Goal: Task Accomplishment & Management: Manage account settings

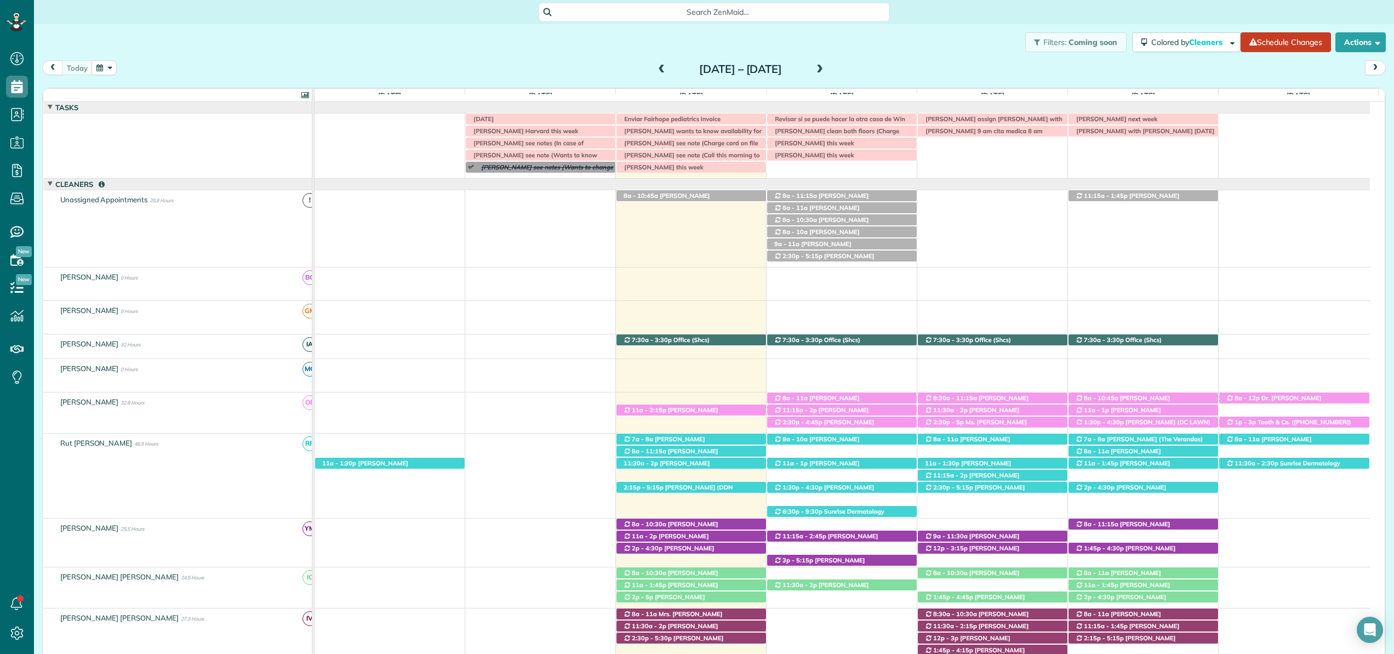
scroll to position [339, 0]
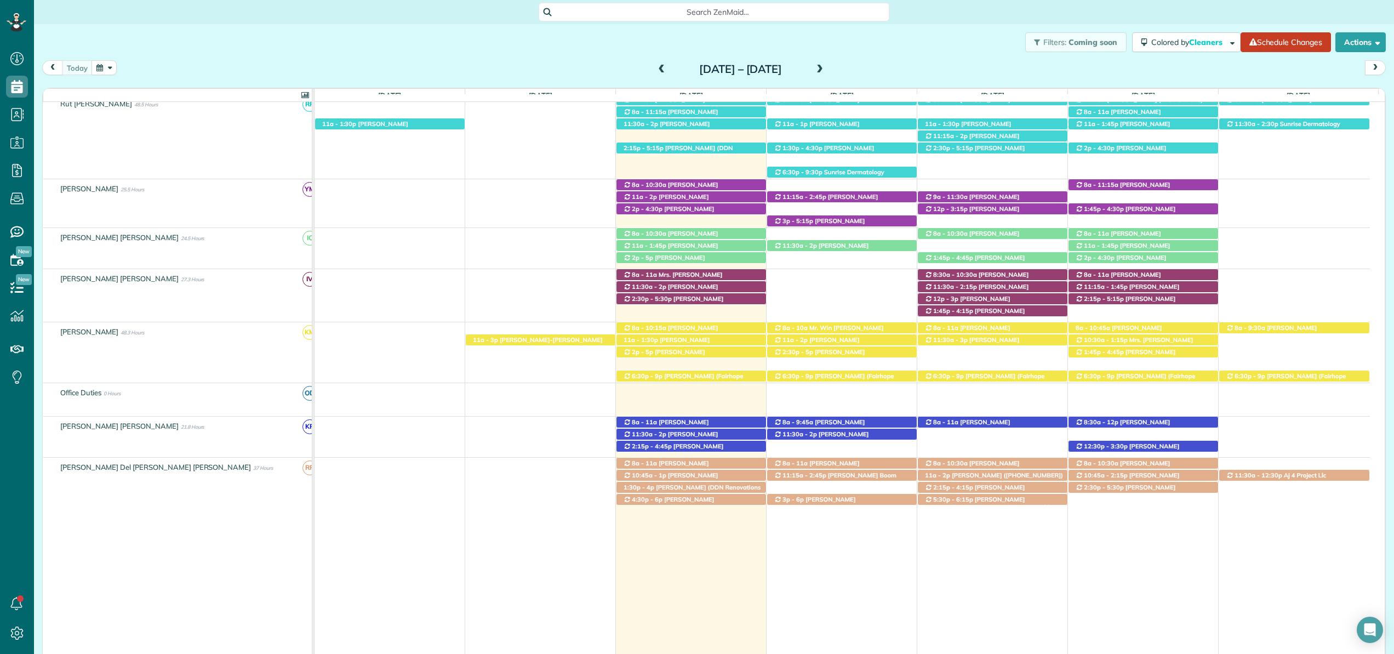
click at [715, 9] on span "Search ZenMaid…" at bounding box center [717, 12] width 333 height 11
click at [695, 0] on html "Dashboard Scheduling Calendar View List View Dispatch View - Weekly scheduling …" at bounding box center [697, 327] width 1394 height 654
click at [694, 3] on div "Search ZenMaid…" at bounding box center [714, 12] width 351 height 19
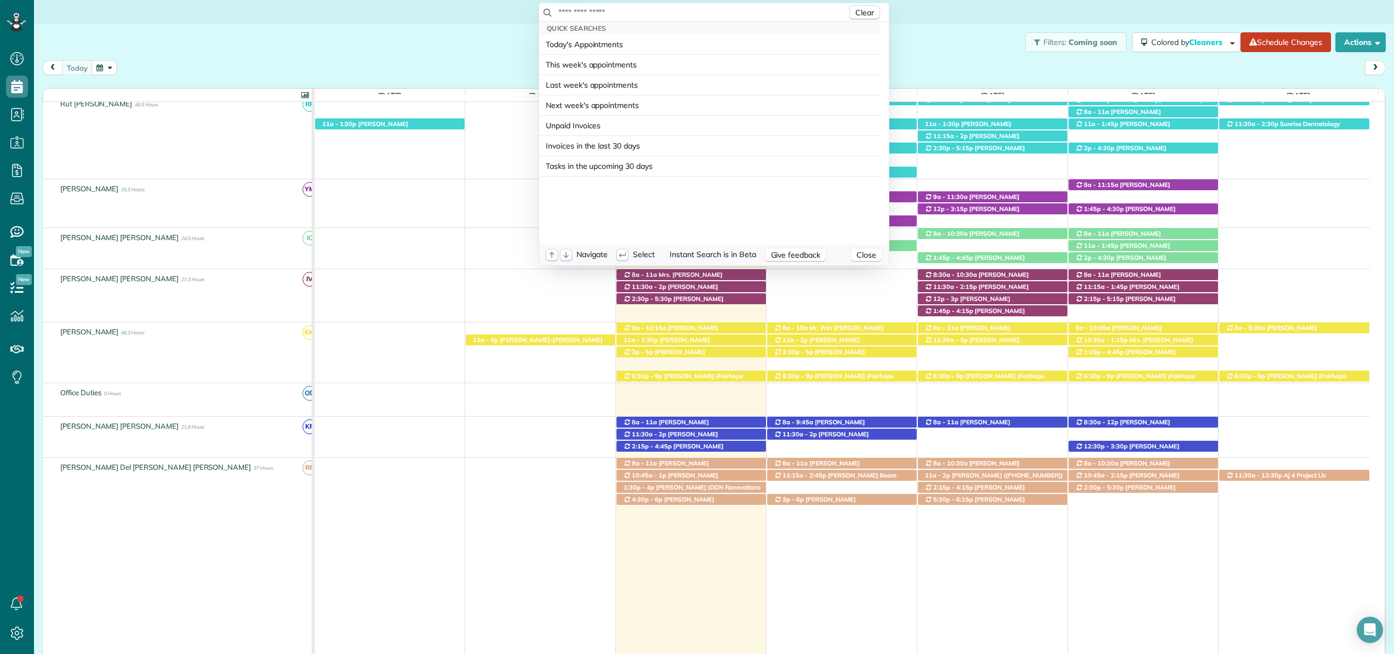
click at [696, 13] on input "text" at bounding box center [702, 12] width 289 height 11
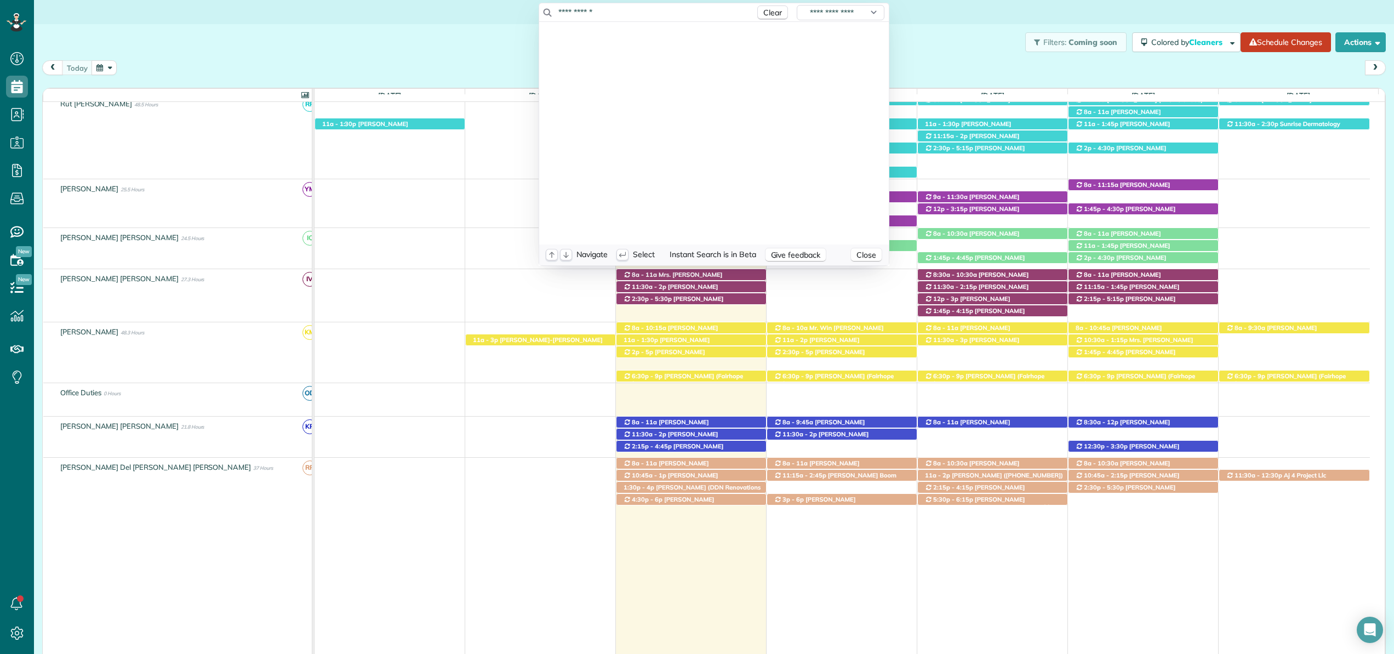
type input "**********"
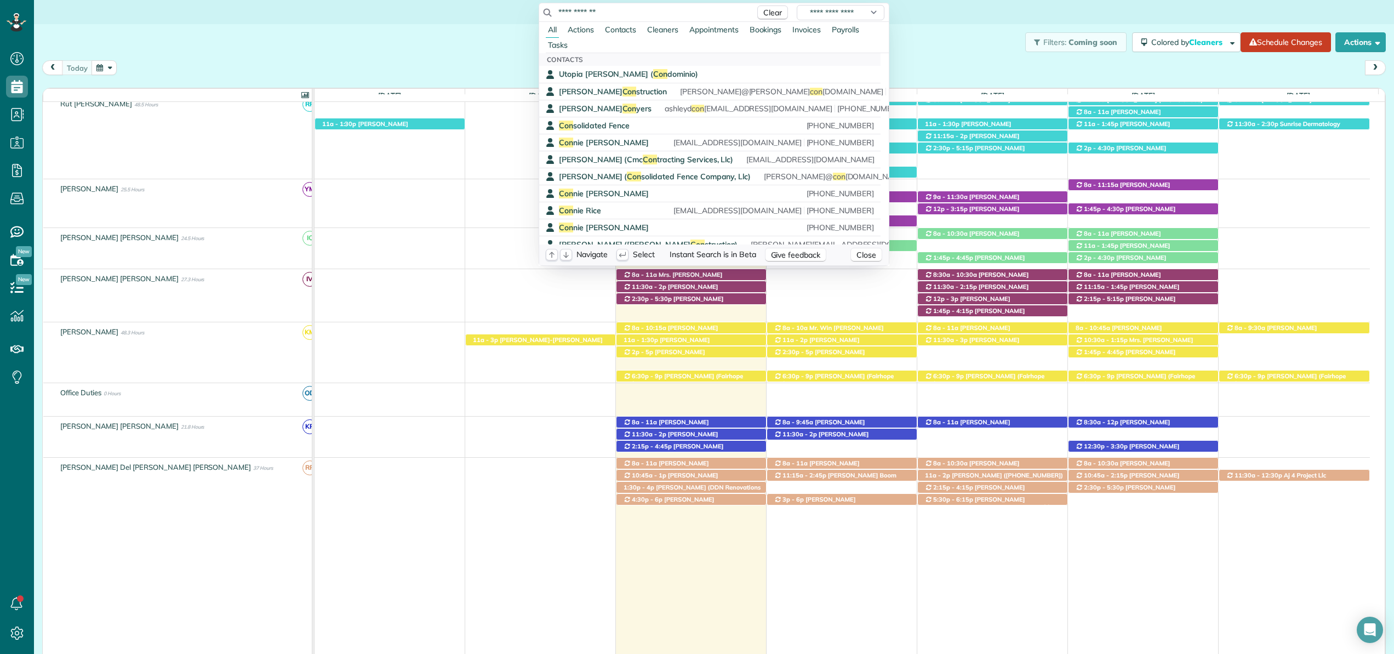
click at [20, 81] on html "Dashboard Scheduling Calendar View List View Dispatch View - Weekly scheduling …" at bounding box center [697, 327] width 1394 height 654
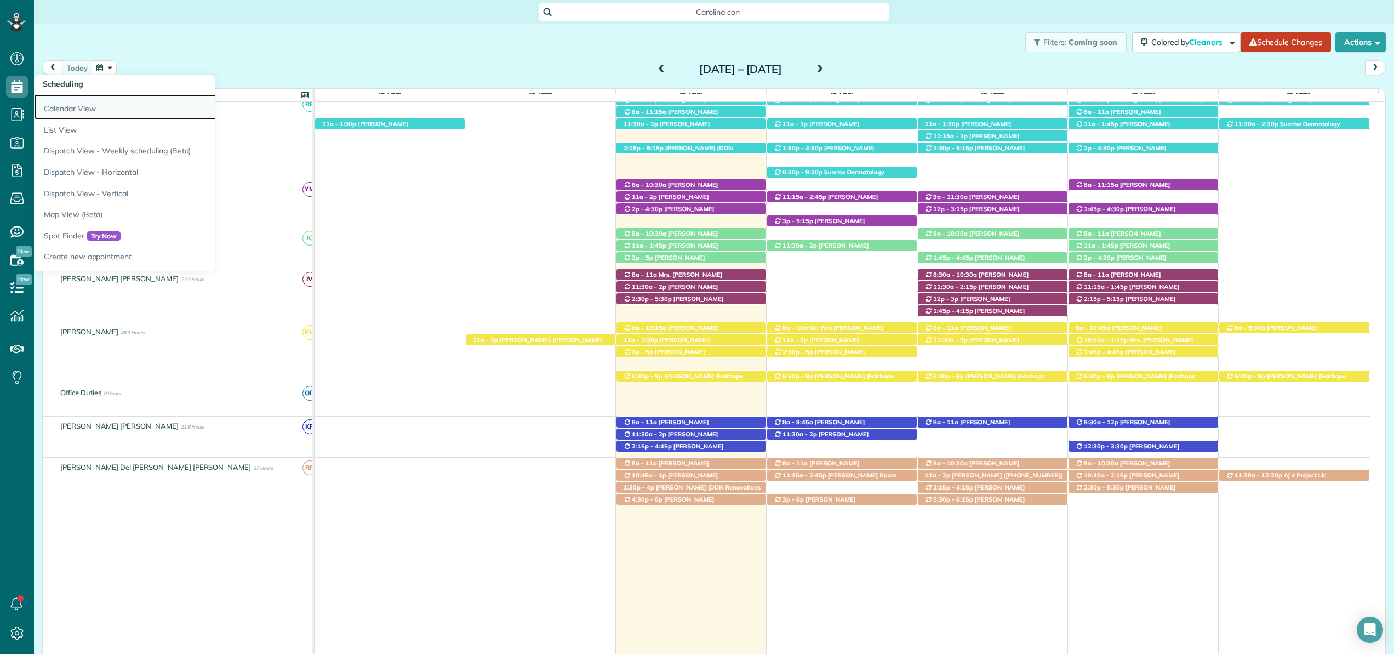
click at [60, 105] on link "Calendar View" at bounding box center [171, 106] width 274 height 25
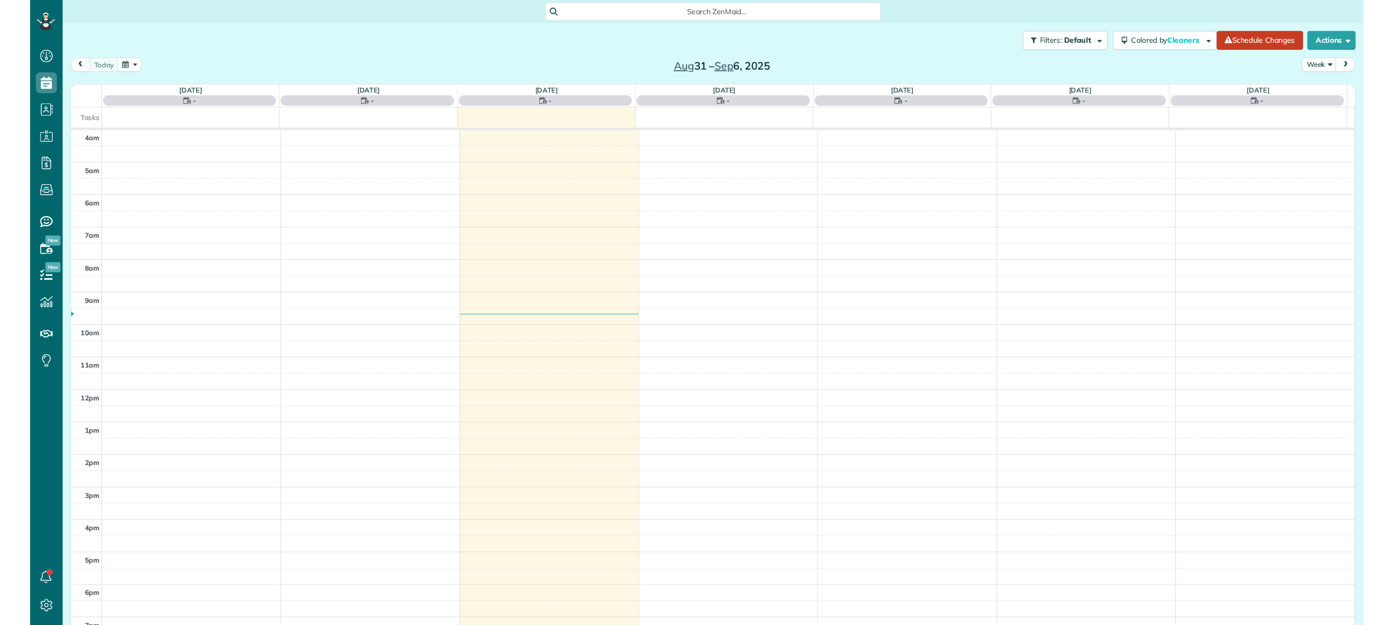
scroll to position [79, 0]
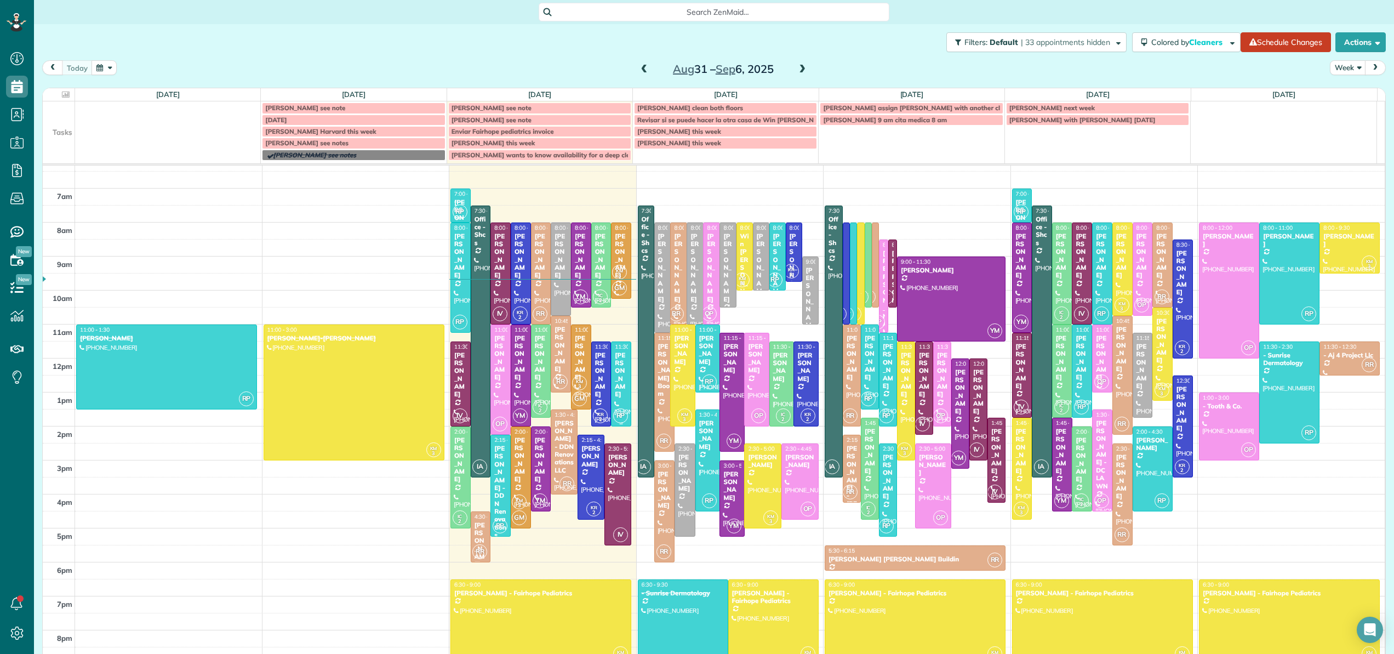
click at [614, 373] on div "[PERSON_NAME]" at bounding box center [621, 374] width 14 height 47
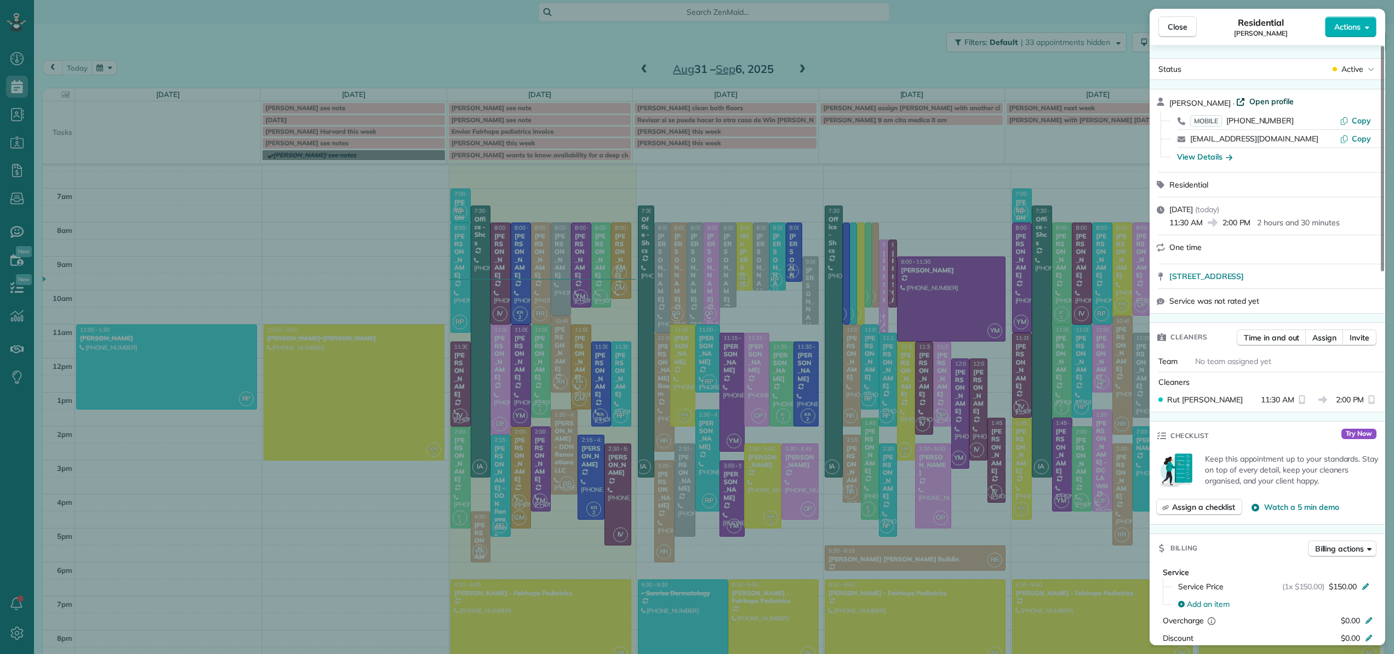
click at [1275, 97] on span "Open profile" at bounding box center [1271, 101] width 44 height 11
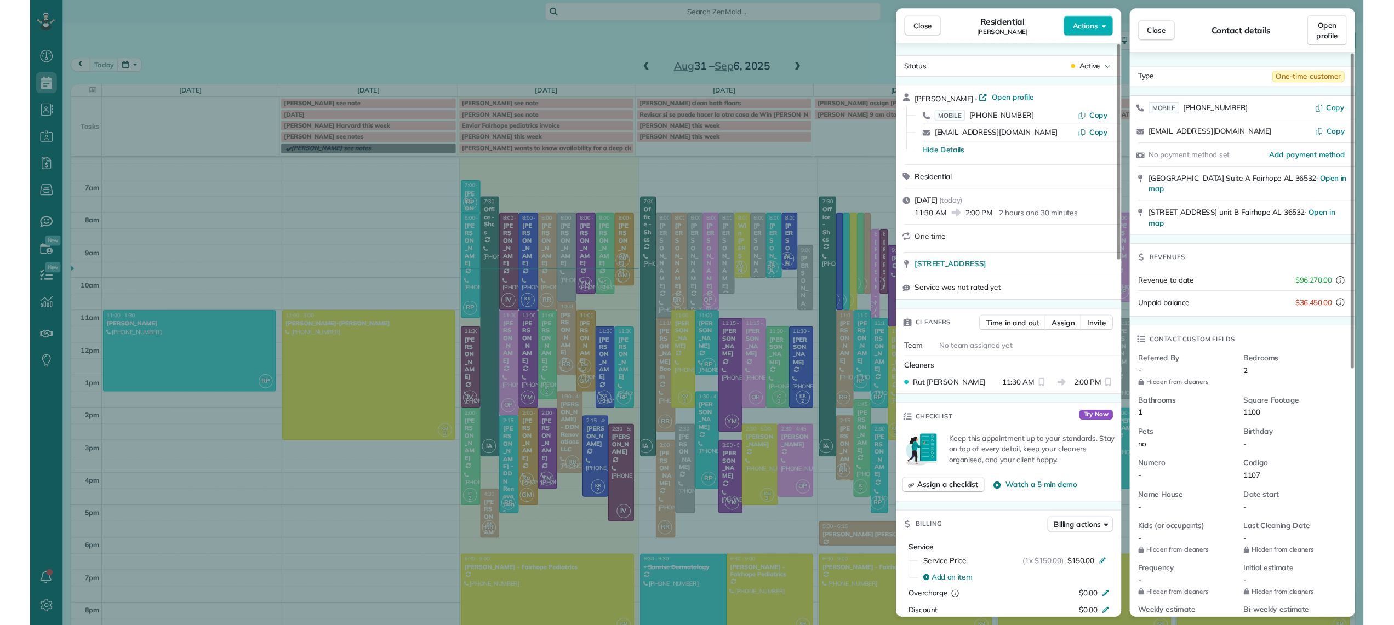
scroll to position [625, 34]
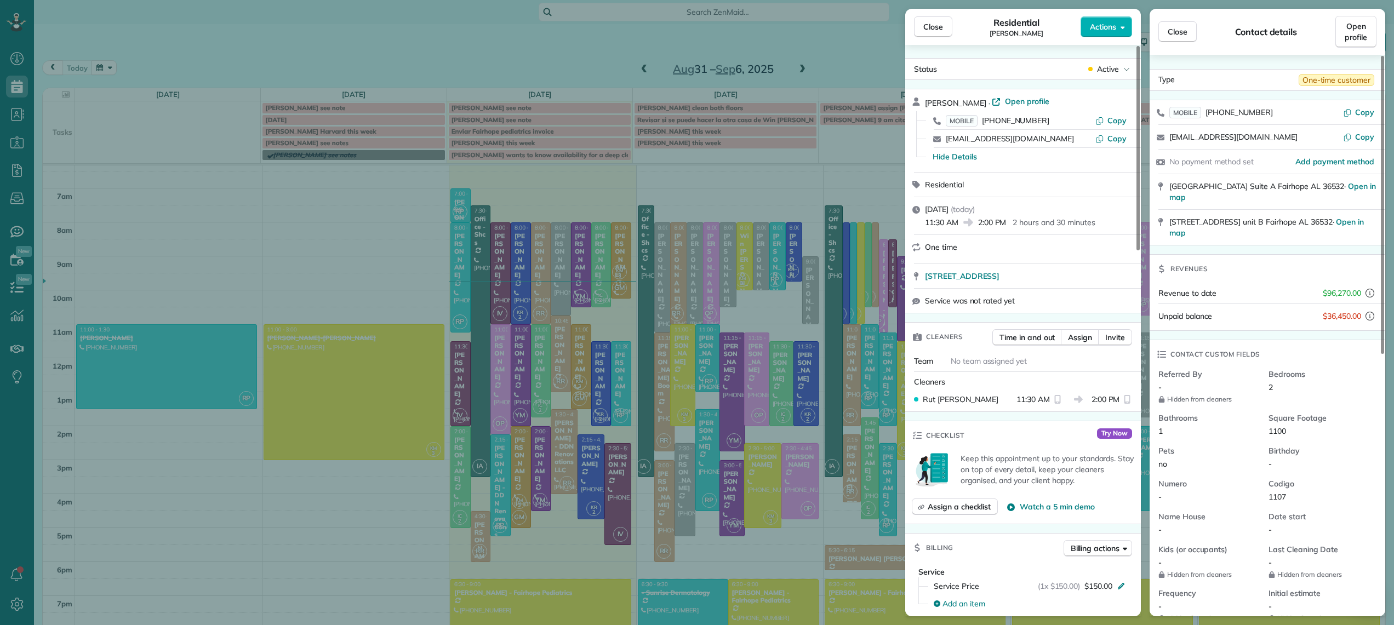
click at [668, 181] on div "Close Residential Caroline Cochran Actions Status Active Caroline Cochran · Ope…" at bounding box center [697, 312] width 1394 height 625
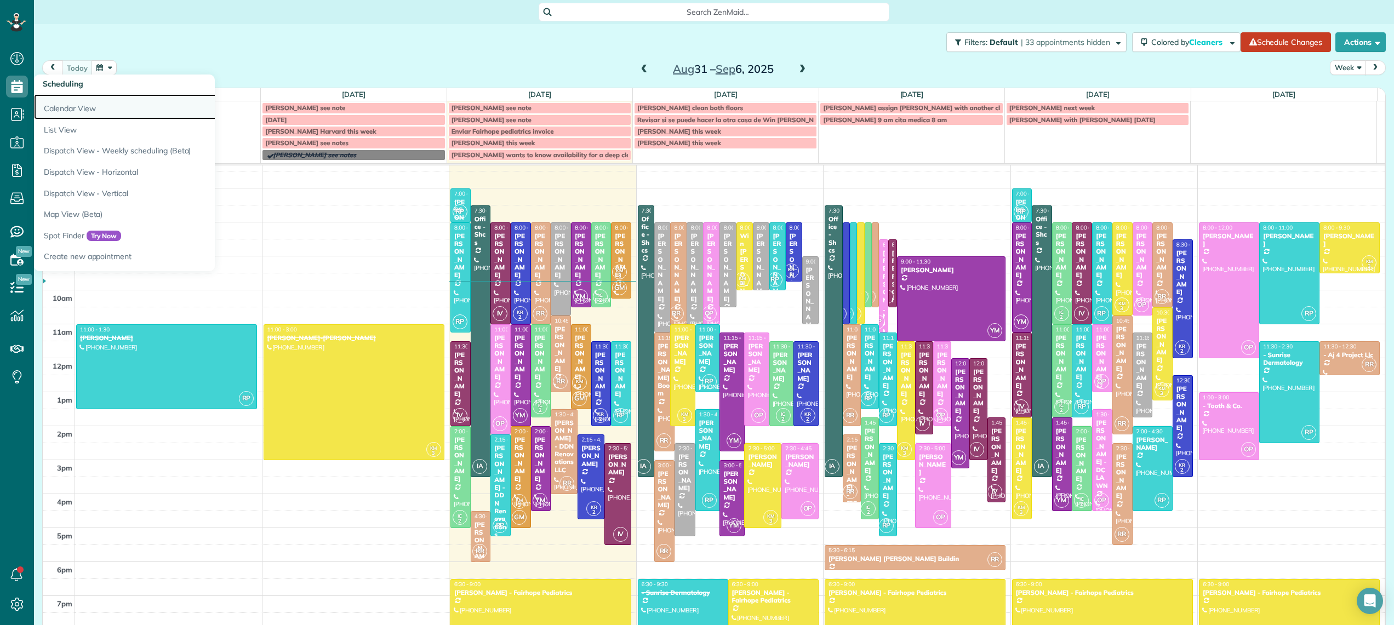
click at [48, 103] on link "Calendar View" at bounding box center [171, 106] width 274 height 25
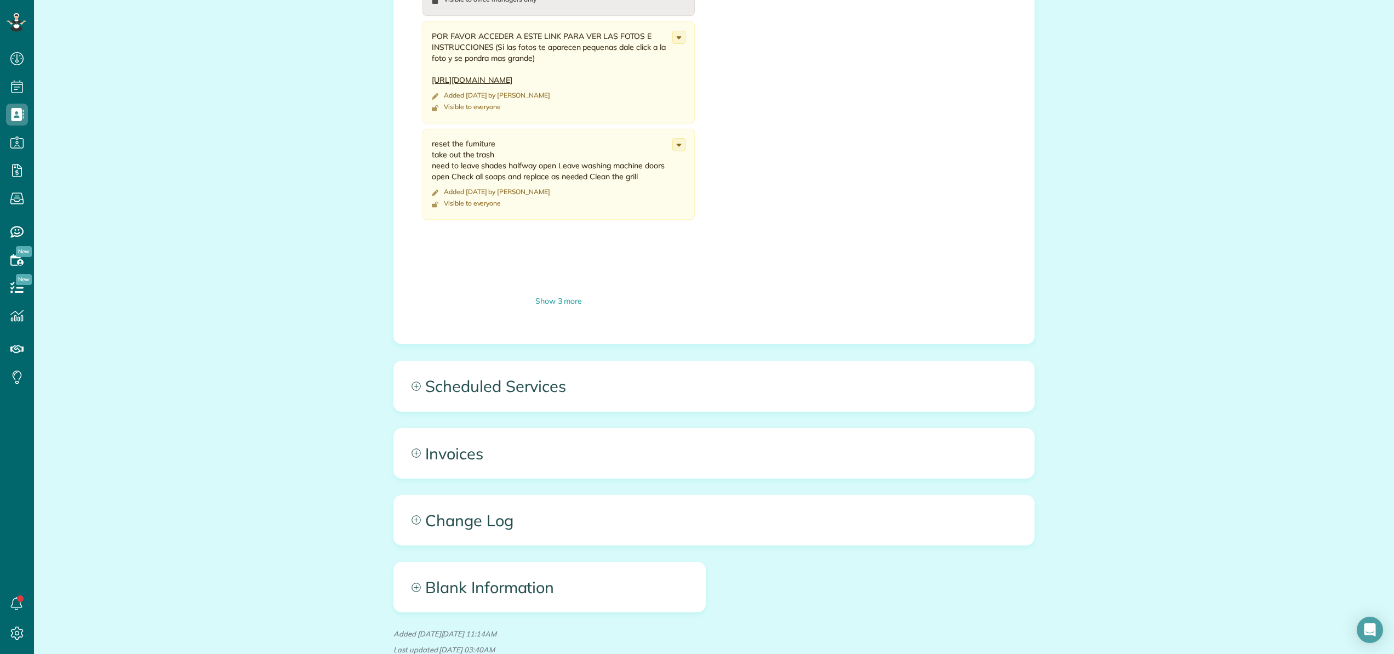
scroll to position [698, 0]
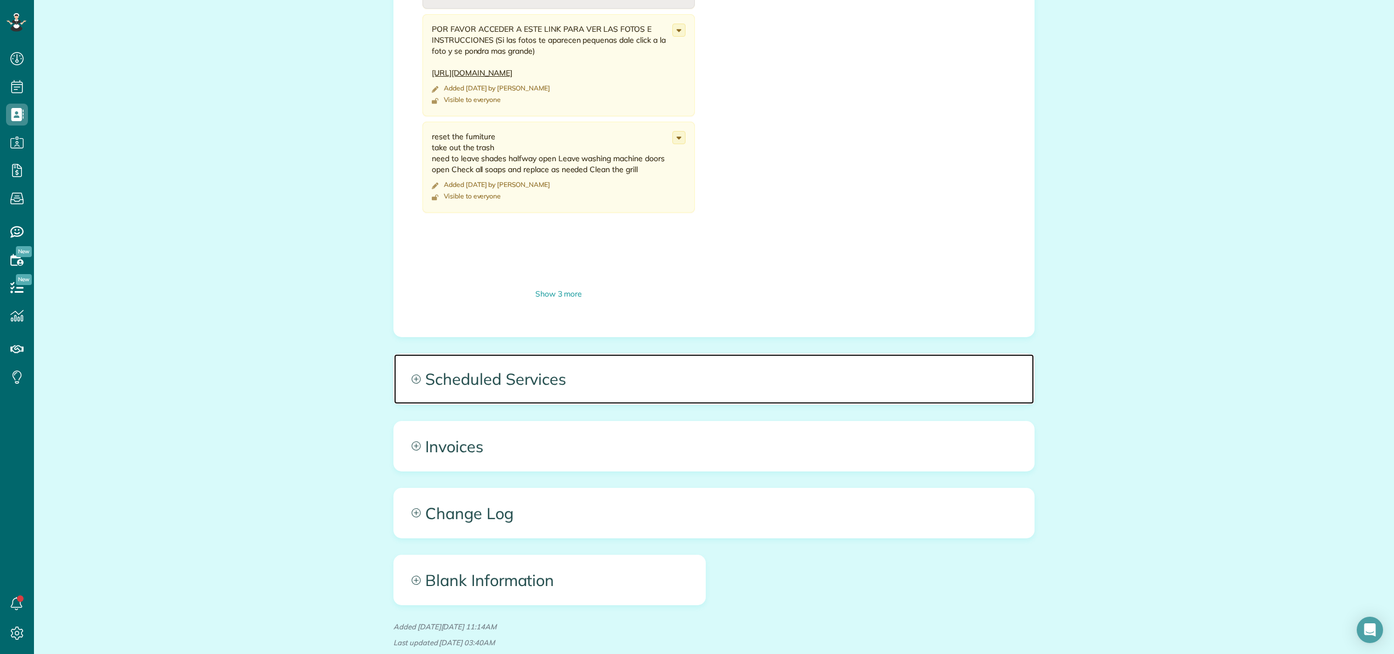
click at [510, 377] on span "Scheduled Services" at bounding box center [714, 378] width 640 height 49
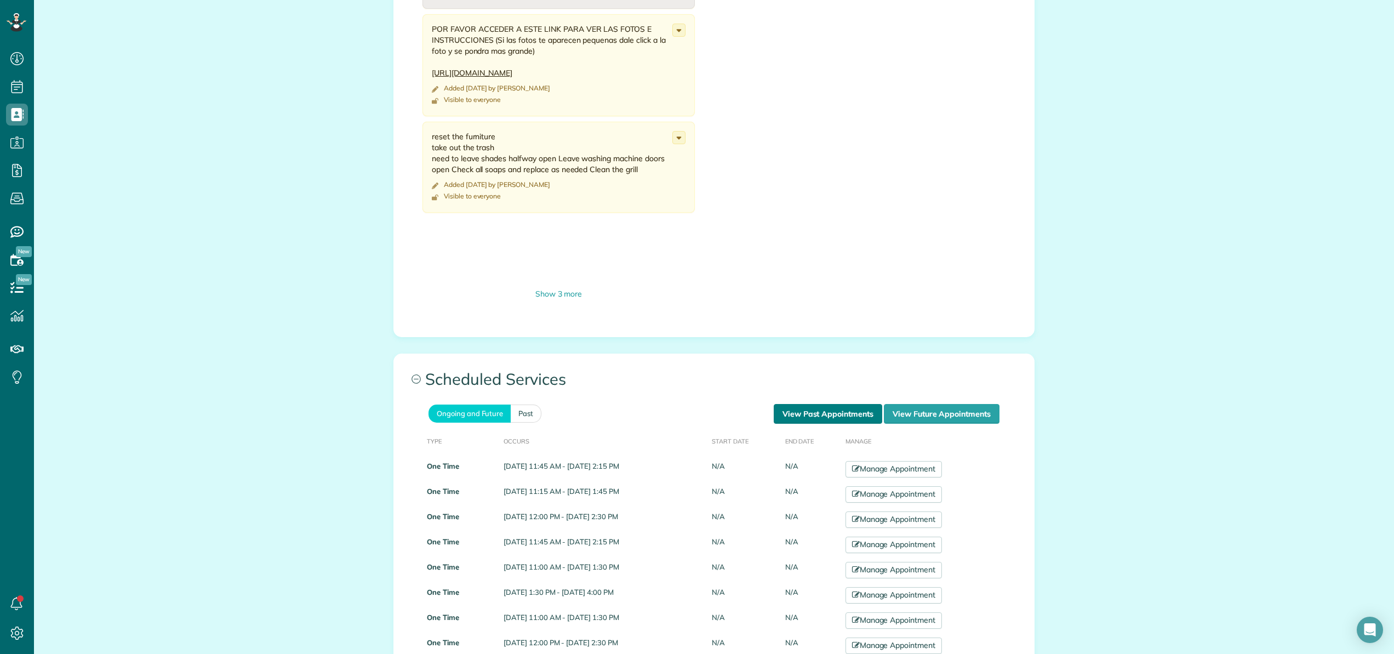
click at [819, 415] on link "View Past Appointments" at bounding box center [828, 414] width 108 height 20
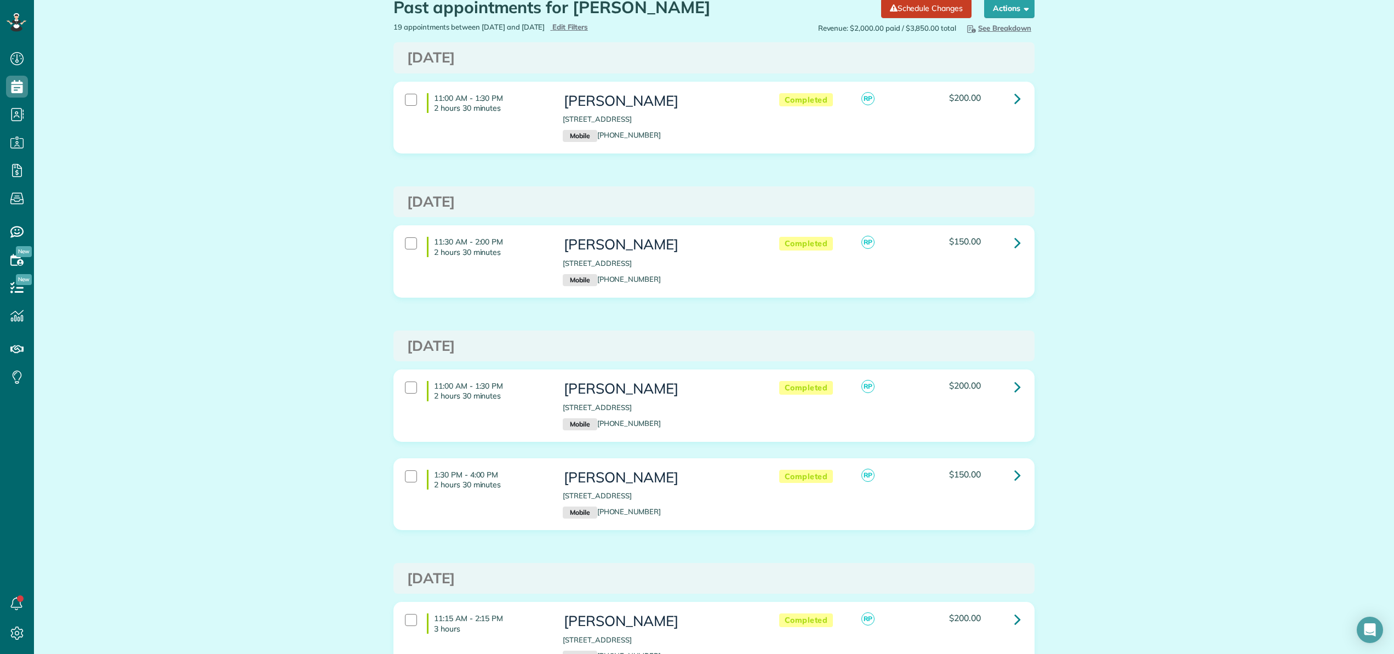
scroll to position [654, 34]
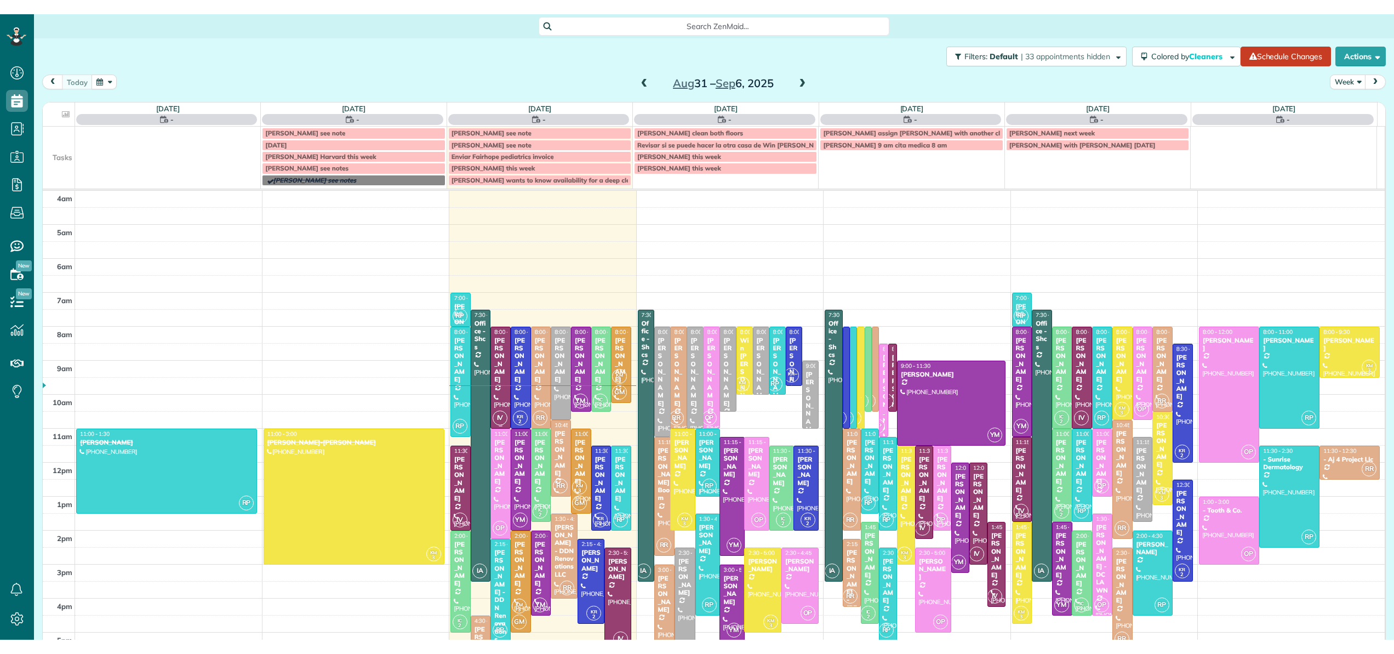
scroll to position [102, 0]
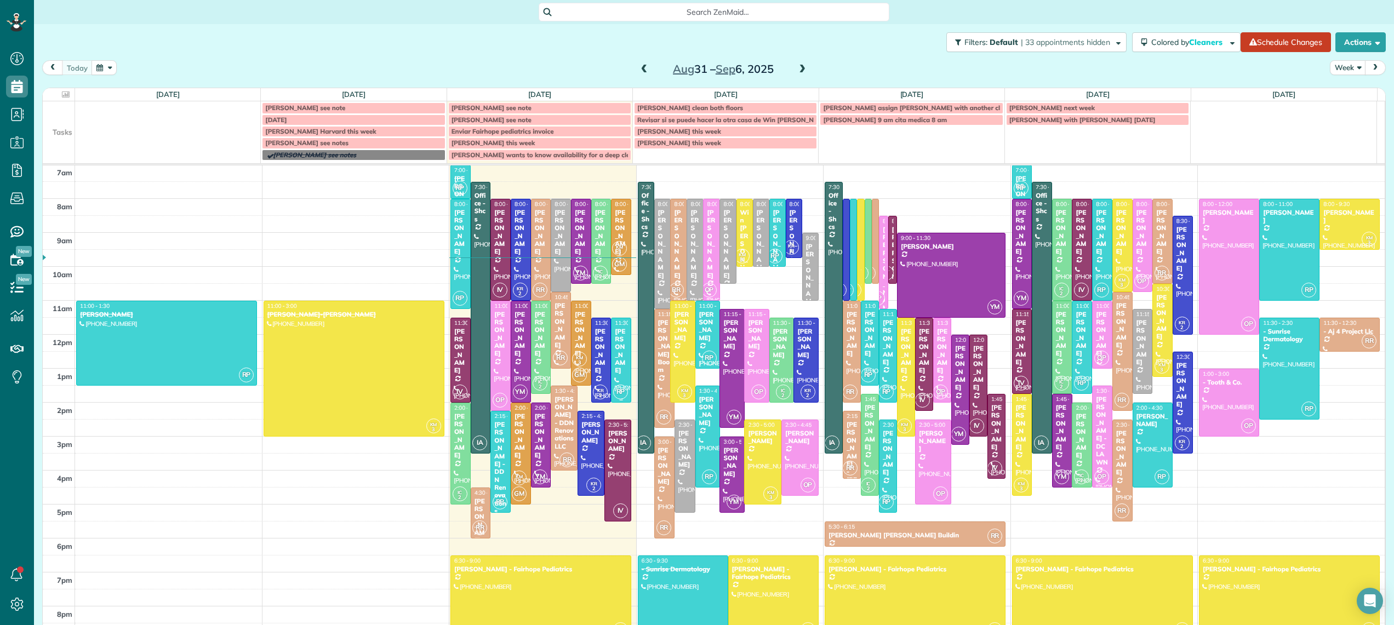
click at [614, 362] on div "[PERSON_NAME]" at bounding box center [621, 351] width 14 height 47
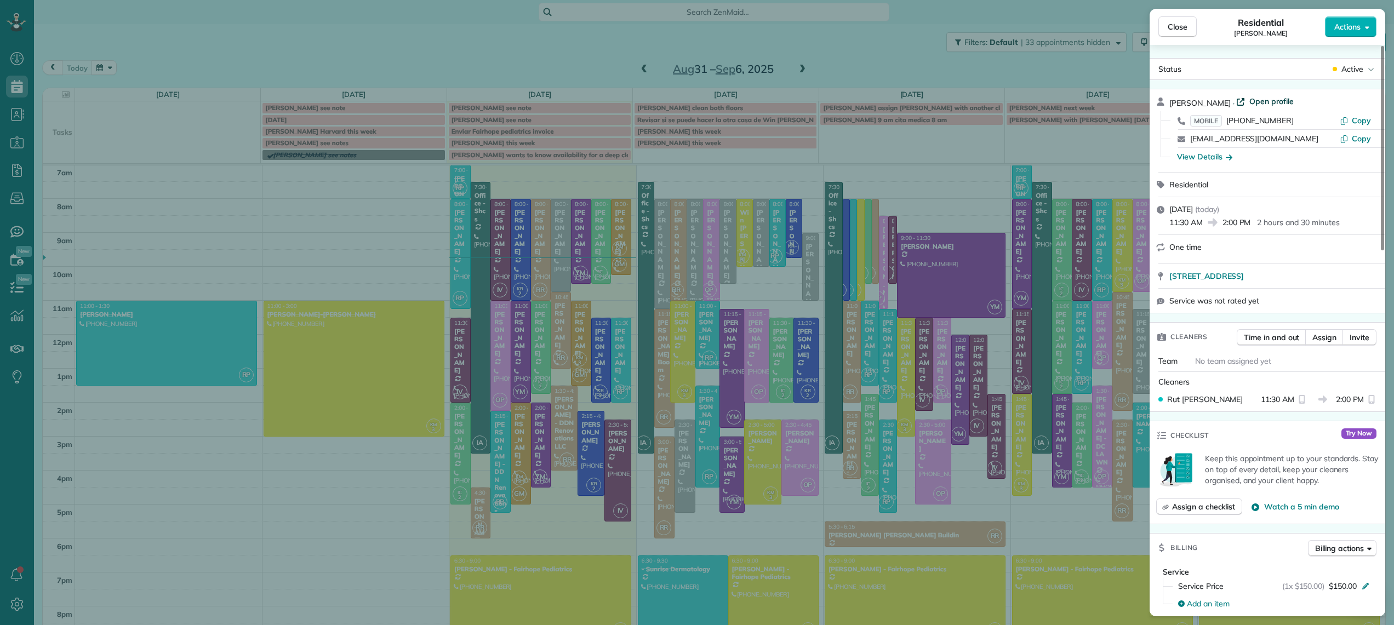
click at [1264, 98] on span "Open profile" at bounding box center [1271, 101] width 44 height 11
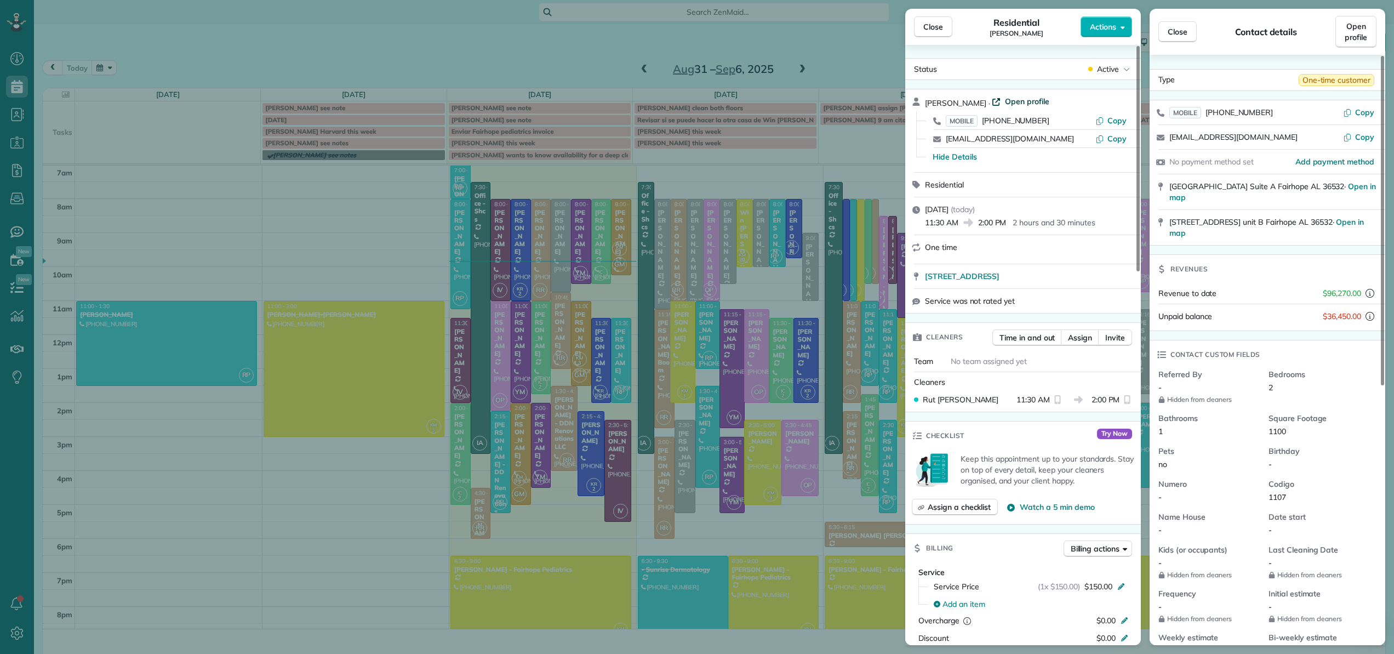
scroll to position [654, 34]
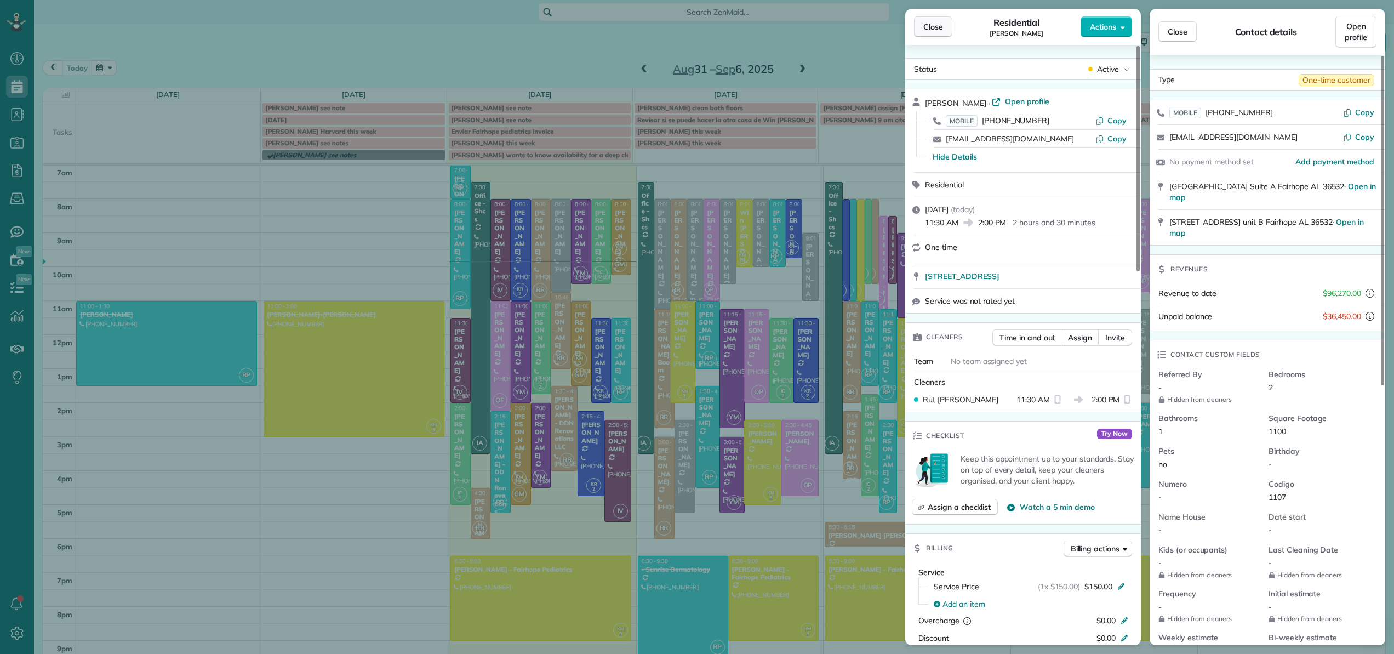
click at [930, 27] on span "Close" at bounding box center [933, 26] width 20 height 11
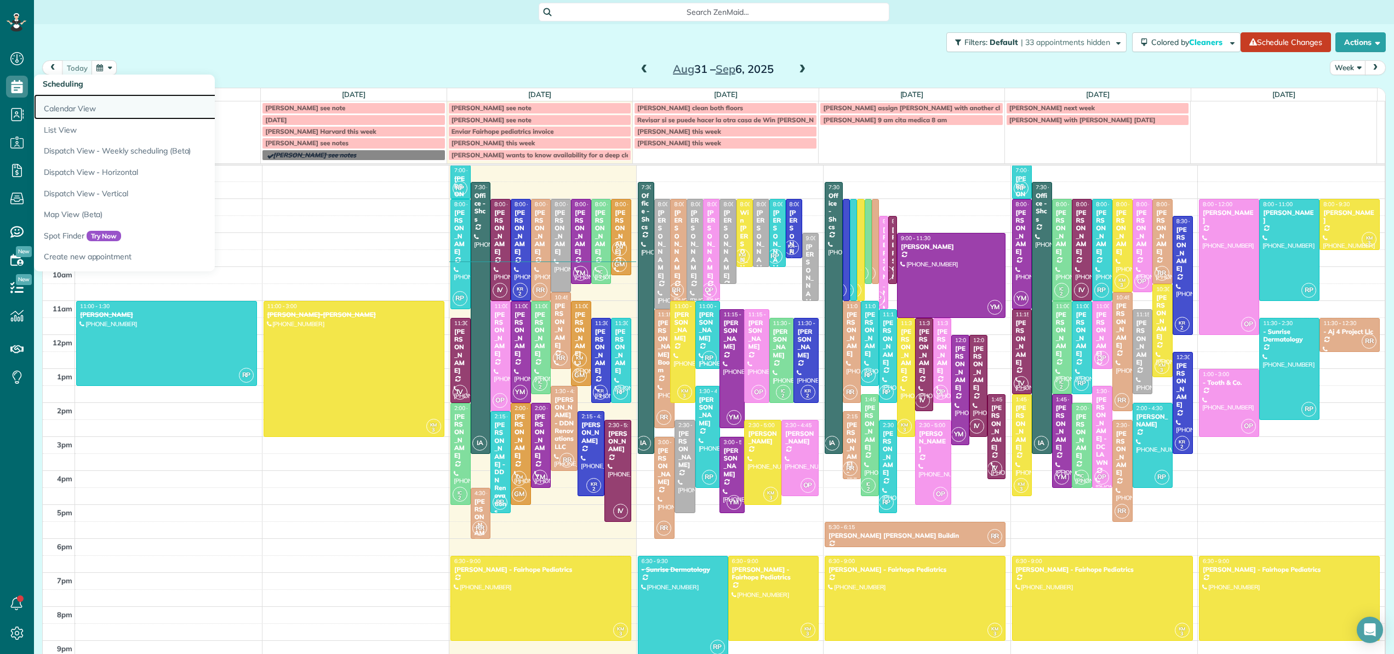
click at [57, 106] on link "Calendar View" at bounding box center [171, 106] width 274 height 25
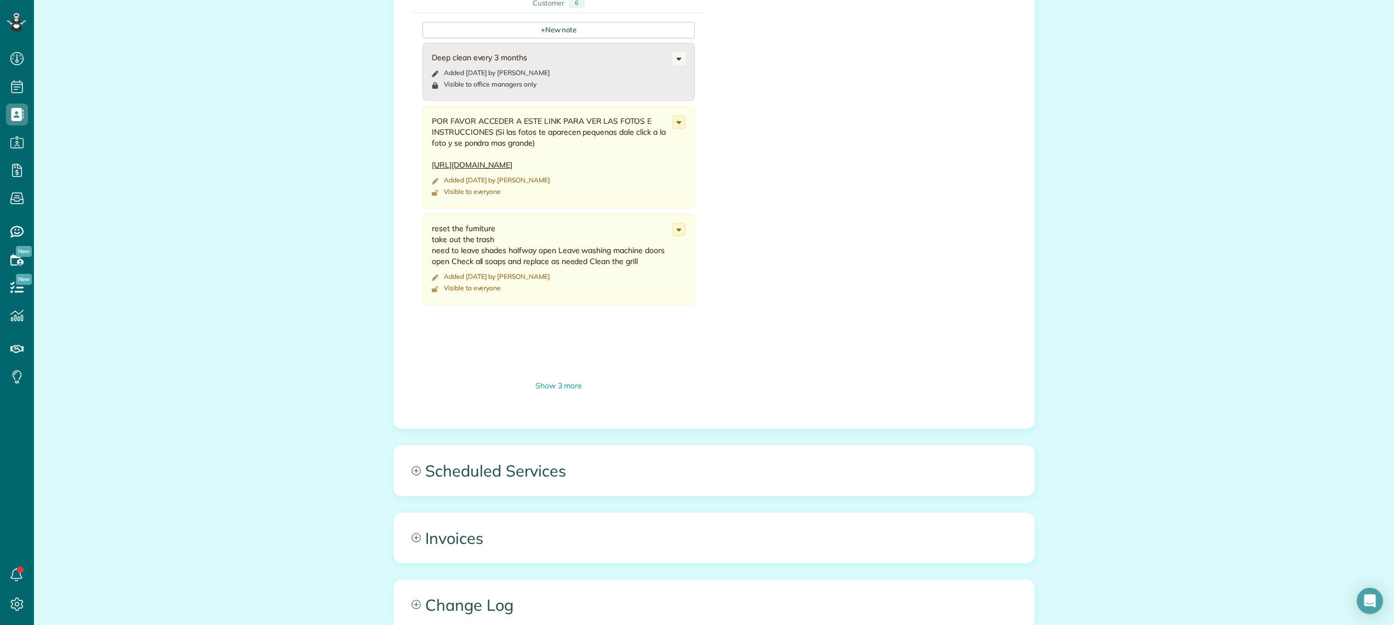
scroll to position [662, 0]
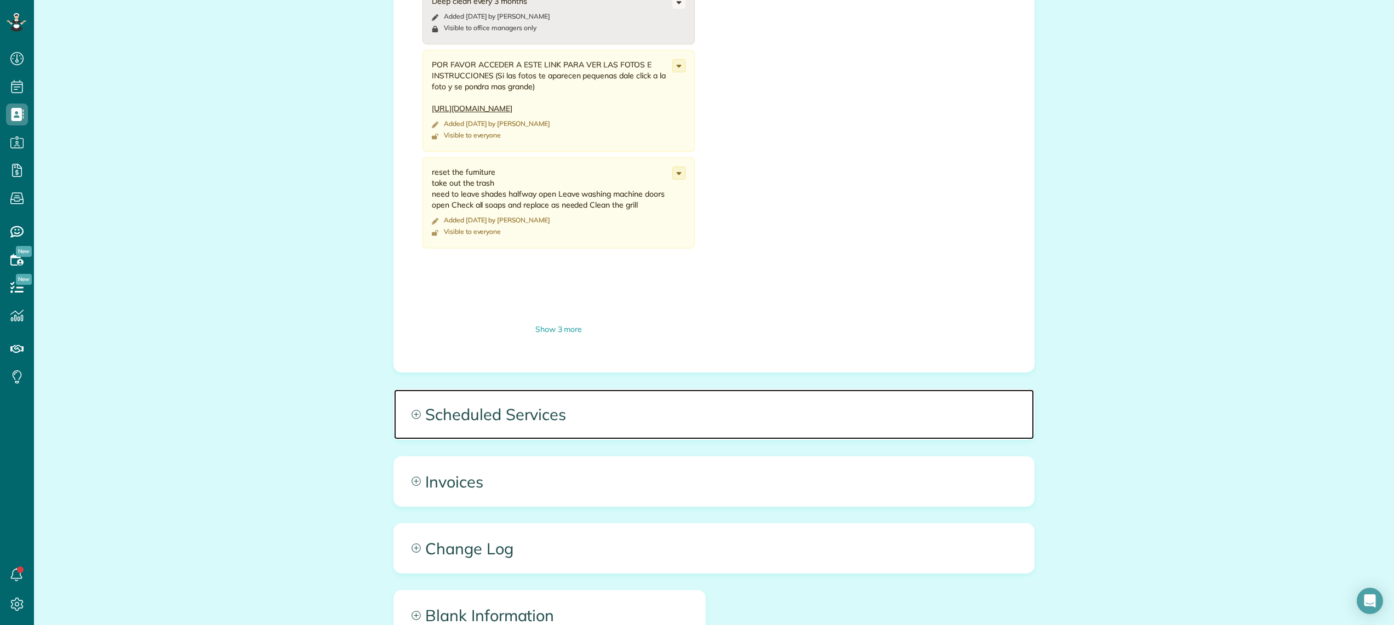
click at [539, 413] on span "Scheduled Services" at bounding box center [714, 414] width 640 height 49
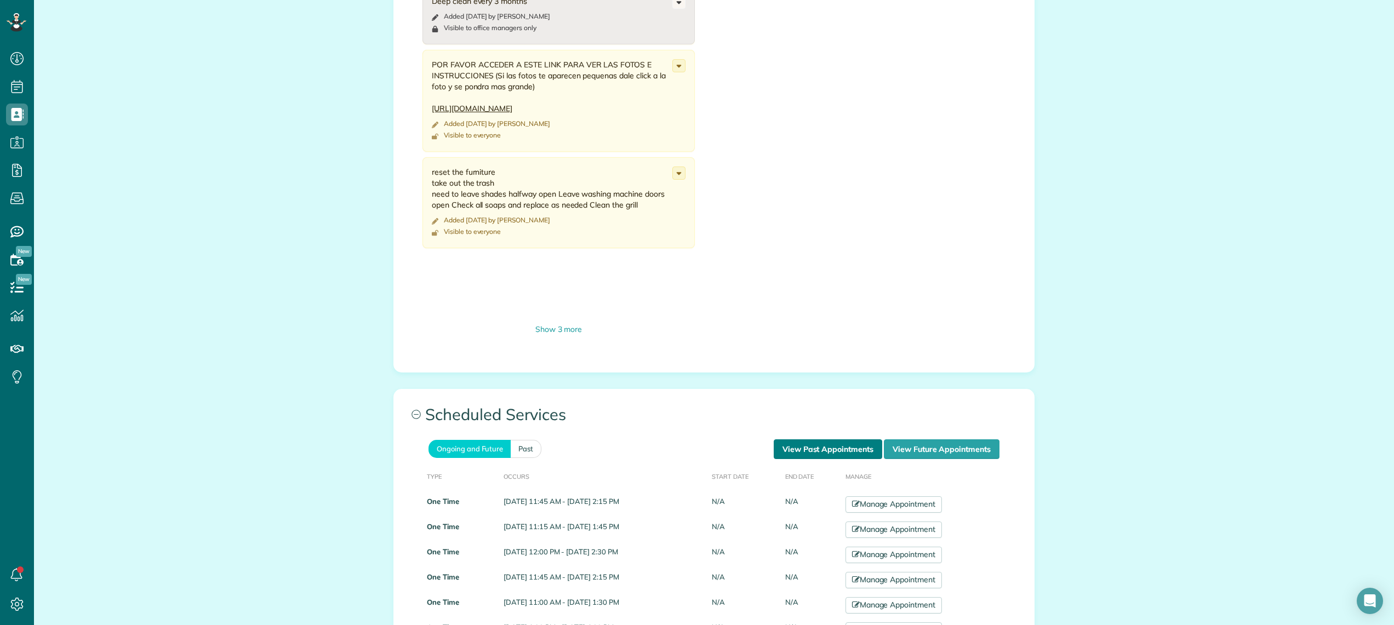
click at [807, 447] on link "View Past Appointments" at bounding box center [828, 449] width 108 height 20
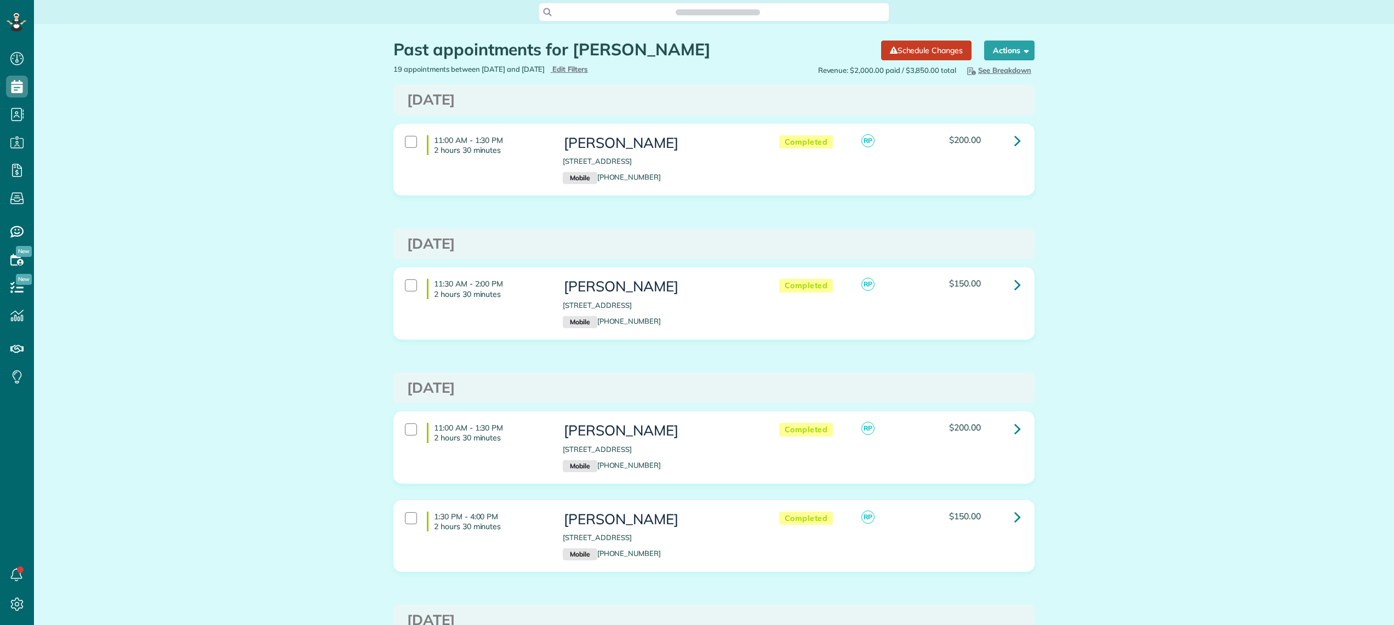
scroll to position [5, 5]
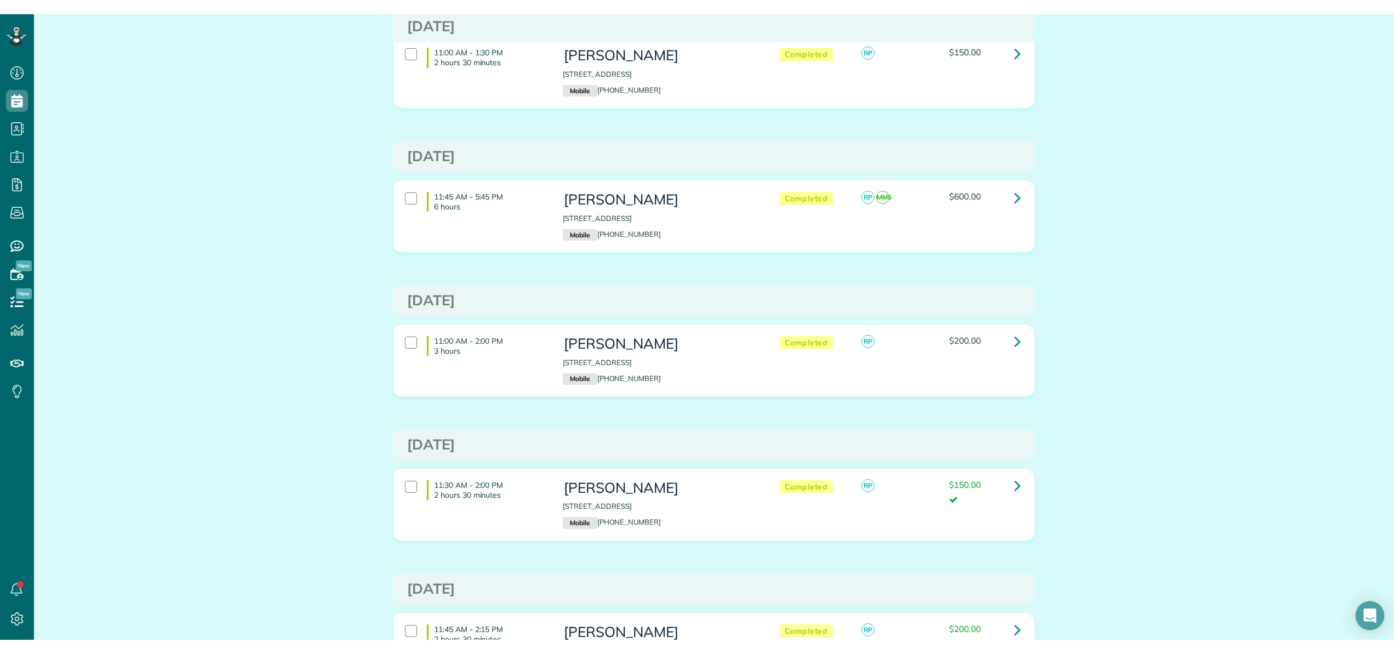
scroll to position [654, 34]
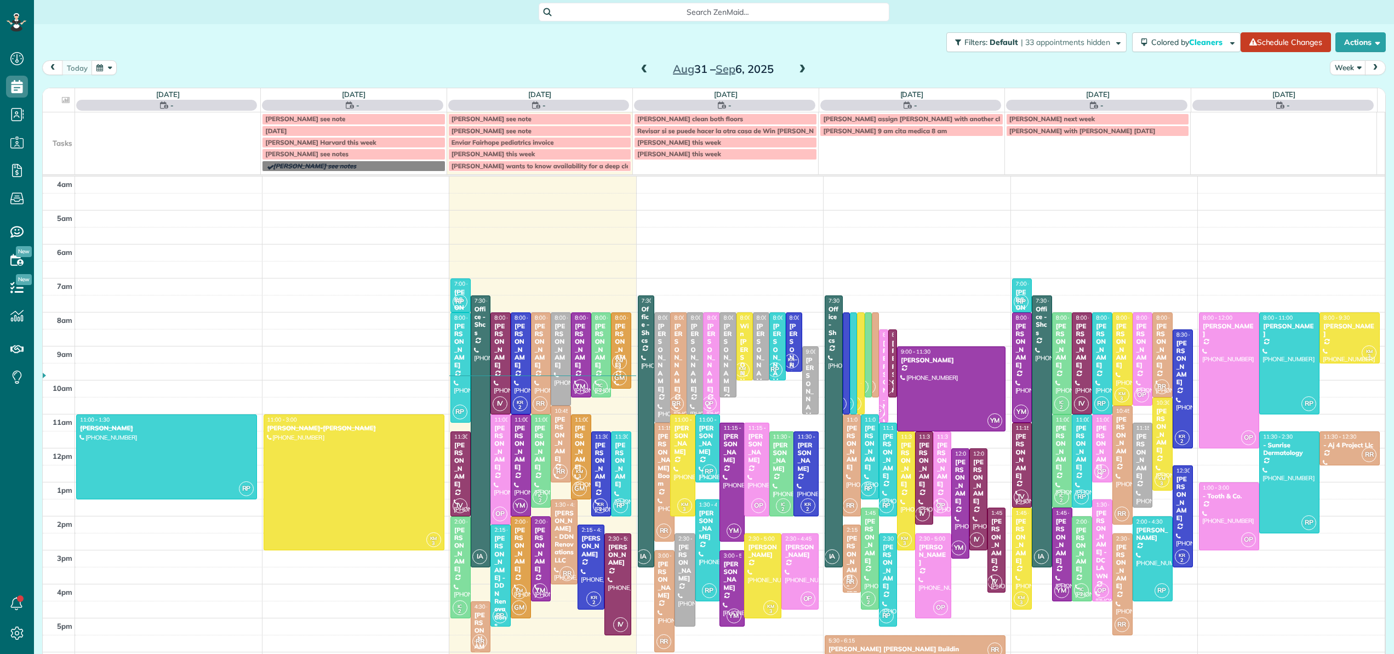
scroll to position [79, 0]
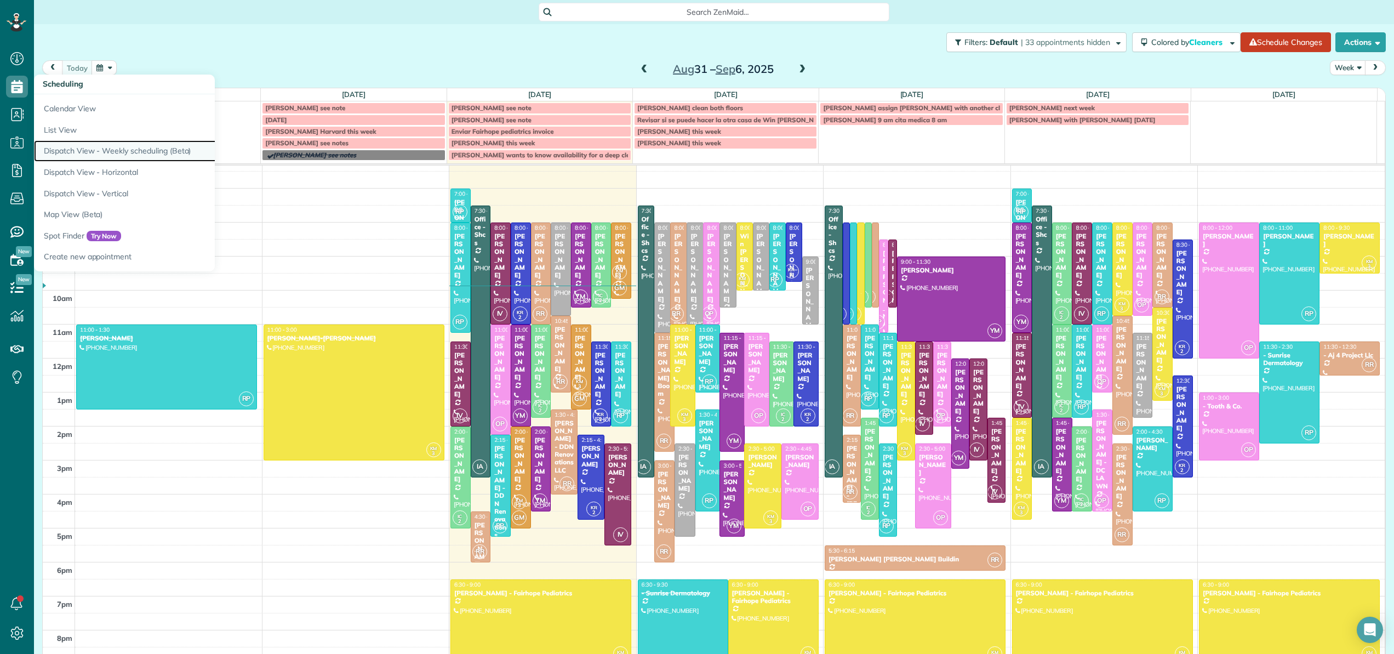
click at [73, 150] on link "Dispatch View - Weekly scheduling (Beta)" at bounding box center [171, 150] width 274 height 21
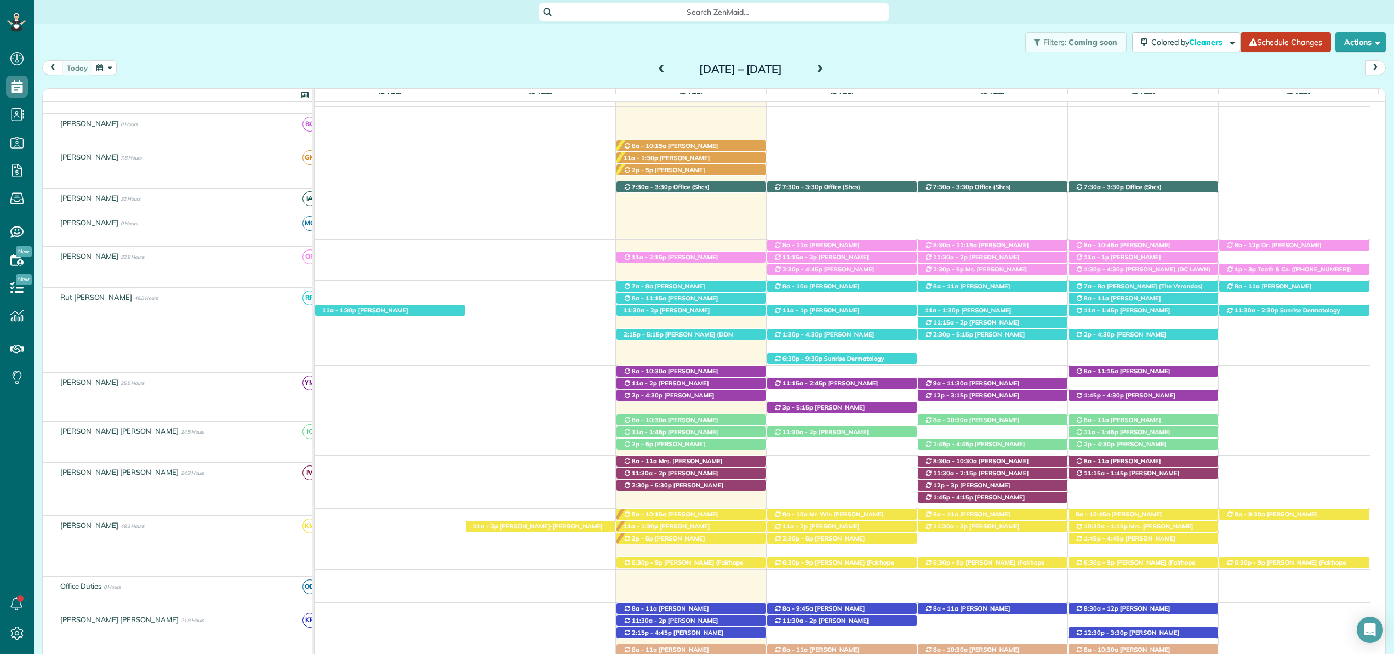
scroll to position [161, 0]
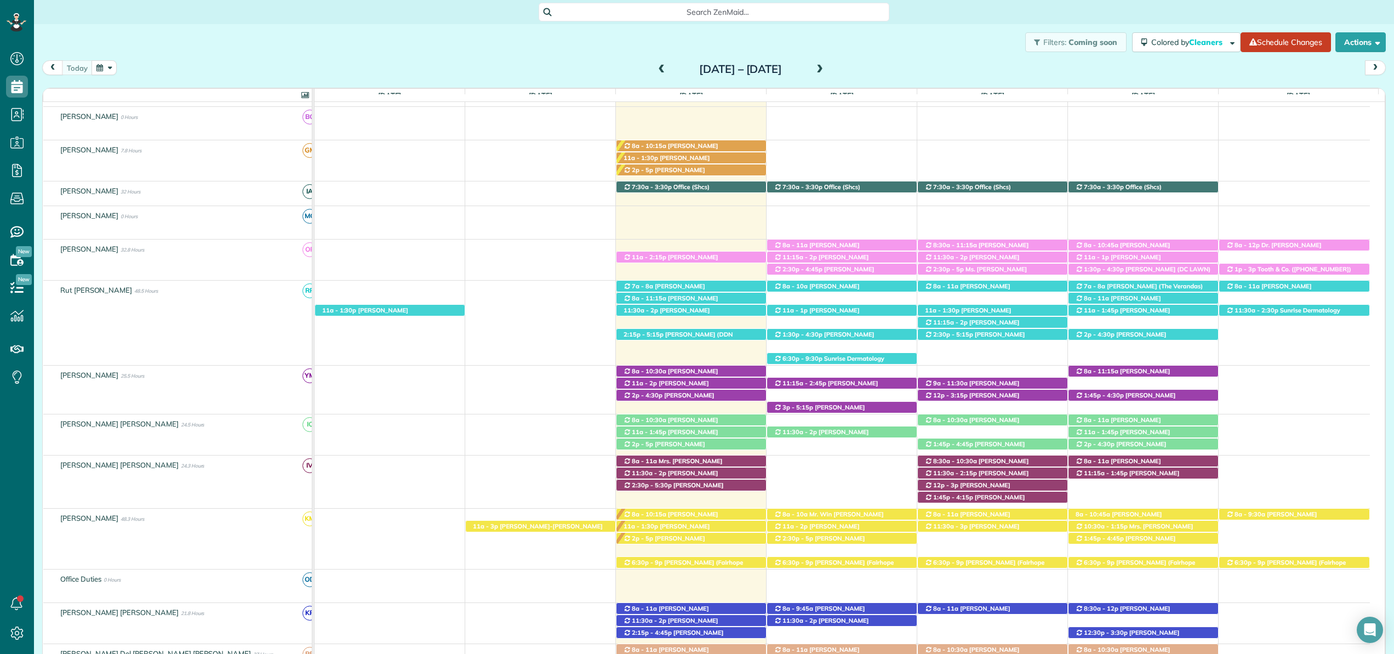
click at [792, 8] on span "Search ZenMaid…" at bounding box center [717, 12] width 333 height 11
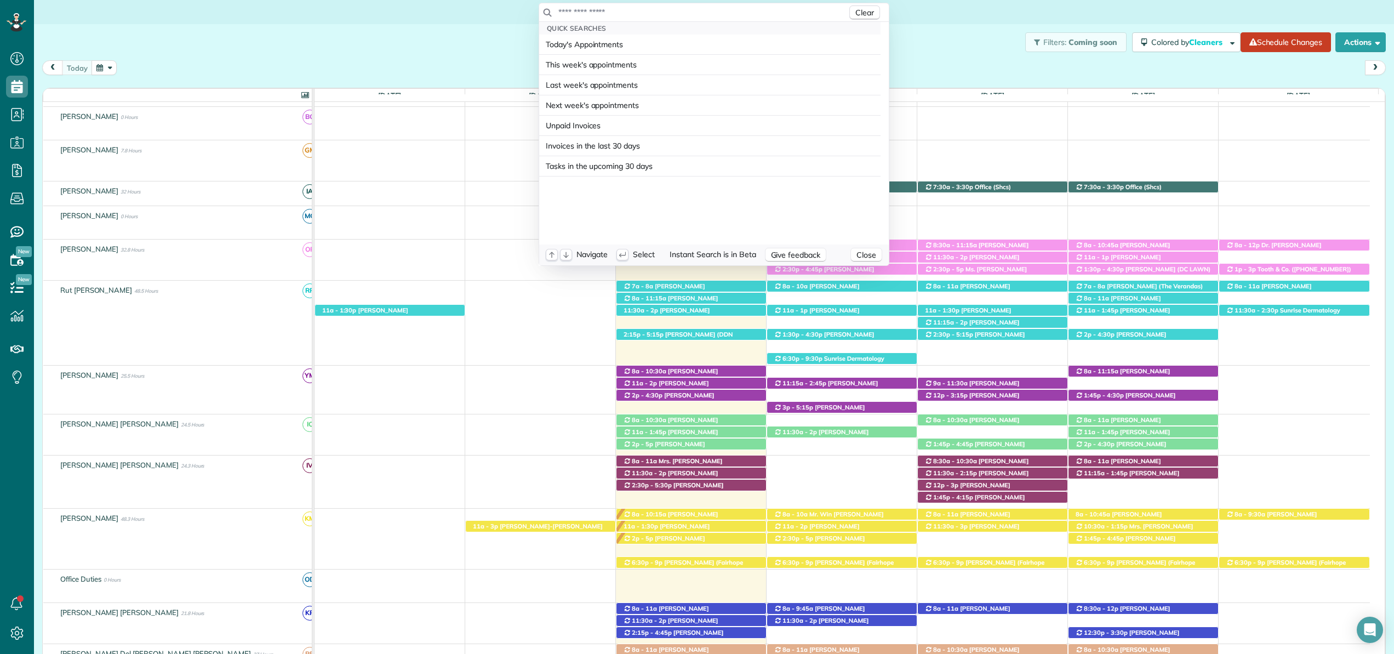
click at [793, 10] on input "text" at bounding box center [702, 12] width 289 height 11
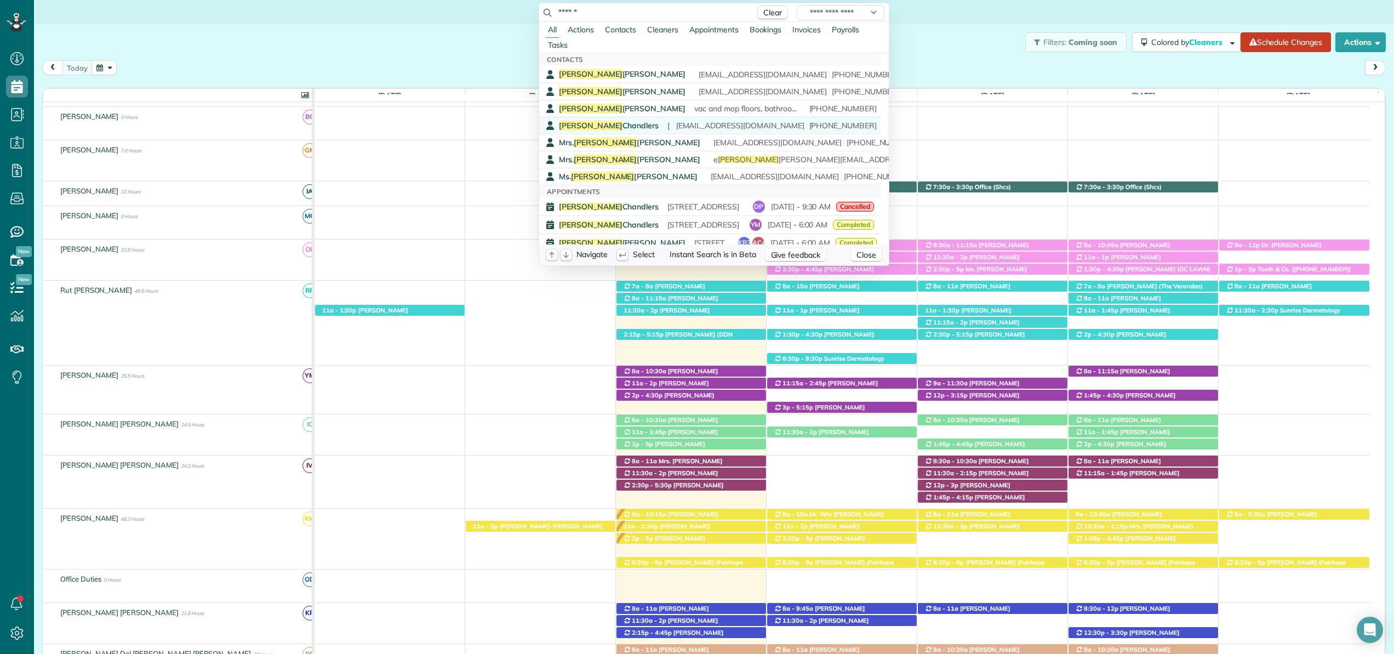
type input "******"
click at [600, 125] on span "Pamela Chandlers" at bounding box center [609, 126] width 100 height 10
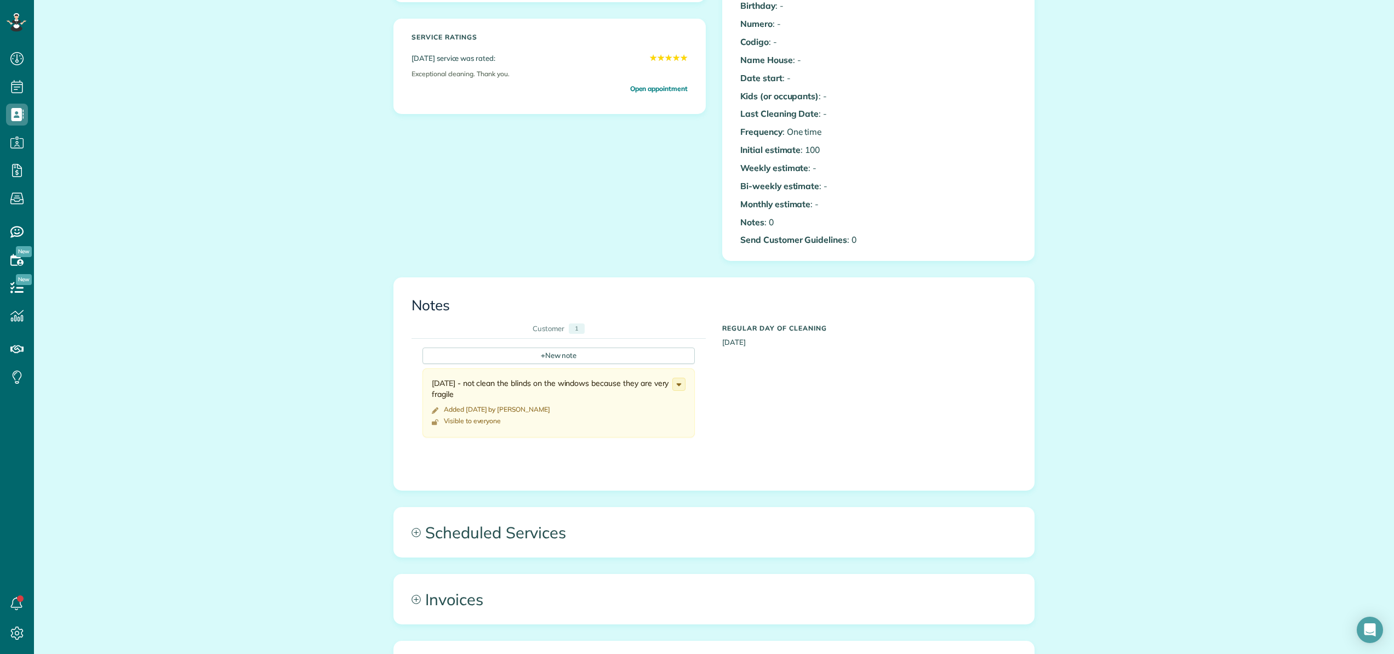
scroll to position [331, 0]
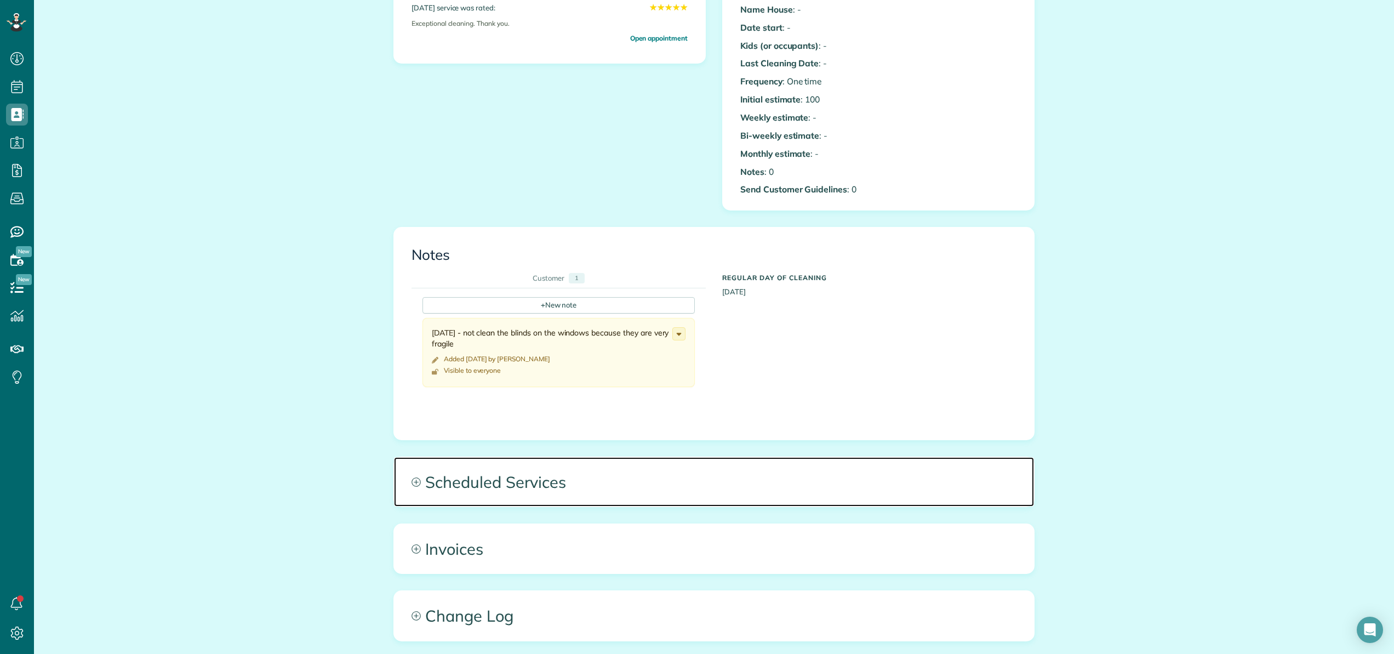
click at [501, 481] on span "Scheduled Services" at bounding box center [714, 481] width 640 height 49
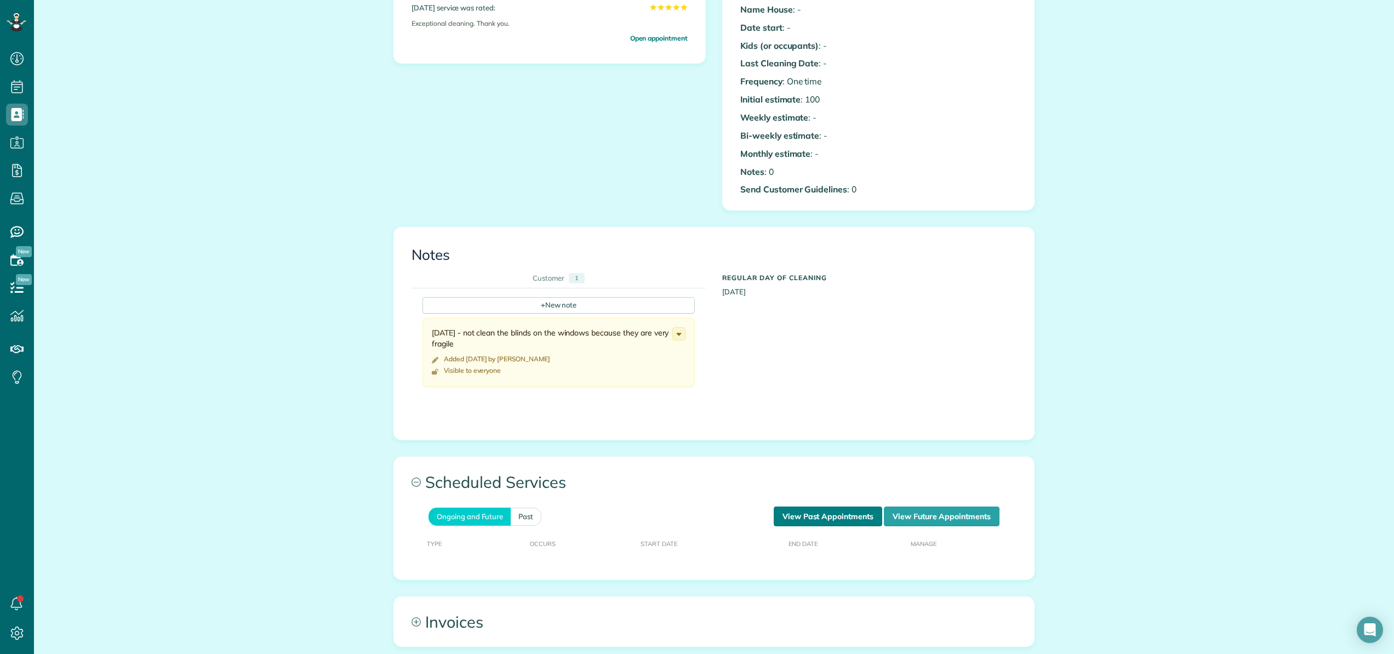
click at [817, 514] on link "View Past Appointments" at bounding box center [828, 516] width 108 height 20
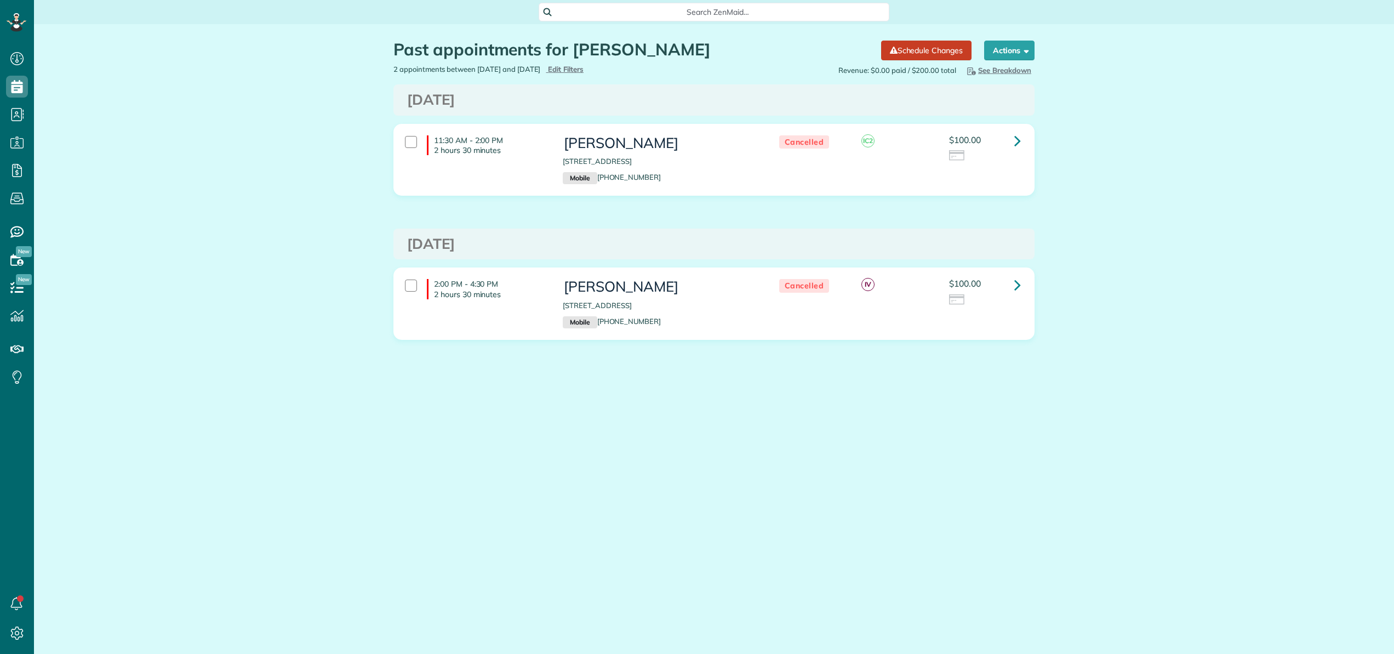
scroll to position [5, 5]
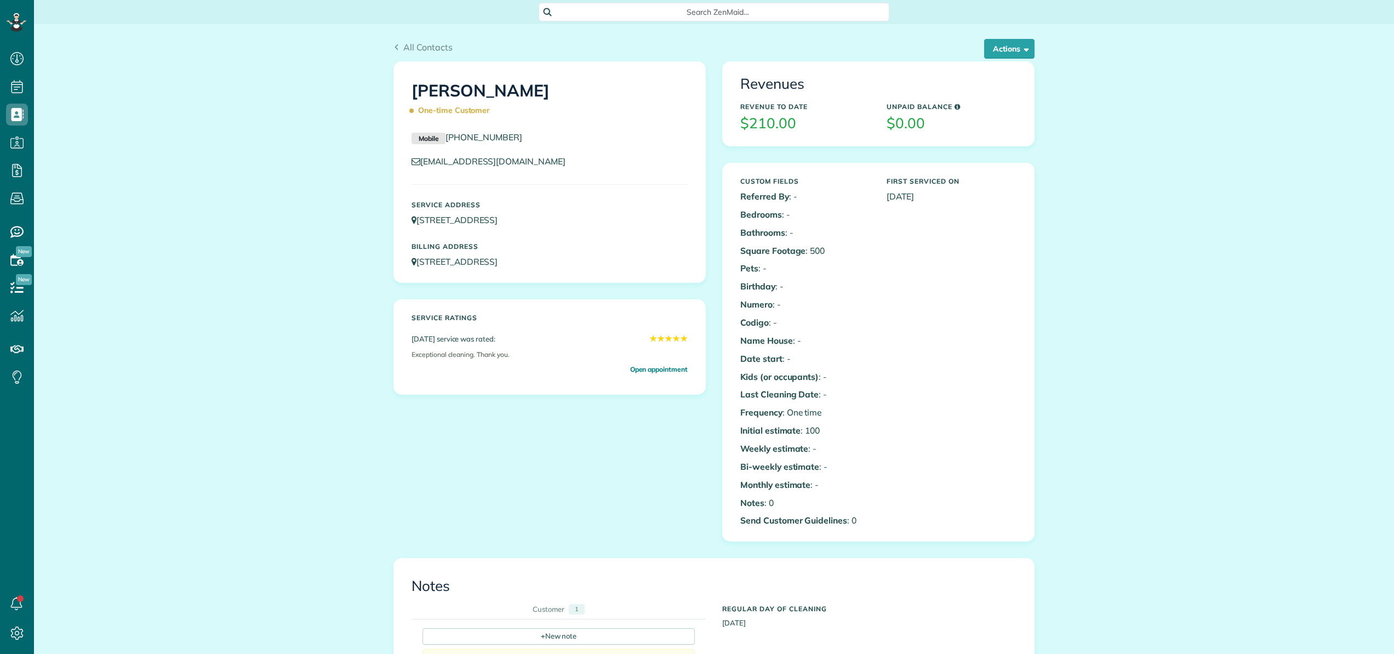
scroll to position [5, 5]
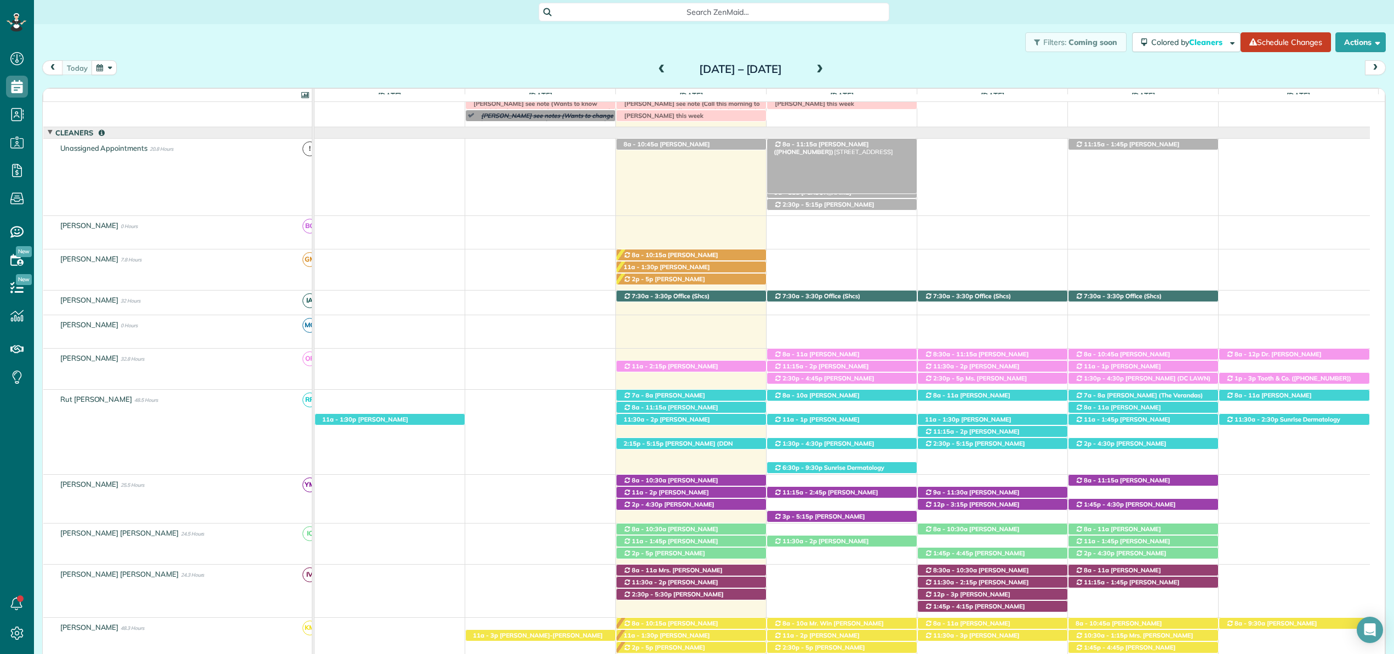
click at [825, 143] on span "[PERSON_NAME] ([PHONE_NUMBER])" at bounding box center [821, 147] width 95 height 15
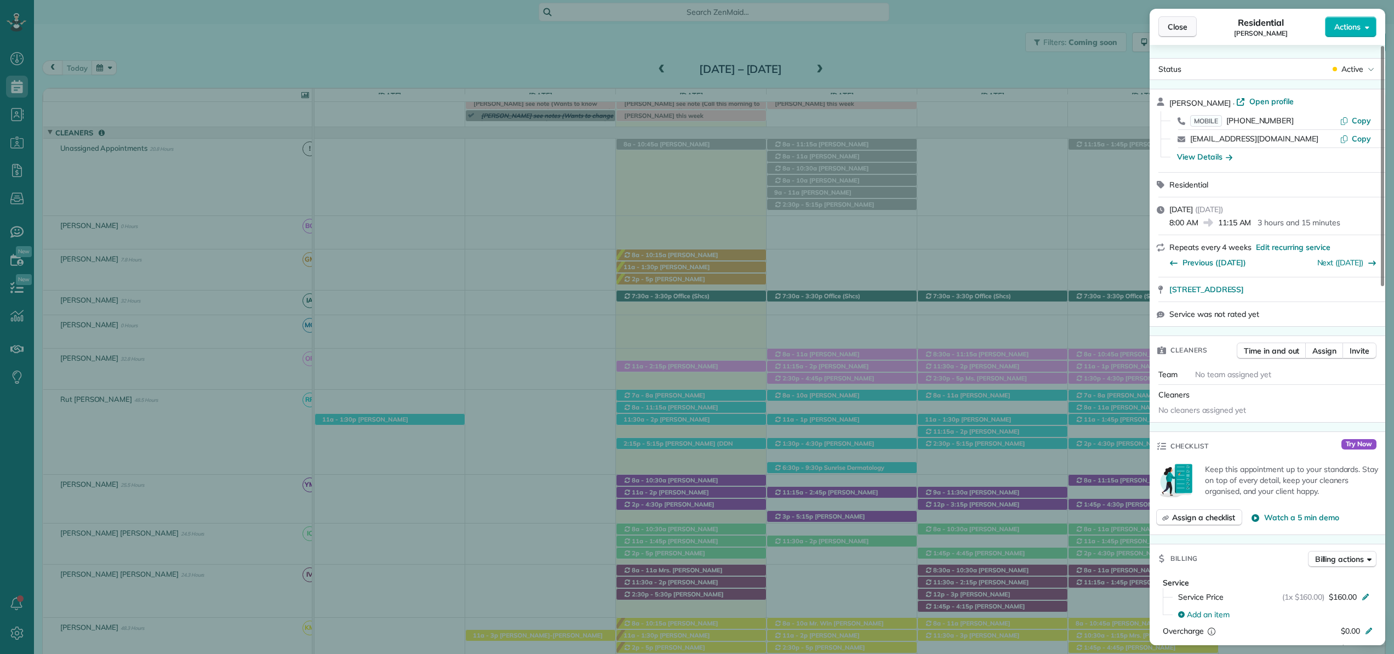
click at [1183, 25] on span "Close" at bounding box center [1177, 26] width 20 height 11
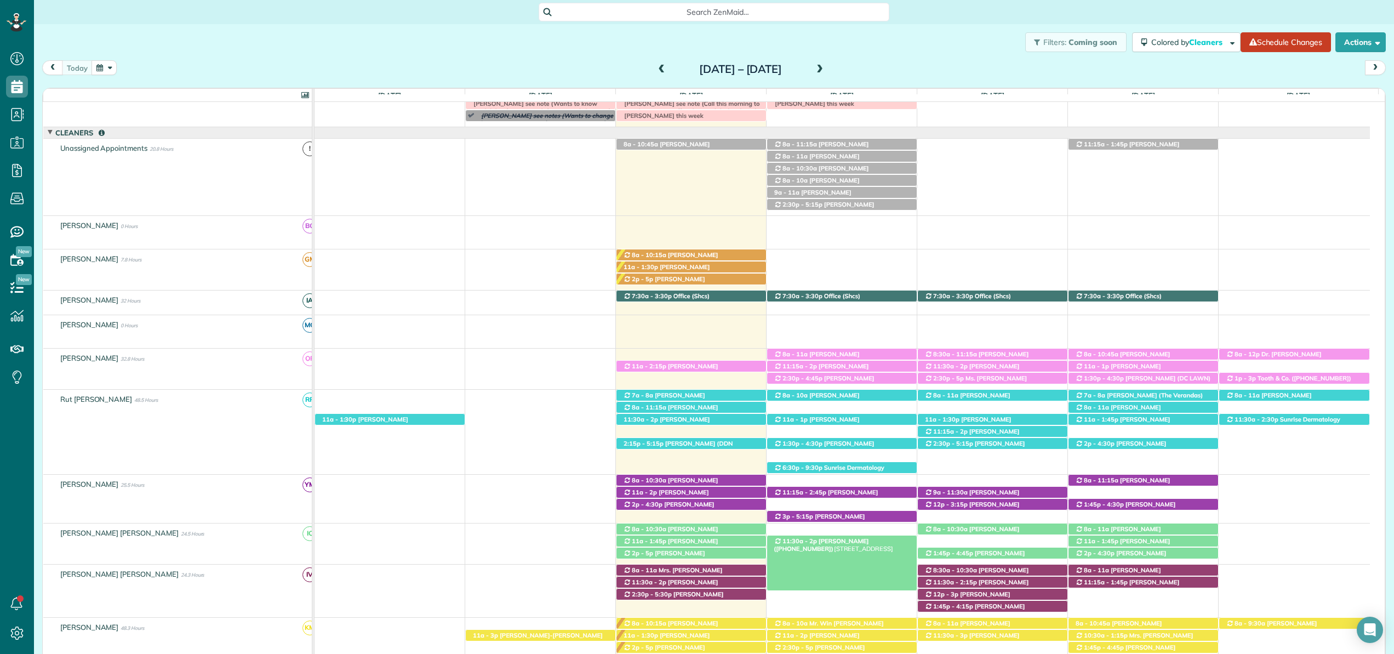
click at [833, 544] on span "Carlos Serrano (+12566093009)" at bounding box center [821, 544] width 95 height 15
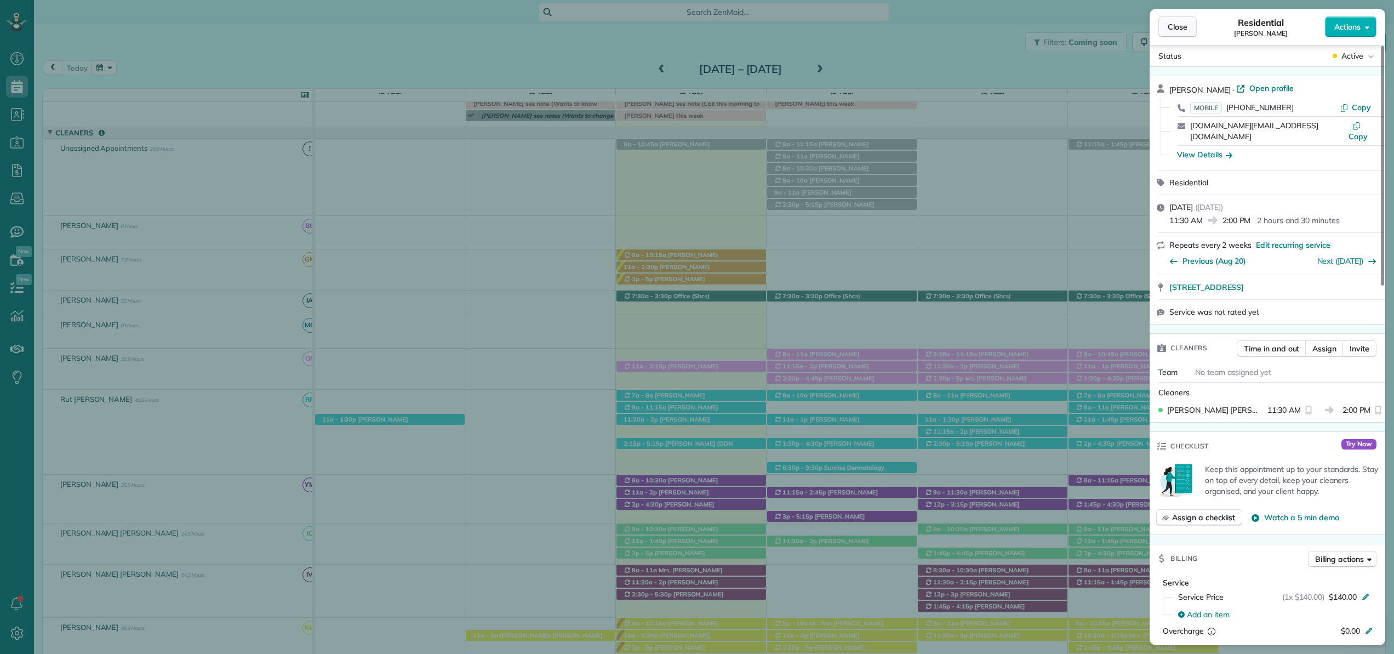
click at [1175, 23] on span "Close" at bounding box center [1177, 26] width 20 height 11
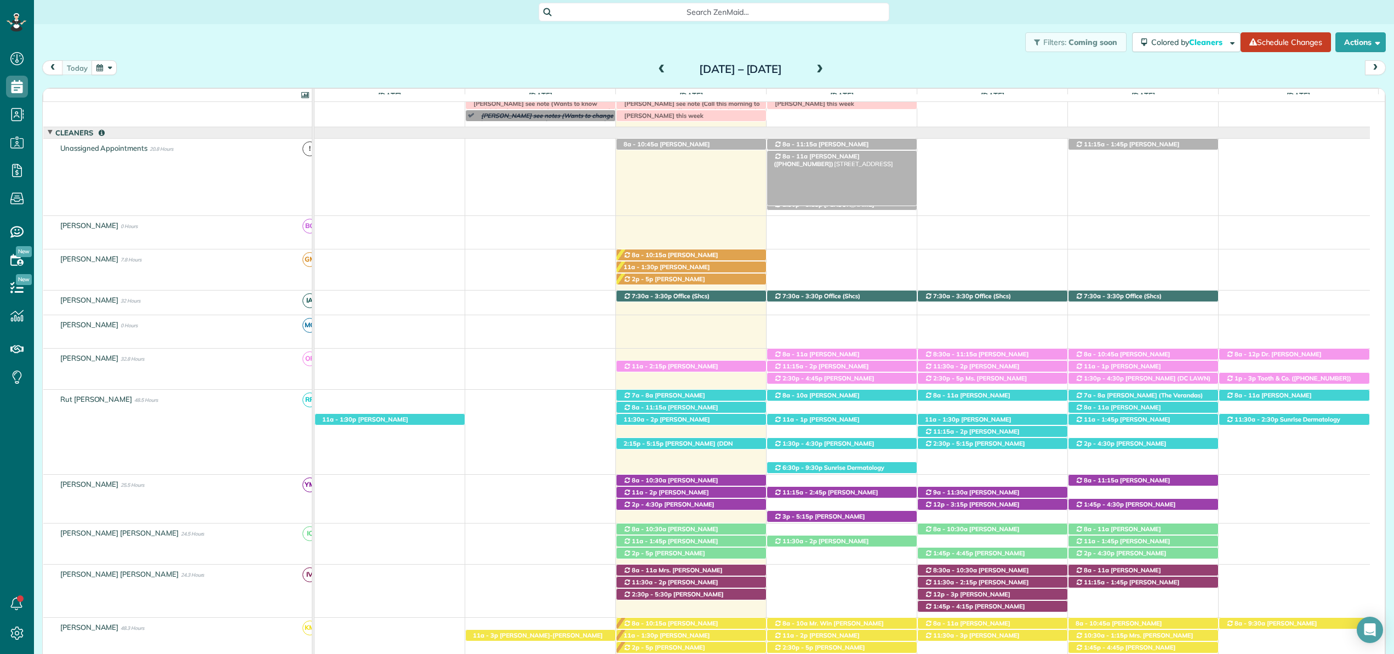
click at [859, 157] on span "[PERSON_NAME] ([PHONE_NUMBER])" at bounding box center [816, 159] width 85 height 15
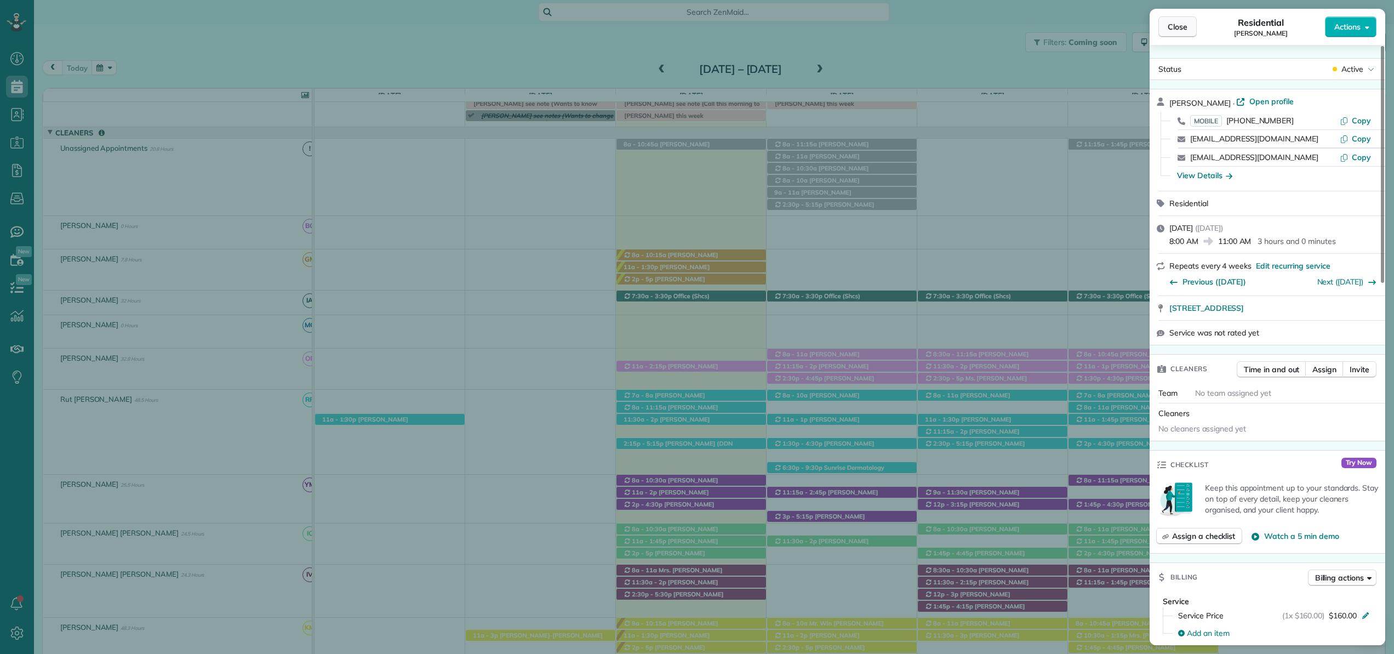
click at [1190, 26] on button "Close" at bounding box center [1177, 26] width 38 height 21
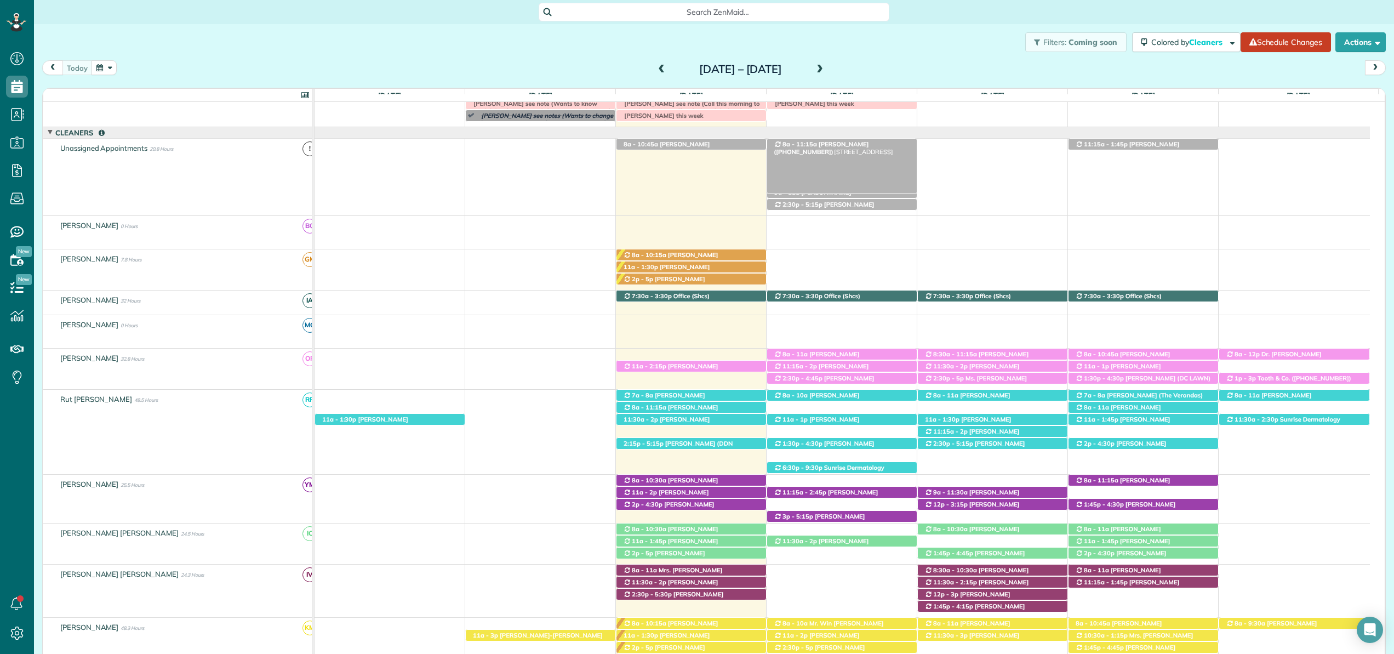
click at [868, 142] on span "[PERSON_NAME] ([PHONE_NUMBER])" at bounding box center [821, 147] width 95 height 15
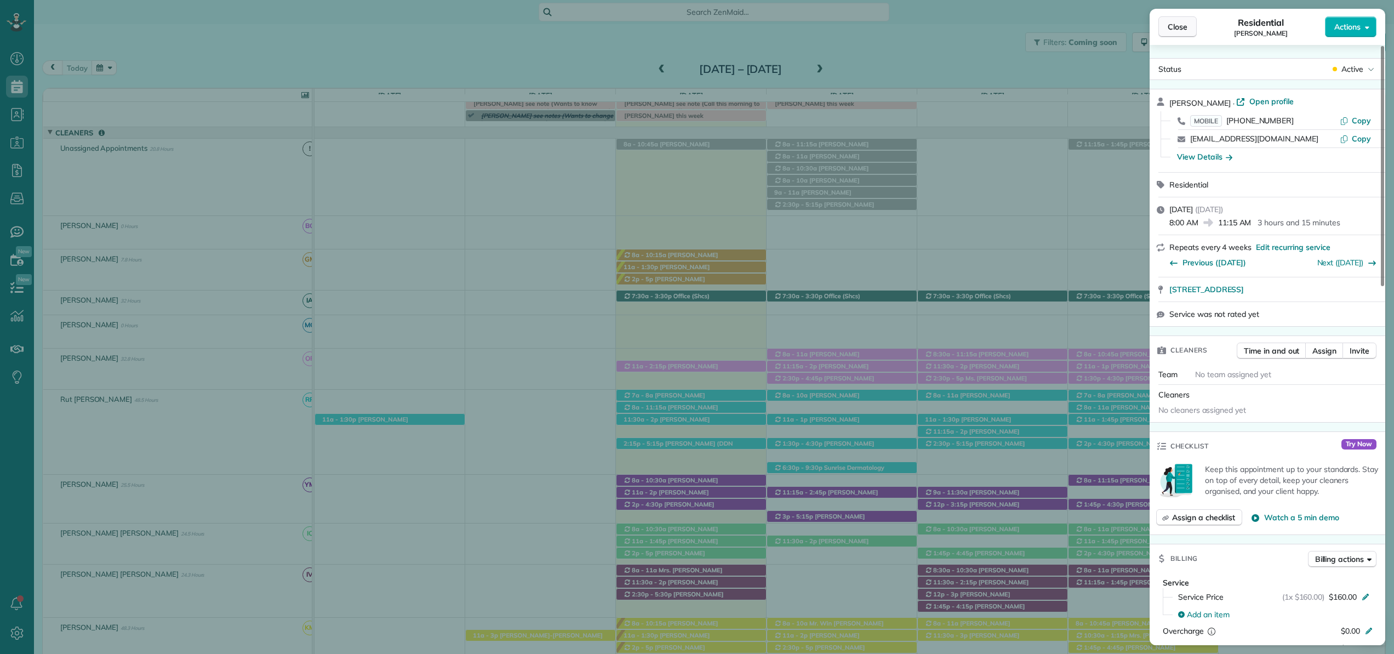
click at [1180, 25] on span "Close" at bounding box center [1177, 26] width 20 height 11
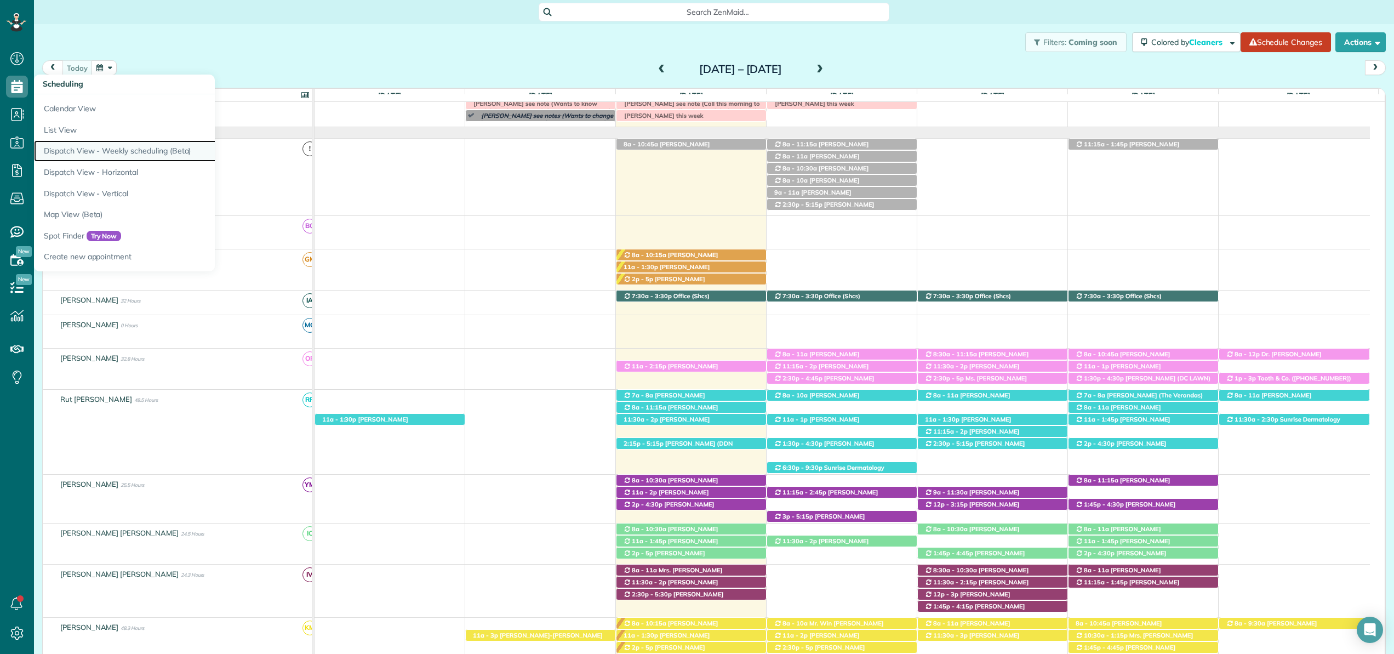
click at [107, 149] on link "Dispatch View - Weekly scheduling (Beta)" at bounding box center [171, 150] width 274 height 21
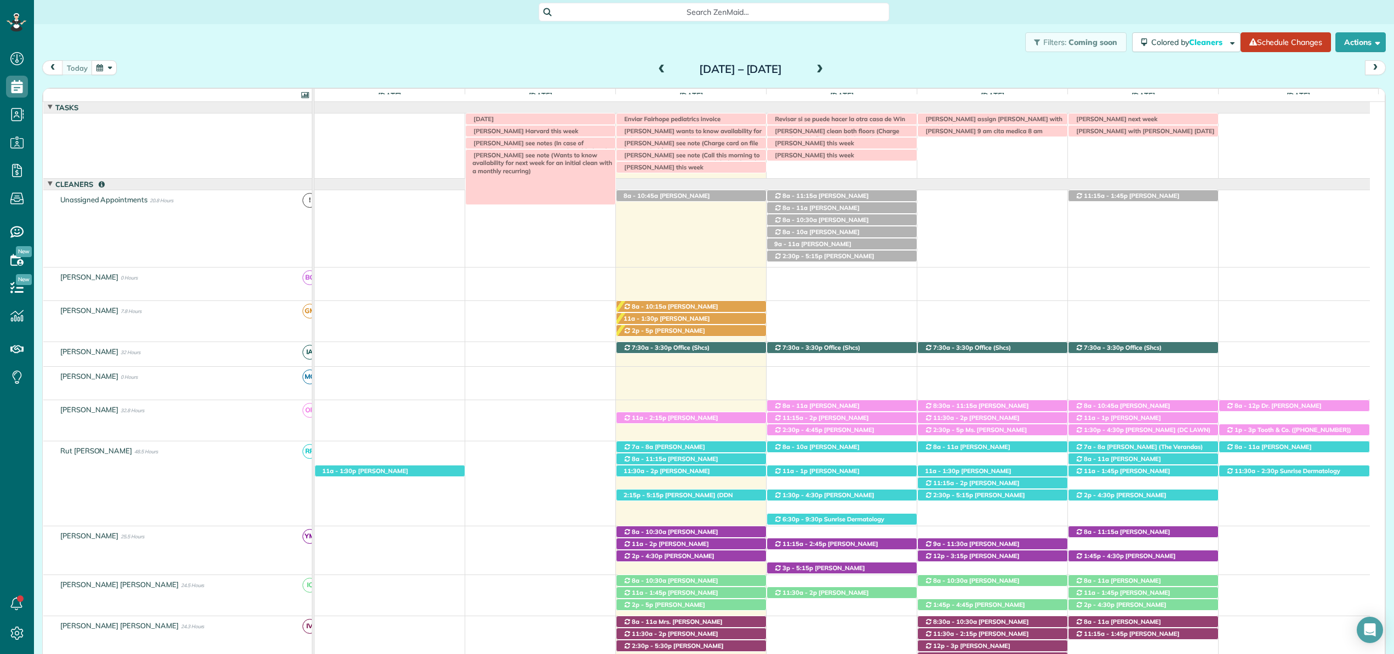
click at [535, 157] on span "[PERSON_NAME] see note (Wants to know availability for next week for an initial…" at bounding box center [540, 163] width 144 height 24
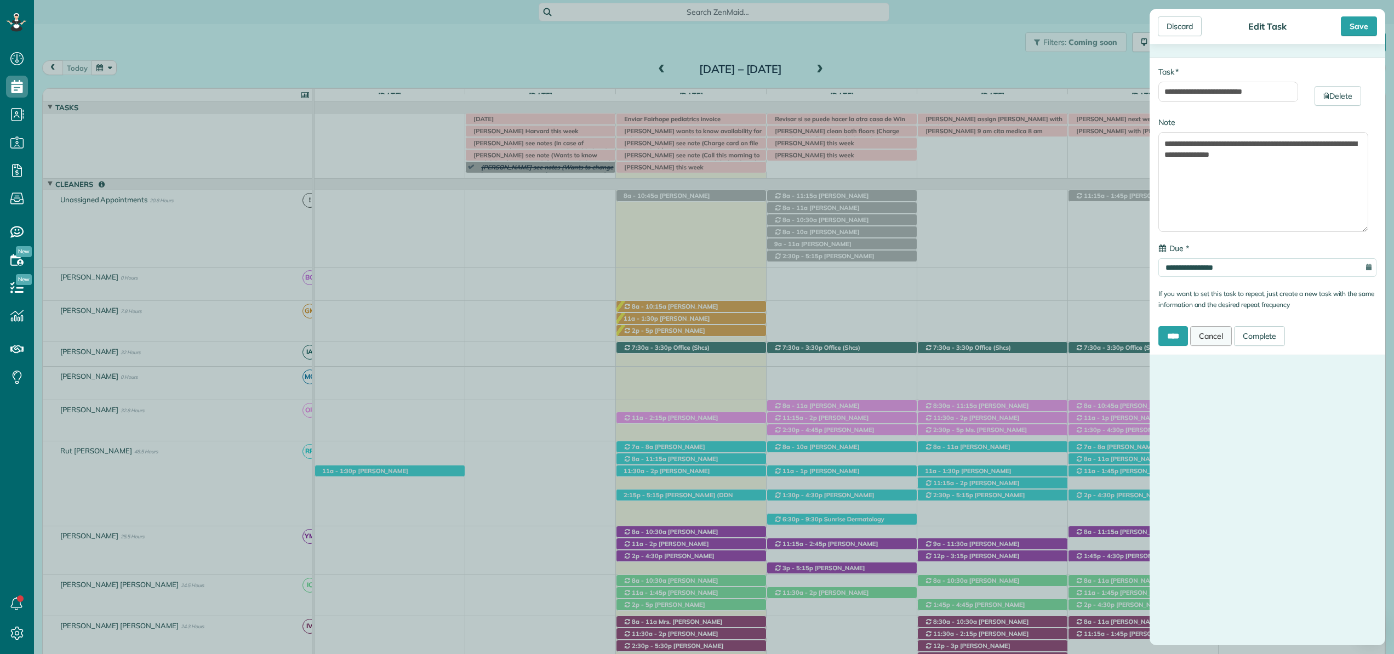
click at [1211, 327] on link "Cancel" at bounding box center [1211, 336] width 42 height 20
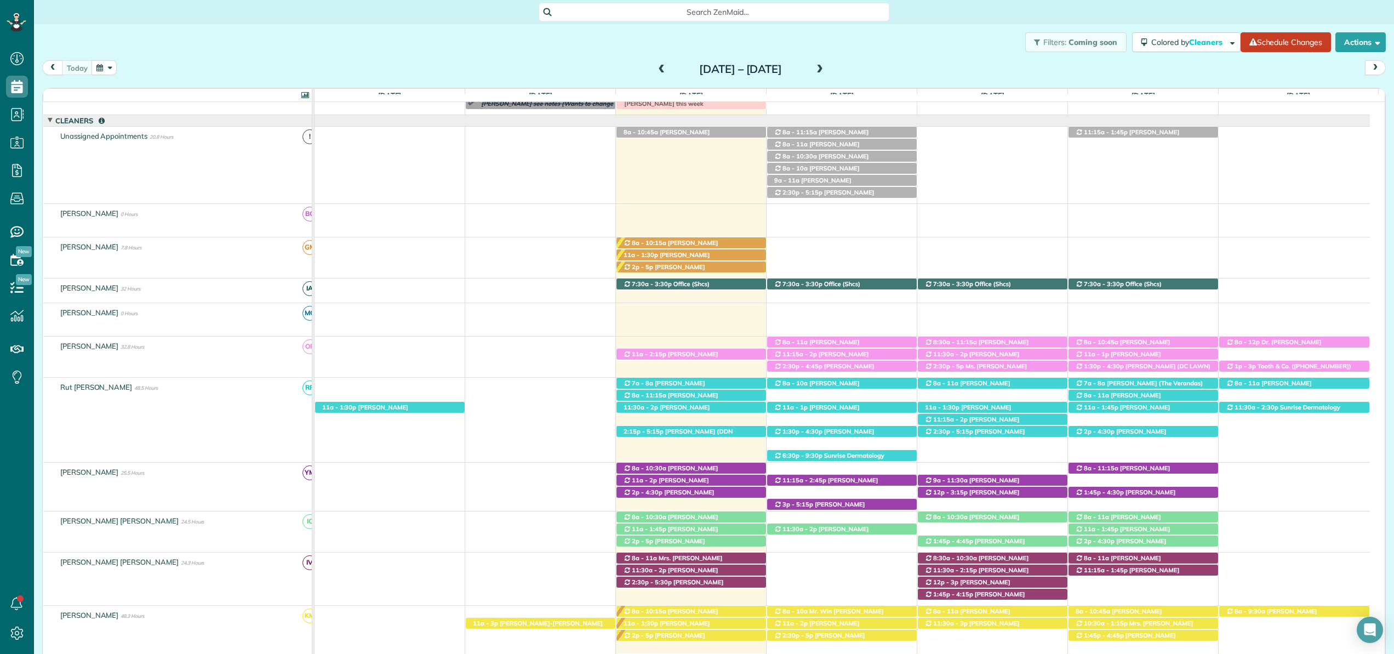
scroll to position [71, 0]
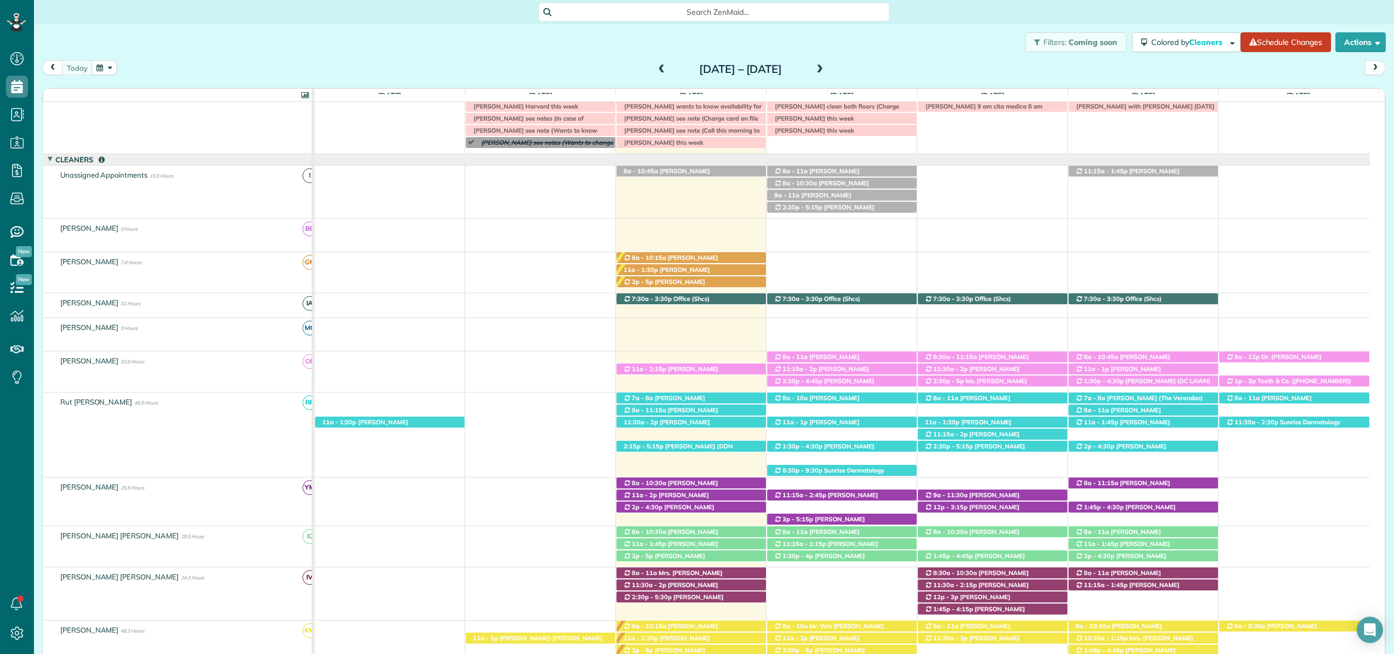
scroll to position [18, 0]
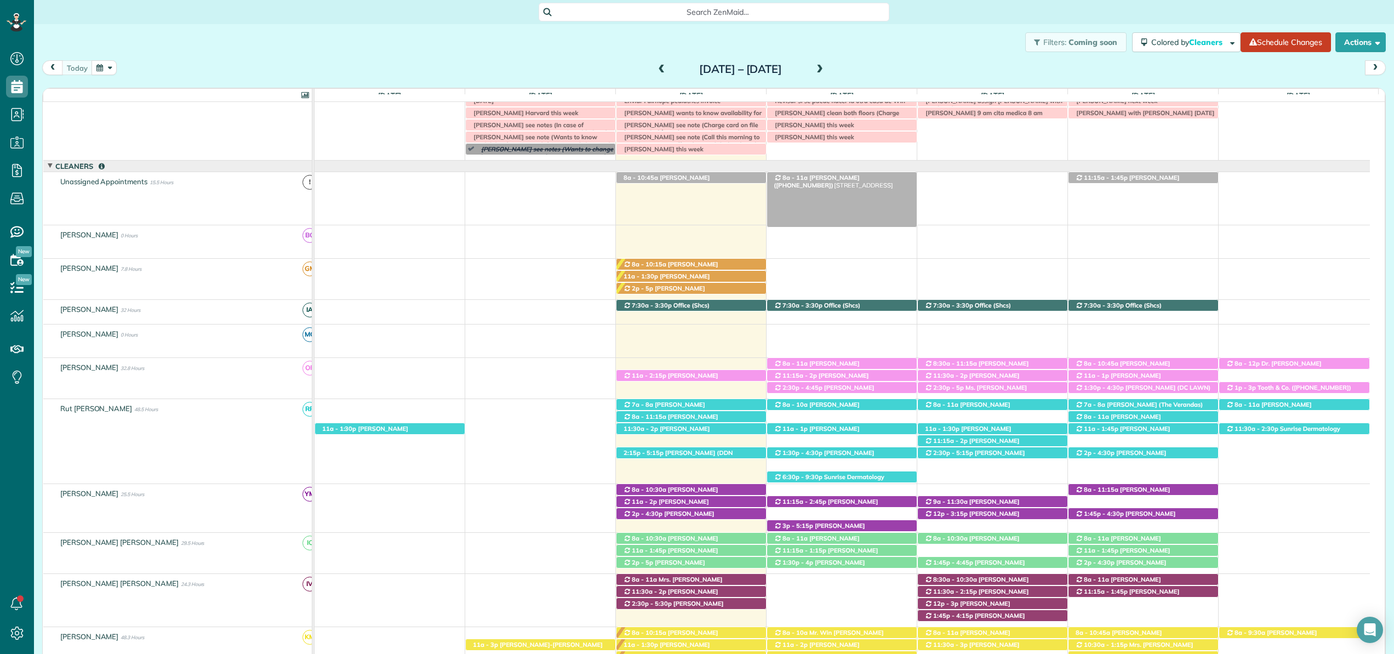
click at [803, 178] on span "[PERSON_NAME] ([PHONE_NUMBER])" at bounding box center [816, 181] width 85 height 15
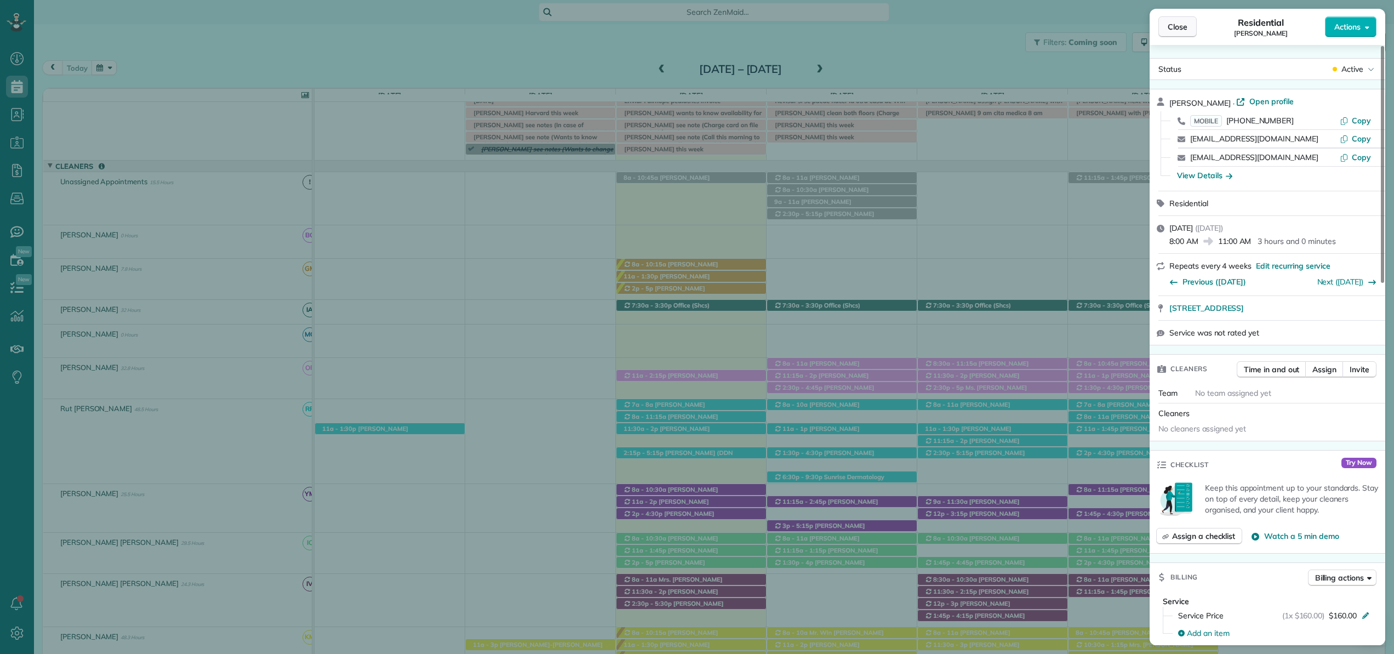
click at [1178, 22] on span "Close" at bounding box center [1177, 26] width 20 height 11
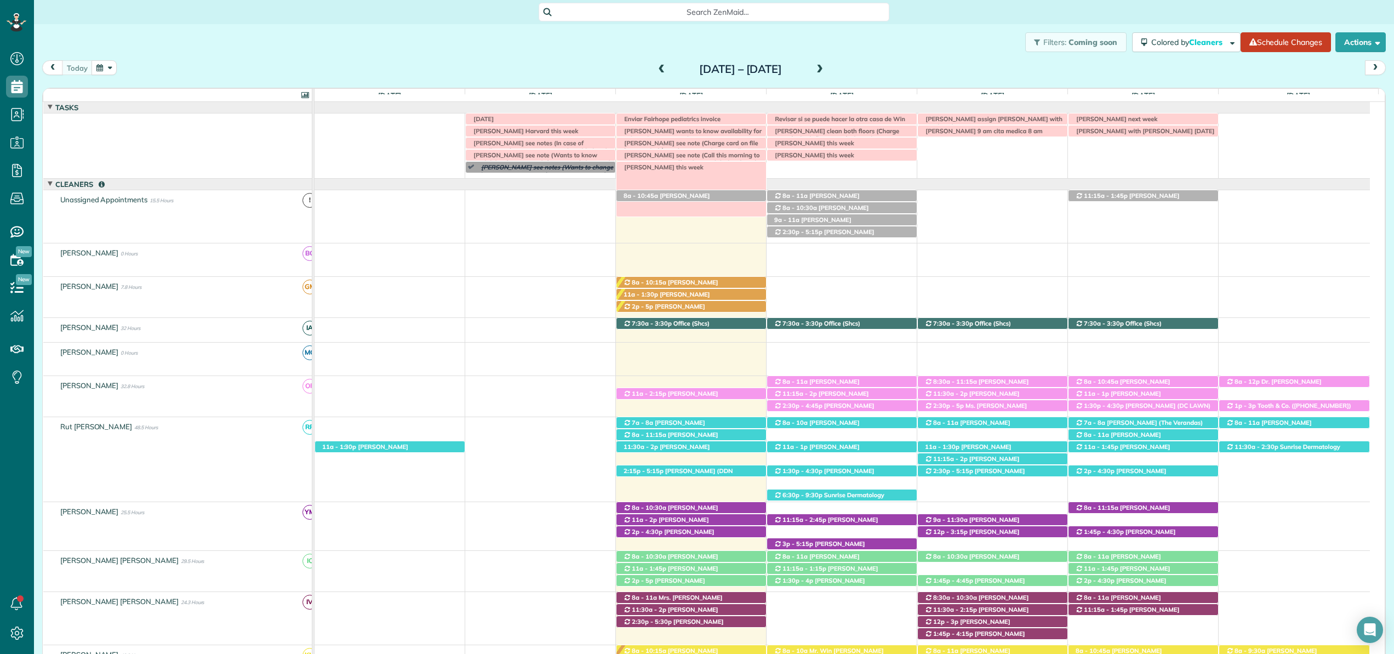
click at [639, 168] on span "[PERSON_NAME] this week" at bounding box center [661, 167] width 85 height 8
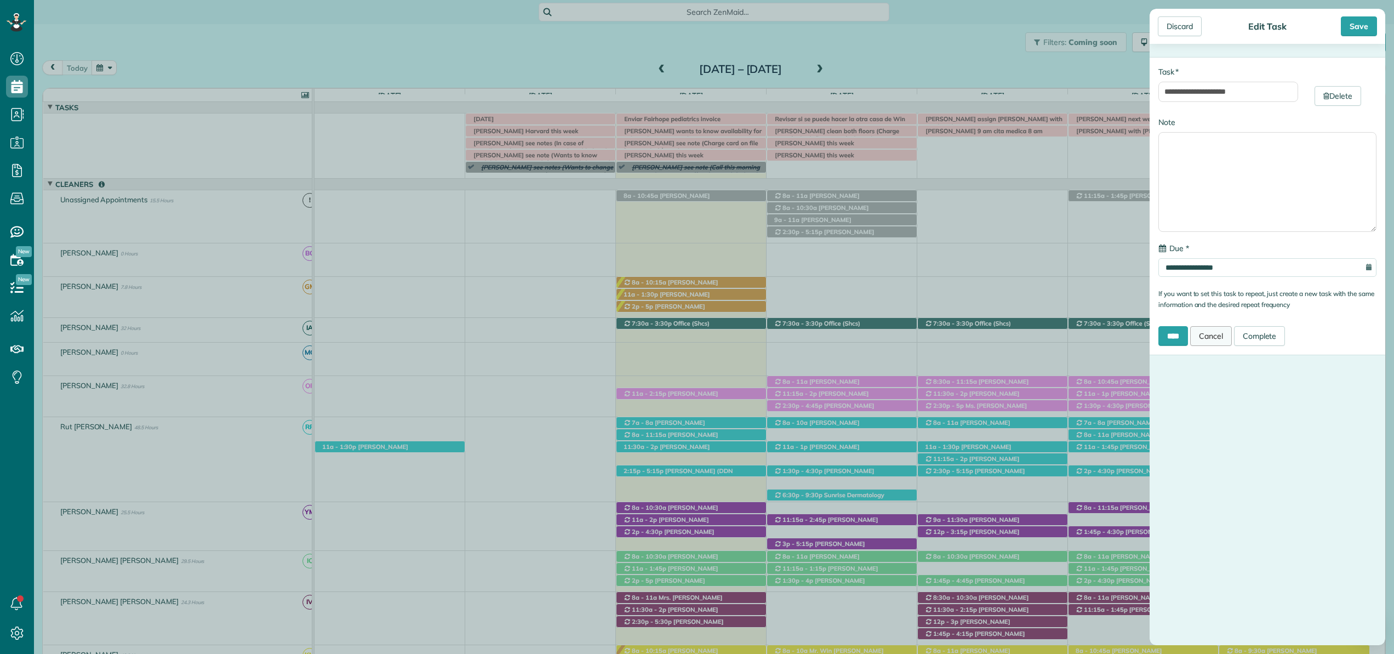
click at [1221, 339] on link "Cancel" at bounding box center [1211, 336] width 42 height 20
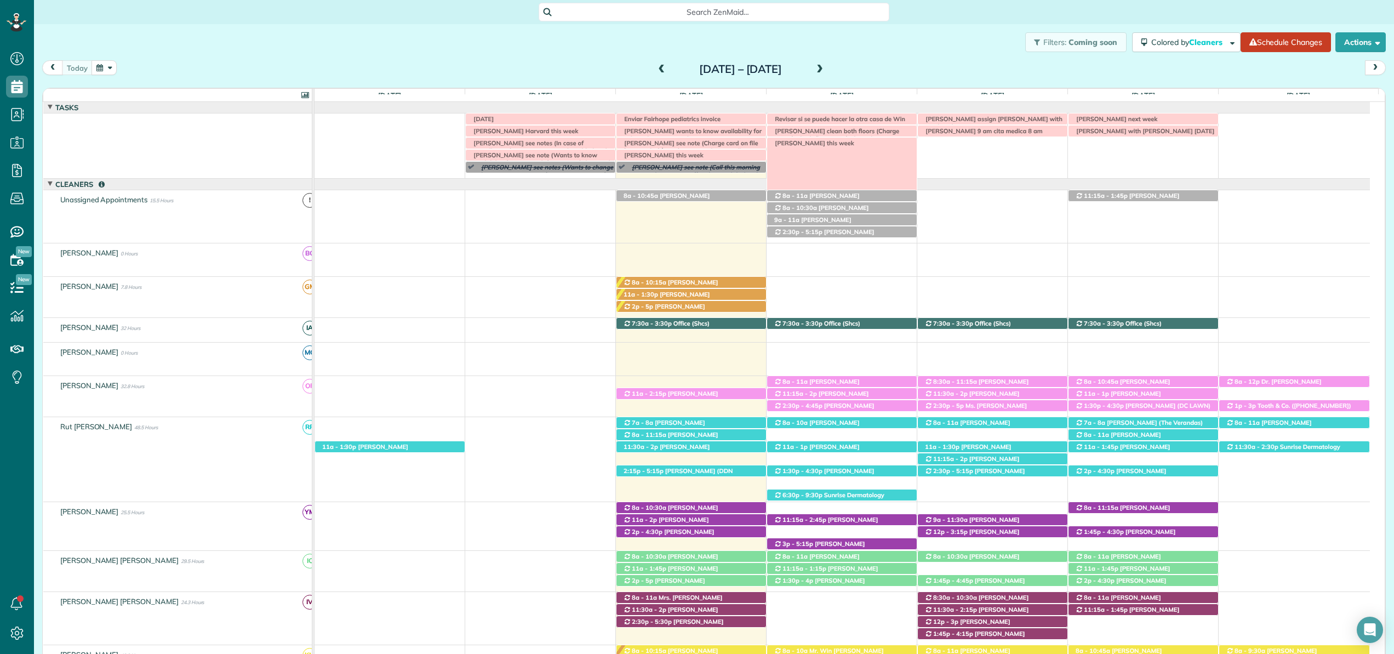
click at [808, 144] on span "Robin Brudi this week" at bounding box center [811, 143] width 85 height 8
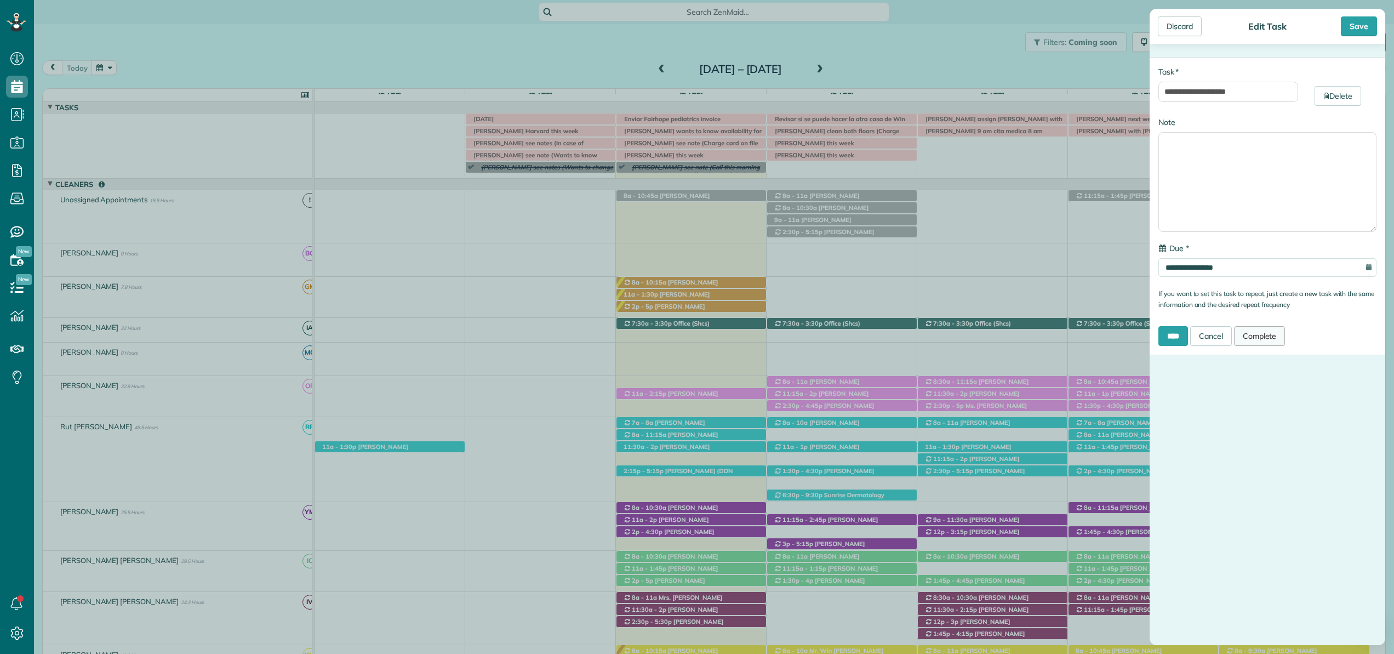
click at [1260, 339] on link "Complete" at bounding box center [1259, 336] width 51 height 20
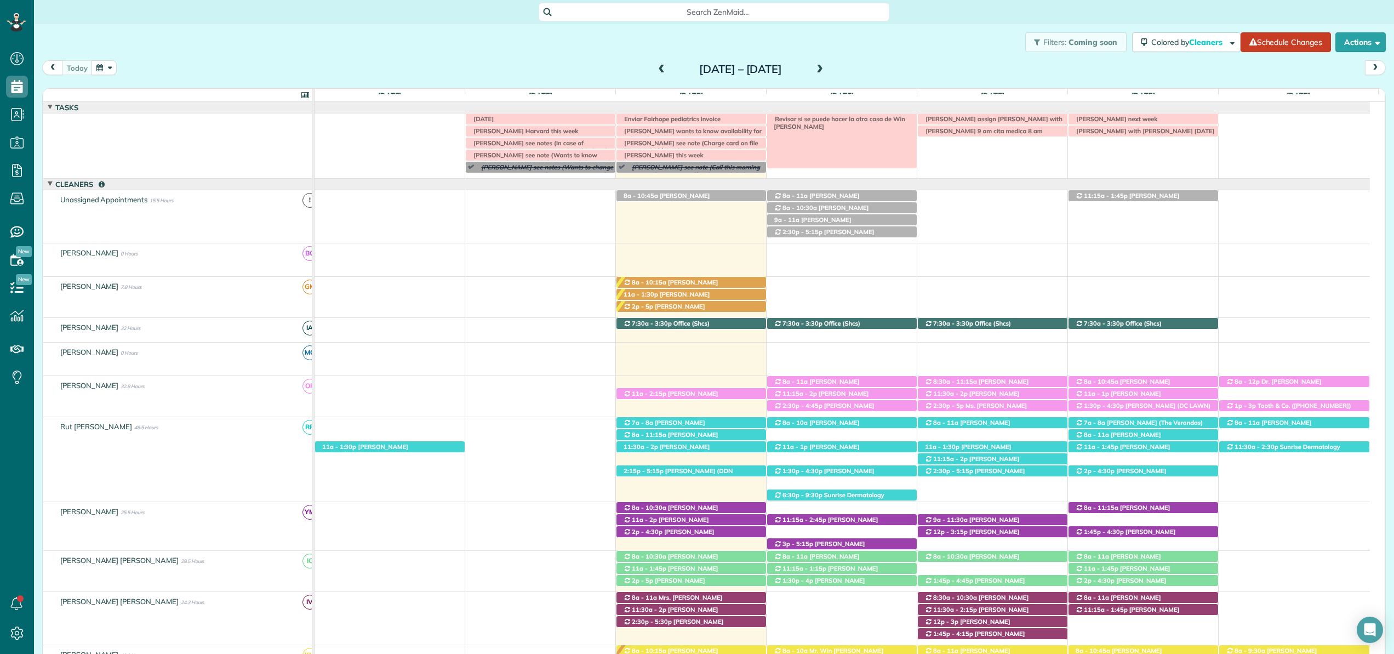
click at [806, 120] on span "Revisar si se puede hacer la otra casa de Win Thurber" at bounding box center [837, 122] width 136 height 15
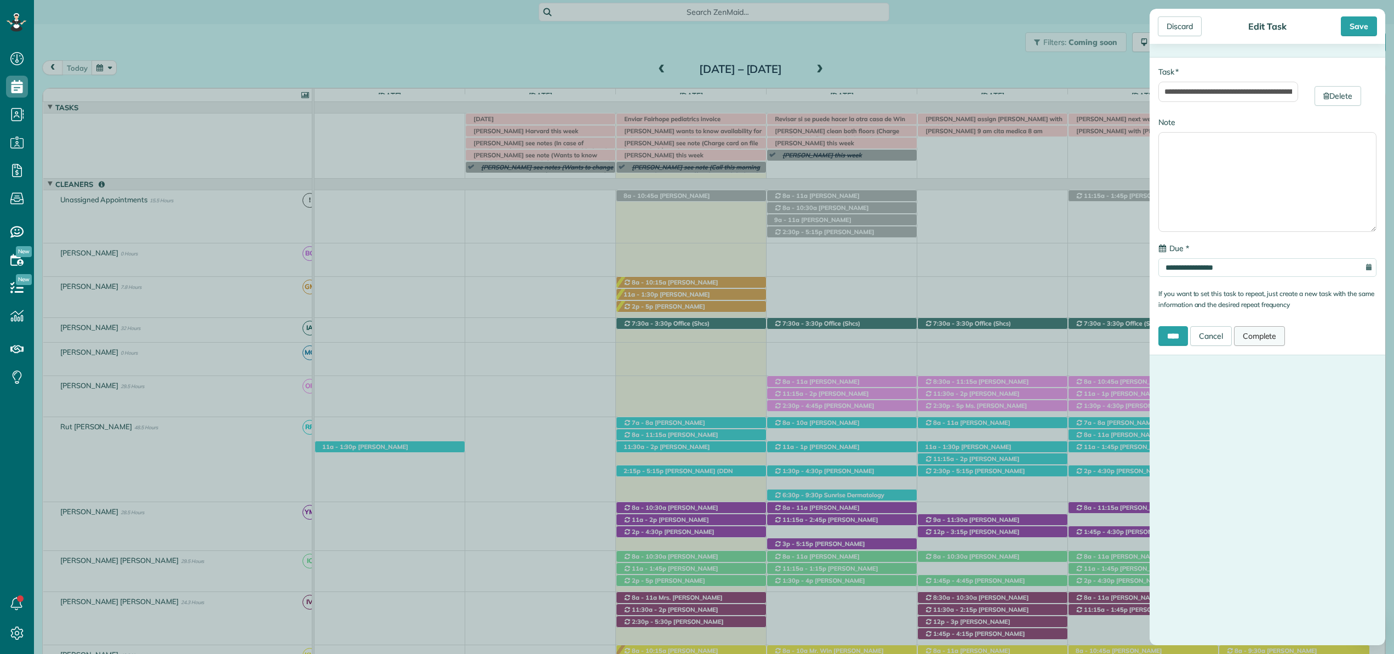
click at [1265, 337] on link "Complete" at bounding box center [1259, 336] width 51 height 20
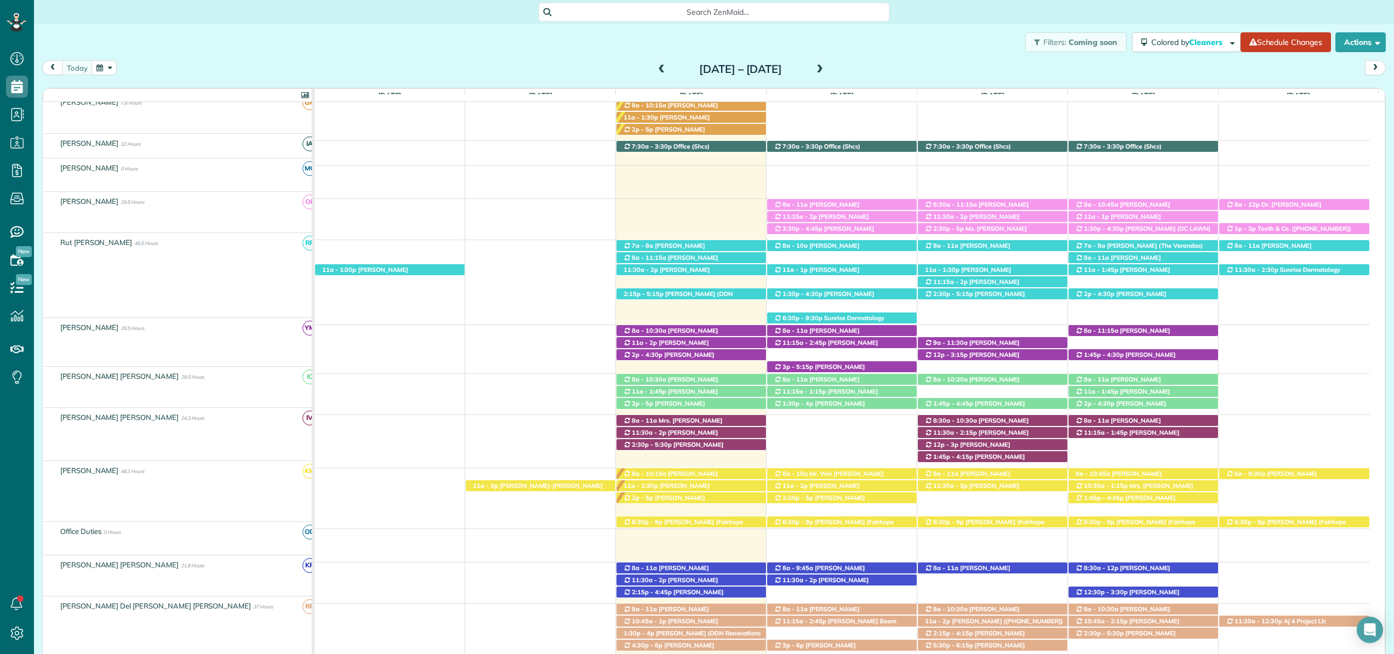
scroll to position [177, 0]
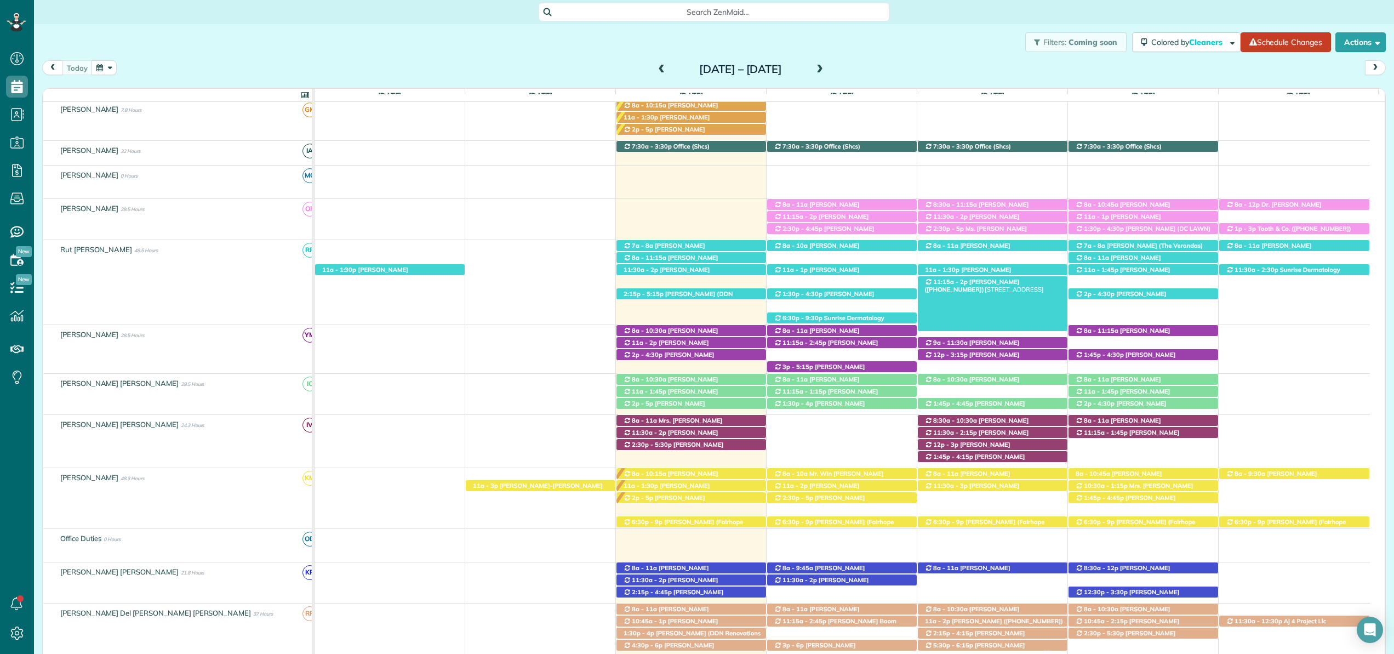
click at [1006, 281] on span "Shannon Rubio (+12514630697)" at bounding box center [971, 285] width 95 height 15
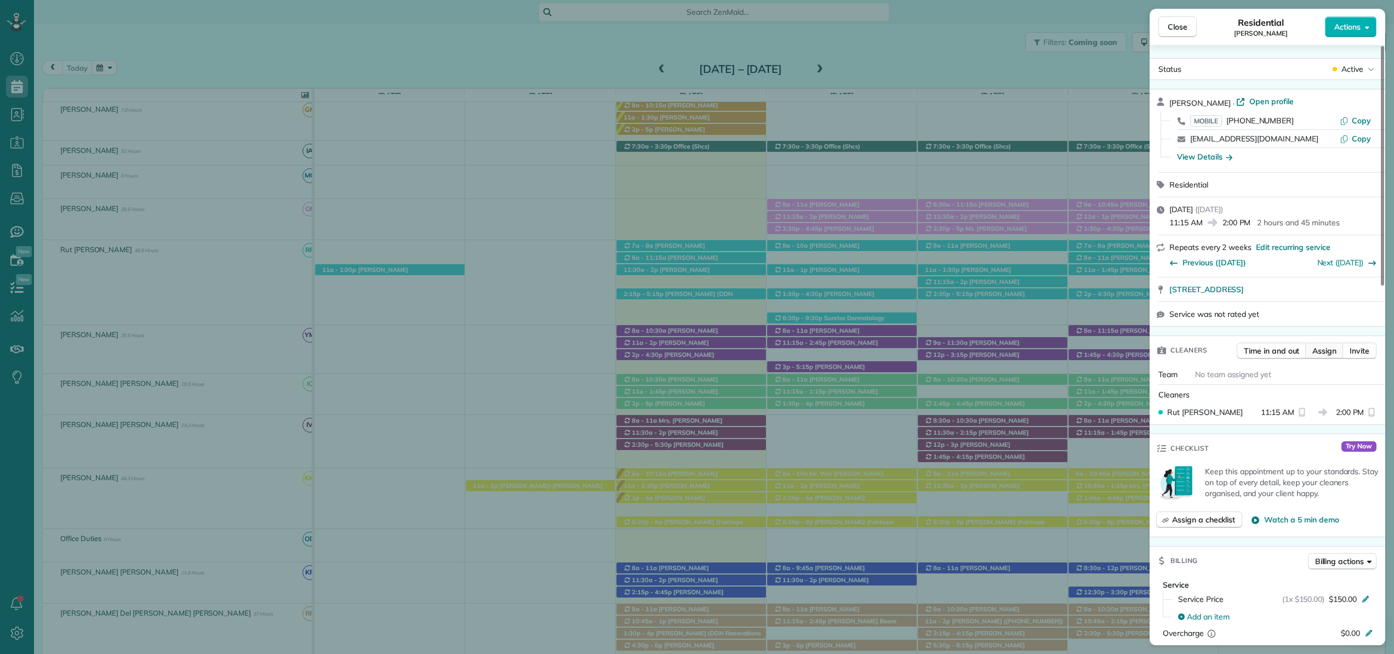
click at [1319, 348] on span "Assign" at bounding box center [1324, 350] width 24 height 11
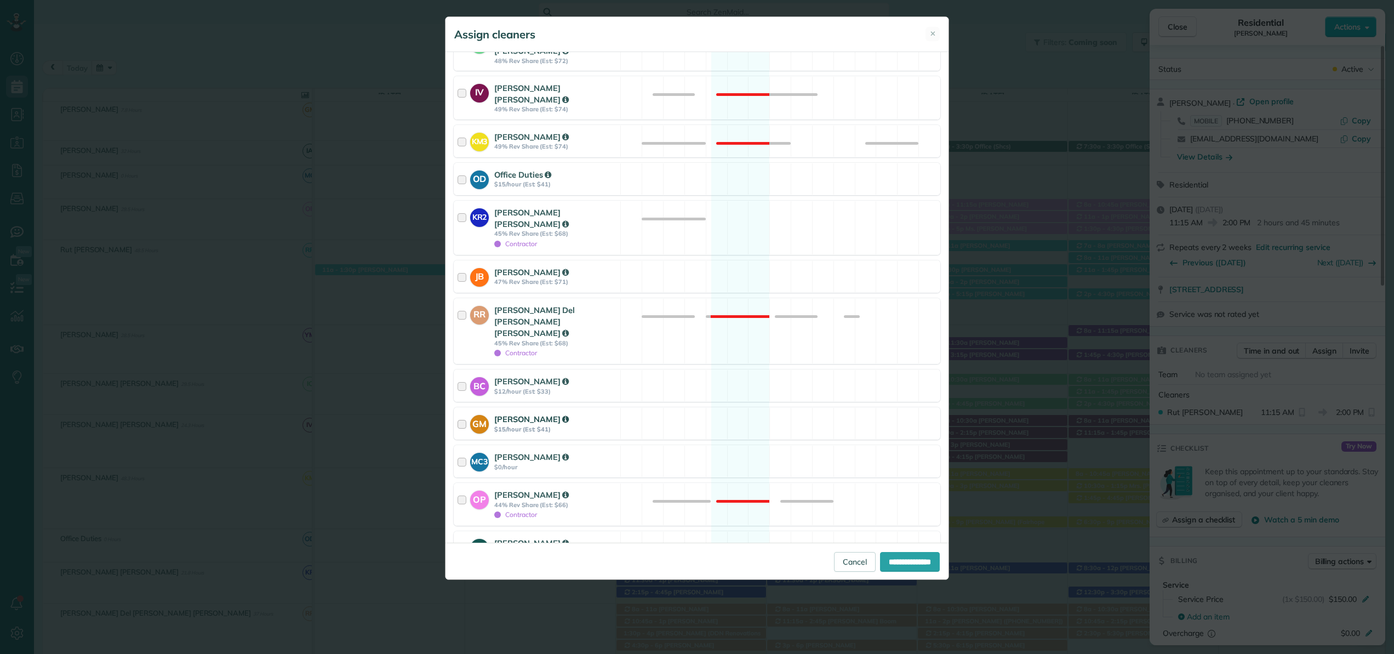
scroll to position [348, 0]
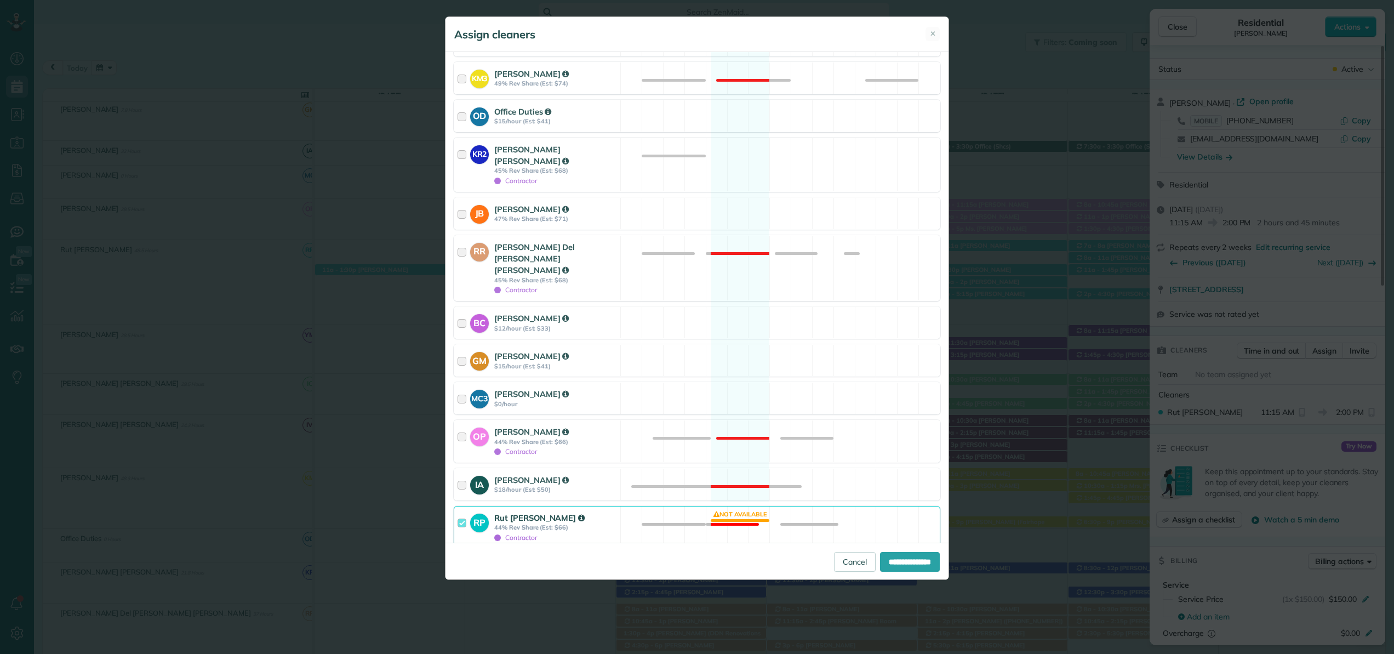
click at [463, 512] on div at bounding box center [463, 527] width 13 height 31
click at [891, 563] on input "**********" at bounding box center [910, 562] width 60 height 20
type input "**********"
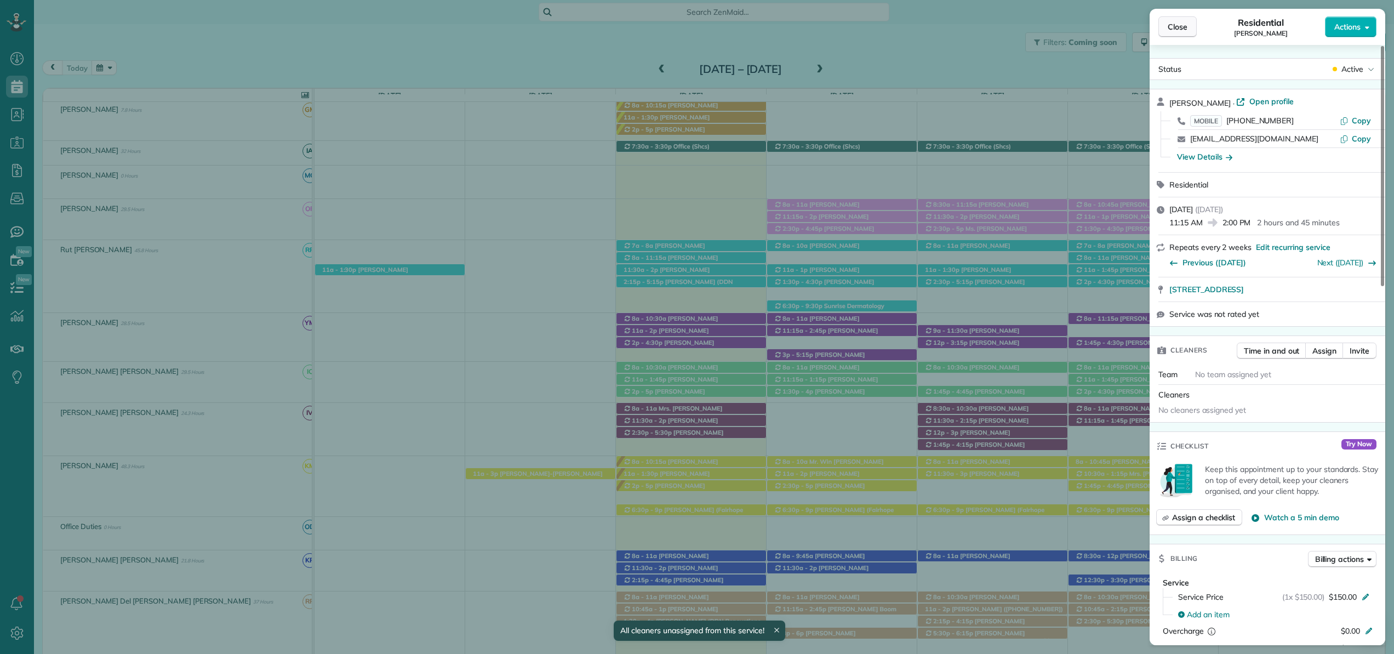
click at [1183, 22] on span "Close" at bounding box center [1177, 26] width 20 height 11
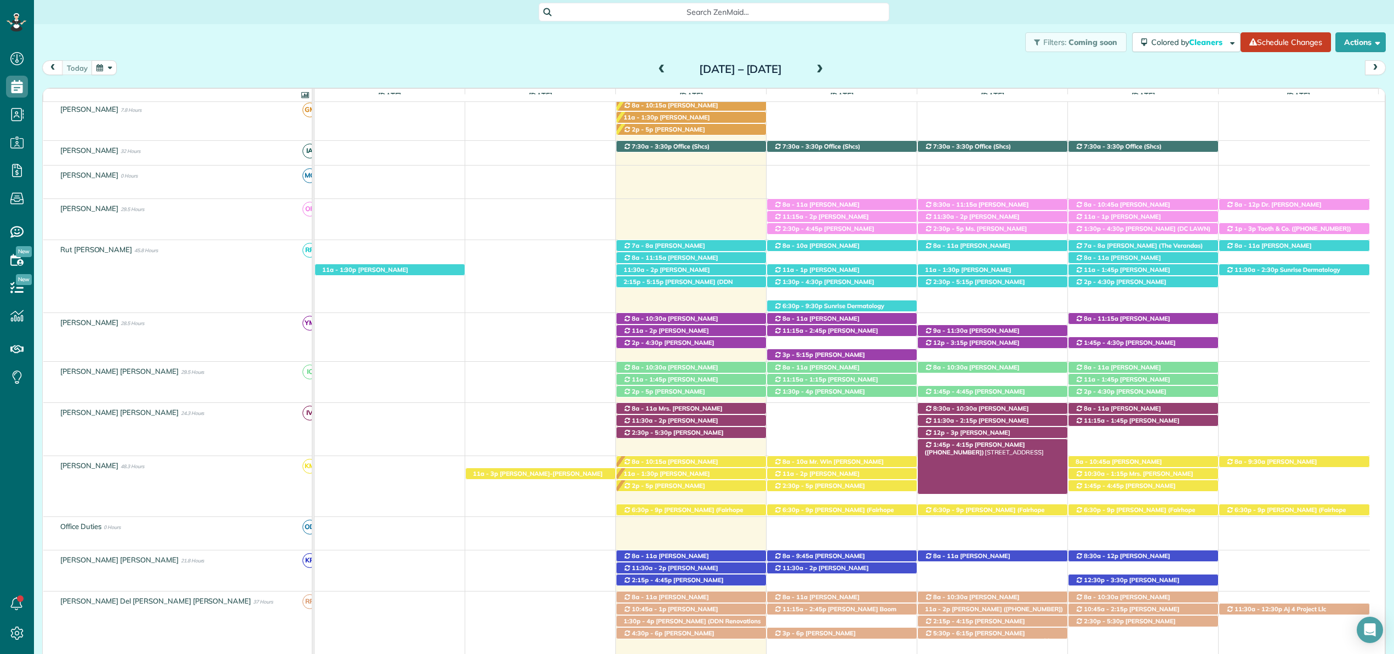
click at [966, 447] on span "Austin Gilchrist (+12512989438)" at bounding box center [974, 447] width 100 height 15
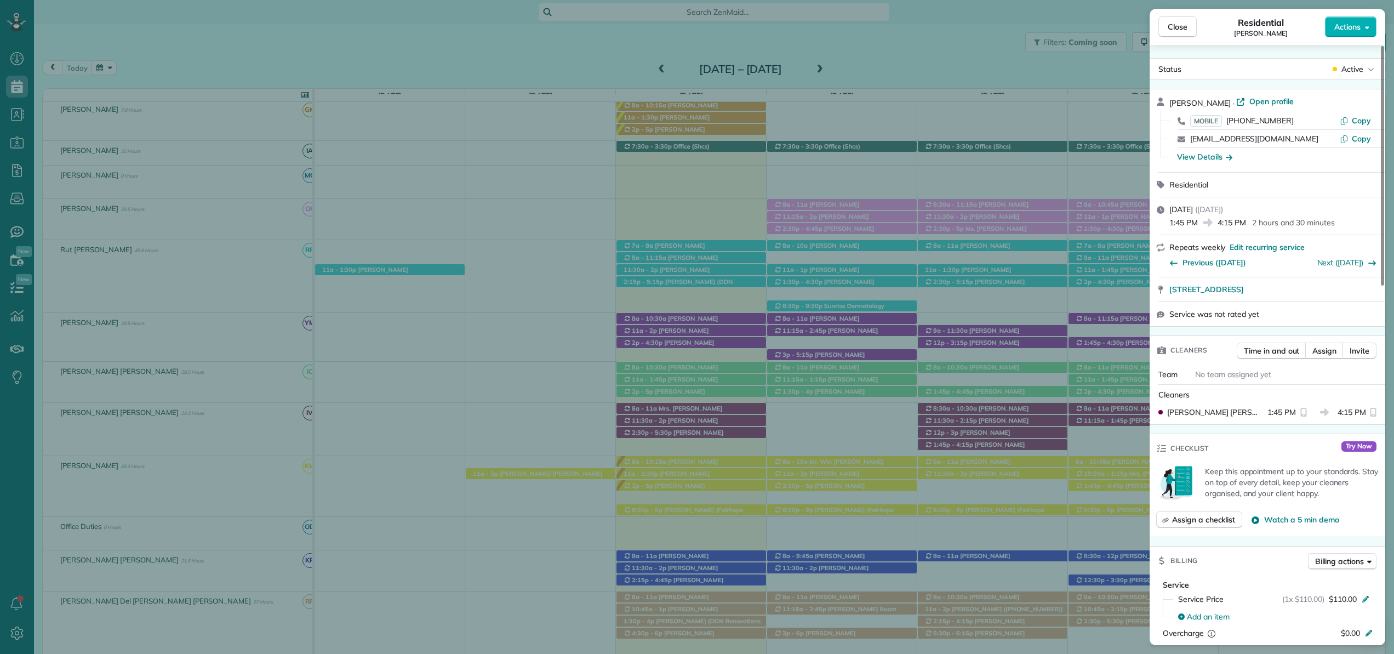
click at [972, 443] on div "Close Residential Austin Gilchrist Actions Status Active Austin Gilchrist · Ope…" at bounding box center [697, 327] width 1394 height 654
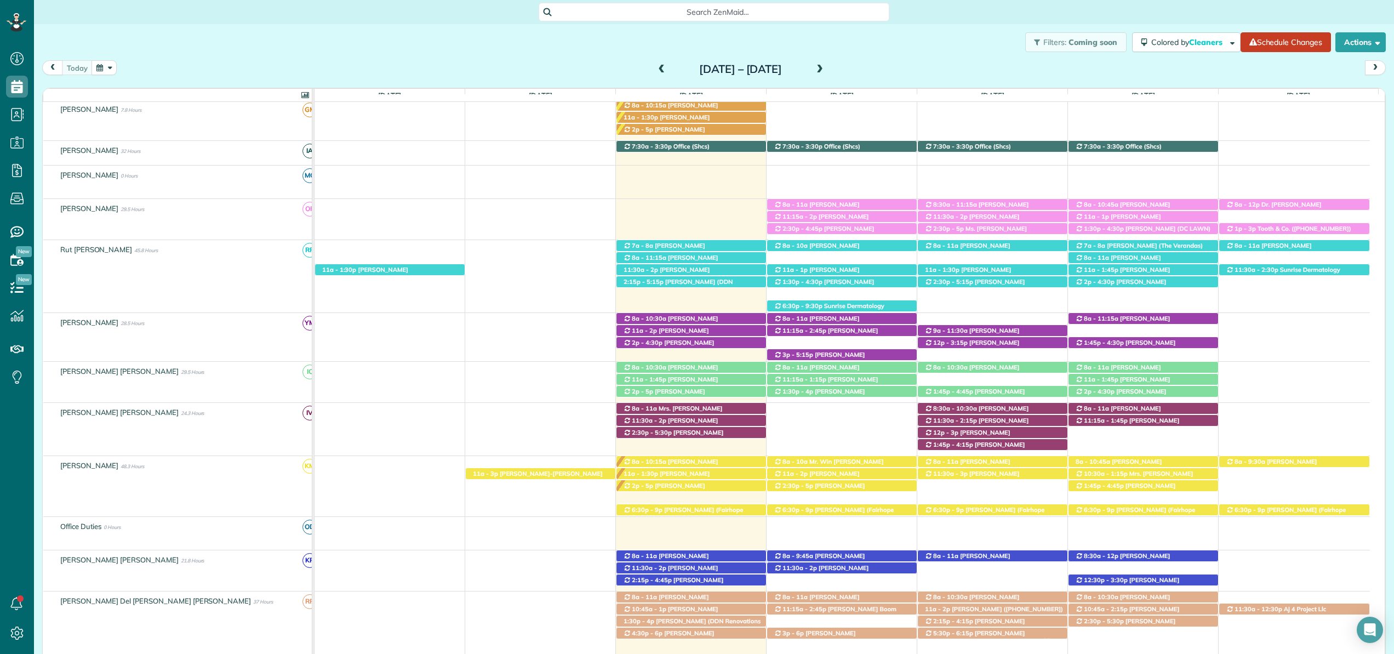
click at [972, 443] on span "Austin Gilchrist (+12512989438)" at bounding box center [974, 447] width 100 height 15
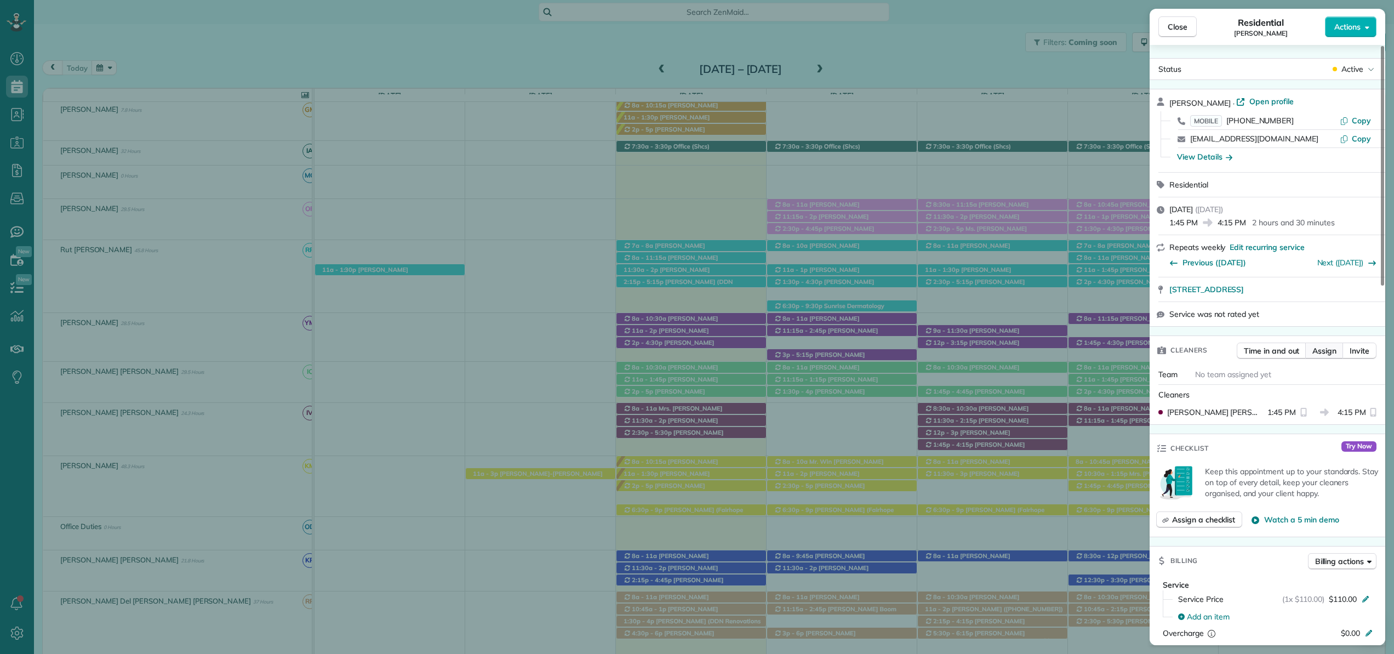
click at [1335, 349] on span "Assign" at bounding box center [1324, 350] width 24 height 11
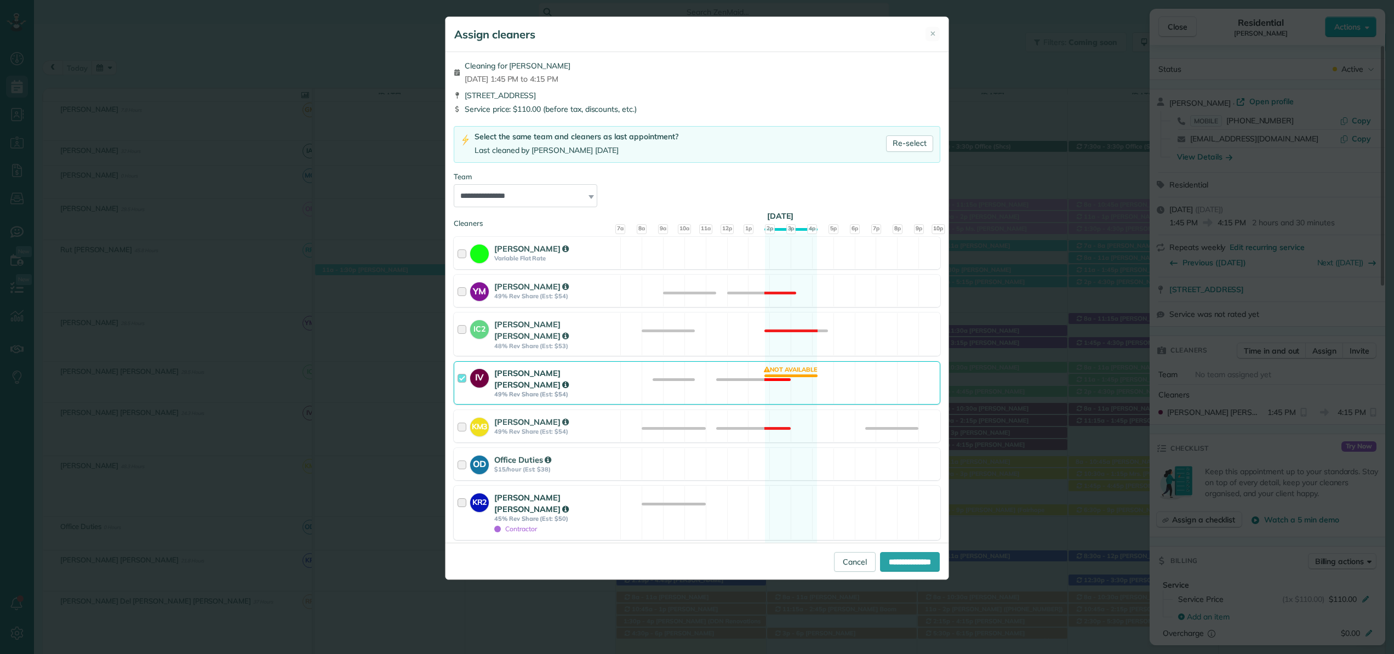
scroll to position [158, 0]
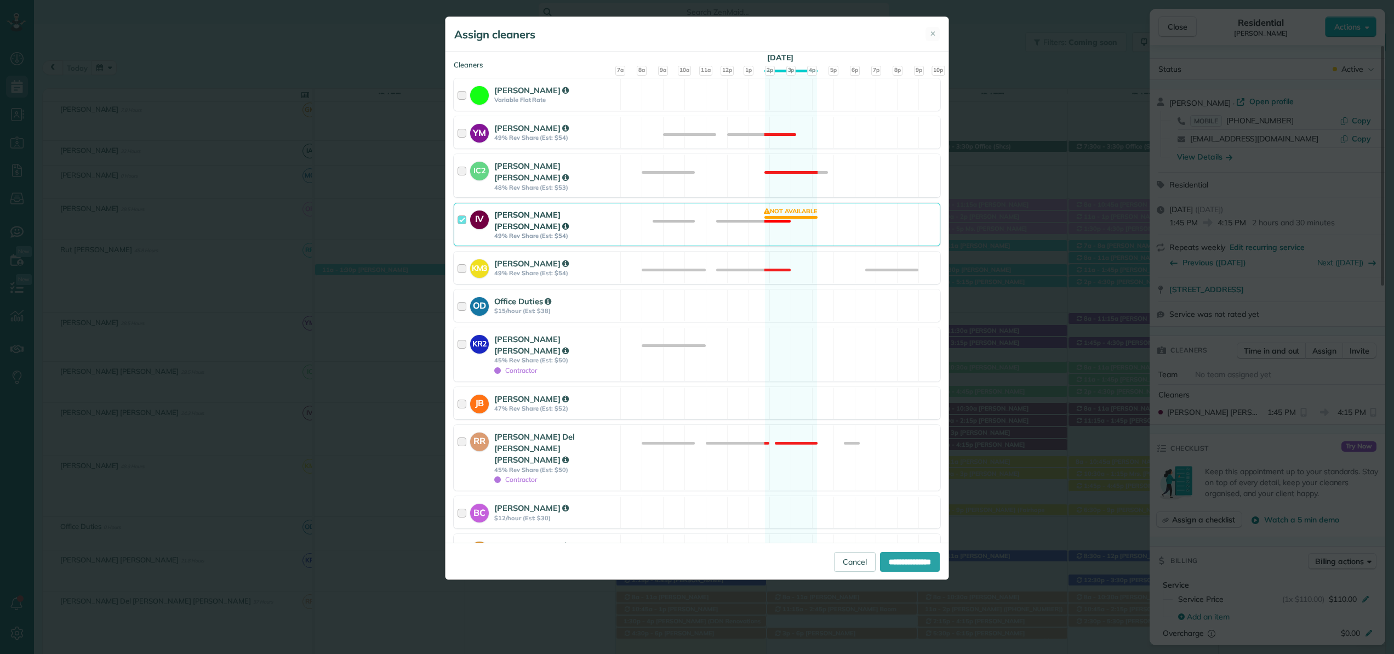
click at [455, 204] on div "IV Irma Ester Chavarria Vasquez 49% Rev Share (Est: $54)" at bounding box center [537, 224] width 166 height 42
click at [880, 563] on input "**********" at bounding box center [910, 562] width 60 height 20
type input "**********"
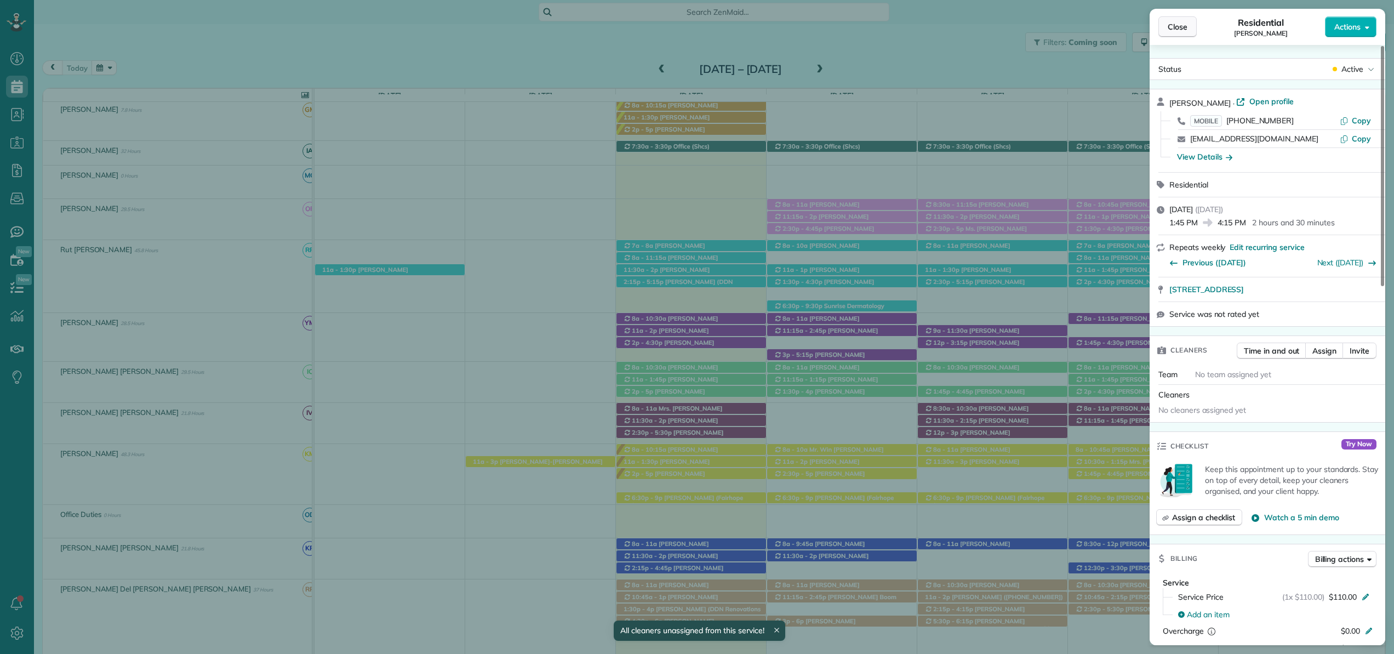
click at [1187, 22] on button "Close" at bounding box center [1177, 26] width 38 height 21
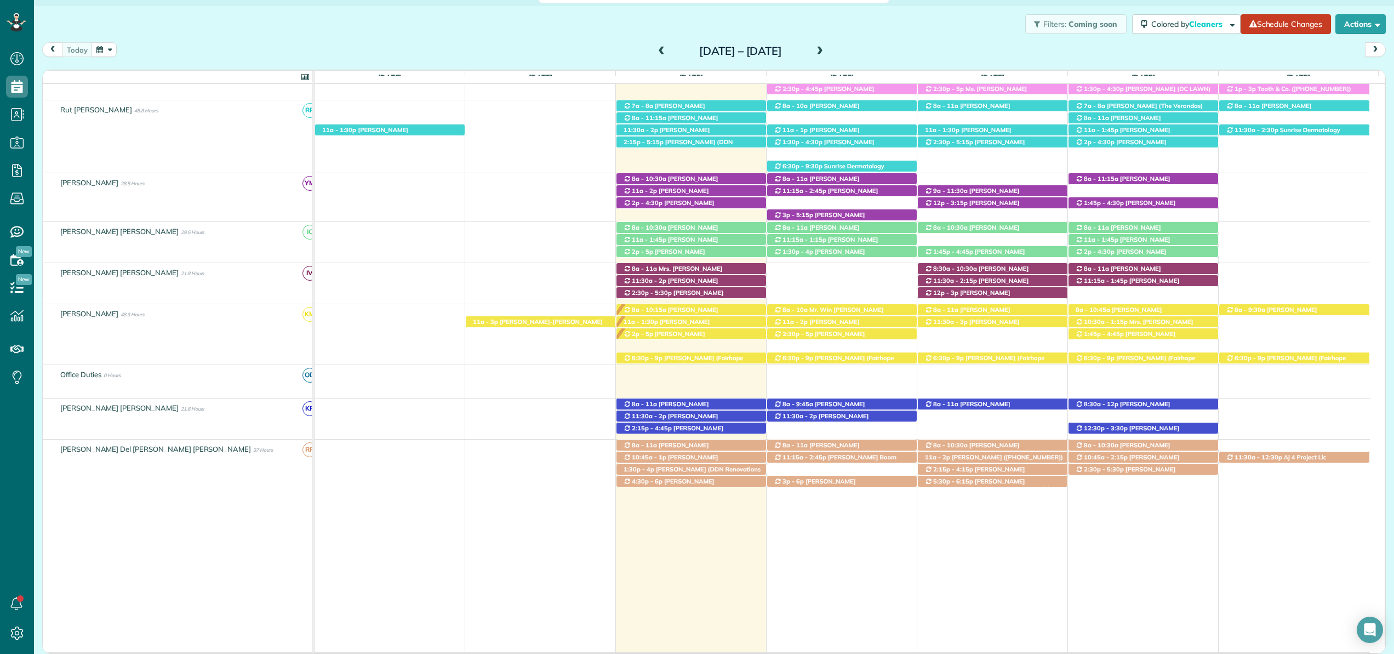
scroll to position [53, 0]
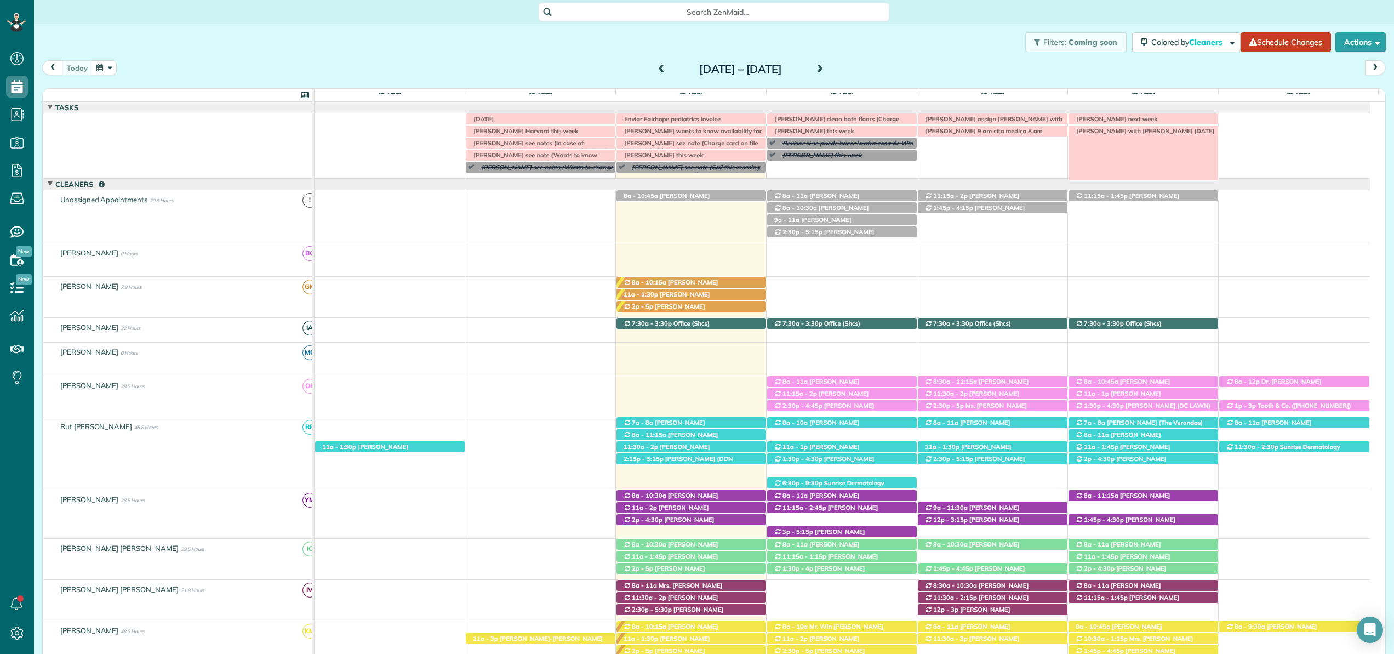
click at [1146, 134] on span "[PERSON_NAME] with [PERSON_NAME] [DATE]" at bounding box center [1143, 131] width 144 height 8
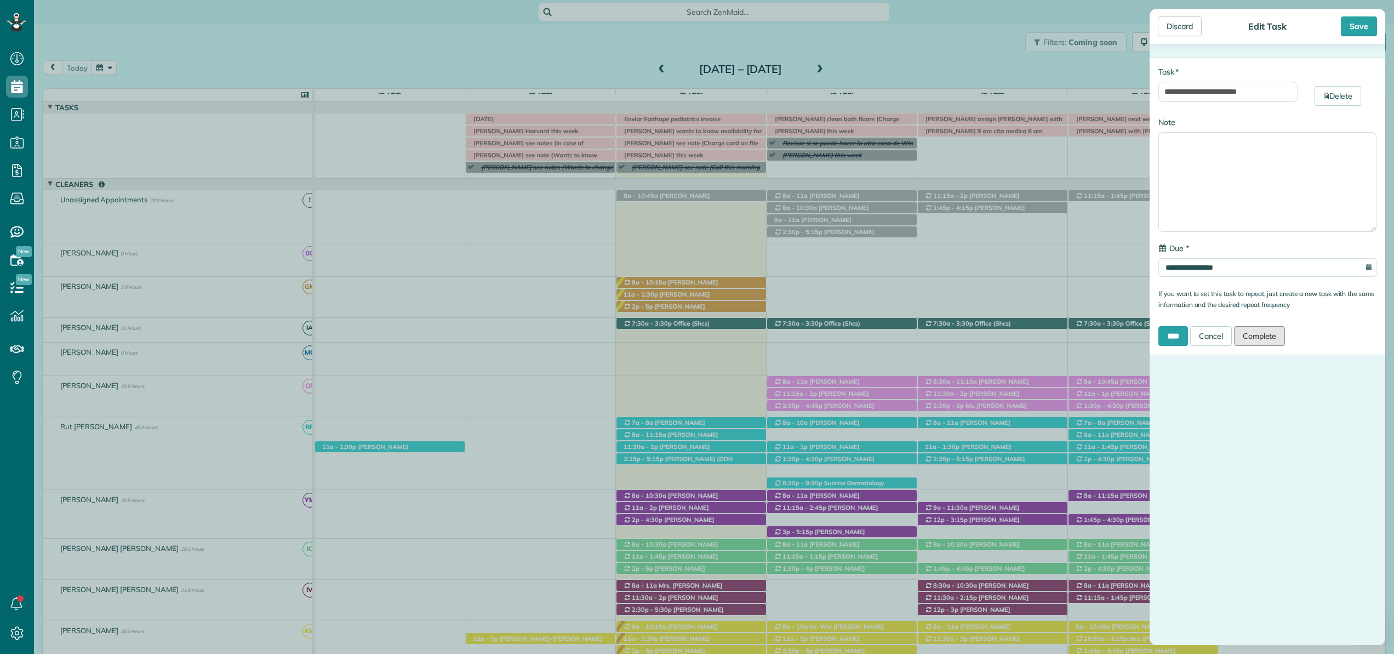
click at [1280, 339] on link "Complete" at bounding box center [1259, 336] width 51 height 20
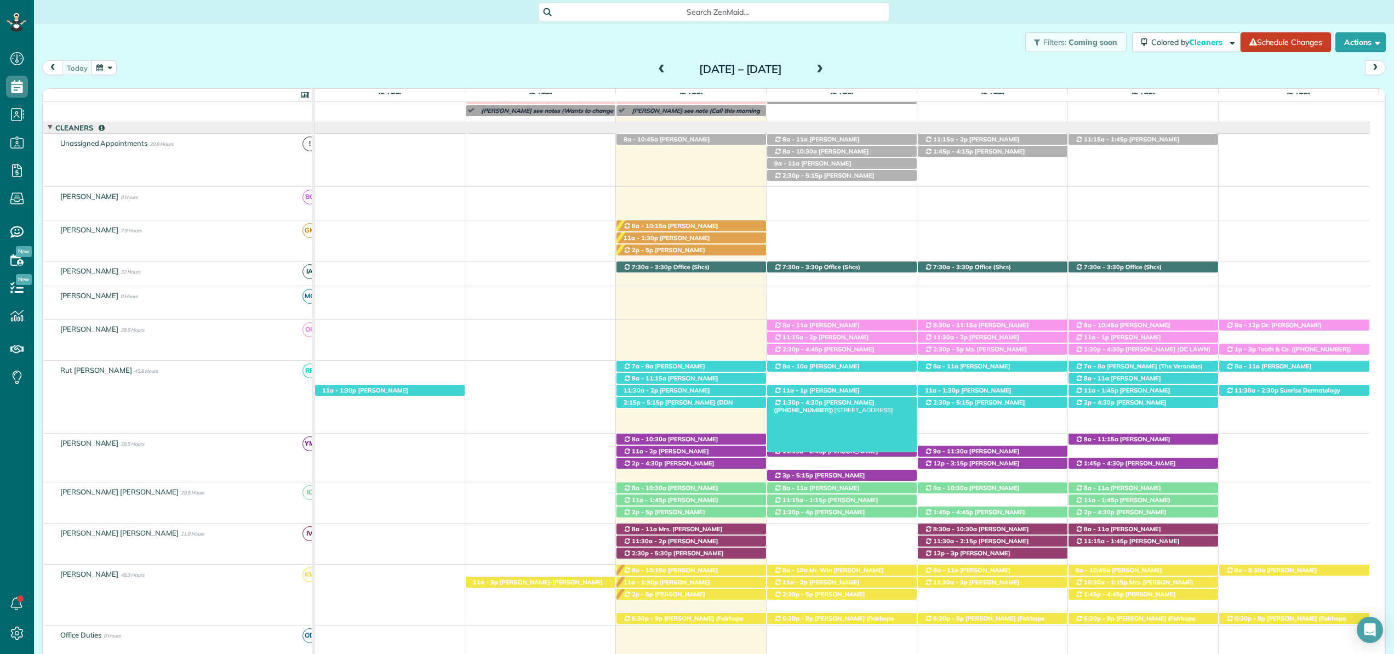
click at [863, 403] on span "Sarah Birdsong (+18503774416)" at bounding box center [824, 405] width 100 height 15
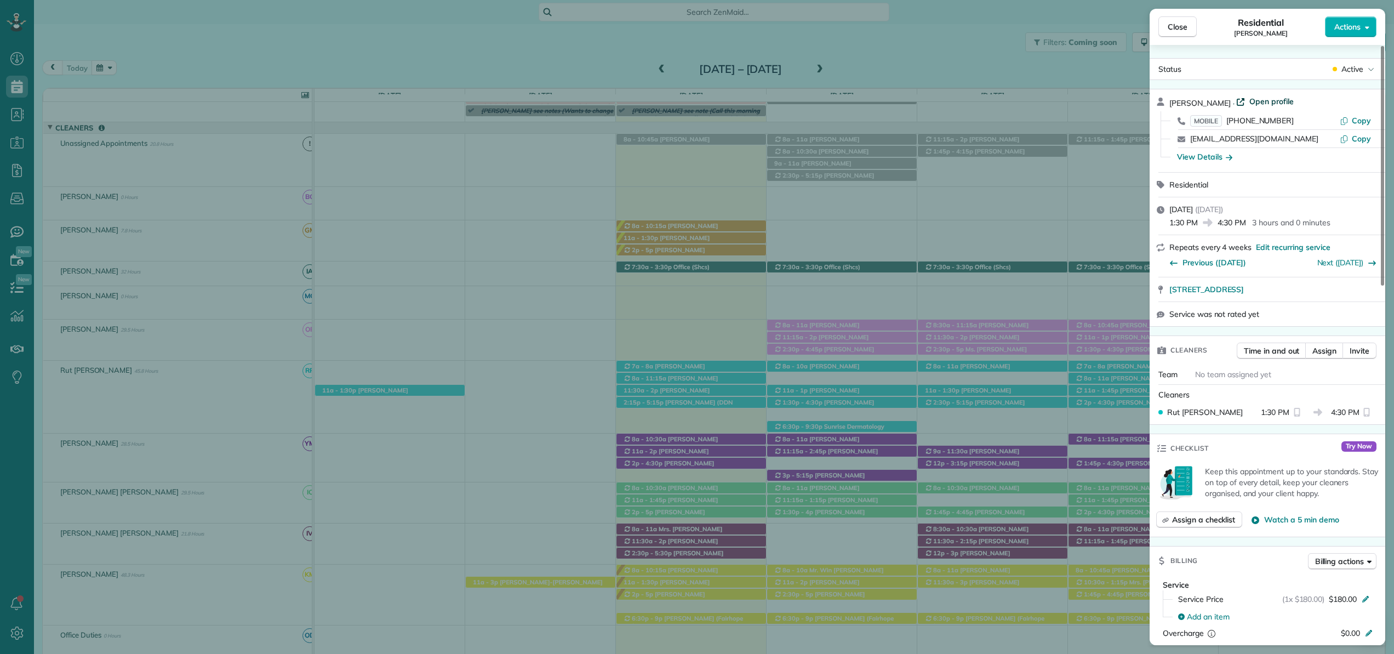
click at [1257, 98] on span "Open profile" at bounding box center [1271, 101] width 44 height 11
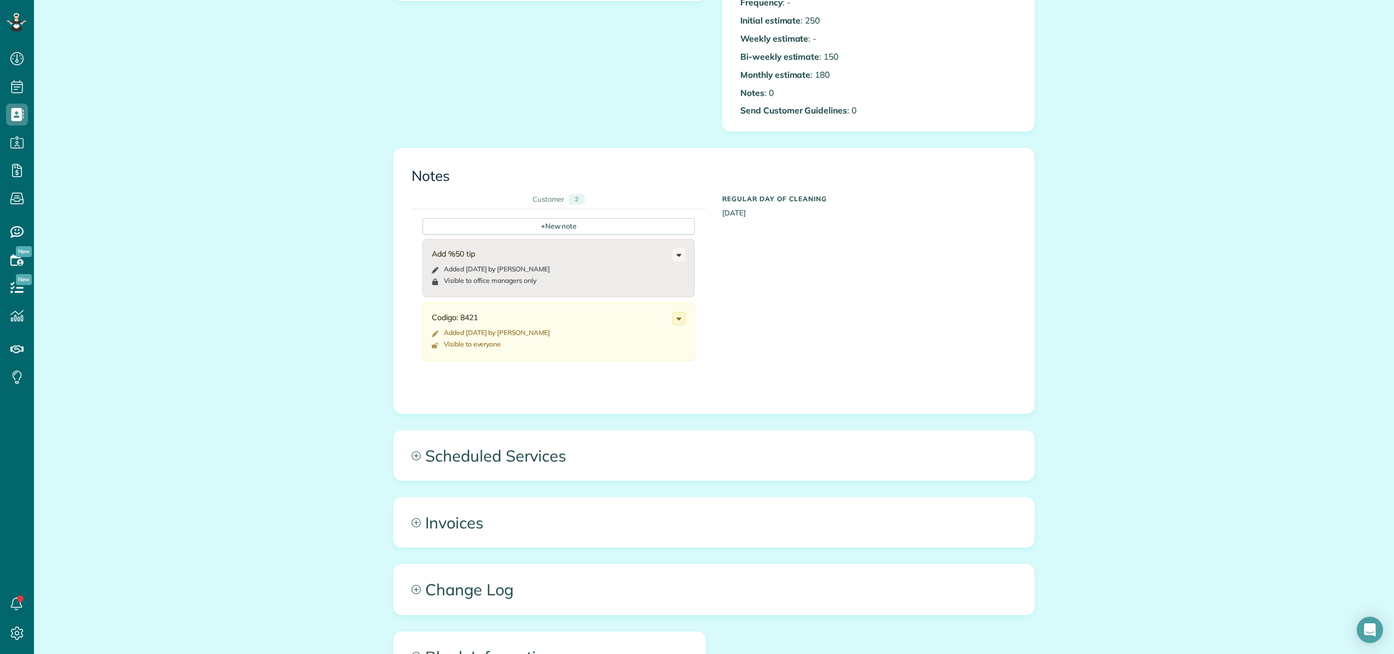
scroll to position [461, 0]
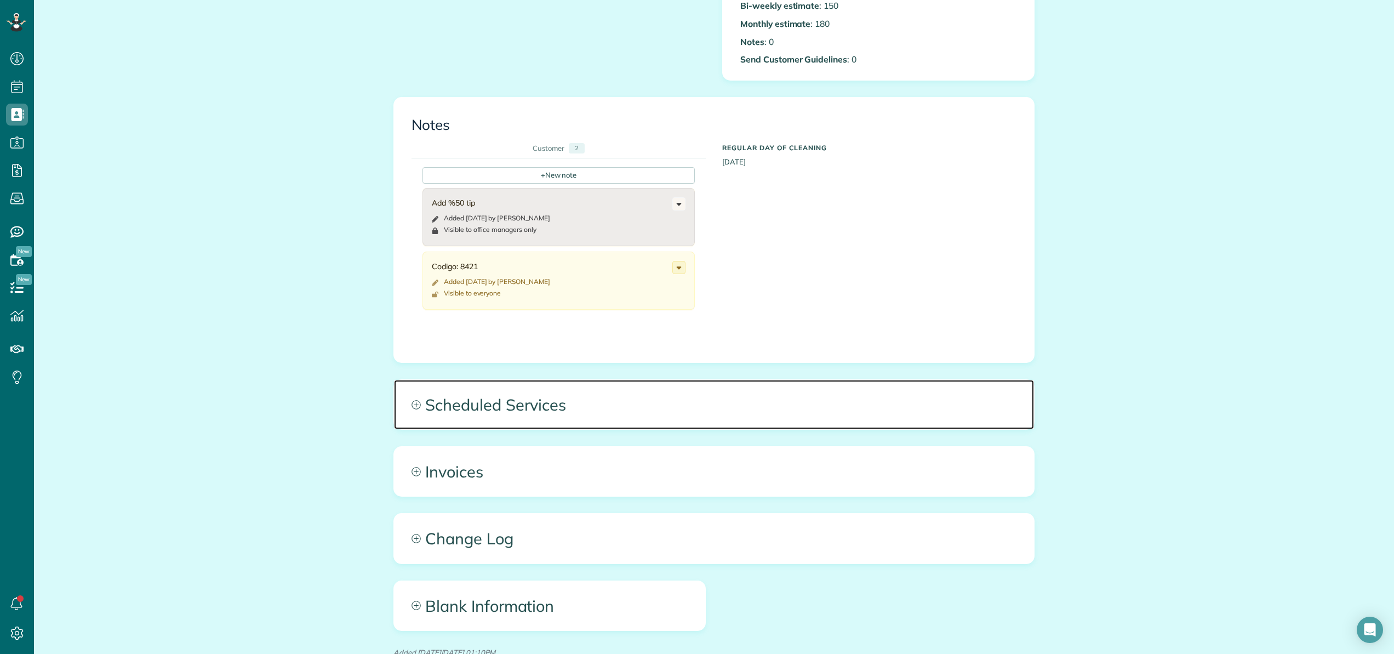
click at [525, 403] on span "Scheduled Services" at bounding box center [714, 404] width 640 height 49
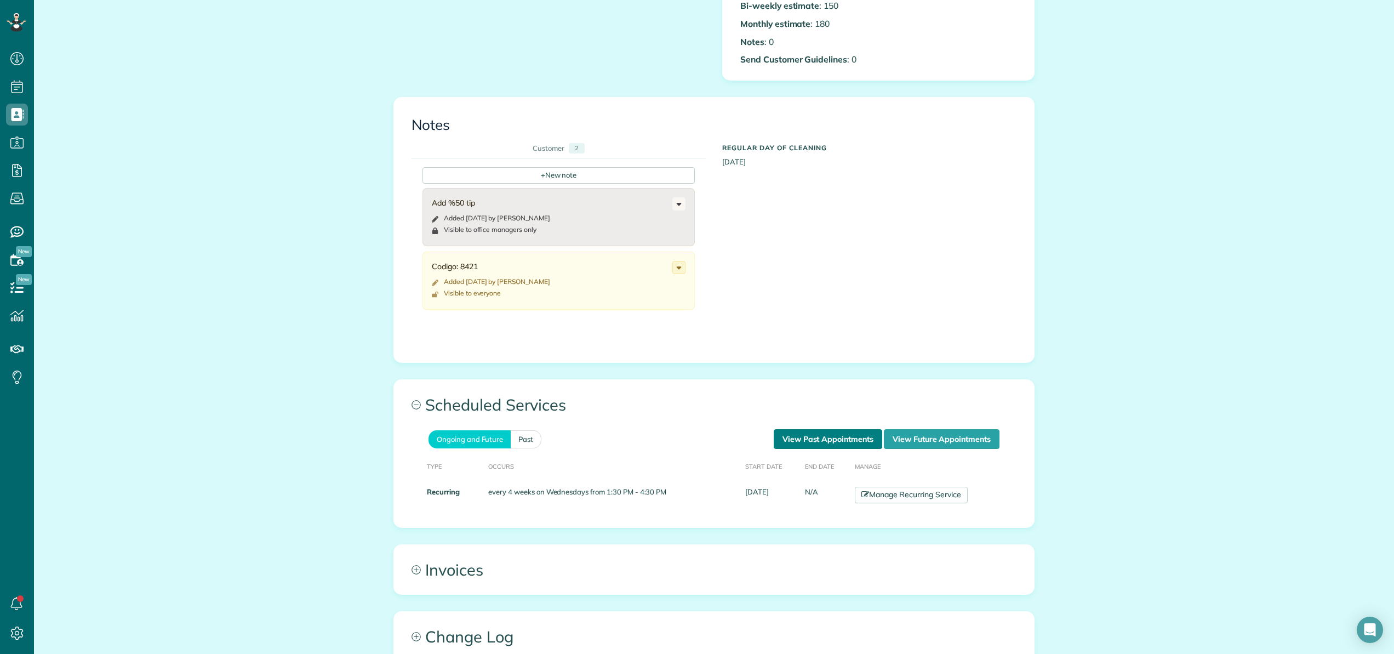
click at [855, 437] on link "View Past Appointments" at bounding box center [828, 439] width 108 height 20
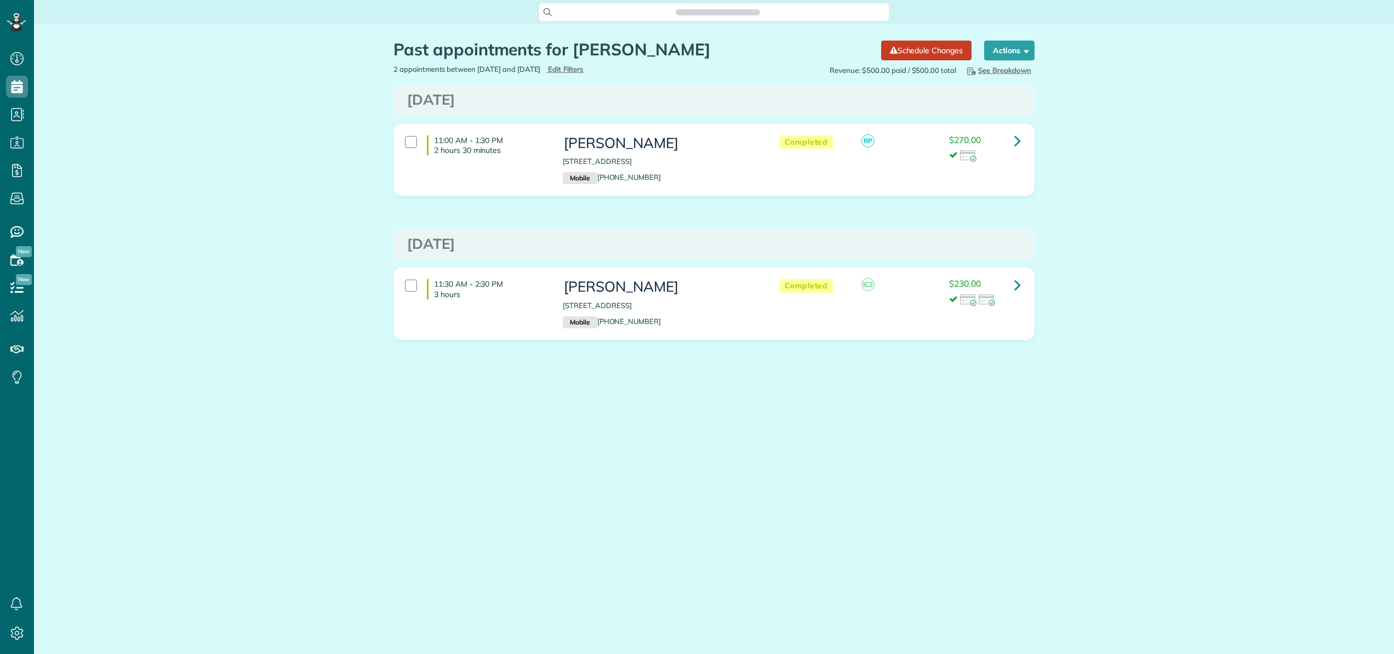
scroll to position [5, 5]
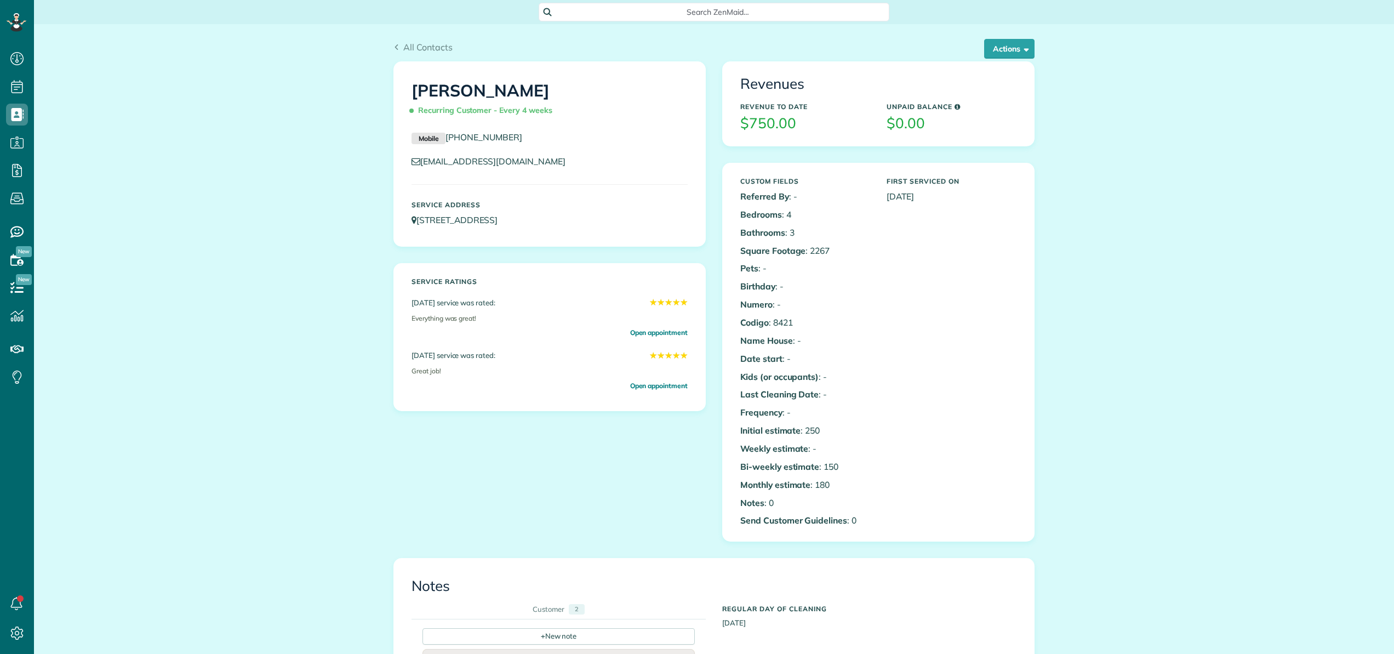
scroll to position [5, 5]
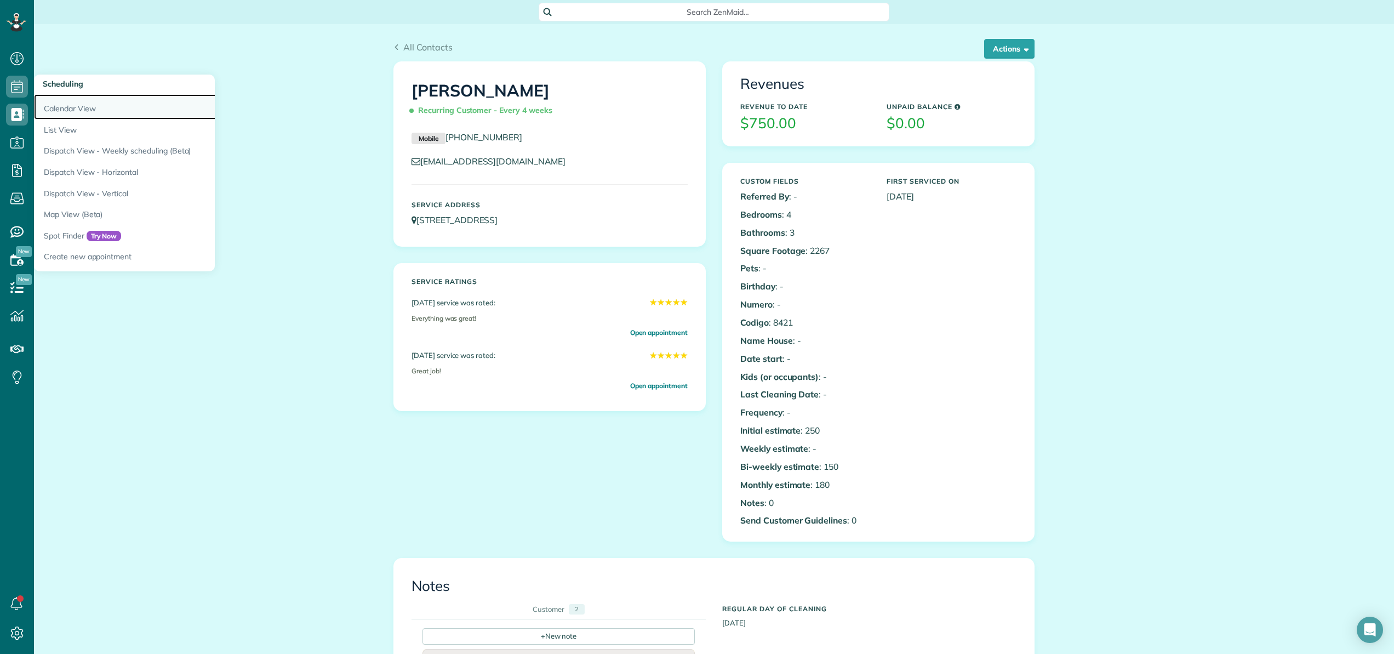
click at [59, 104] on link "Calendar View" at bounding box center [171, 106] width 274 height 25
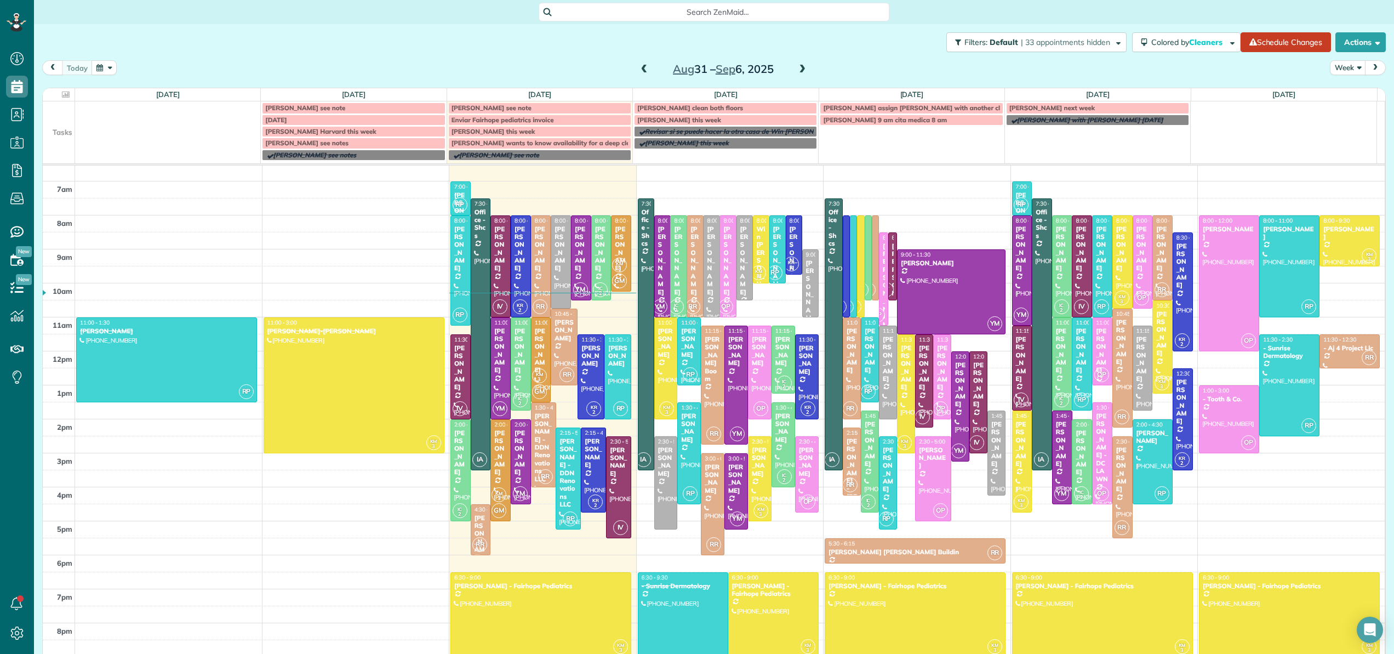
scroll to position [79, 0]
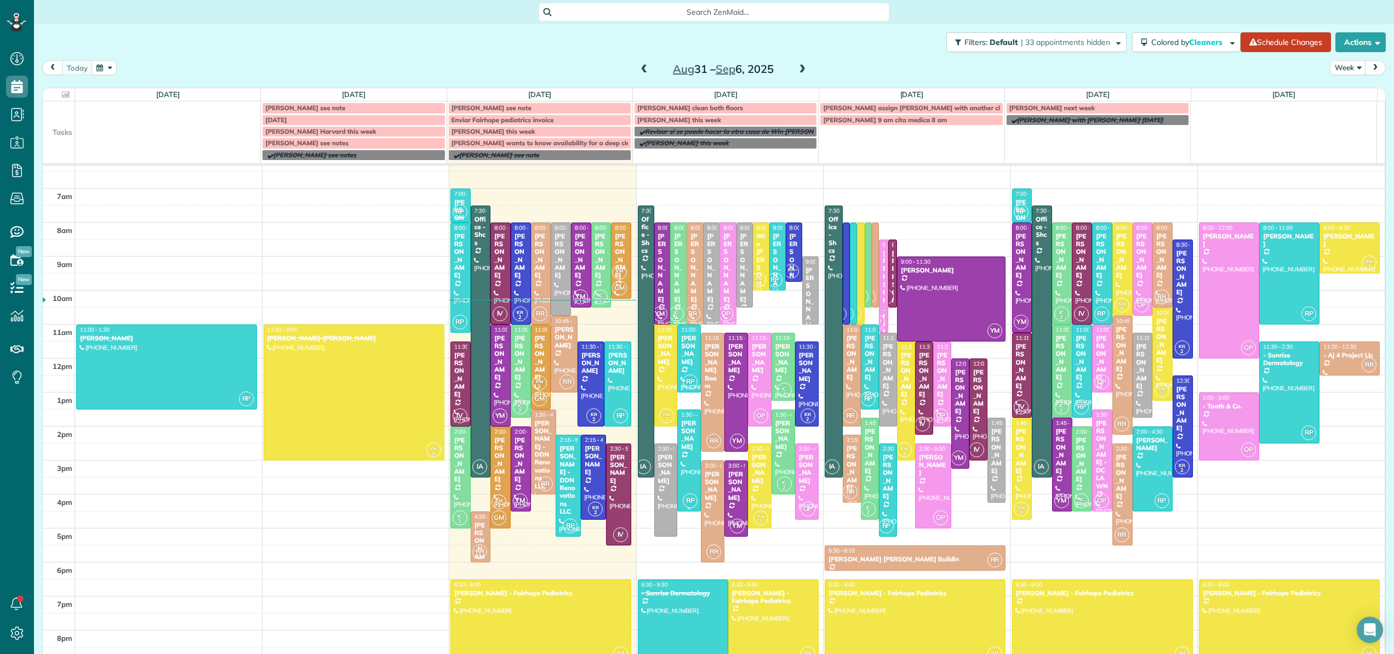
click at [678, 462] on div at bounding box center [689, 460] width 22 height 101
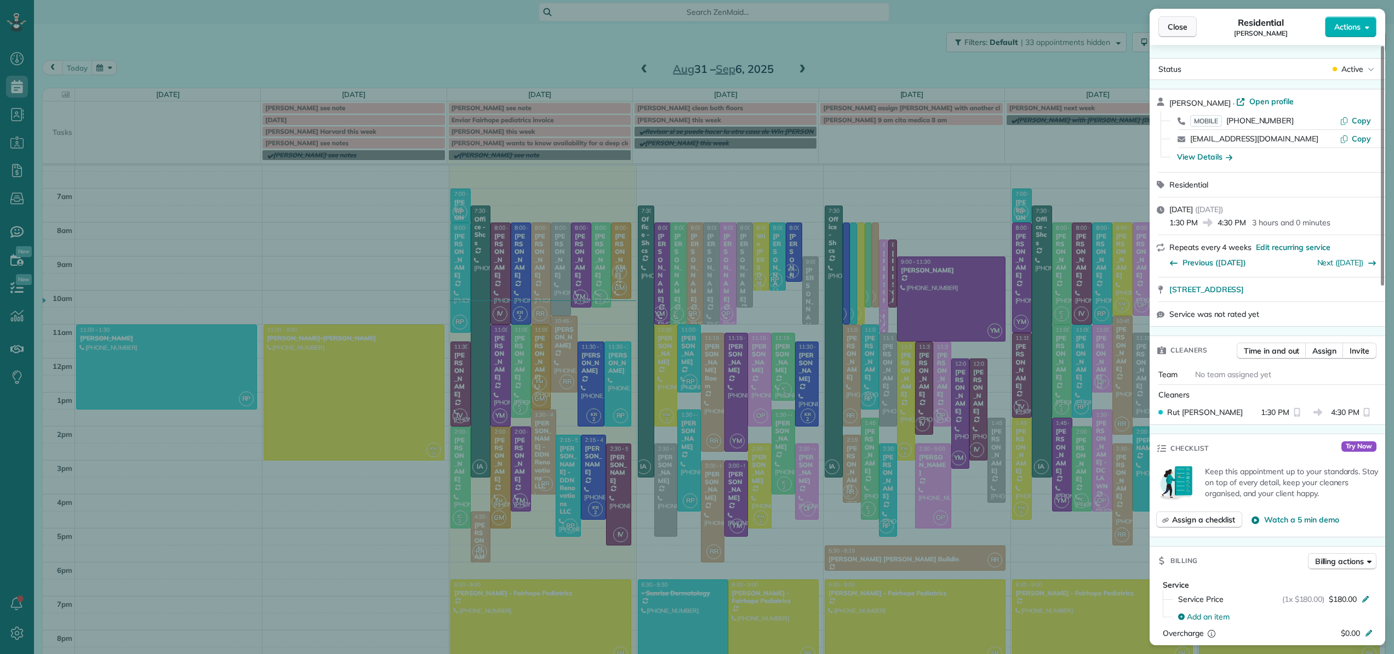
click at [1186, 28] on span "Close" at bounding box center [1177, 26] width 20 height 11
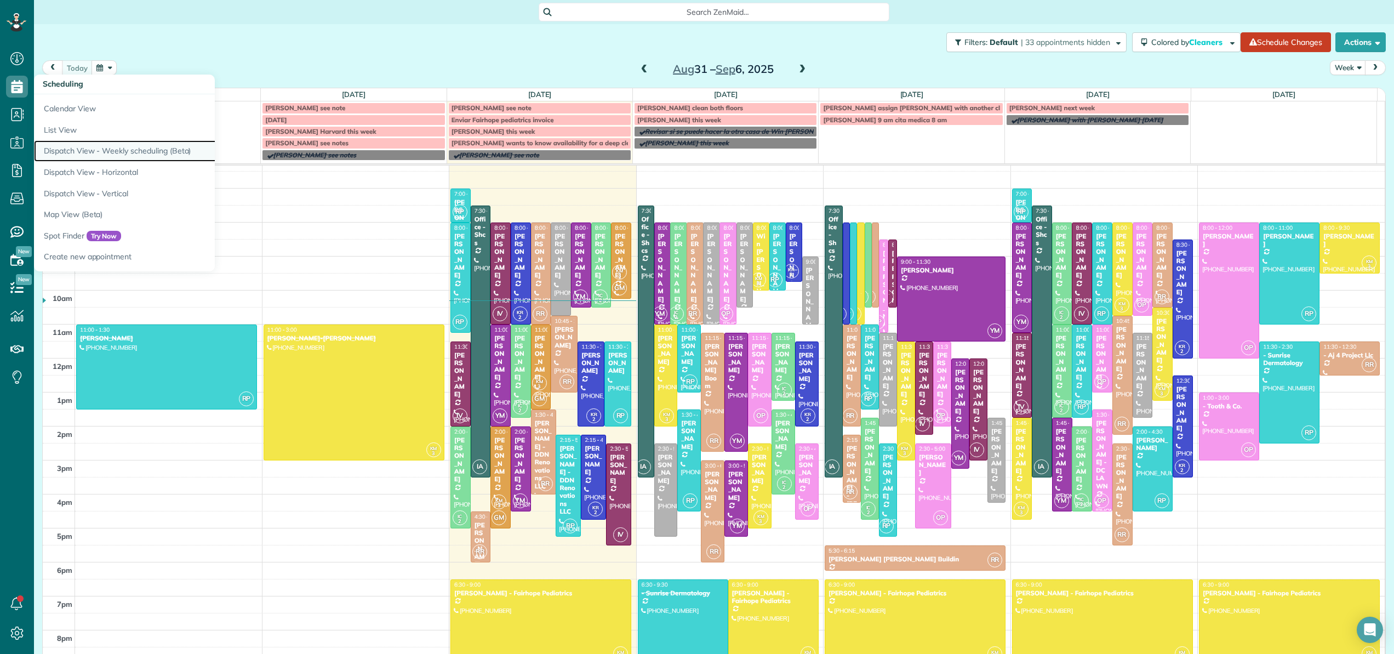
click at [115, 151] on link "Dispatch View - Weekly scheduling (Beta)" at bounding box center [171, 150] width 274 height 21
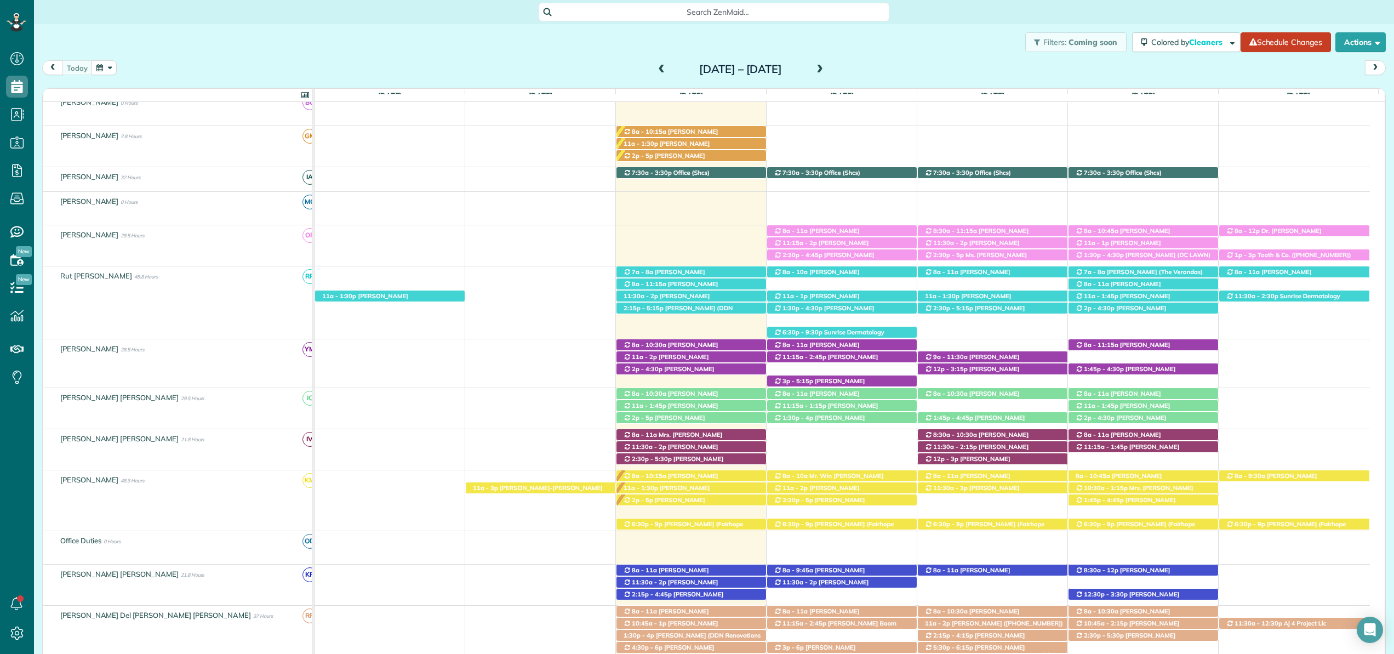
scroll to position [166, 0]
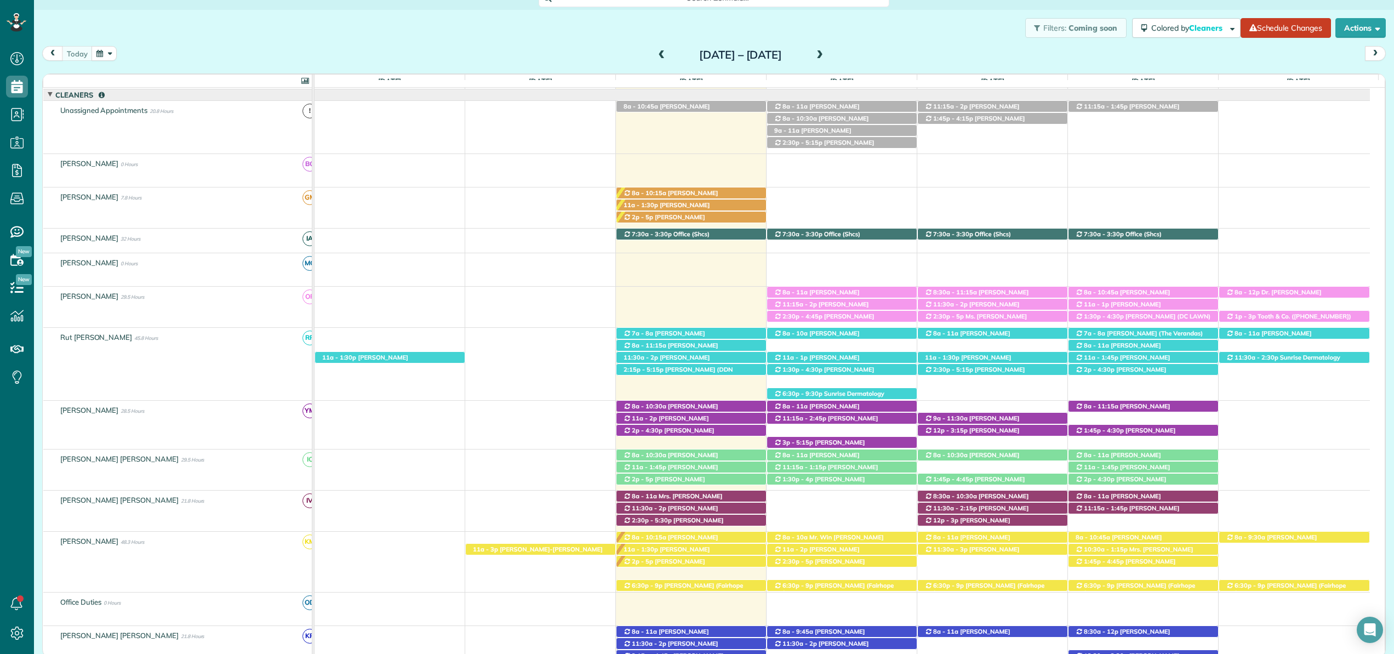
click at [947, 136] on div "1:45p - 4:15p Austin Gilchrist (+12512989438) 491 Ridgewood Drive - Daphne, AL,…" at bounding box center [841, 127] width 1055 height 53
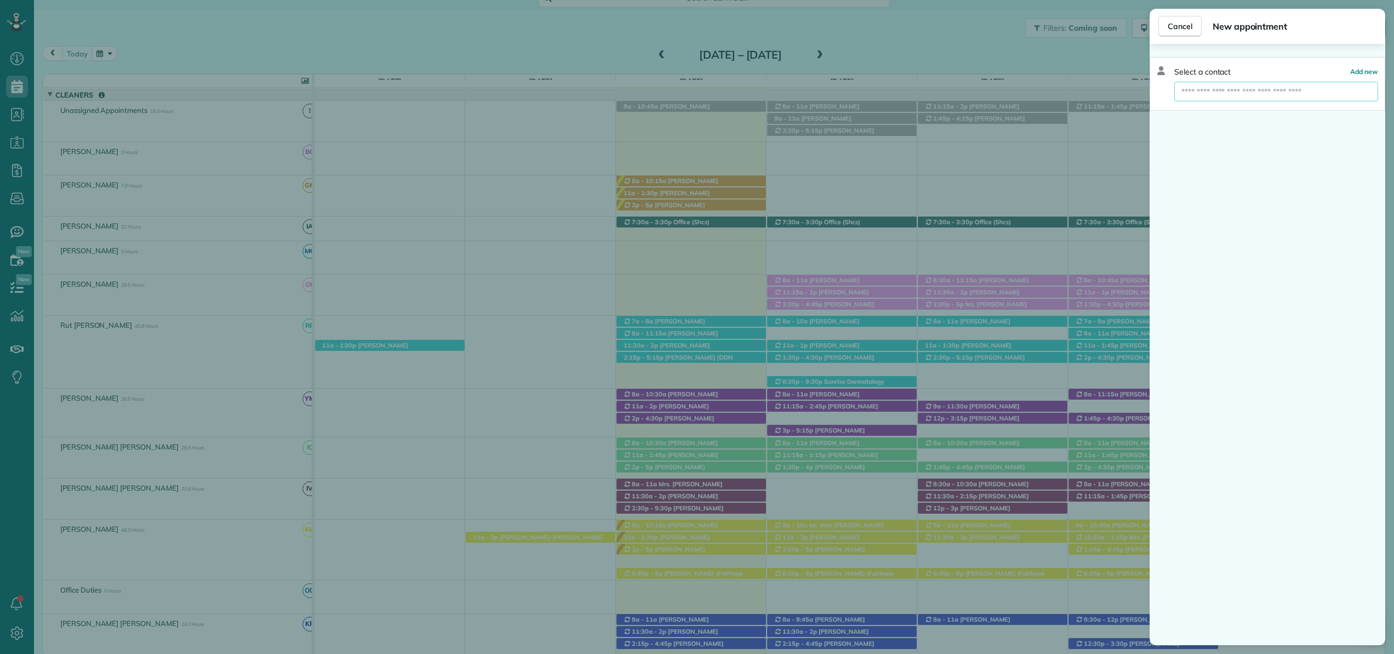
click at [1194, 87] on input "text" at bounding box center [1276, 92] width 204 height 20
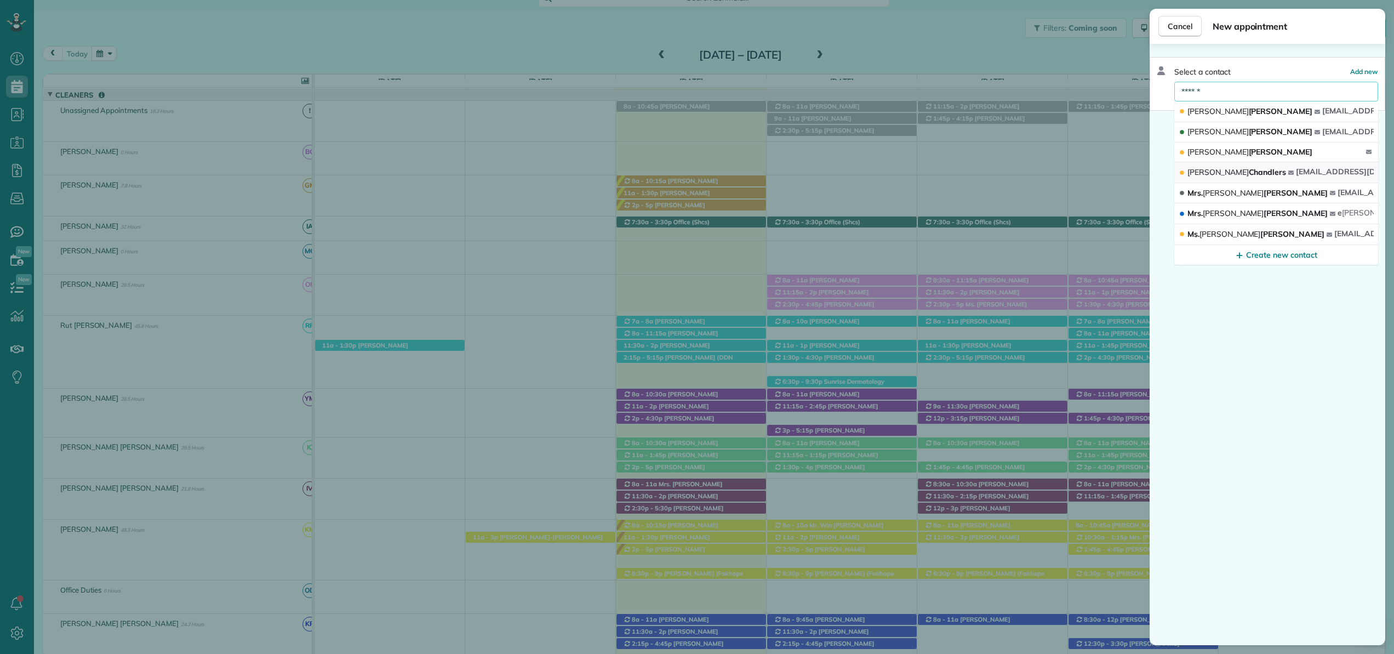
type input "******"
click at [1196, 173] on span "Pamela" at bounding box center [1217, 172] width 61 height 10
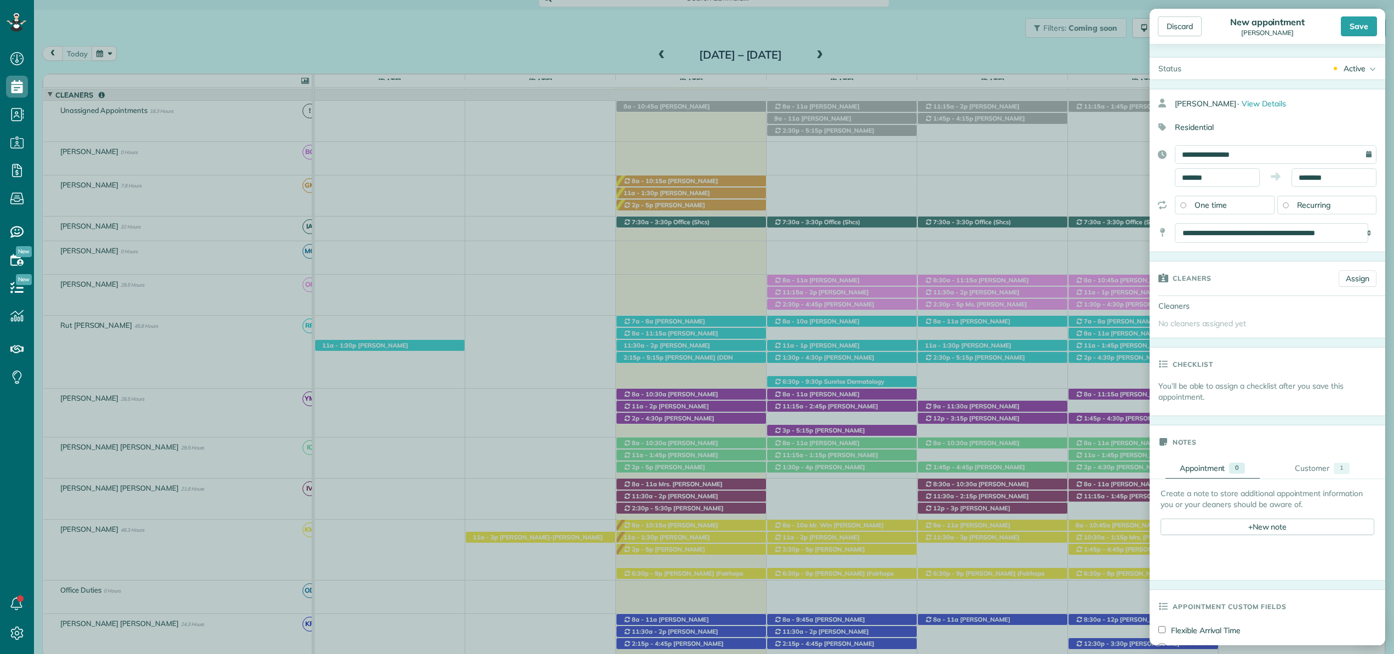
click at [1068, 49] on div "Discard New appointment Pamela Chandlers Save Status Active Active Stand-By Can…" at bounding box center [697, 327] width 1394 height 654
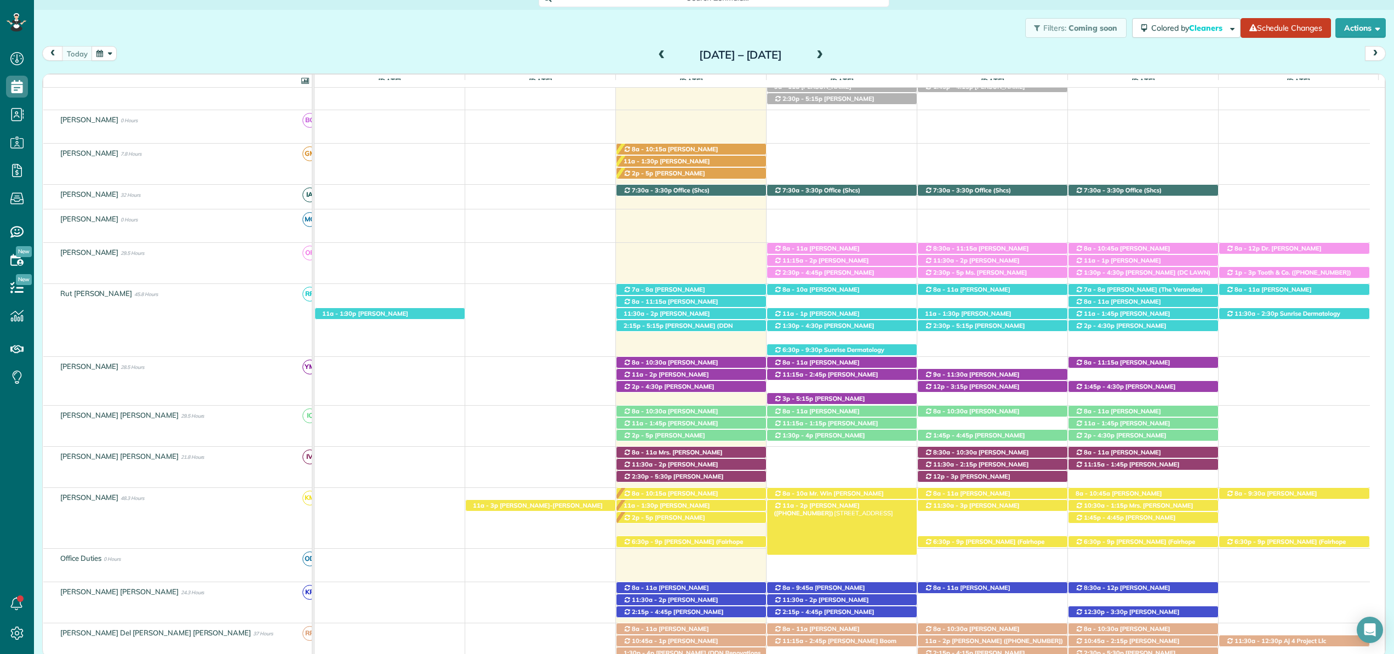
scroll to position [100, 0]
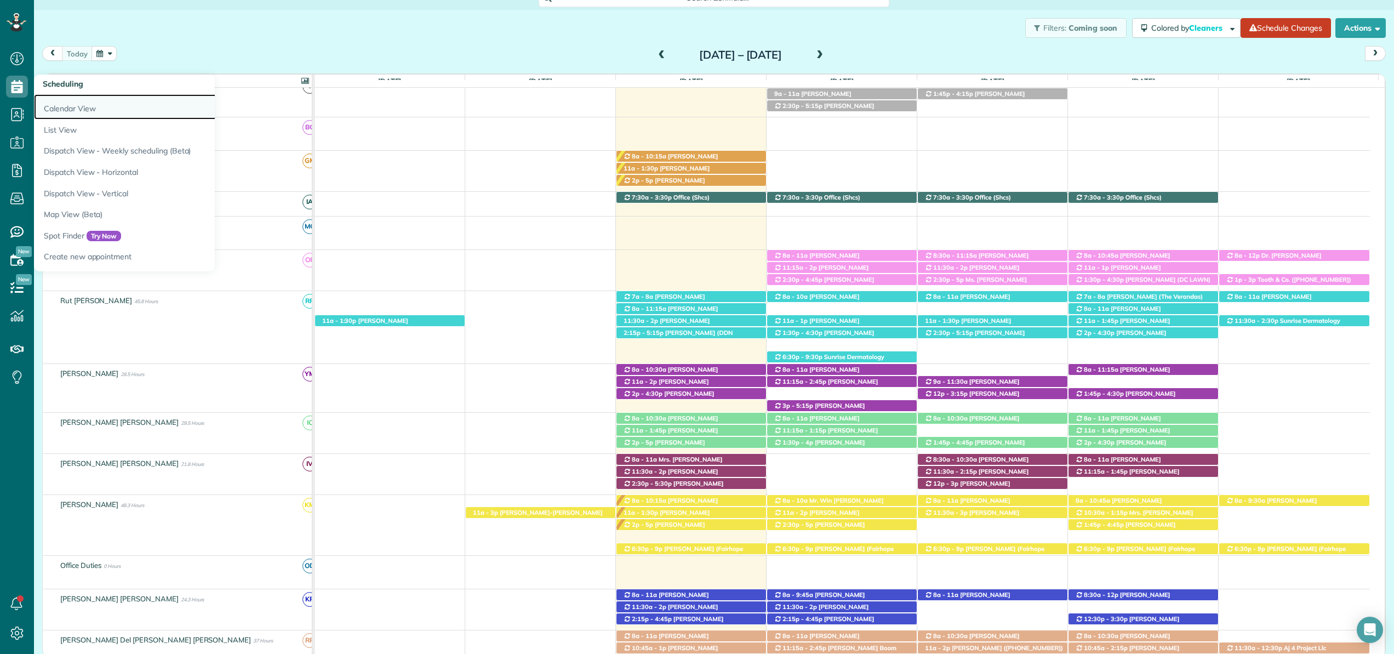
click at [50, 102] on link "Calendar View" at bounding box center [171, 106] width 274 height 25
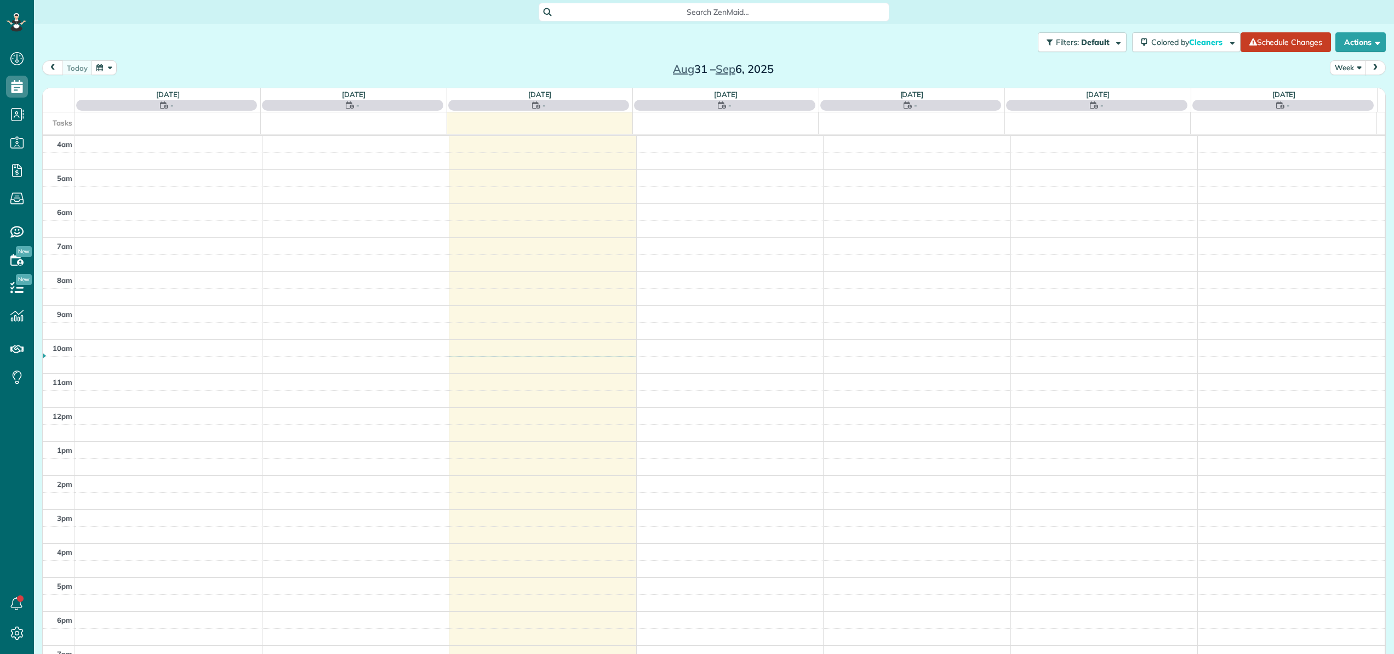
scroll to position [79, 0]
click at [718, 9] on span "Search ZenMaid…" at bounding box center [717, 12] width 333 height 11
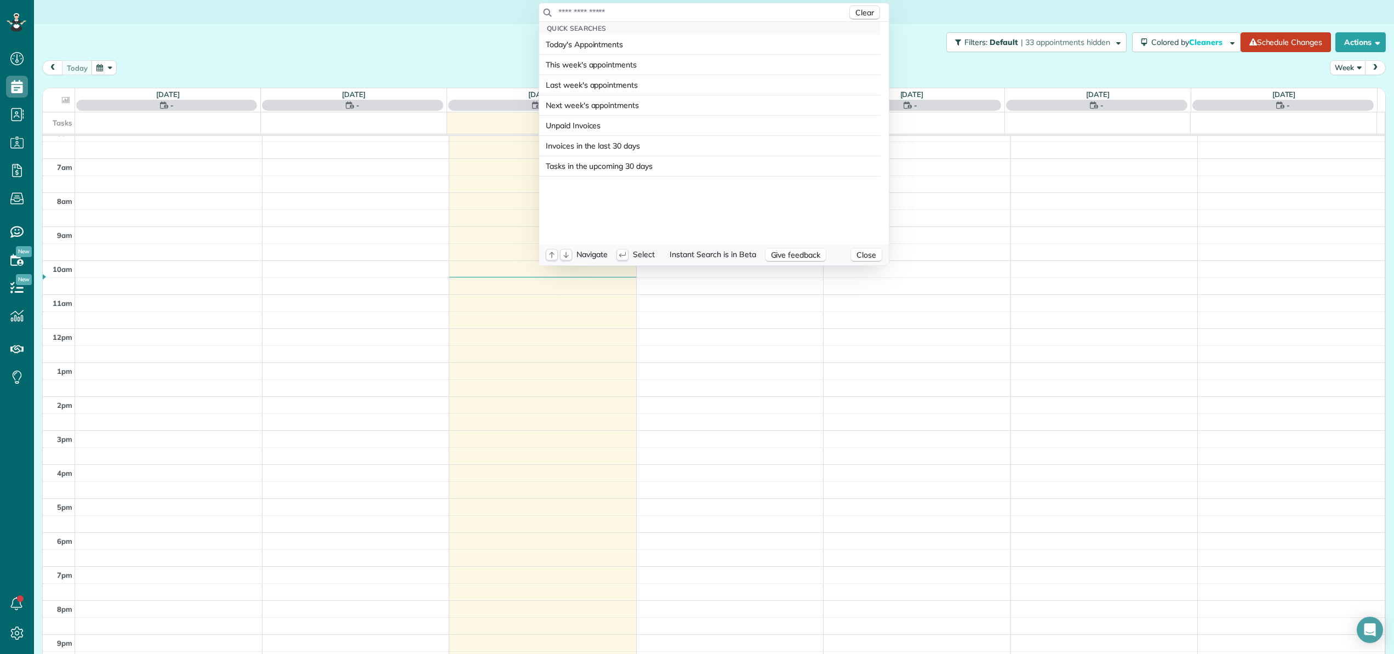
click at [718, 11] on input "text" at bounding box center [702, 12] width 289 height 11
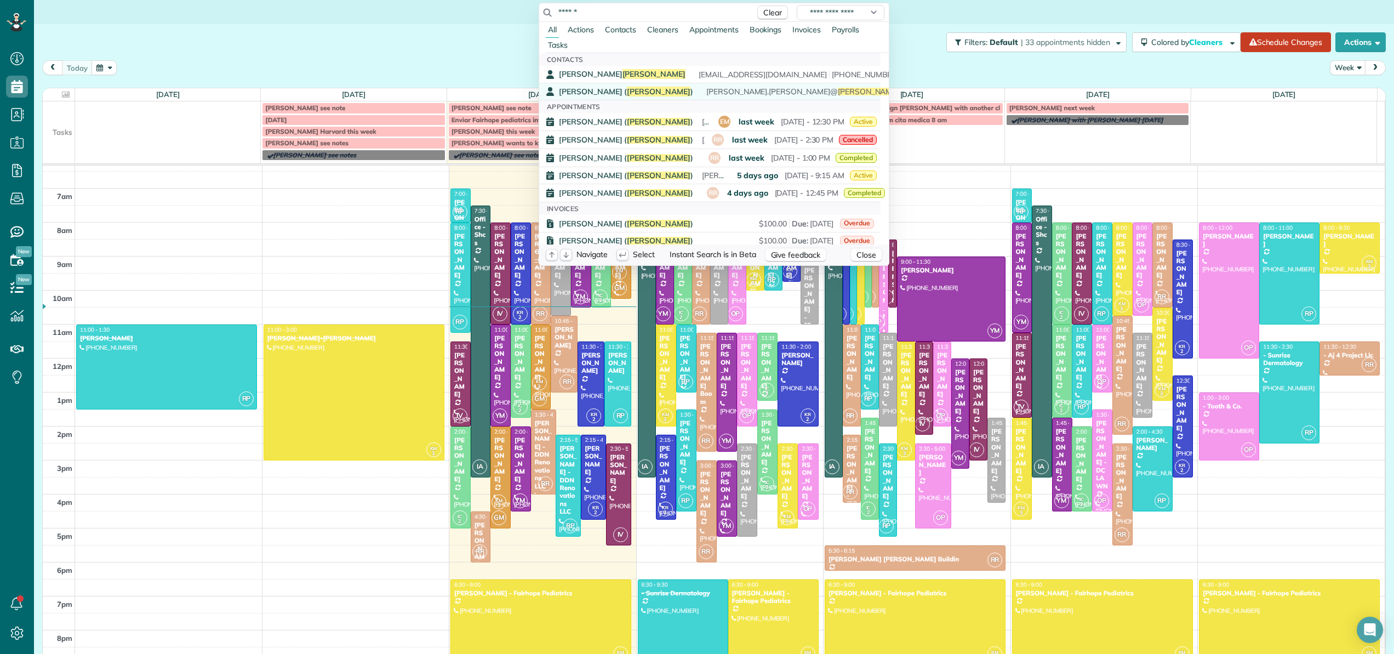
type input "******"
click at [636, 90] on span "Holman" at bounding box center [659, 92] width 64 height 10
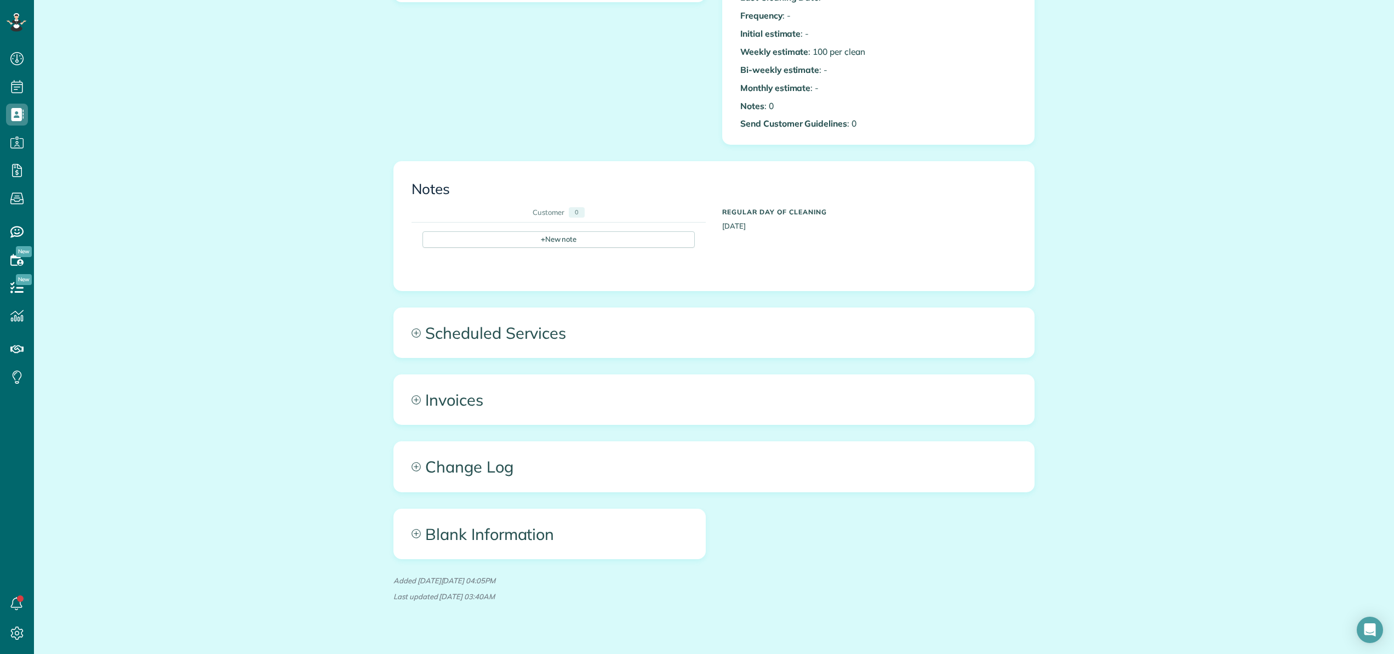
scroll to position [416, 0]
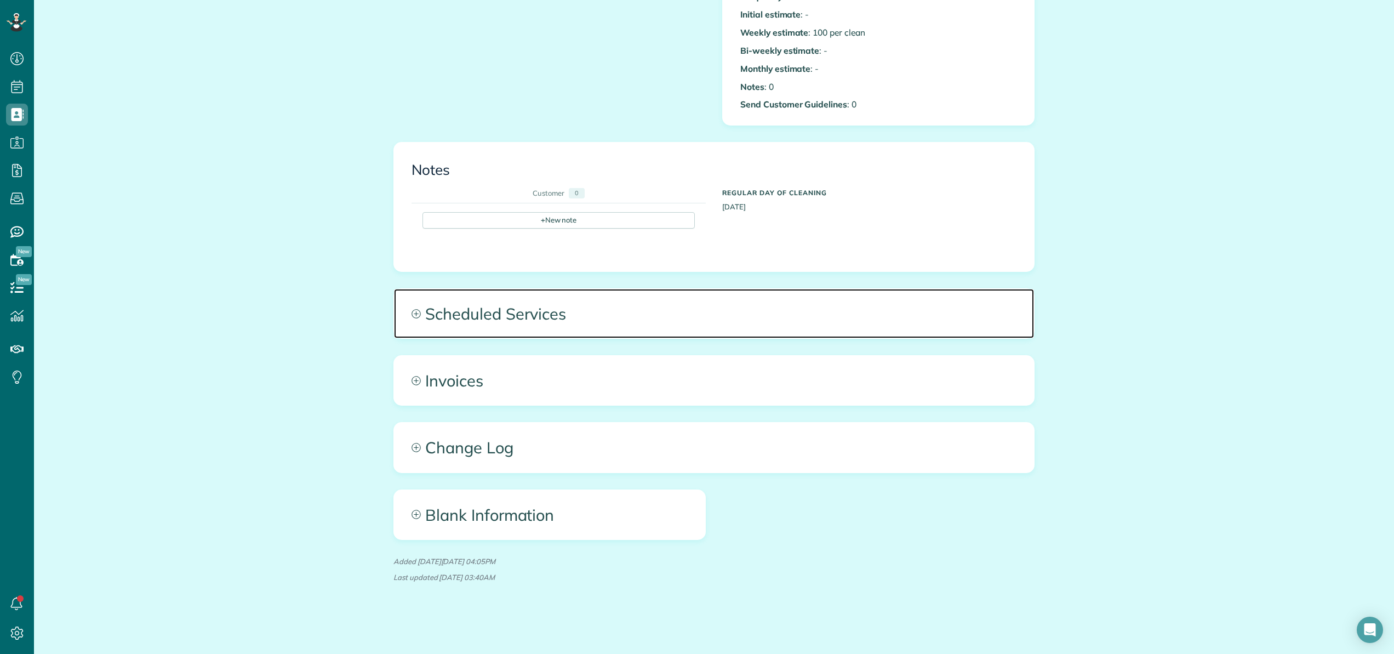
click at [509, 312] on span "Scheduled Services" at bounding box center [714, 313] width 640 height 49
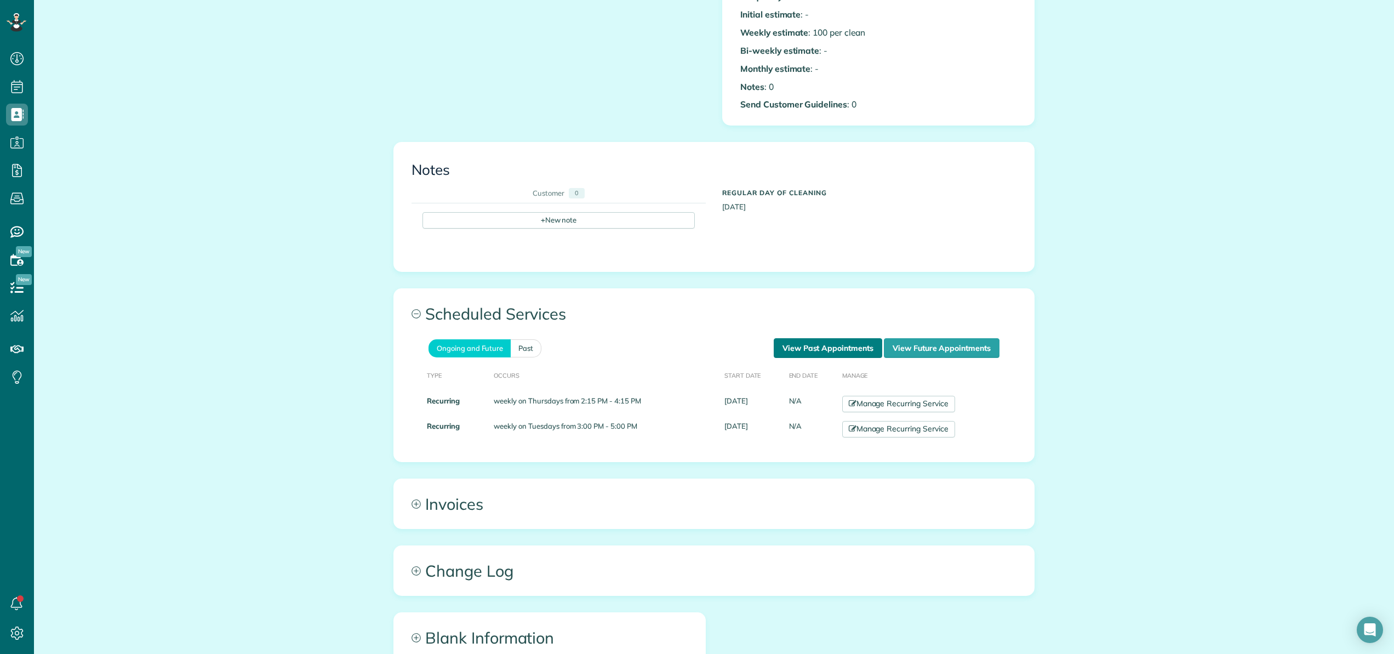
click at [820, 345] on link "View Past Appointments" at bounding box center [828, 348] width 108 height 20
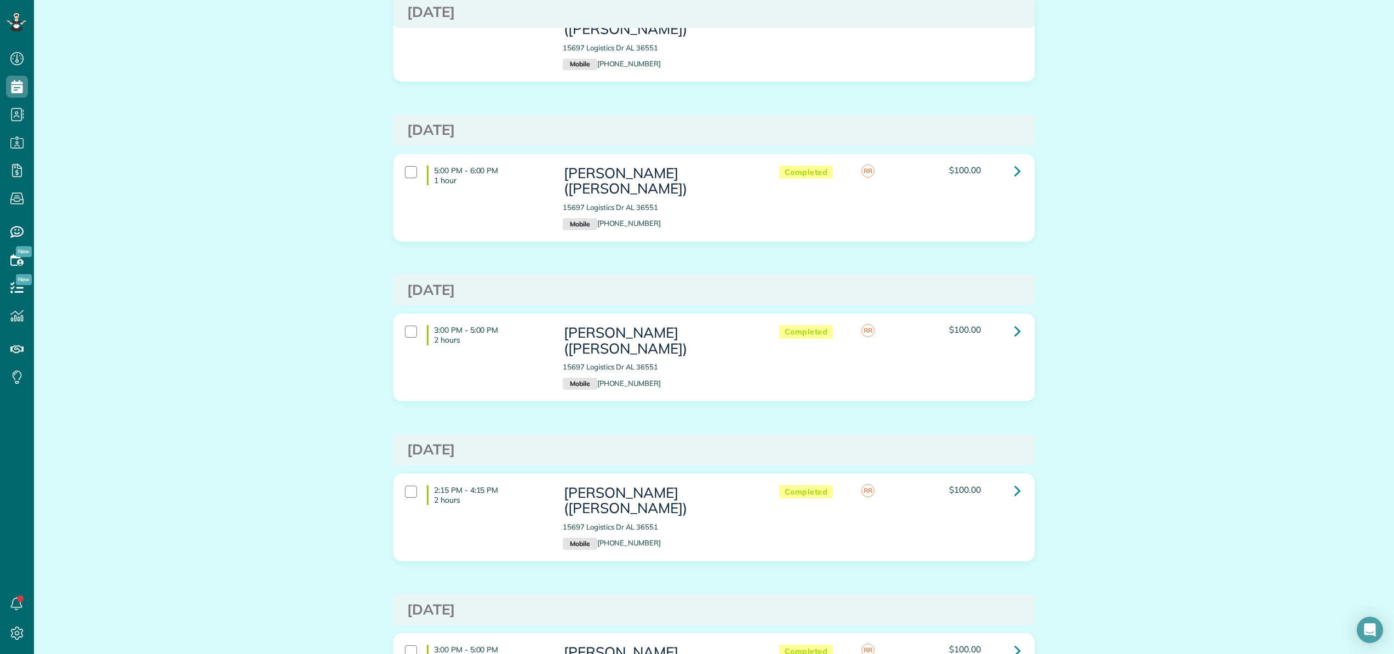
scroll to position [808, 0]
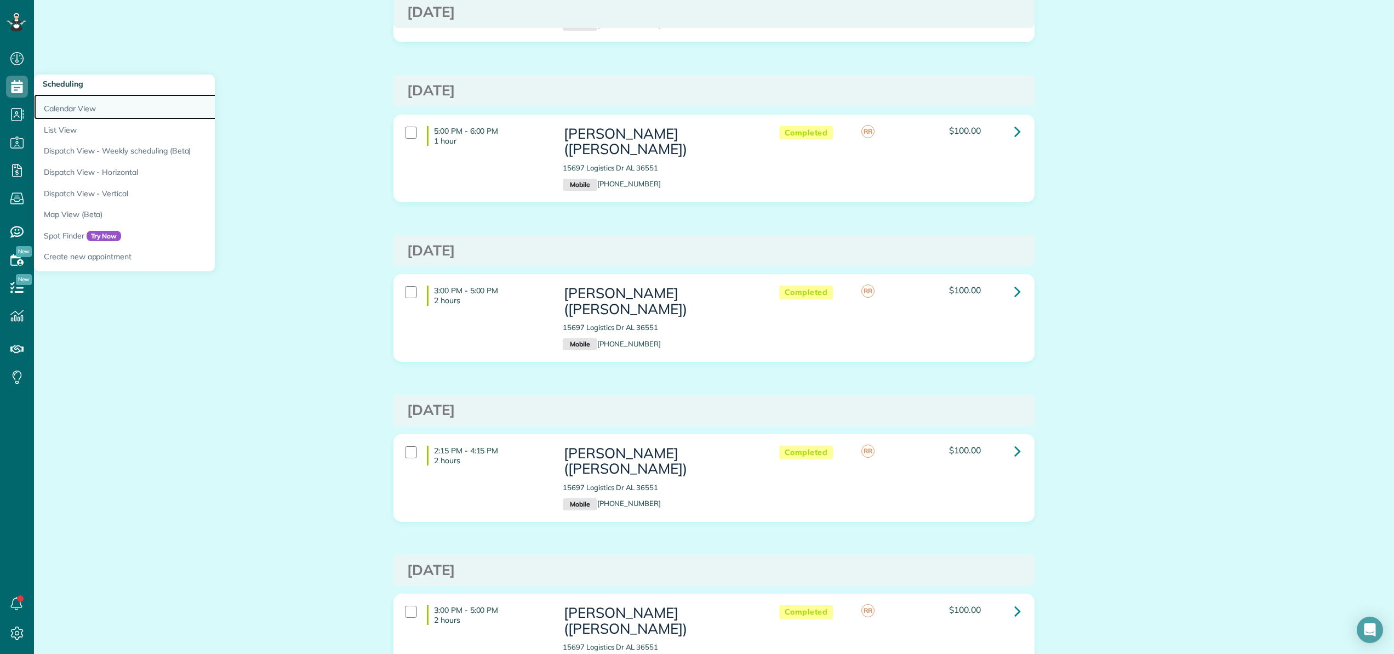
click at [58, 102] on link "Calendar View" at bounding box center [171, 106] width 274 height 25
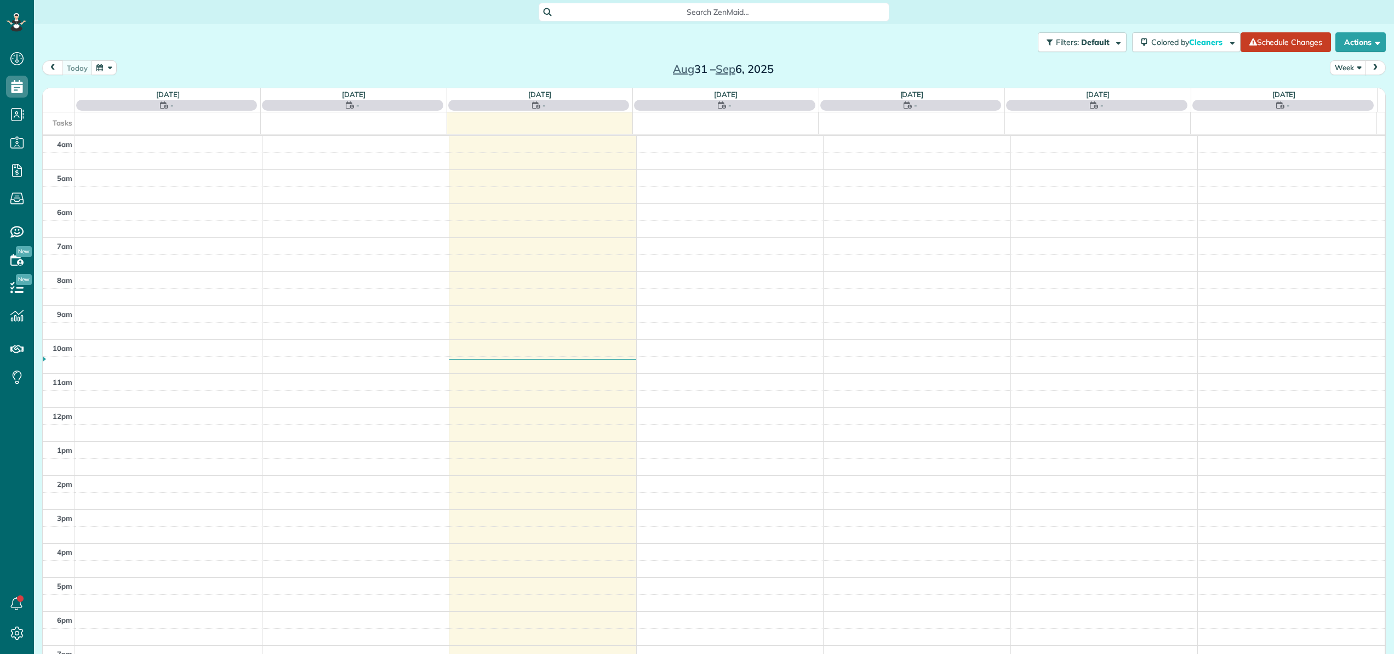
scroll to position [79, 0]
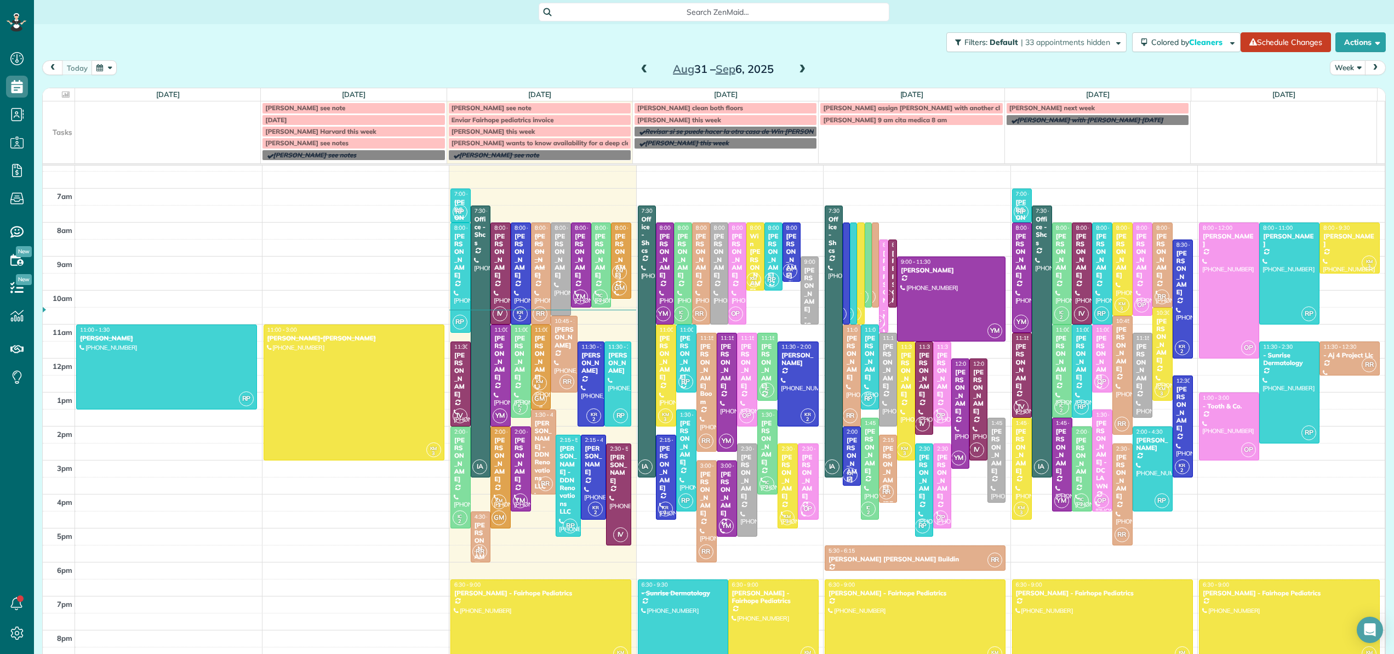
click at [534, 371] on div "[PERSON_NAME]" at bounding box center [541, 357] width 14 height 47
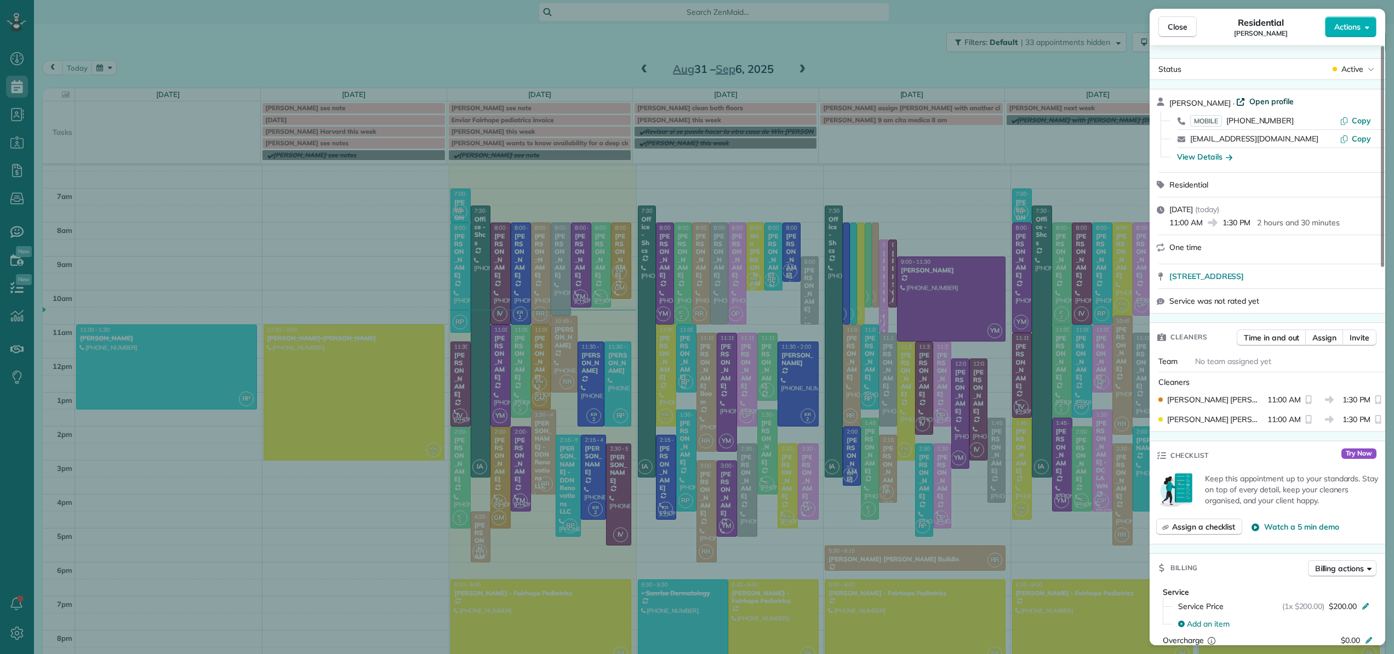
click at [1250, 99] on span "Open profile" at bounding box center [1271, 101] width 44 height 11
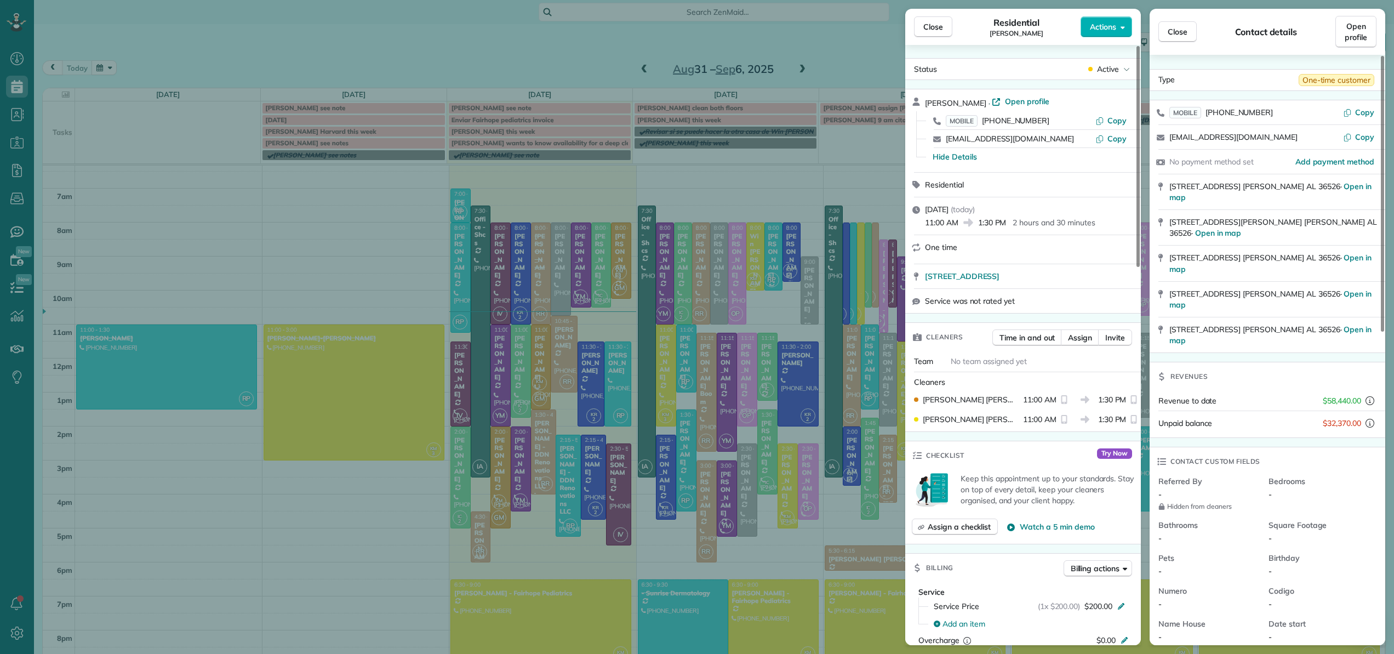
click at [932, 22] on span "Close" at bounding box center [933, 26] width 20 height 11
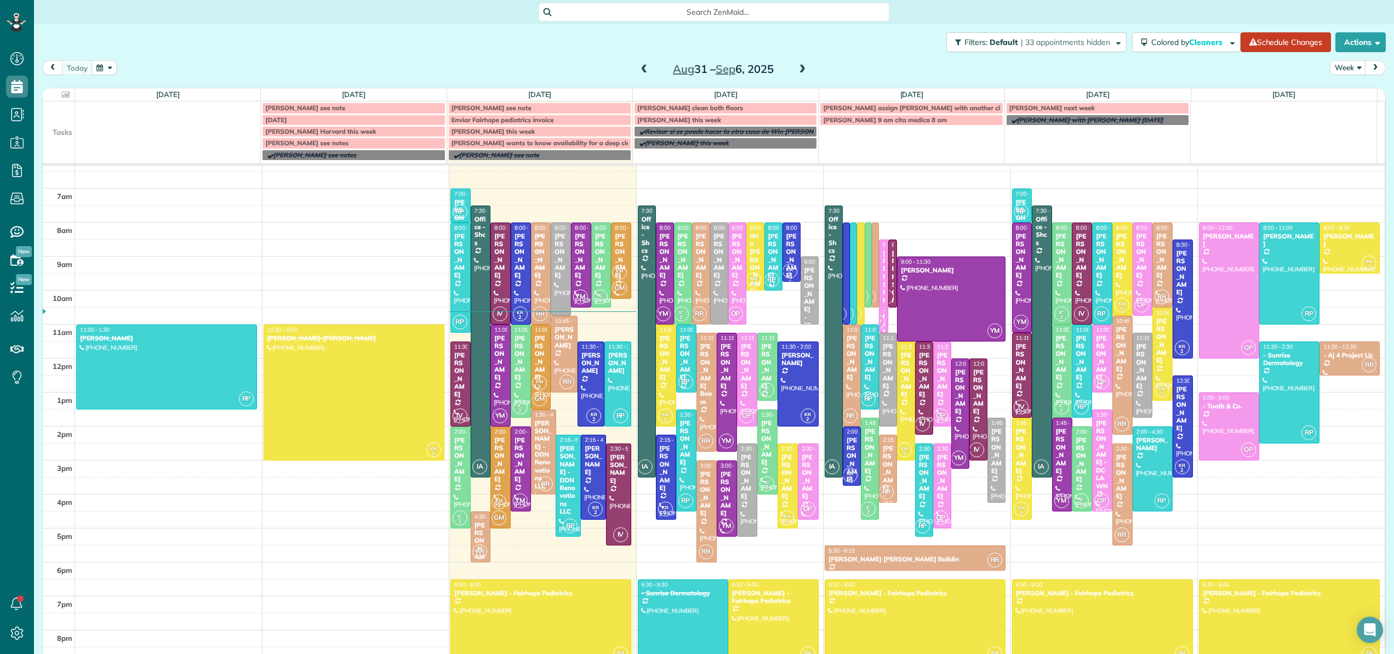
click at [1320, 295] on div "4am 5am 6am 7am 8am 9am 10am 11am 12pm 1pm 2pm 3pm 4pm 5pm 6pm 7pm 8pm 9pm RP 1…" at bounding box center [714, 392] width 1342 height 611
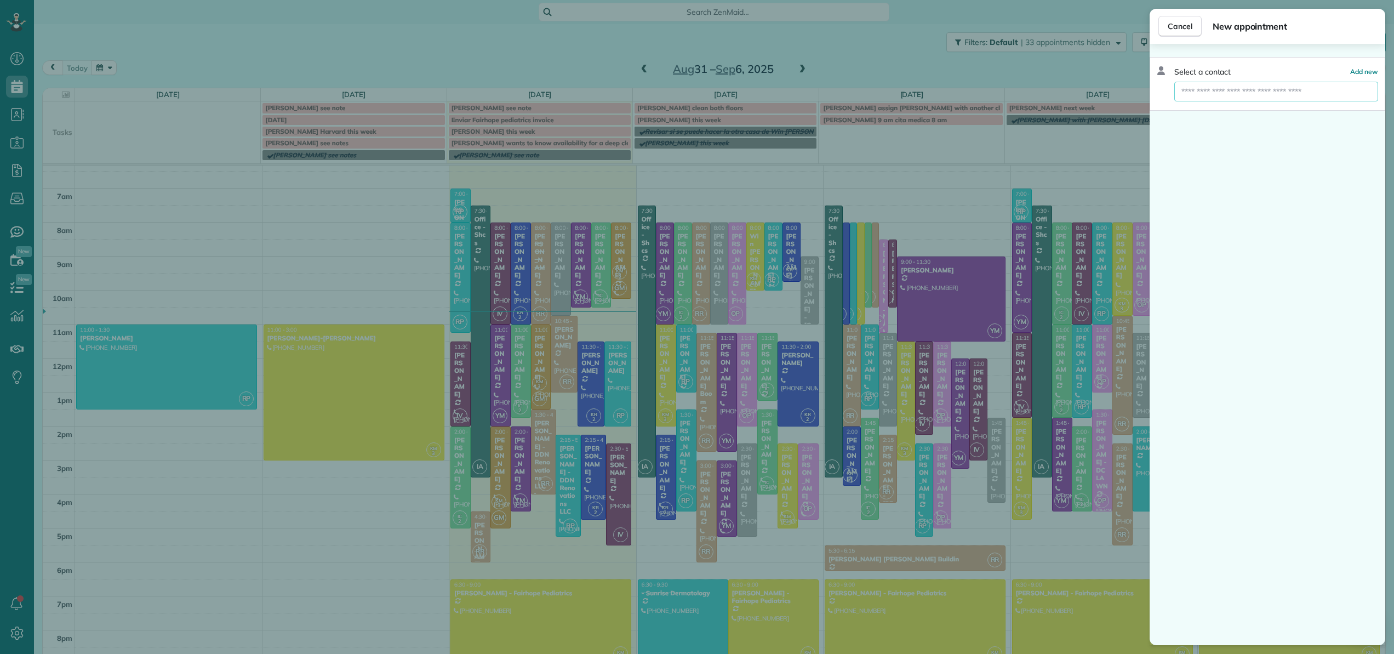
click at [1210, 93] on input "text" at bounding box center [1276, 92] width 204 height 20
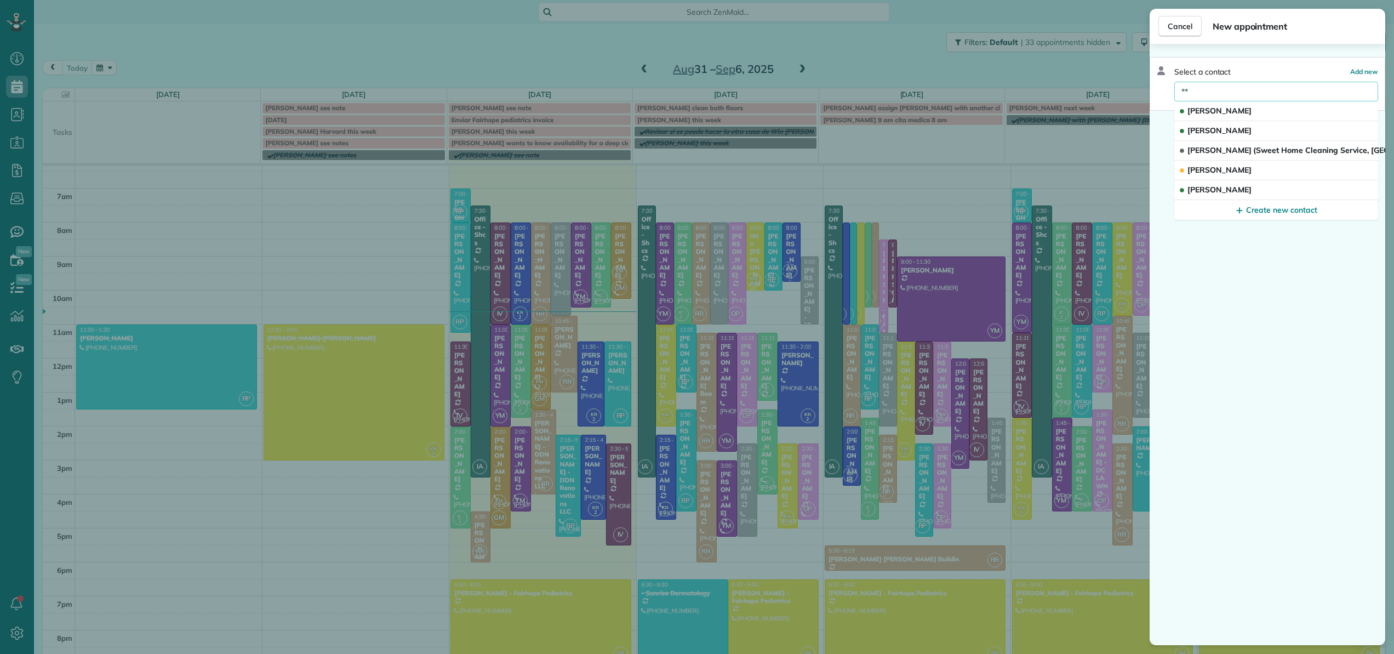
type input "*"
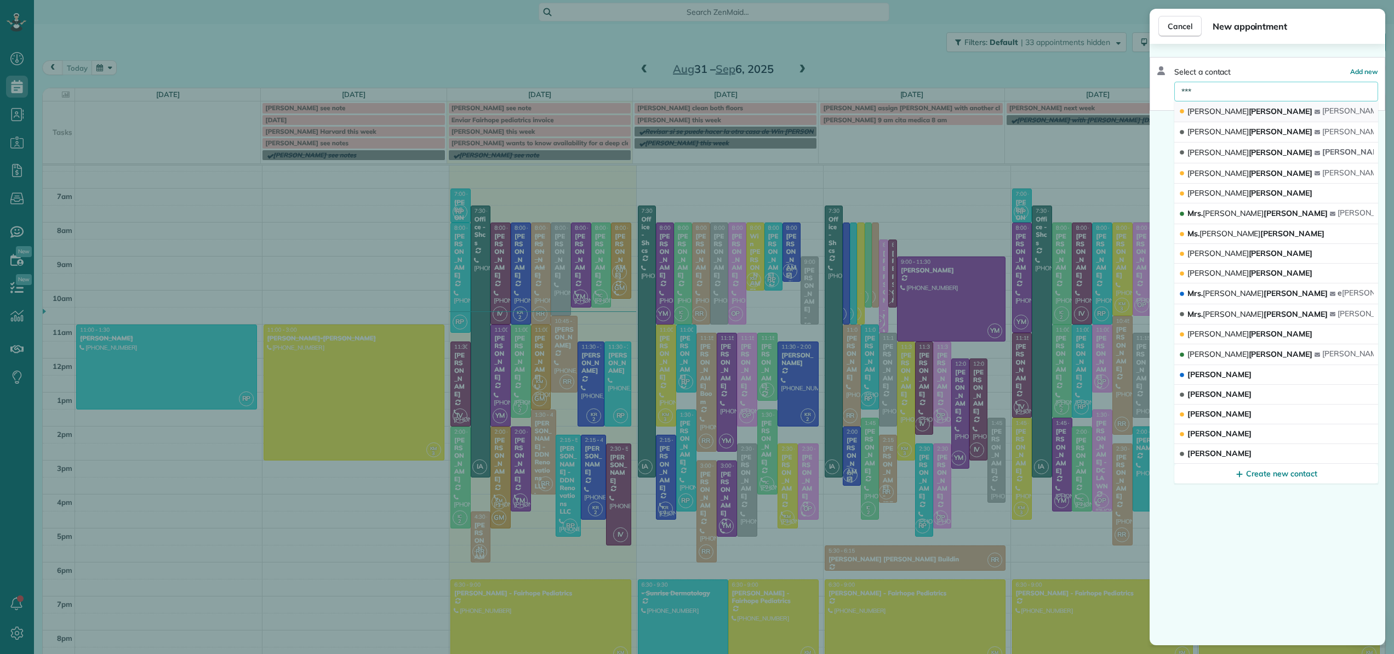
type input "***"
click at [1211, 115] on span "Pam Hansen" at bounding box center [1249, 111] width 125 height 10
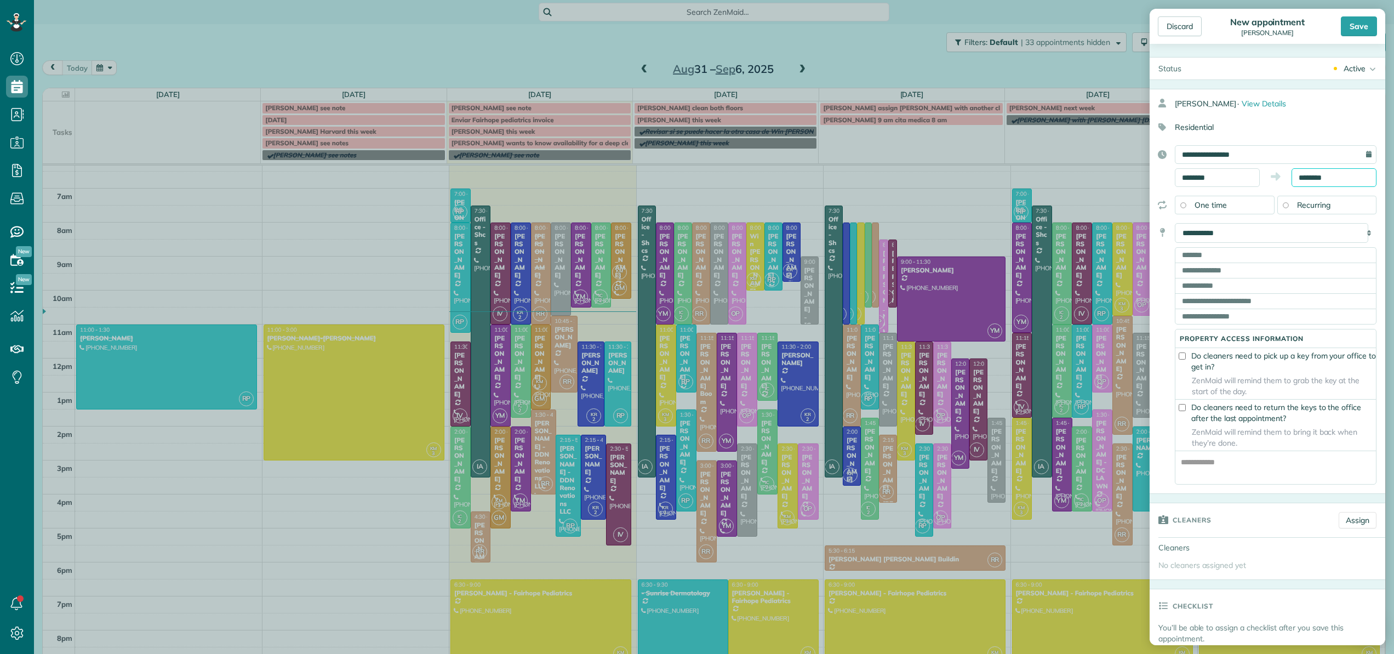
click at [1297, 182] on body "Dashboard Scheduling Calendar View List View Dispatch View - Weekly scheduling …" at bounding box center [697, 327] width 1394 height 654
type input "*******"
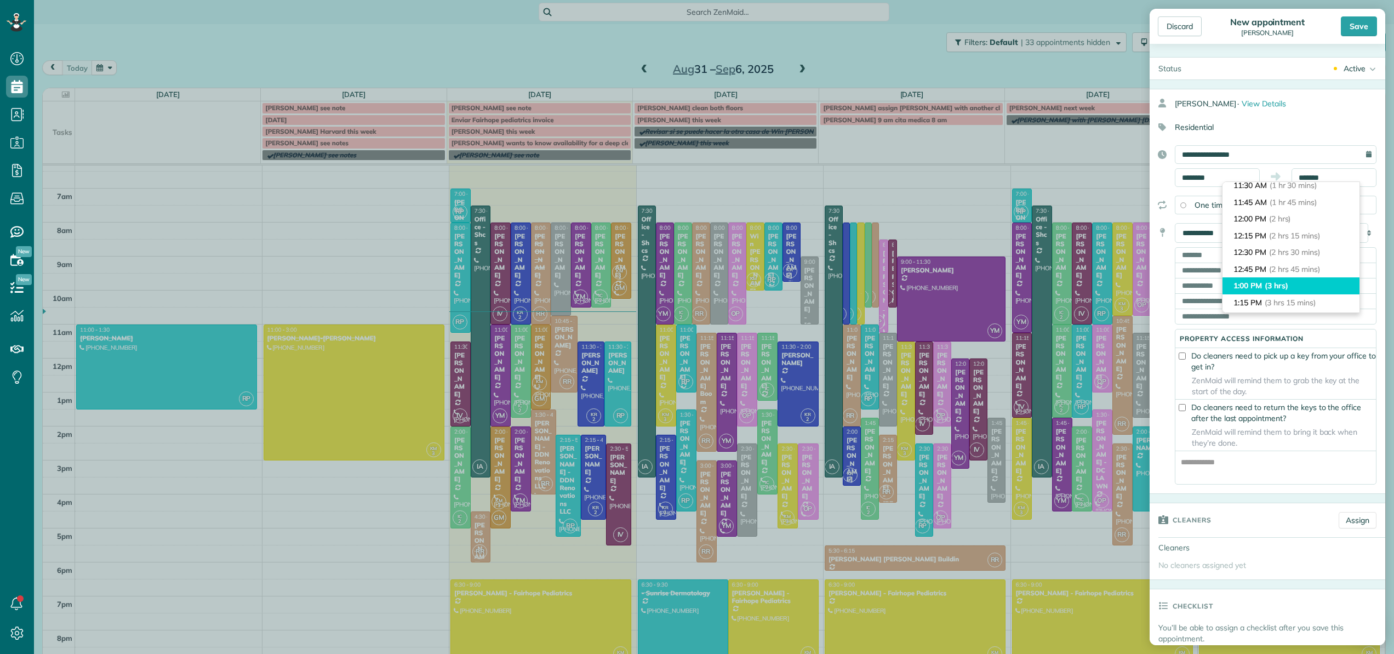
click at [1284, 283] on span "(3 hrs)" at bounding box center [1276, 286] width 24 height 10
click at [1230, 233] on select "**********" at bounding box center [1271, 233] width 193 height 20
select select "*******"
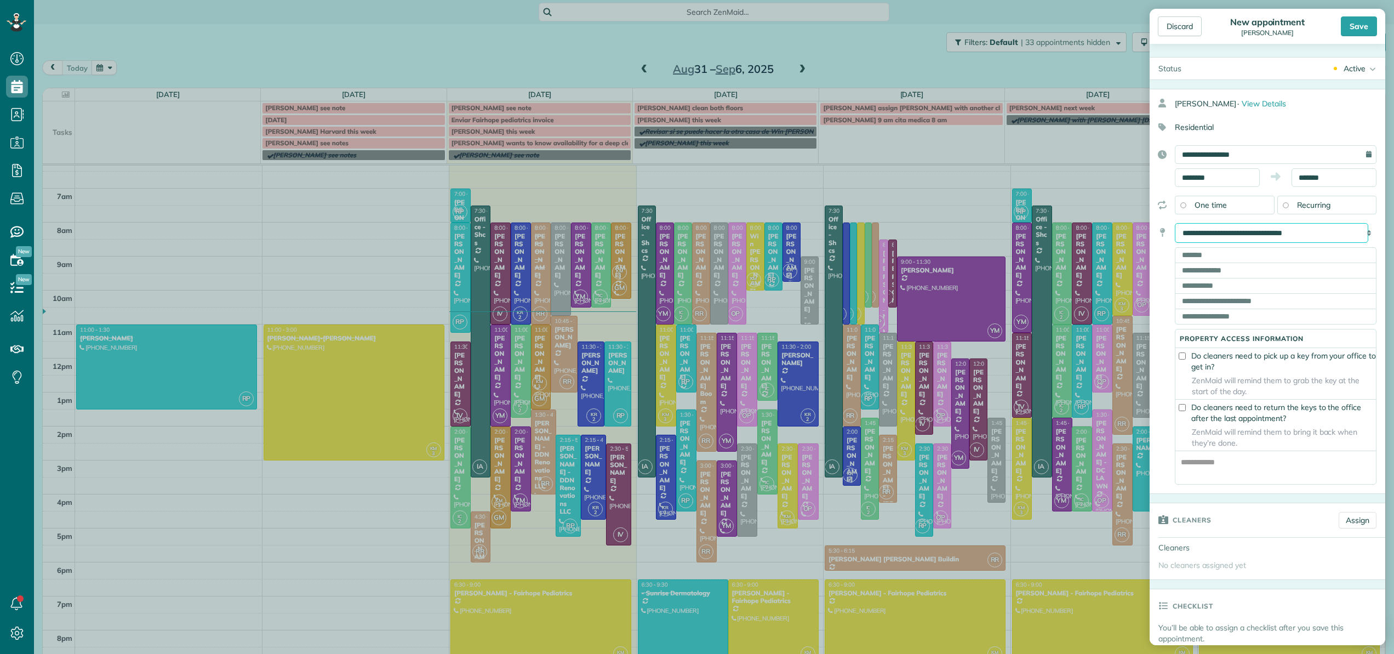
click at [1175, 223] on select "**********" at bounding box center [1271, 233] width 193 height 20
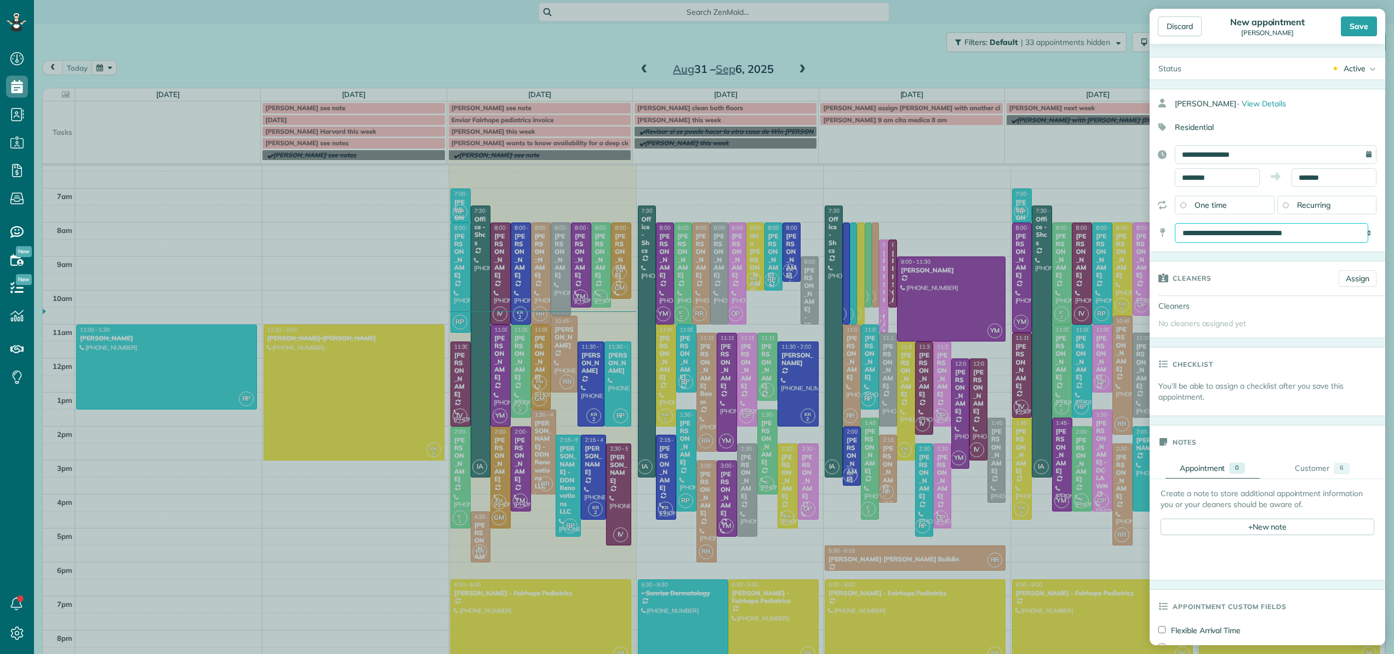
scroll to position [21, 0]
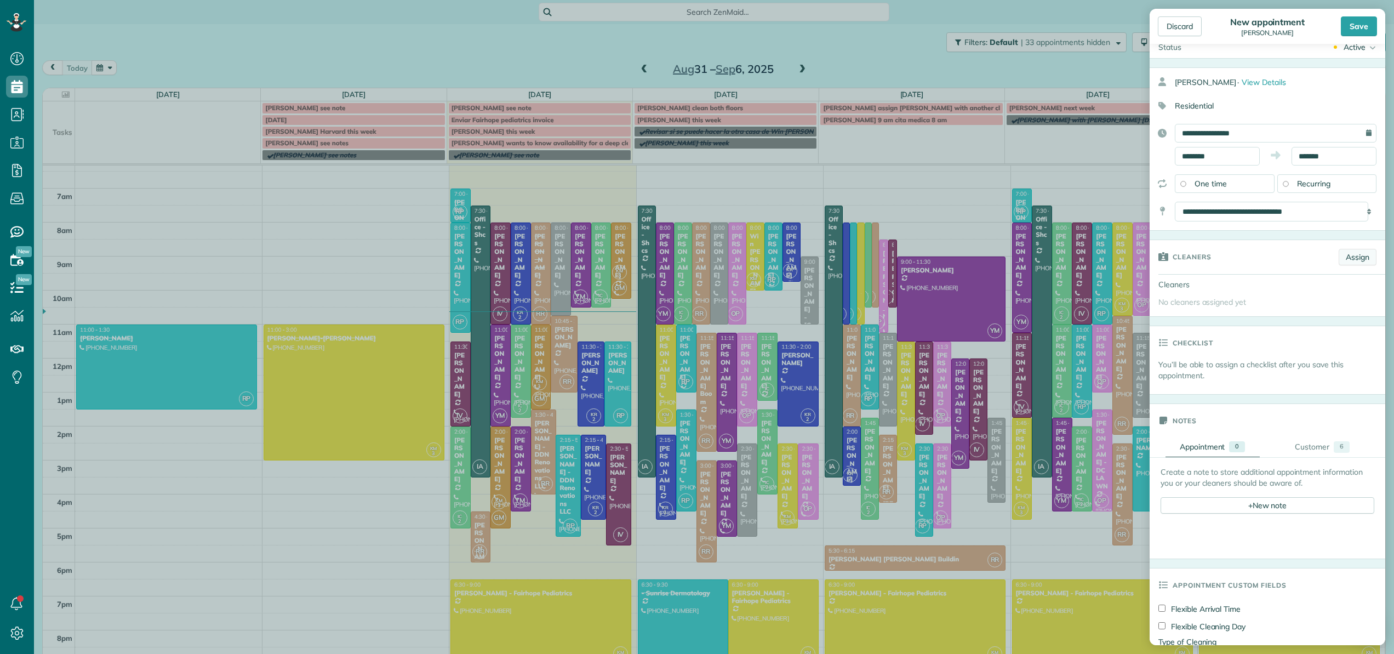
click at [1351, 255] on link "Assign" at bounding box center [1357, 257] width 38 height 16
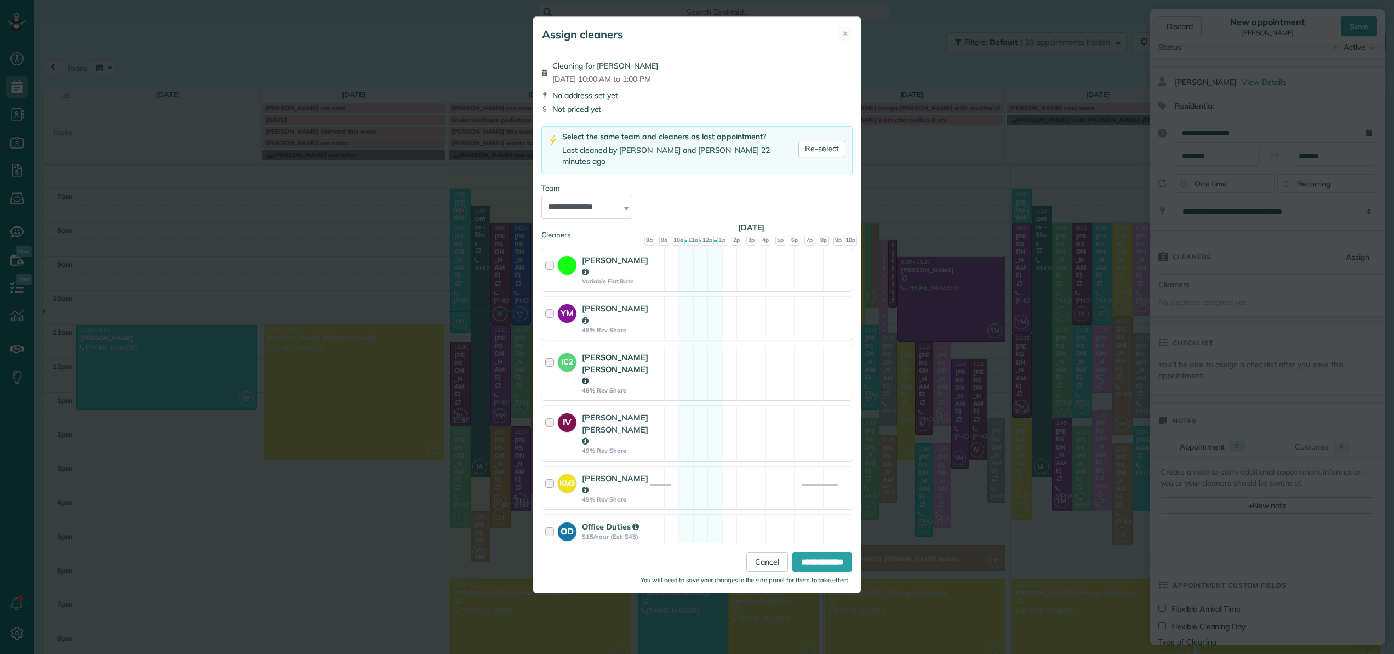
scroll to position [127, 0]
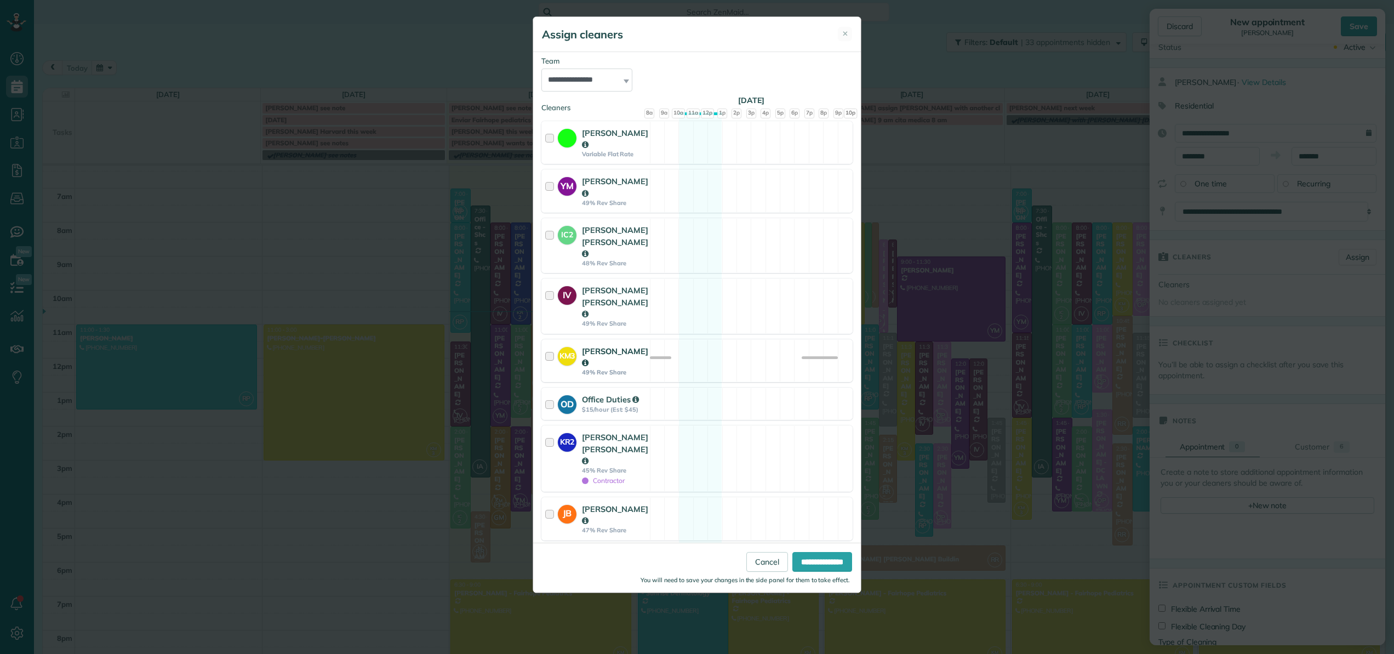
click at [552, 345] on div at bounding box center [551, 360] width 13 height 31
click at [807, 563] on input "**********" at bounding box center [822, 562] width 60 height 20
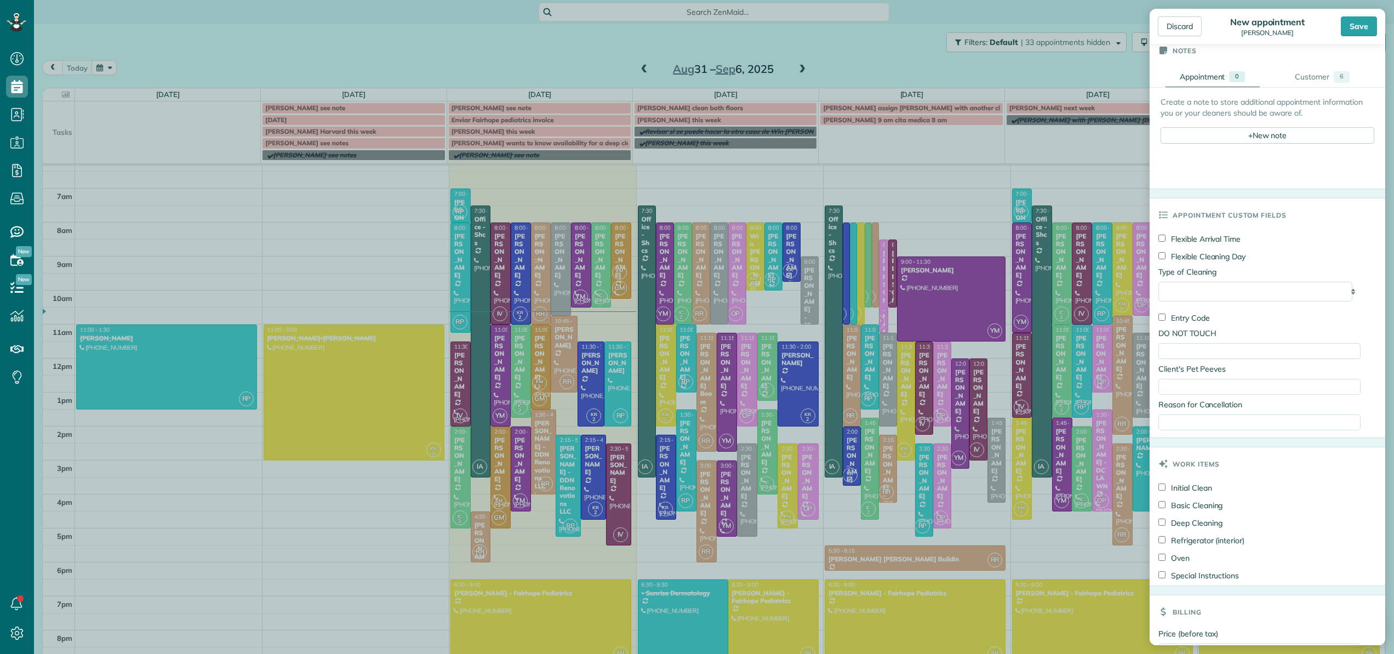
scroll to position [511, 0]
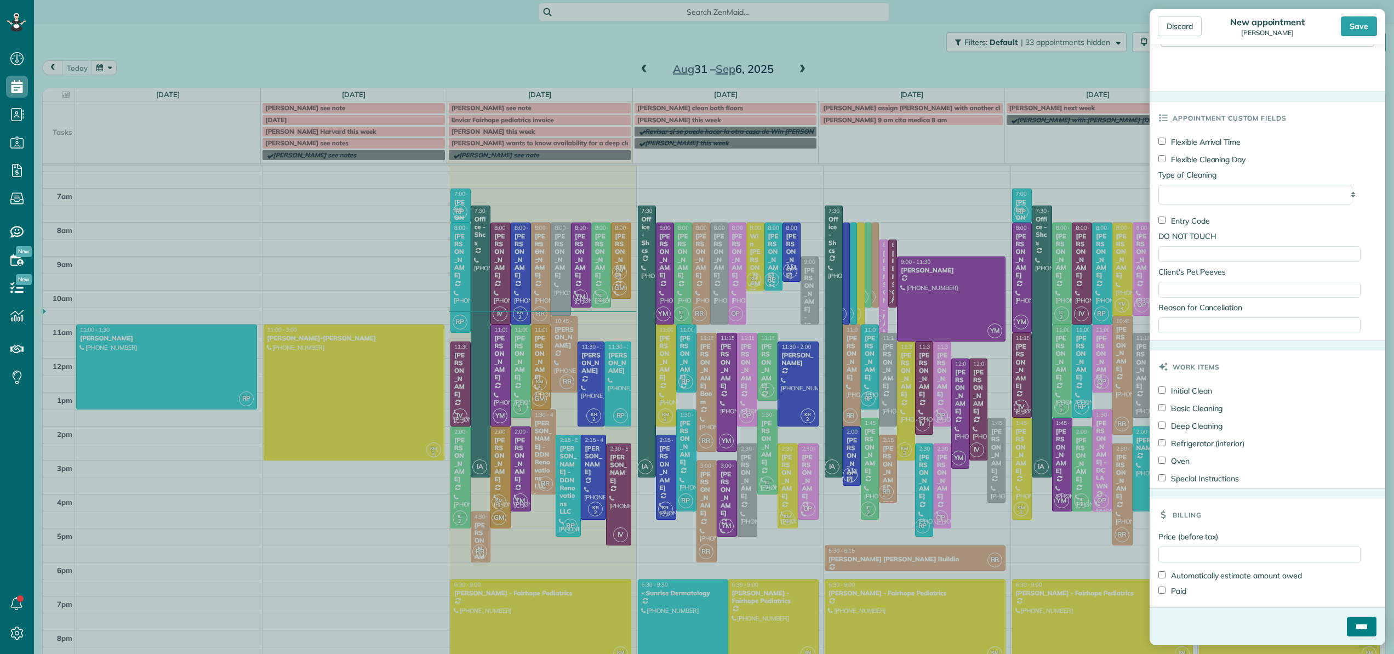
click at [1353, 625] on input "****" at bounding box center [1362, 626] width 30 height 20
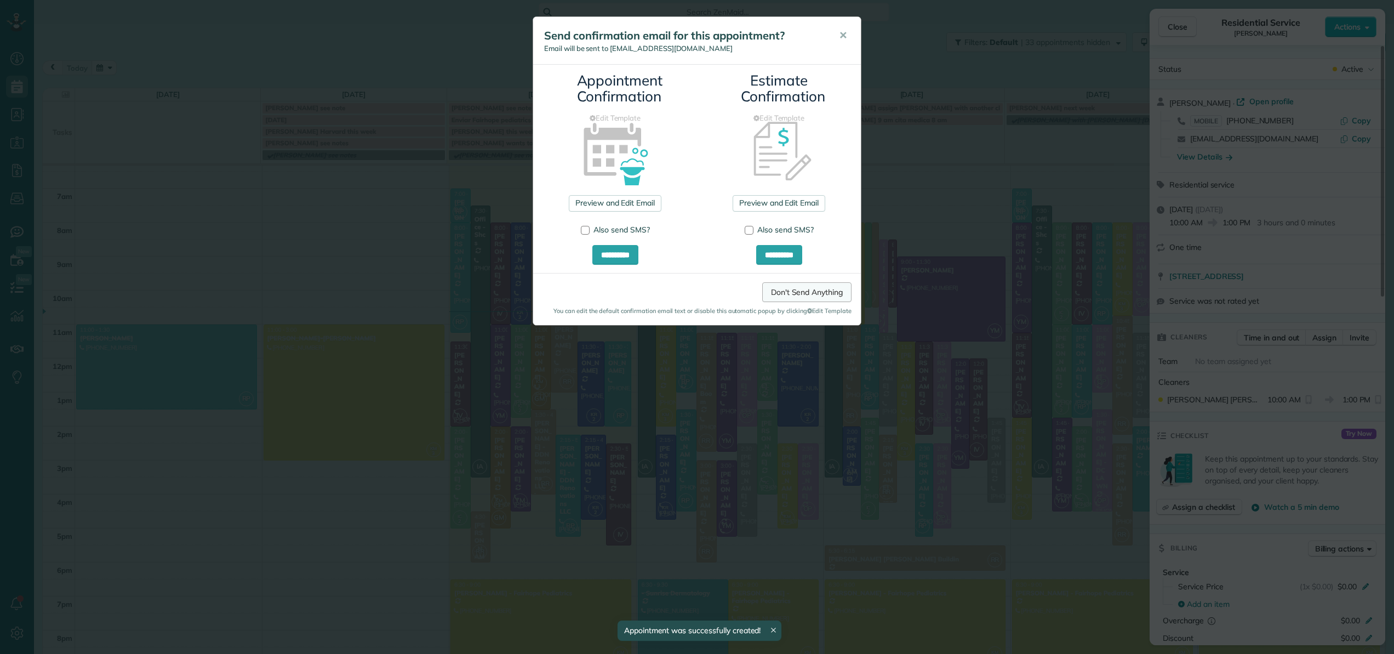
click at [808, 294] on link "Don't Send Anything" at bounding box center [806, 292] width 89 height 20
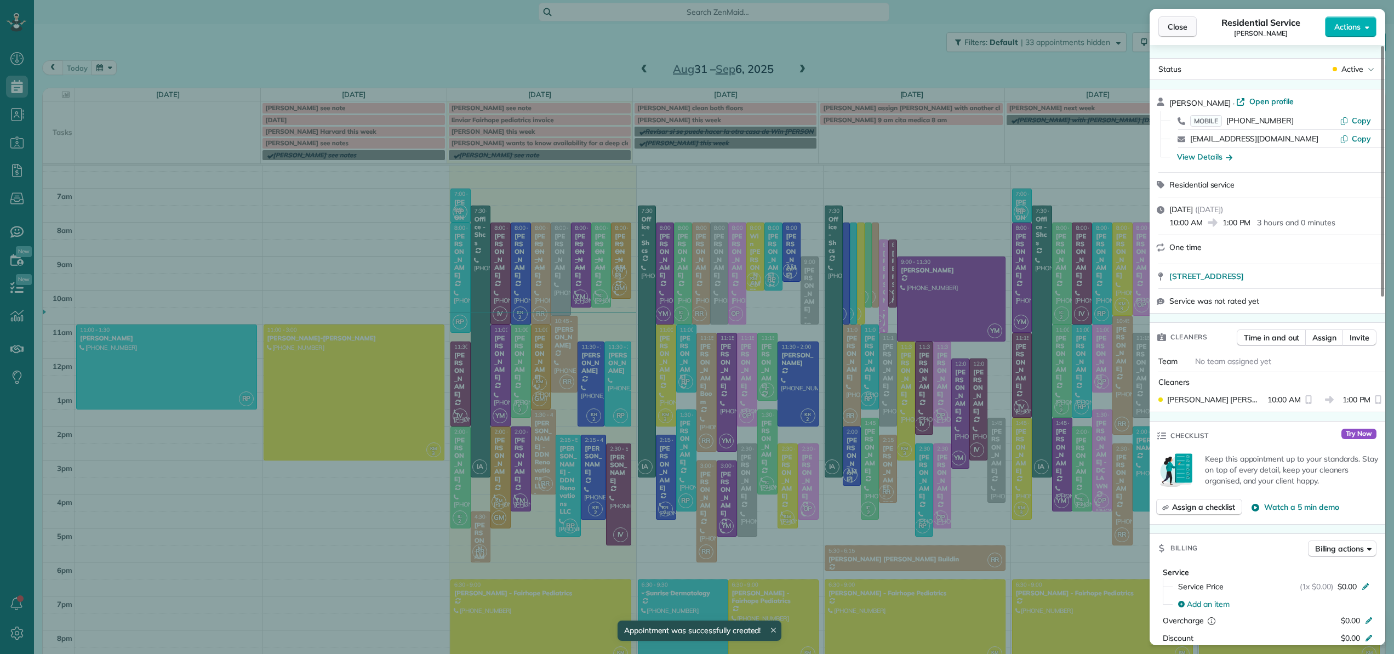
scroll to position [68, 0]
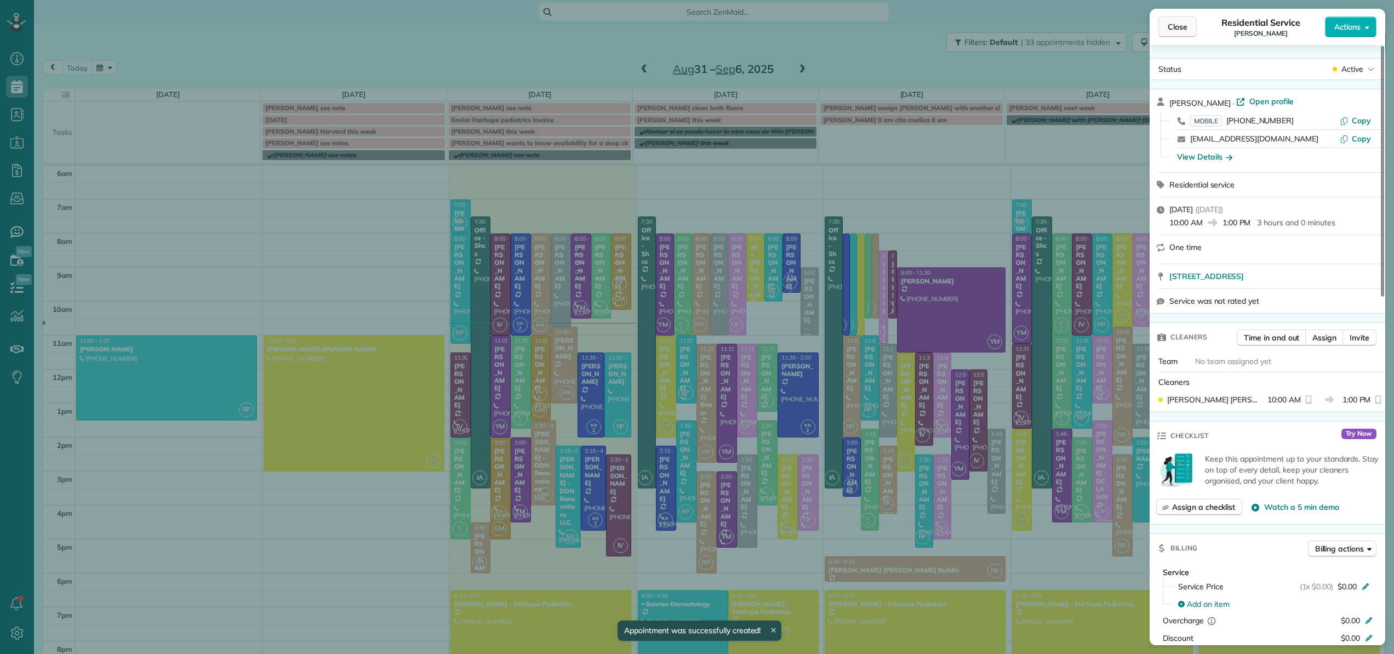
click at [1190, 25] on button "Close" at bounding box center [1177, 26] width 38 height 21
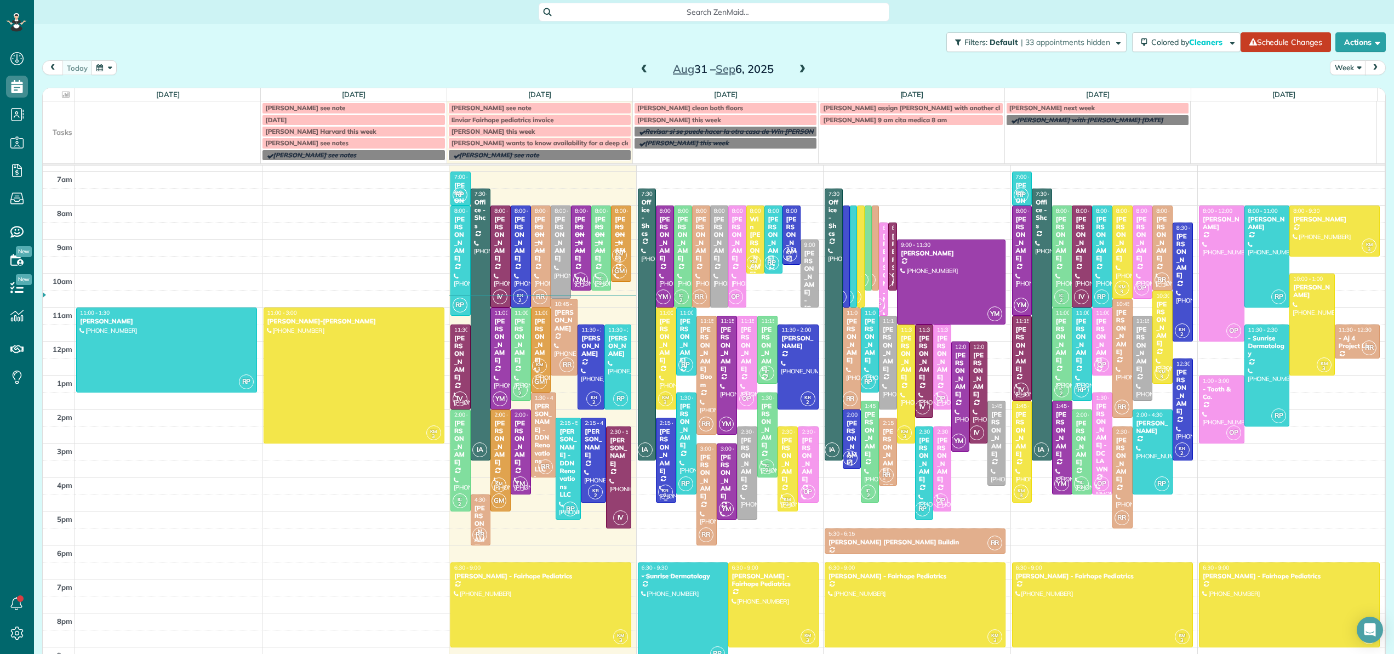
scroll to position [108, 0]
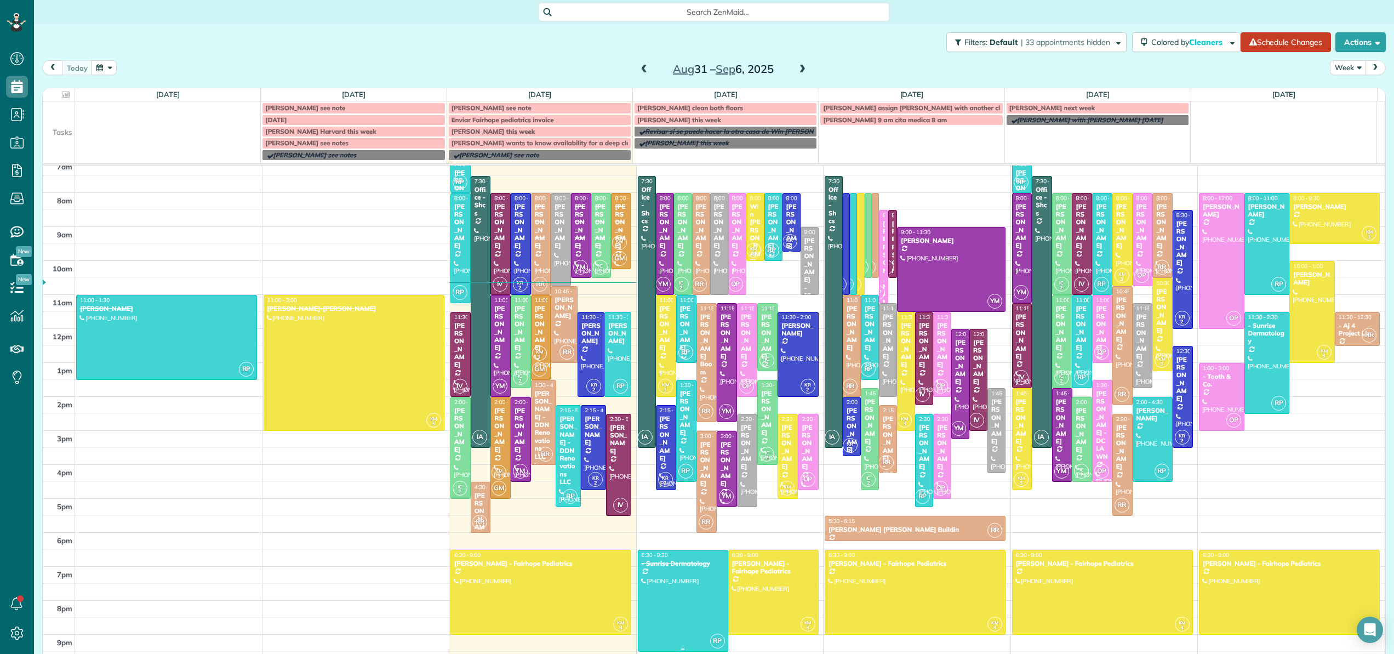
click at [678, 579] on div at bounding box center [682, 600] width 89 height 101
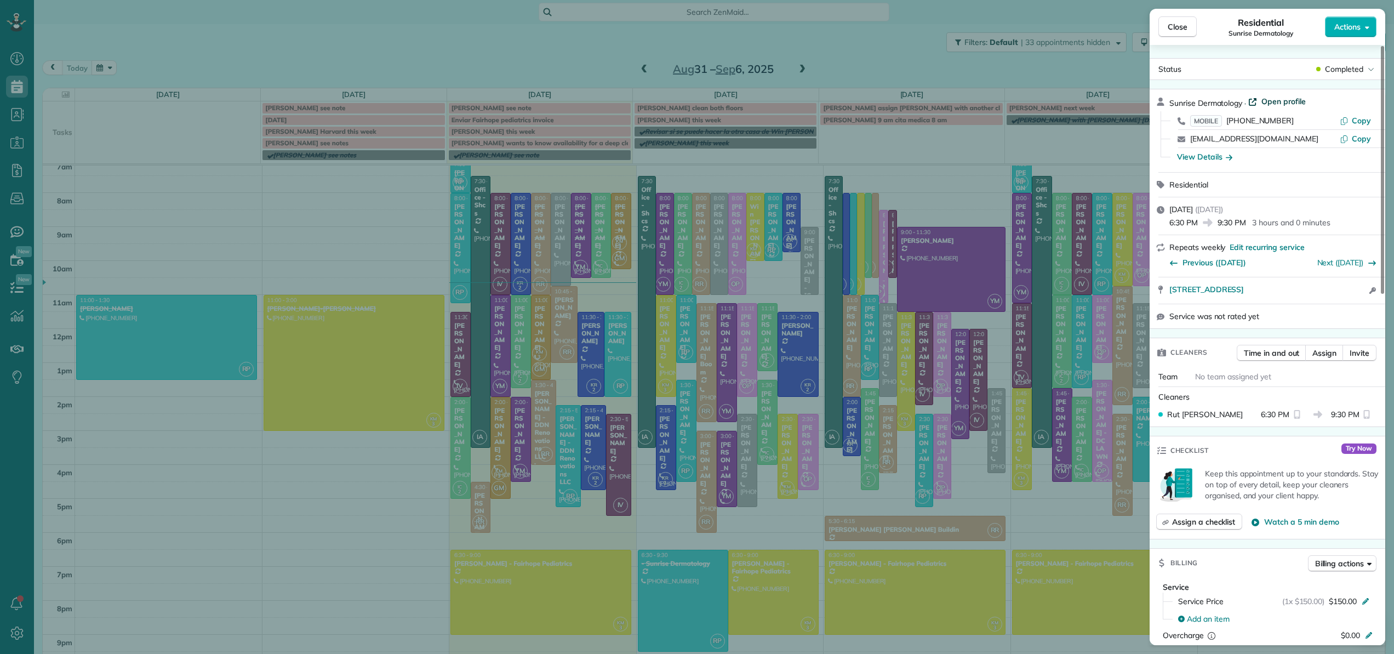
click at [1291, 100] on span "Open profile" at bounding box center [1283, 101] width 44 height 11
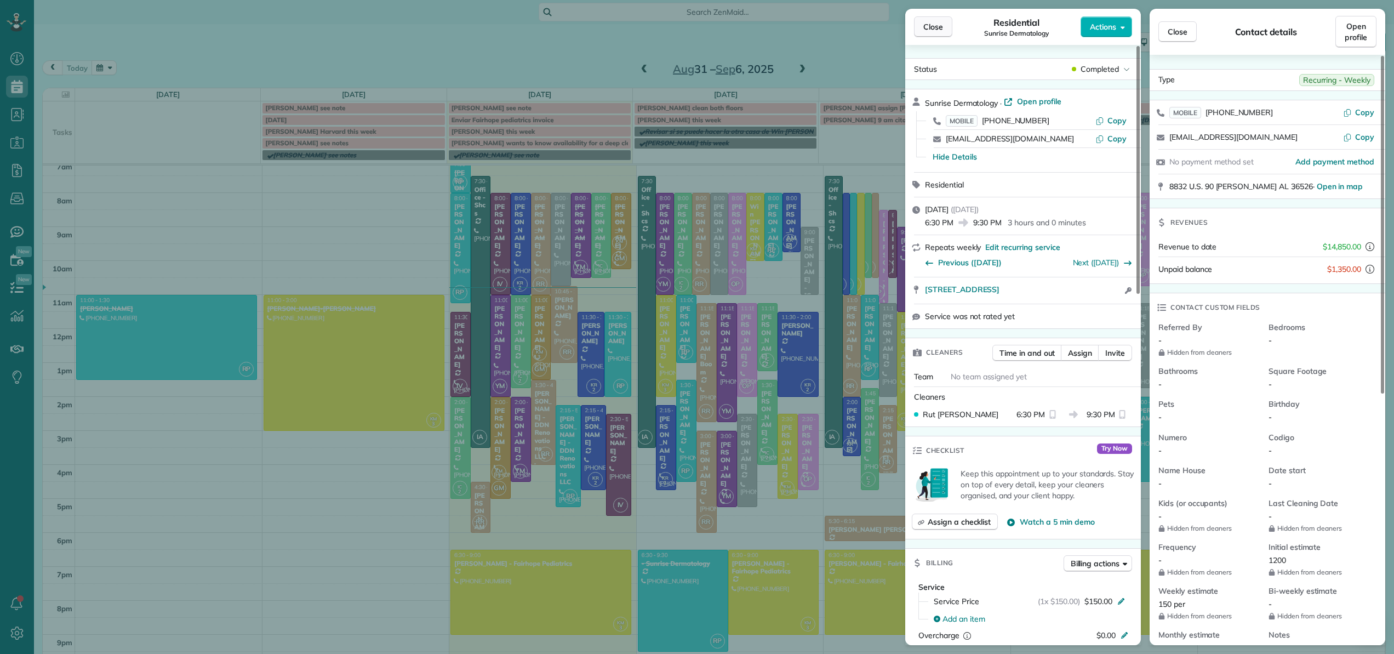
click at [937, 26] on span "Close" at bounding box center [933, 26] width 20 height 11
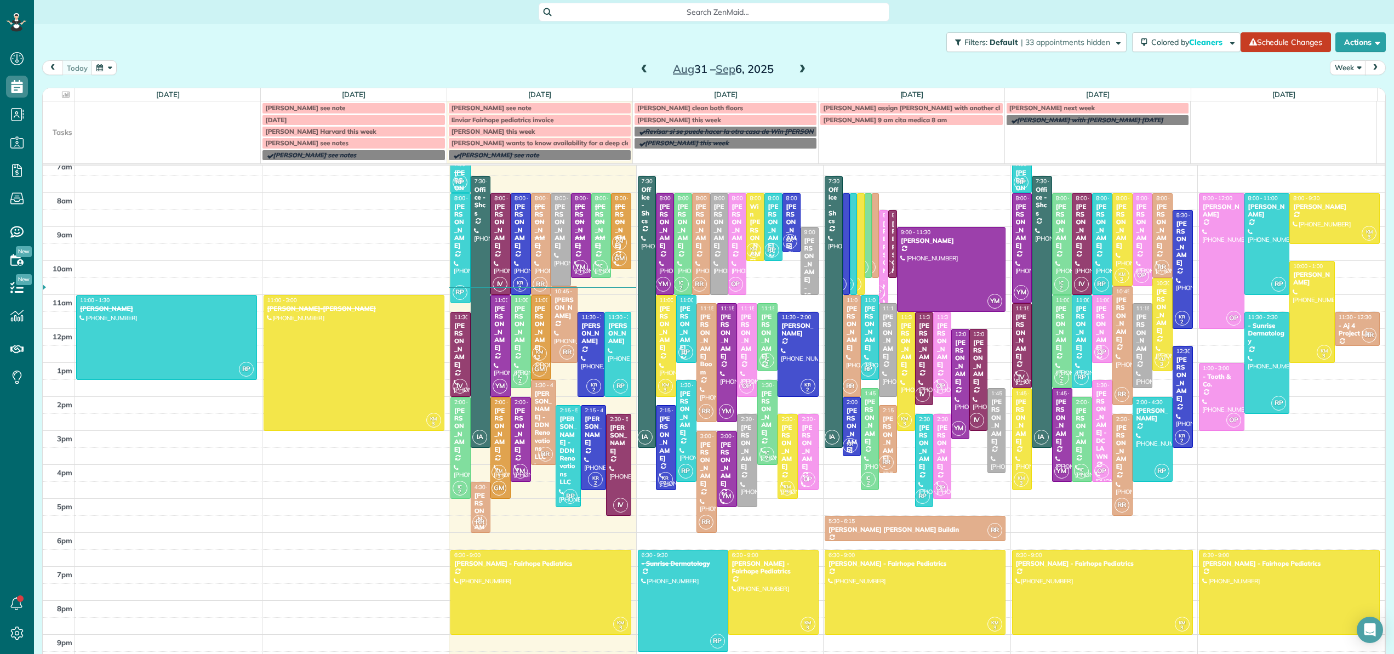
click at [721, 12] on span "Search ZenMaid…" at bounding box center [717, 12] width 333 height 11
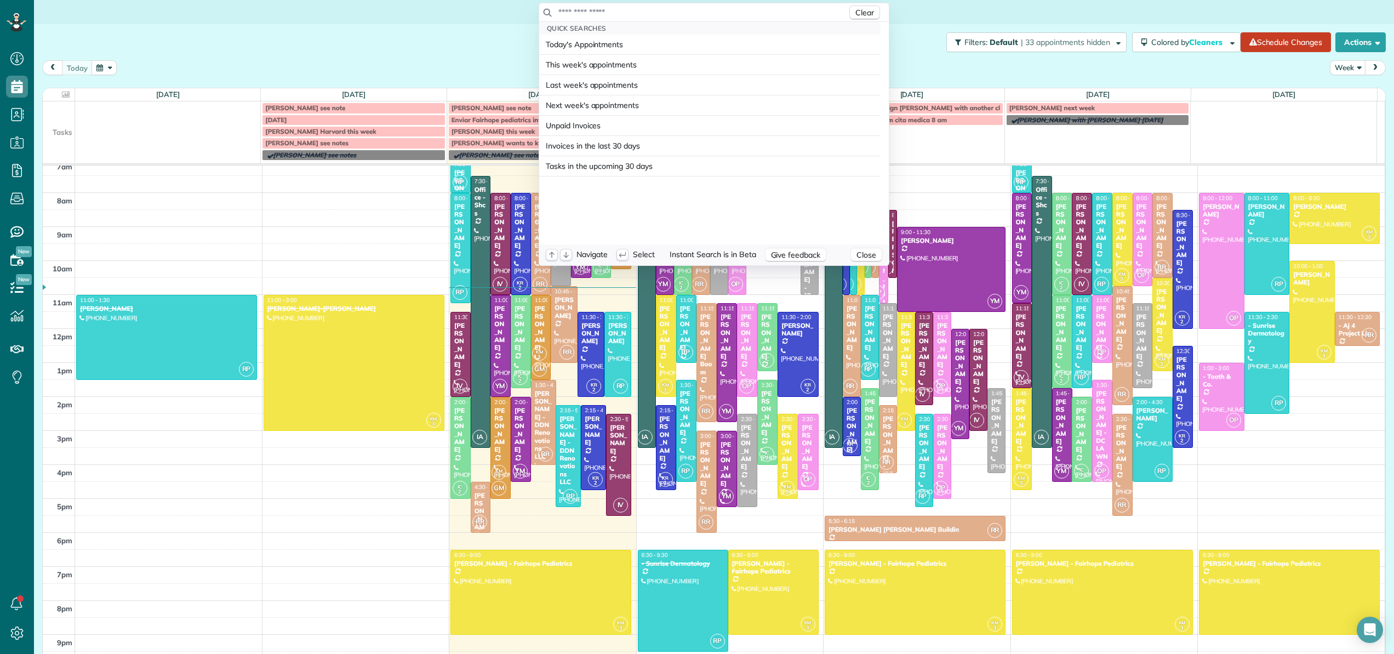
click at [598, 11] on input "text" at bounding box center [702, 12] width 289 height 11
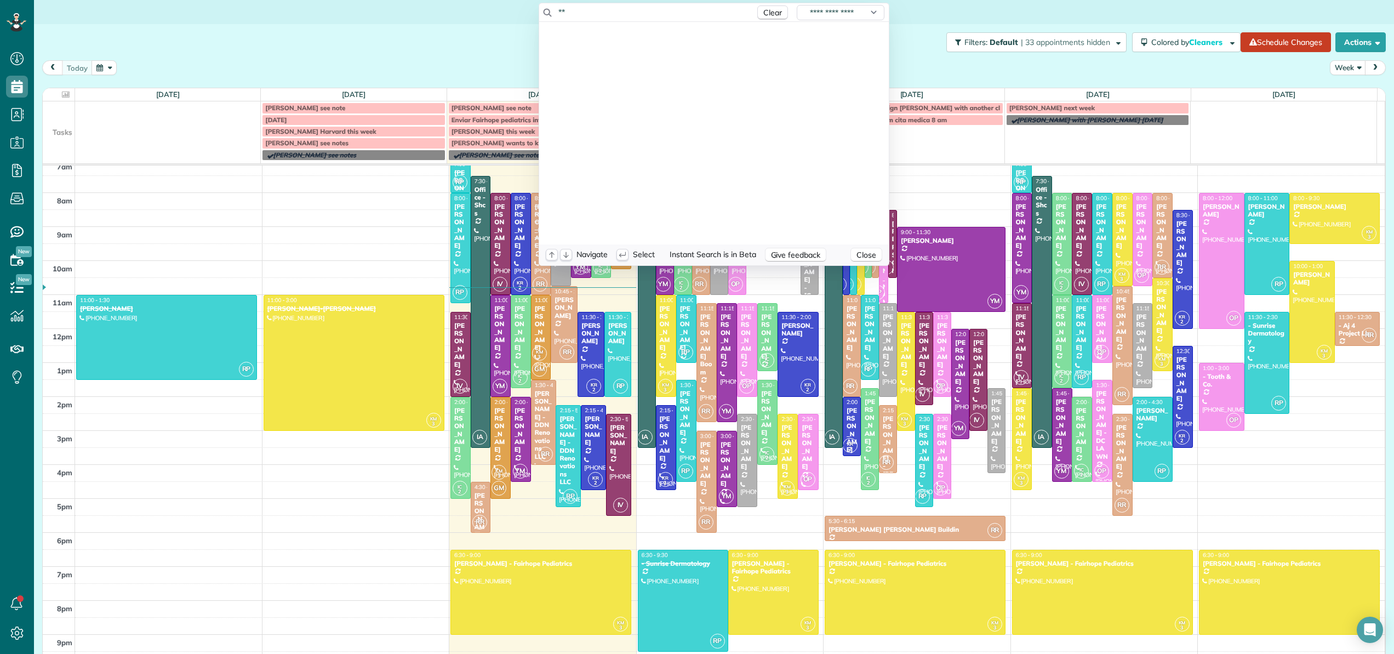
type input "*"
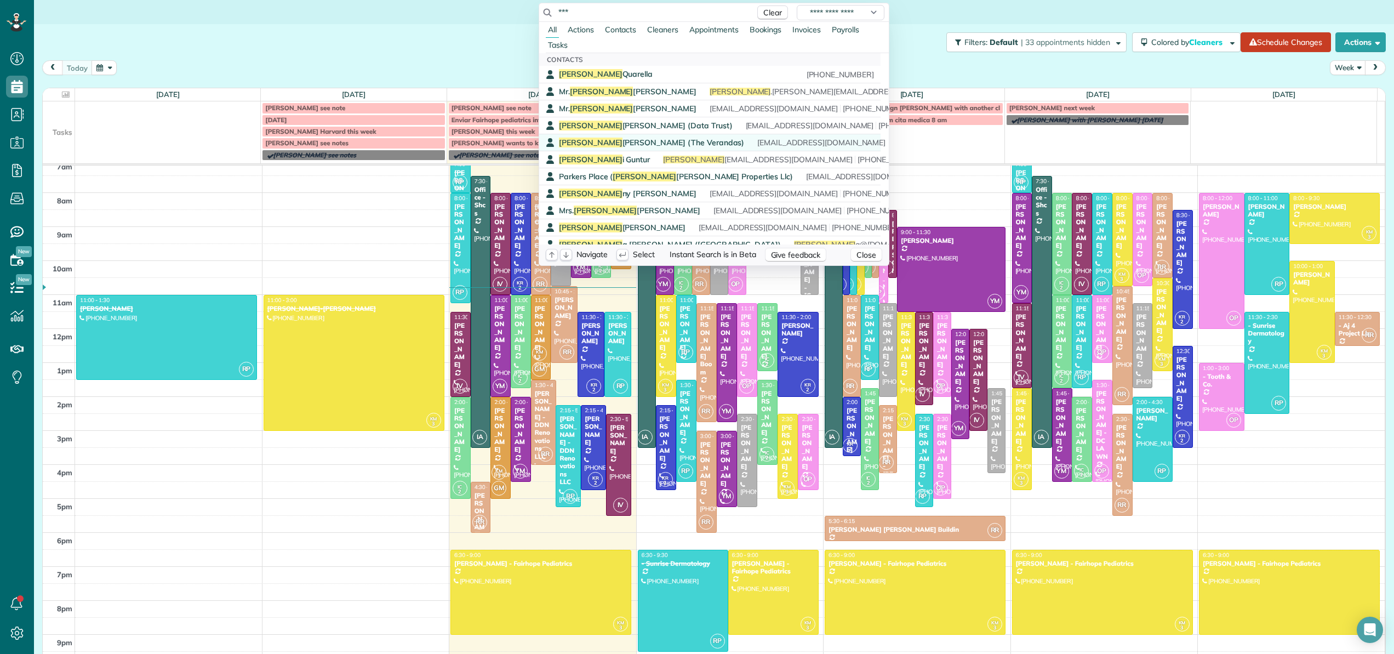
type input "***"
click at [614, 142] on span "Dan Rubel (The Verandas)" at bounding box center [651, 143] width 185 height 10
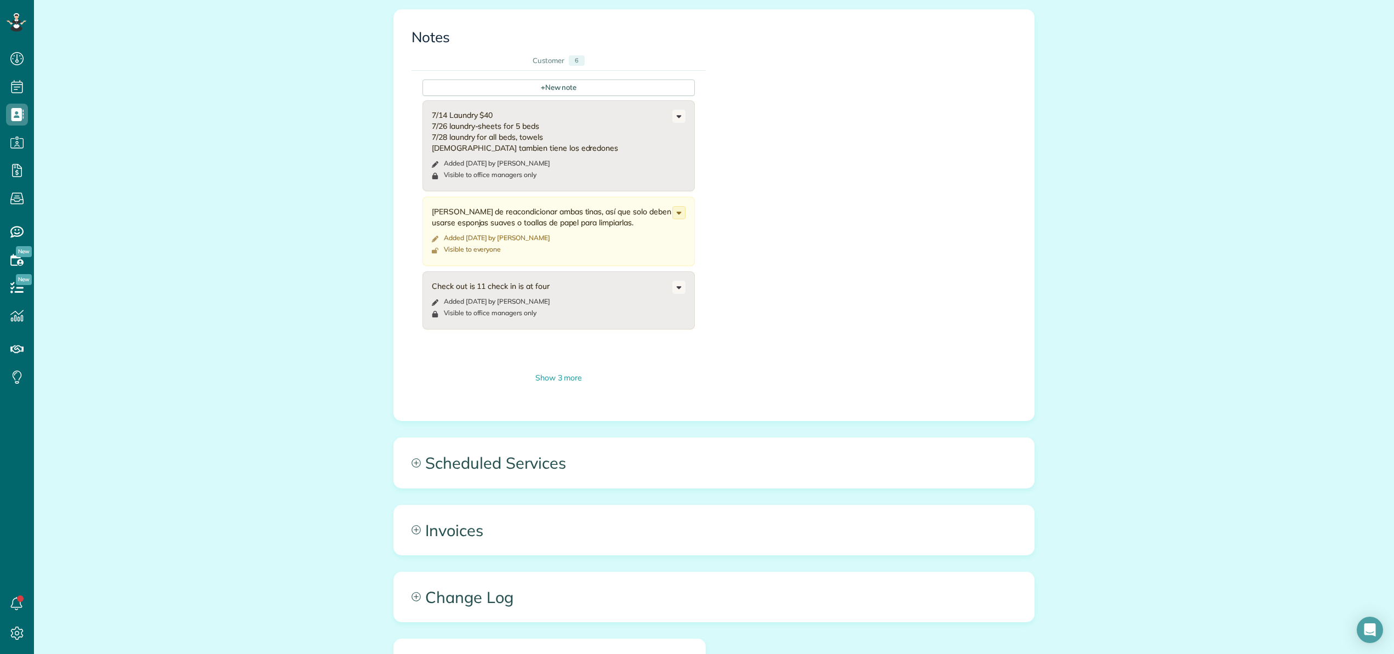
scroll to position [556, 0]
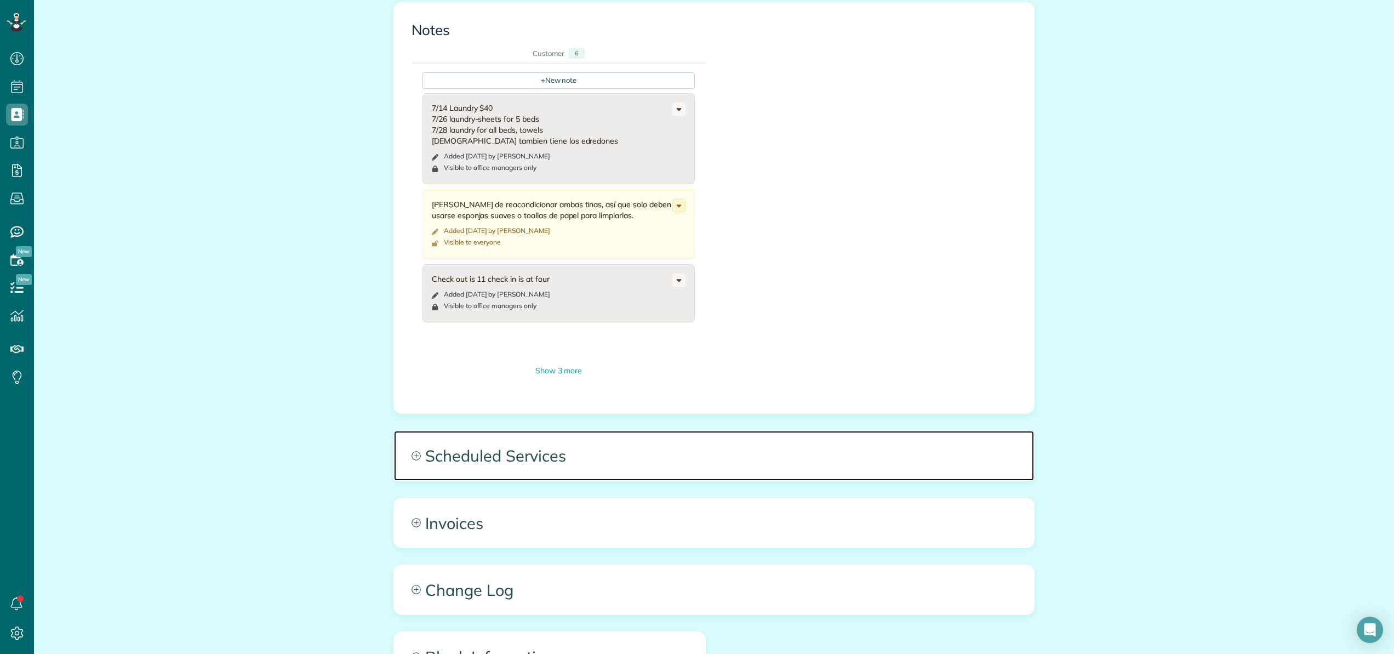
click at [479, 450] on span "Scheduled Services" at bounding box center [714, 455] width 640 height 49
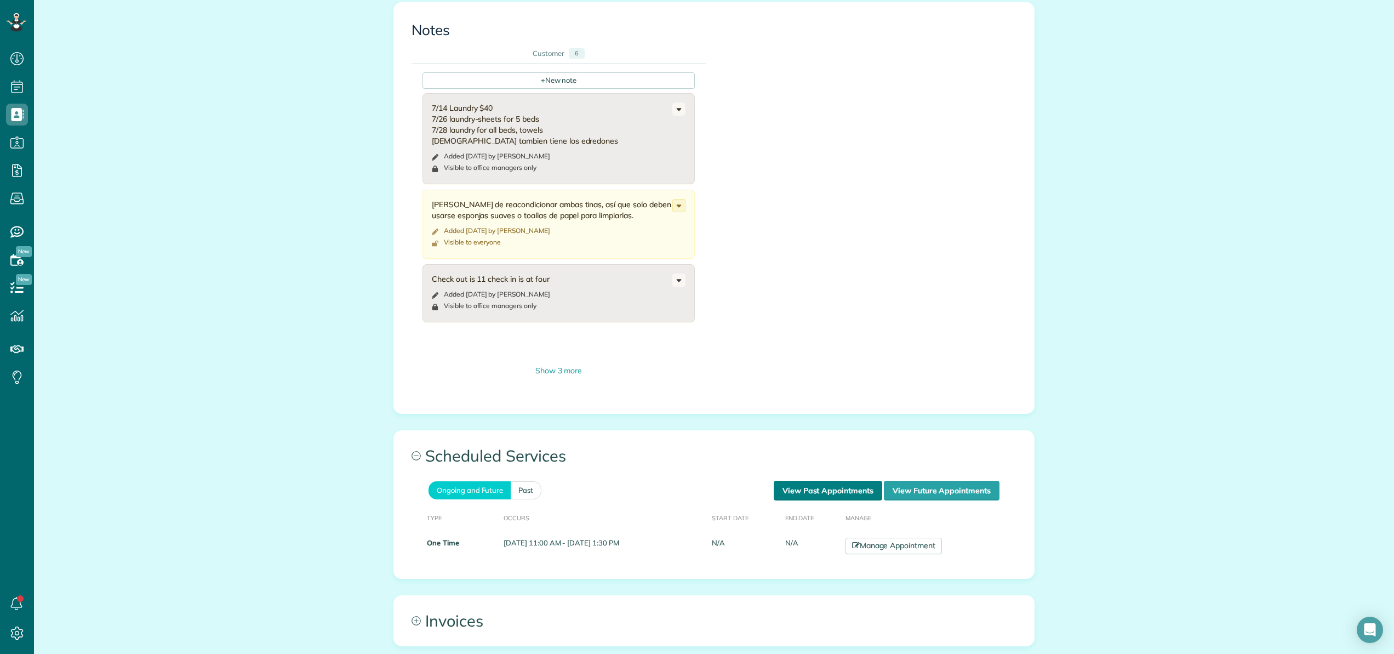
click at [789, 491] on link "View Past Appointments" at bounding box center [828, 490] width 108 height 20
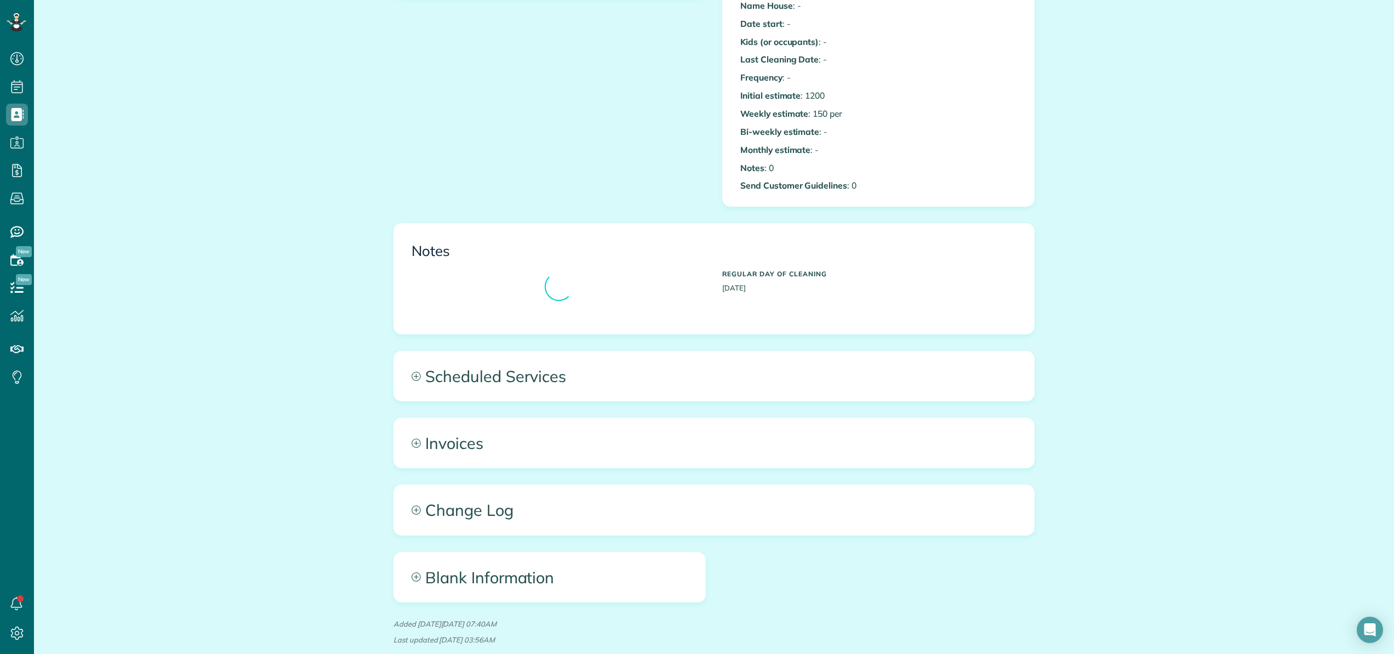
scroll to position [397, 0]
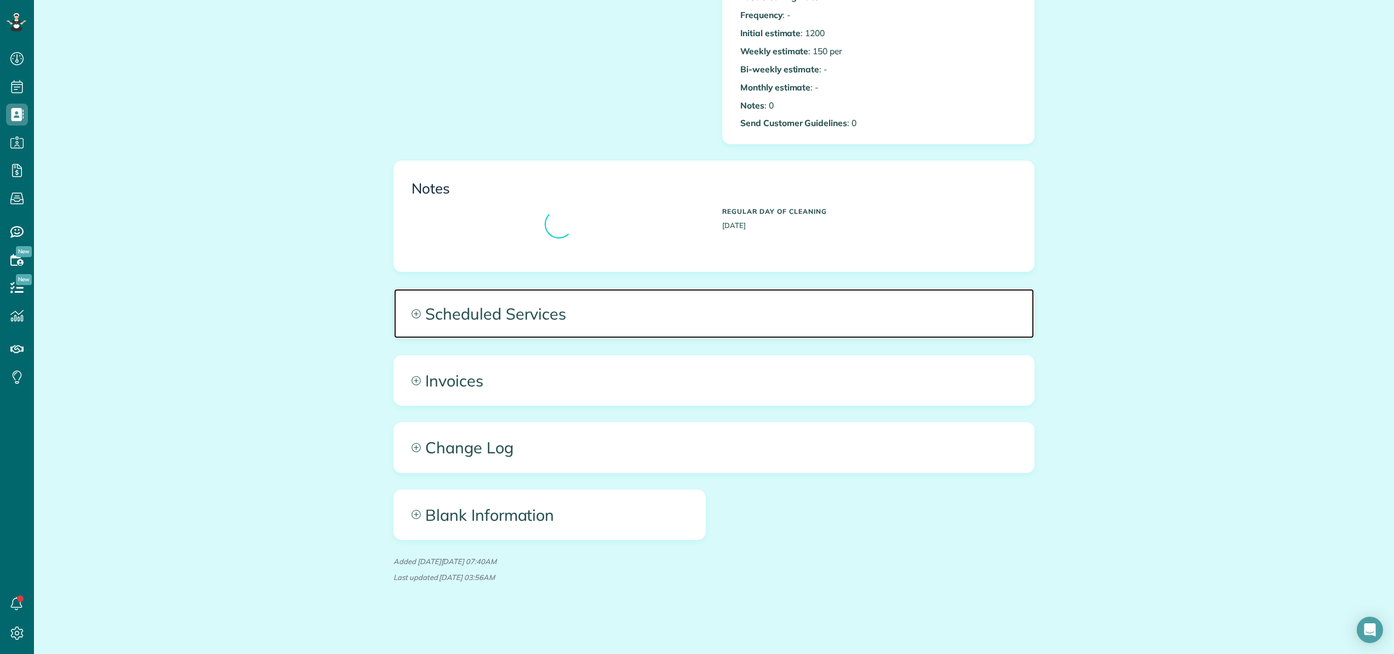
click at [495, 314] on span "Scheduled Services" at bounding box center [714, 313] width 640 height 49
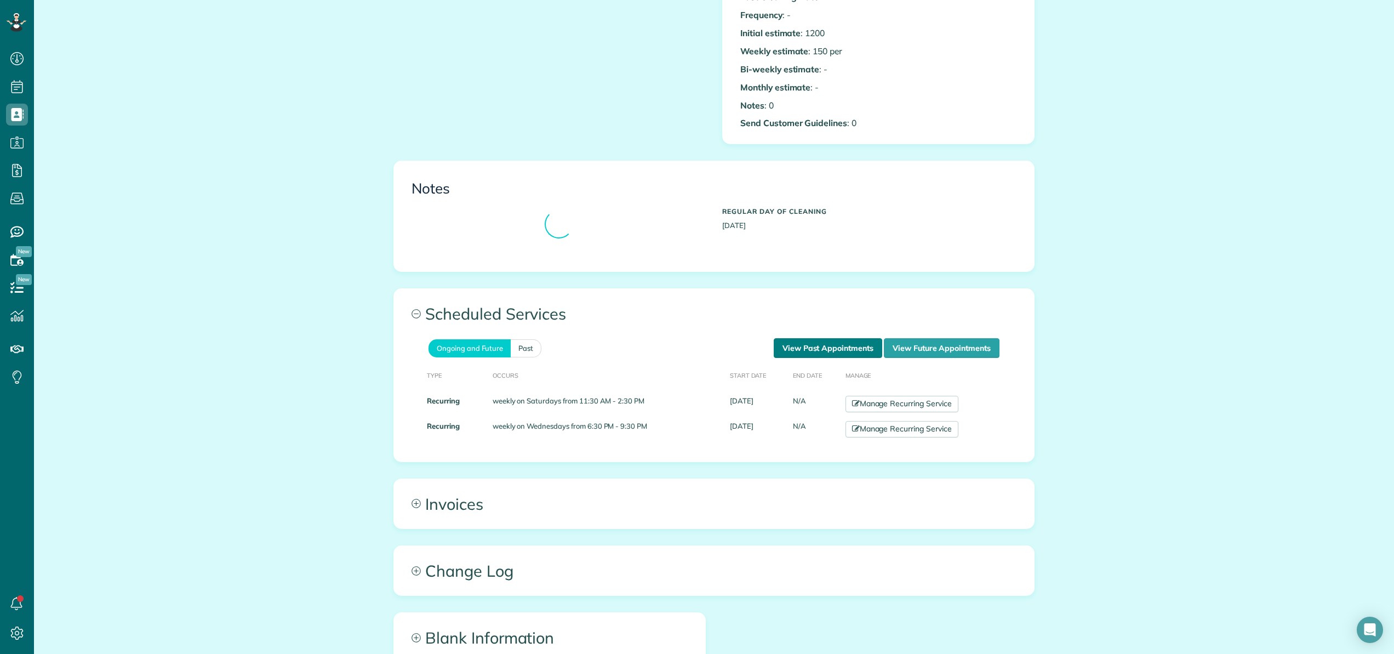
click at [826, 346] on link "View Past Appointments" at bounding box center [828, 348] width 108 height 20
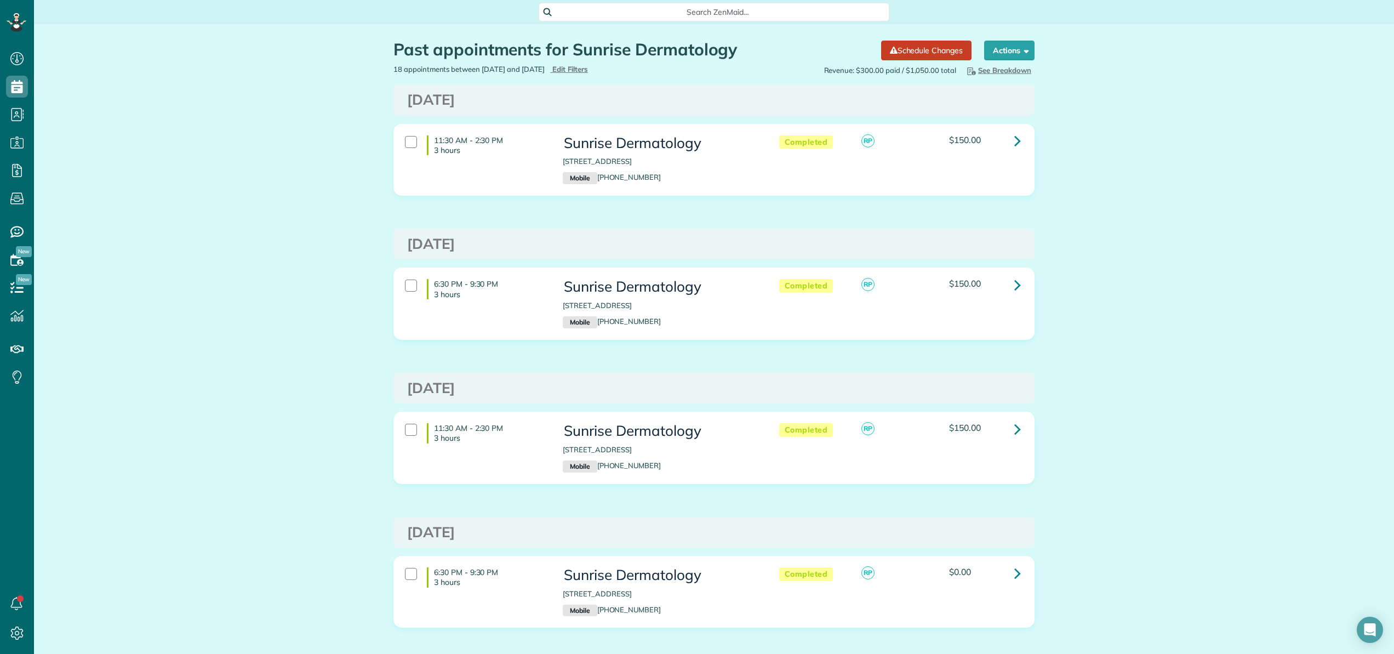
click at [713, 10] on span "Search ZenMaid…" at bounding box center [717, 12] width 333 height 11
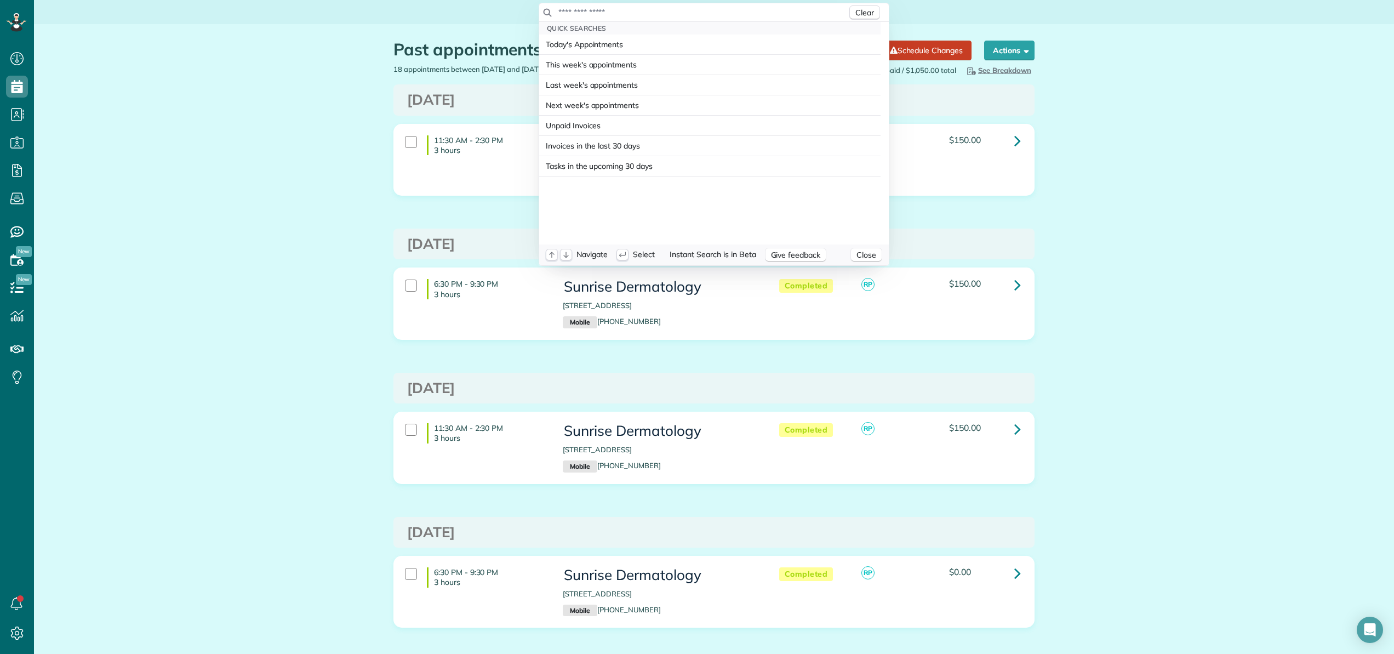
click at [713, 10] on input "text" at bounding box center [702, 12] width 289 height 11
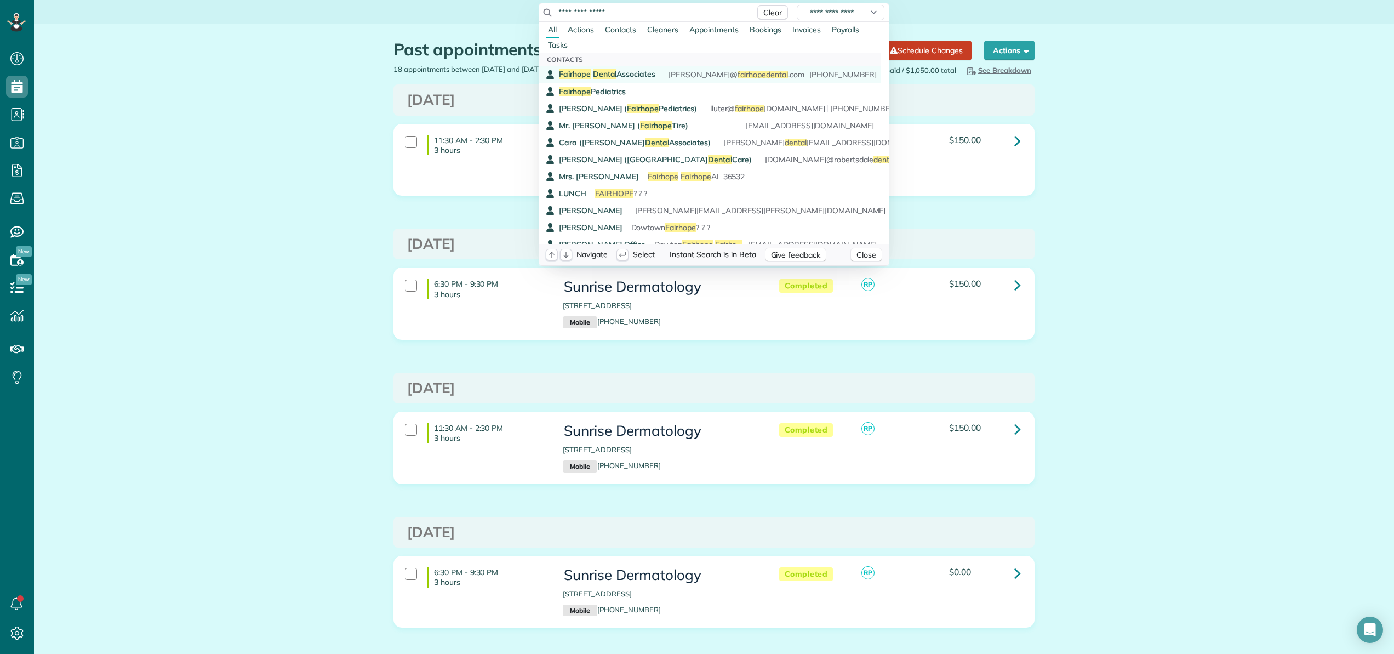
type input "**********"
click at [644, 72] on span "Fairhope Dental Associates" at bounding box center [607, 74] width 96 height 10
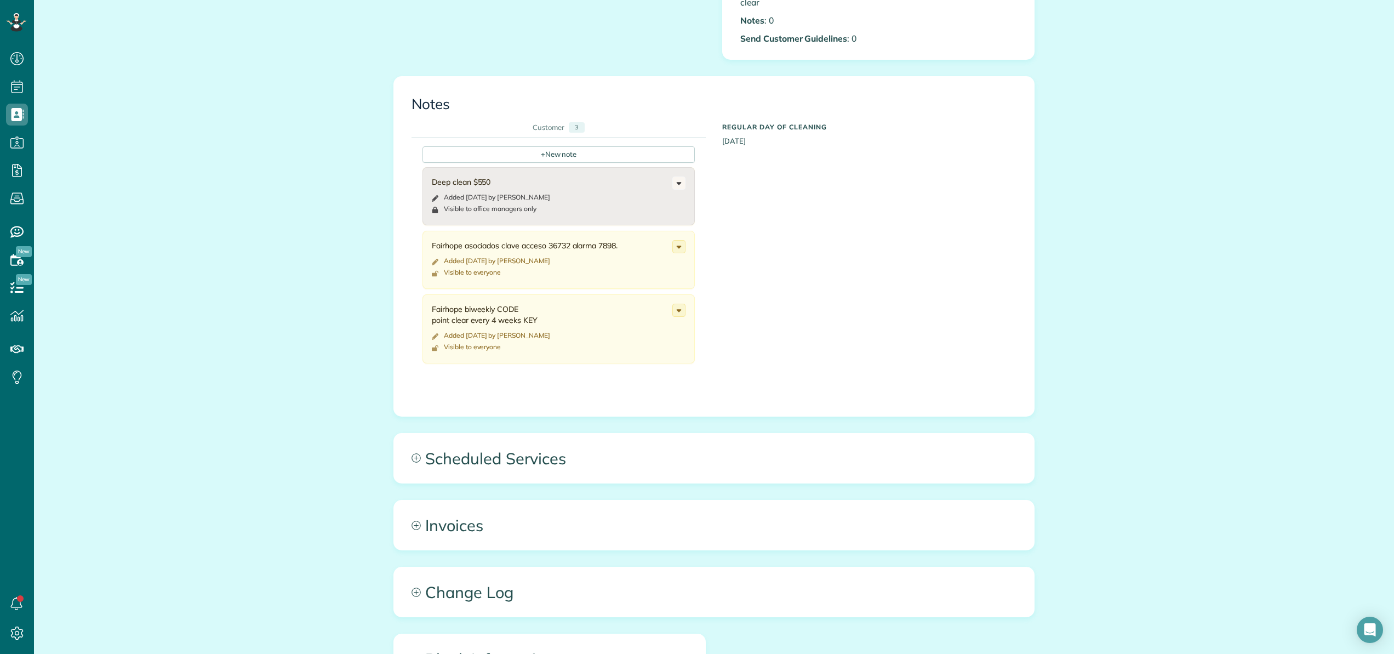
scroll to position [639, 0]
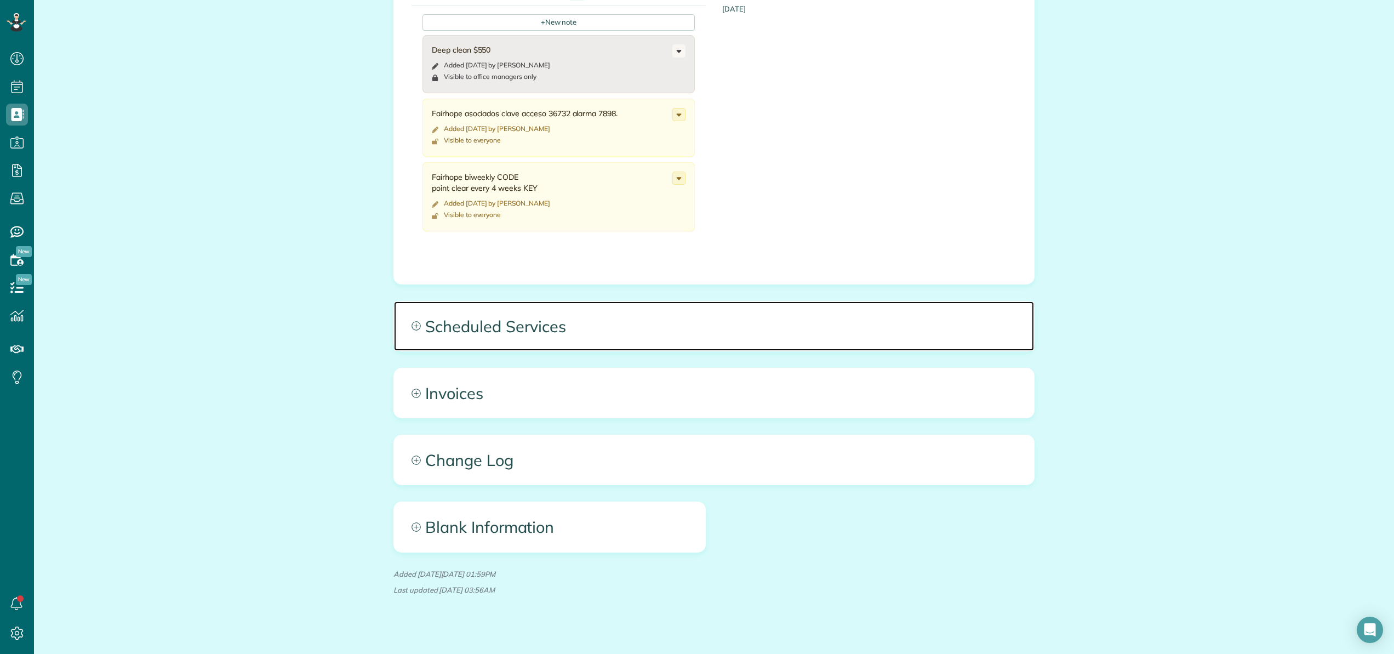
click at [525, 314] on span "Scheduled Services" at bounding box center [714, 325] width 640 height 49
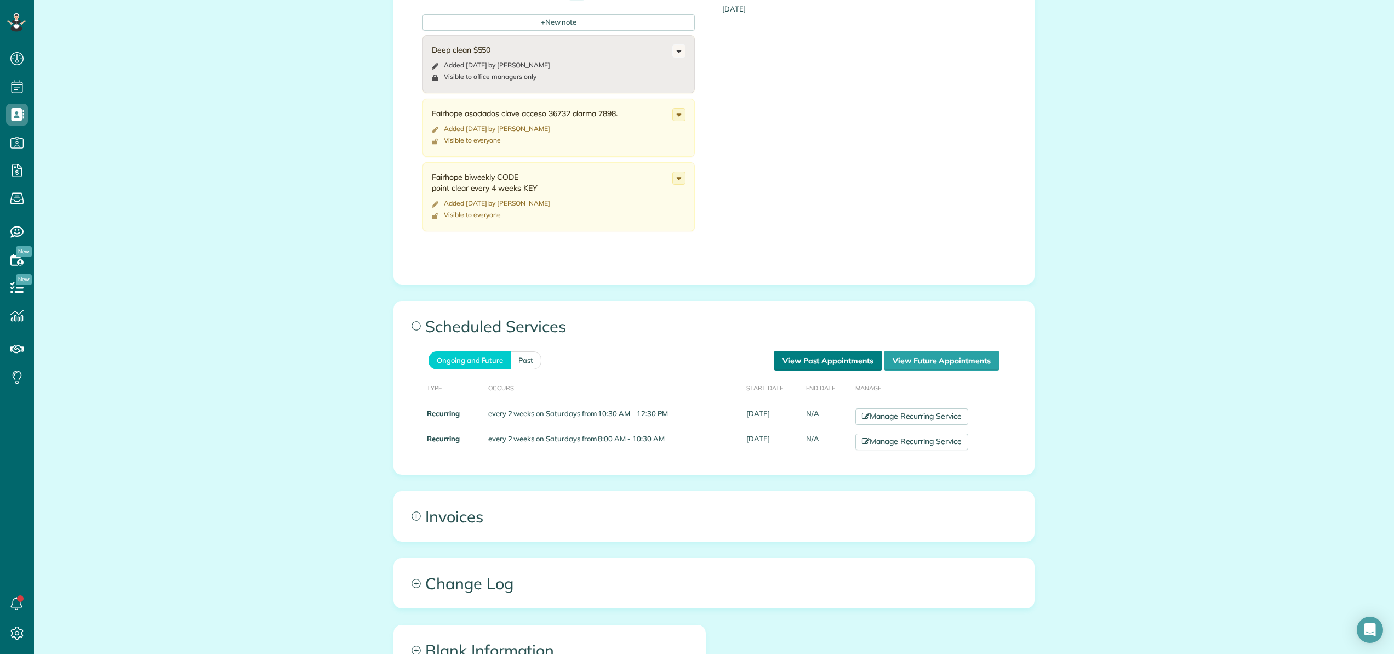
click at [864, 351] on link "View Past Appointments" at bounding box center [828, 361] width 108 height 20
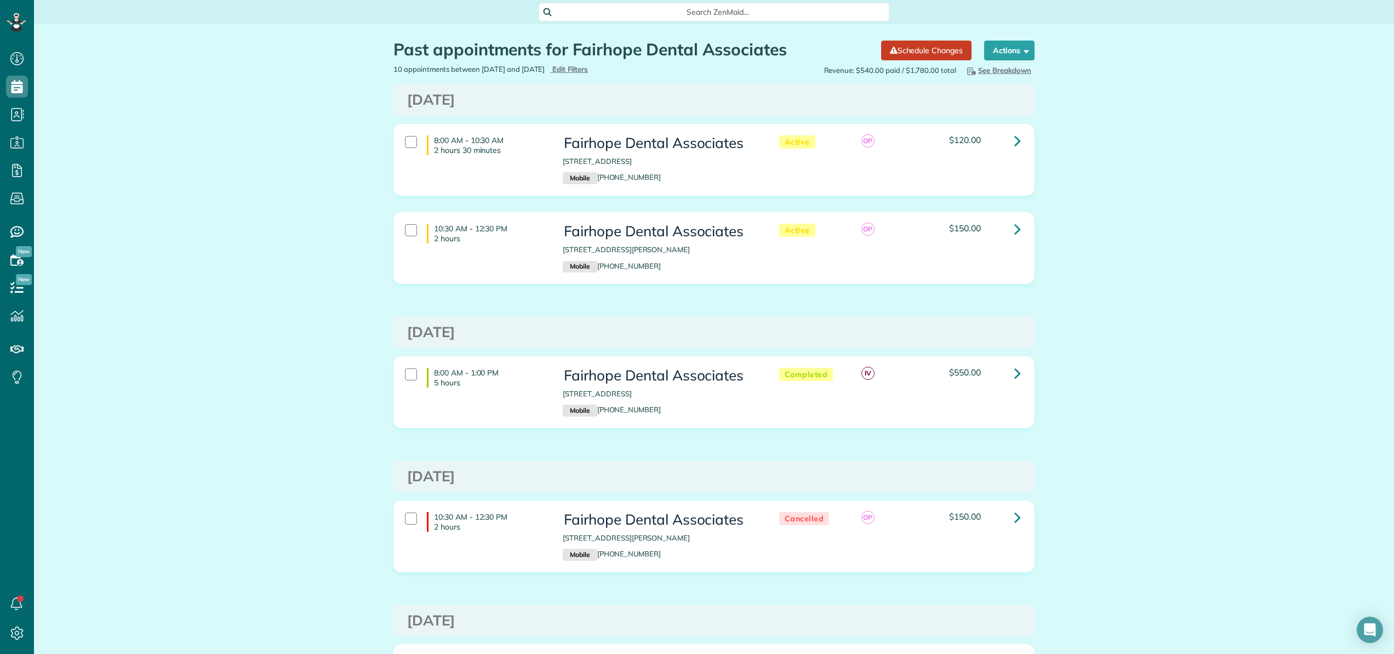
click at [678, 12] on span "Search ZenMaid…" at bounding box center [717, 12] width 333 height 11
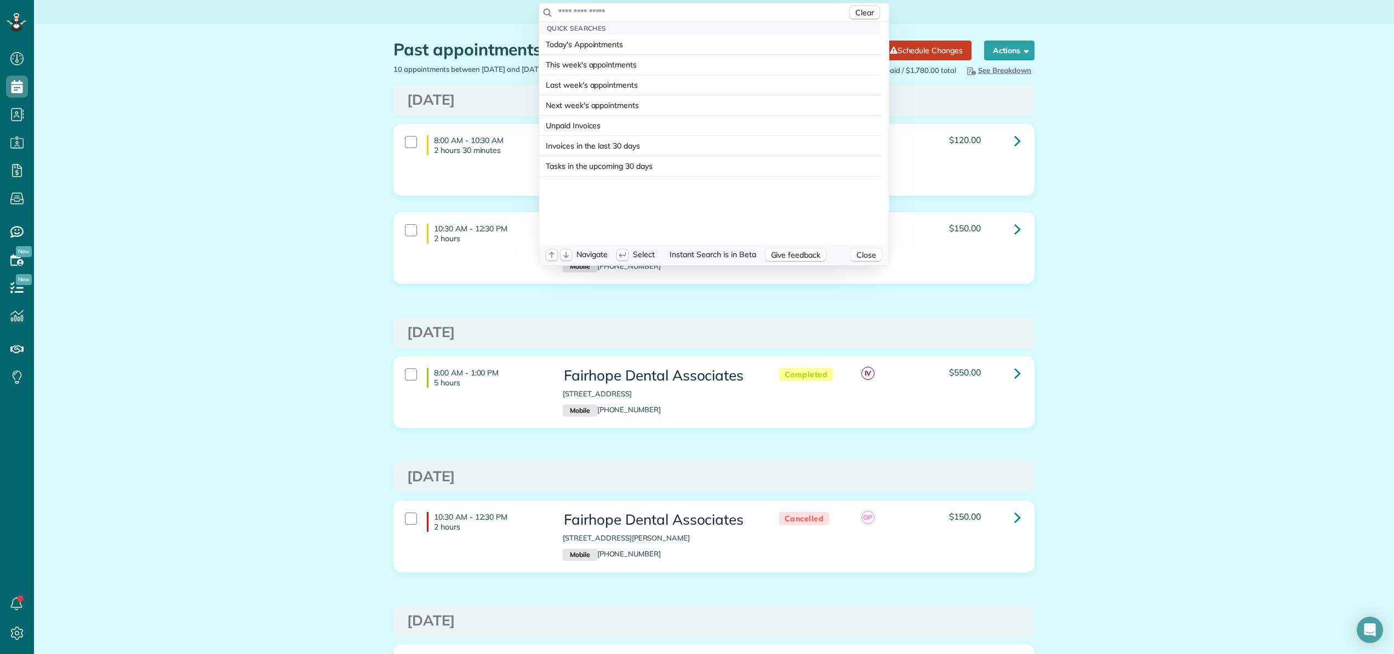
click at [678, 12] on input "text" at bounding box center [702, 12] width 289 height 11
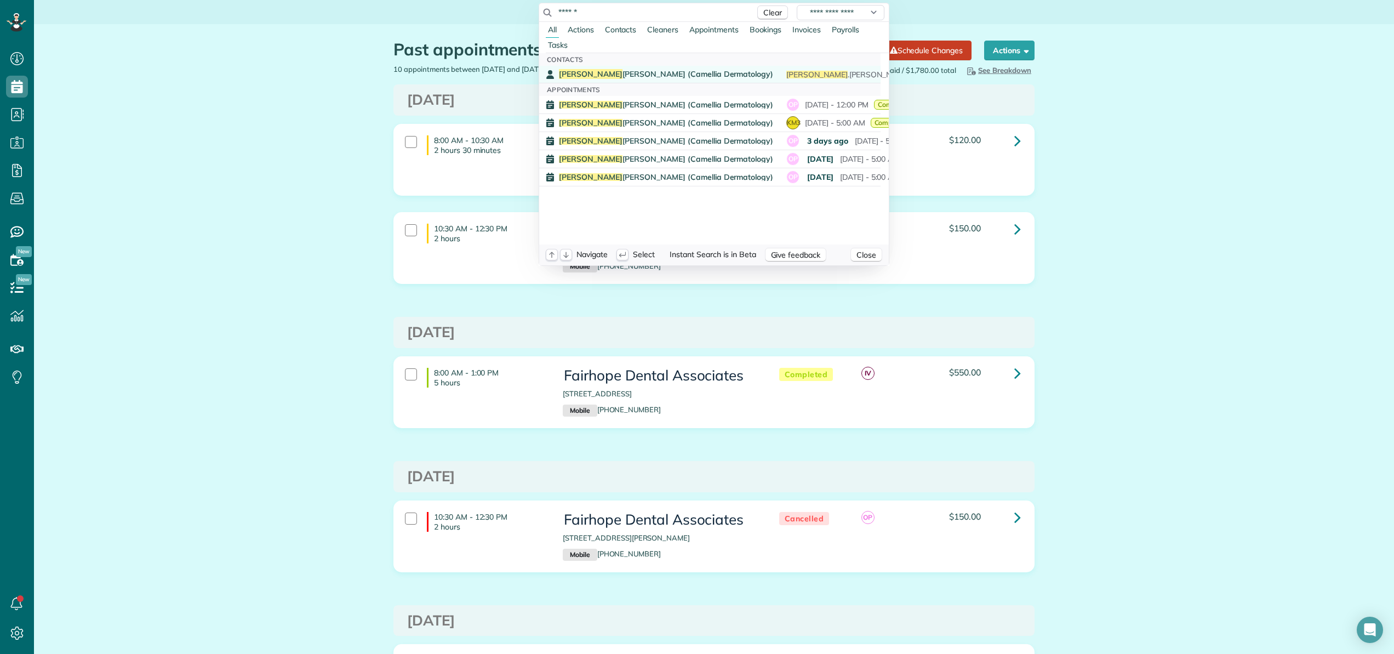
type input "******"
click at [627, 74] on span "[PERSON_NAME] (Camellia Dermatology)" at bounding box center [666, 74] width 214 height 10
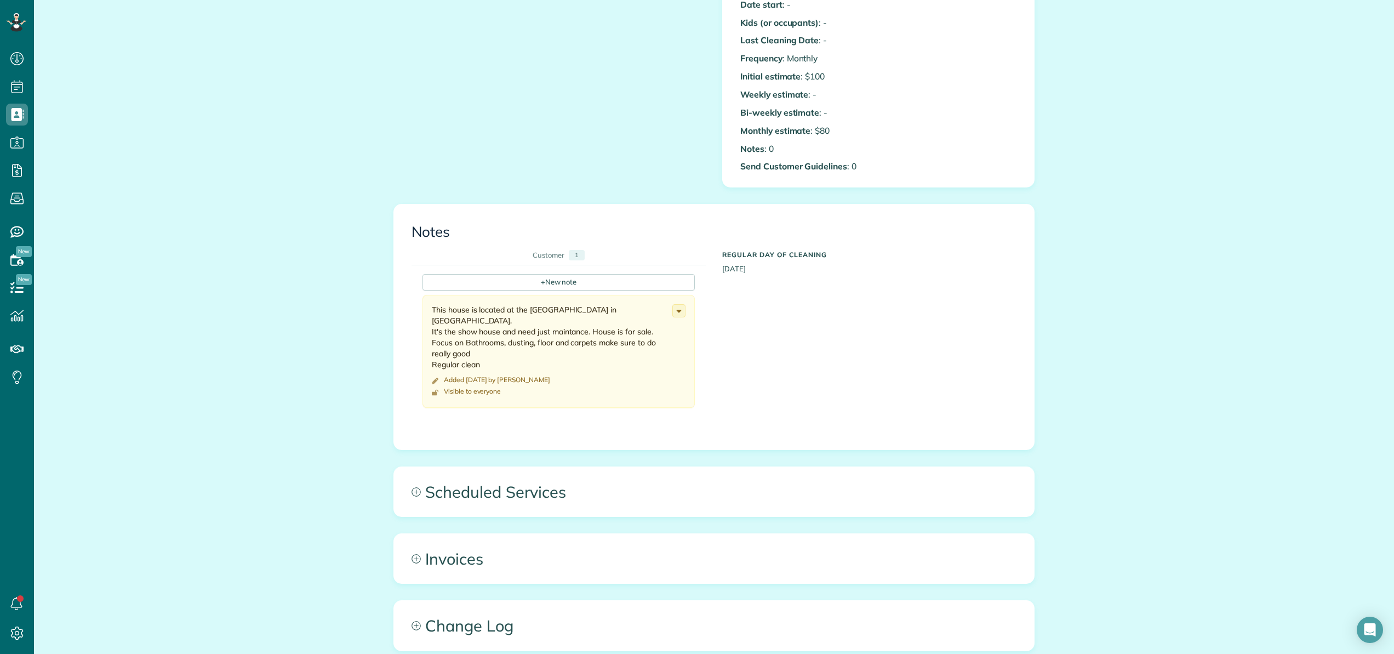
scroll to position [368, 0]
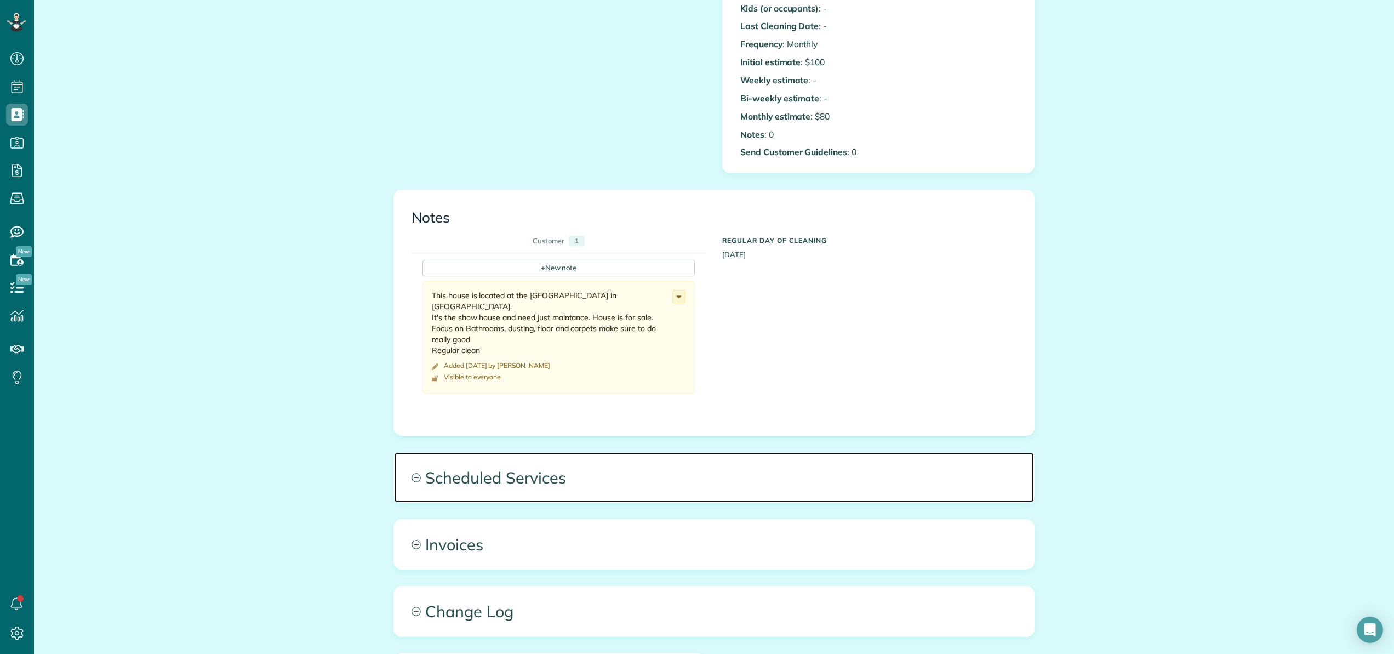
click at [514, 470] on span "Scheduled Services" at bounding box center [714, 477] width 640 height 49
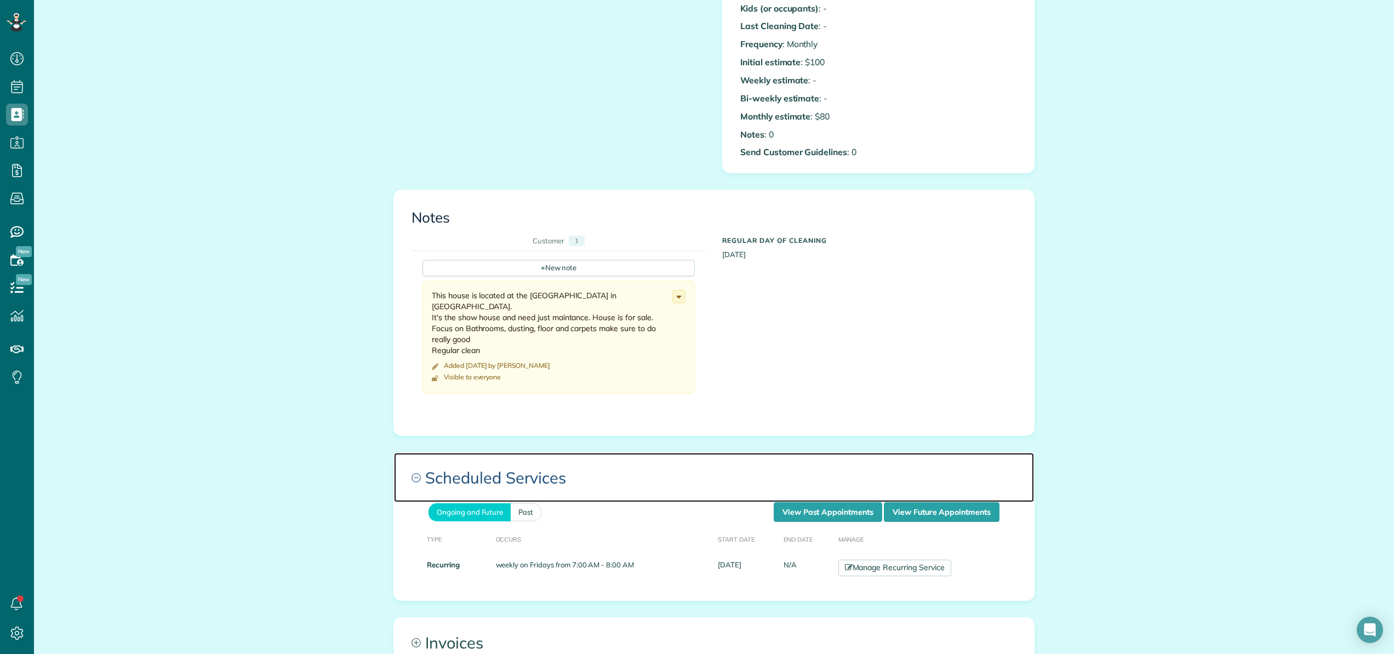
scroll to position [582, 0]
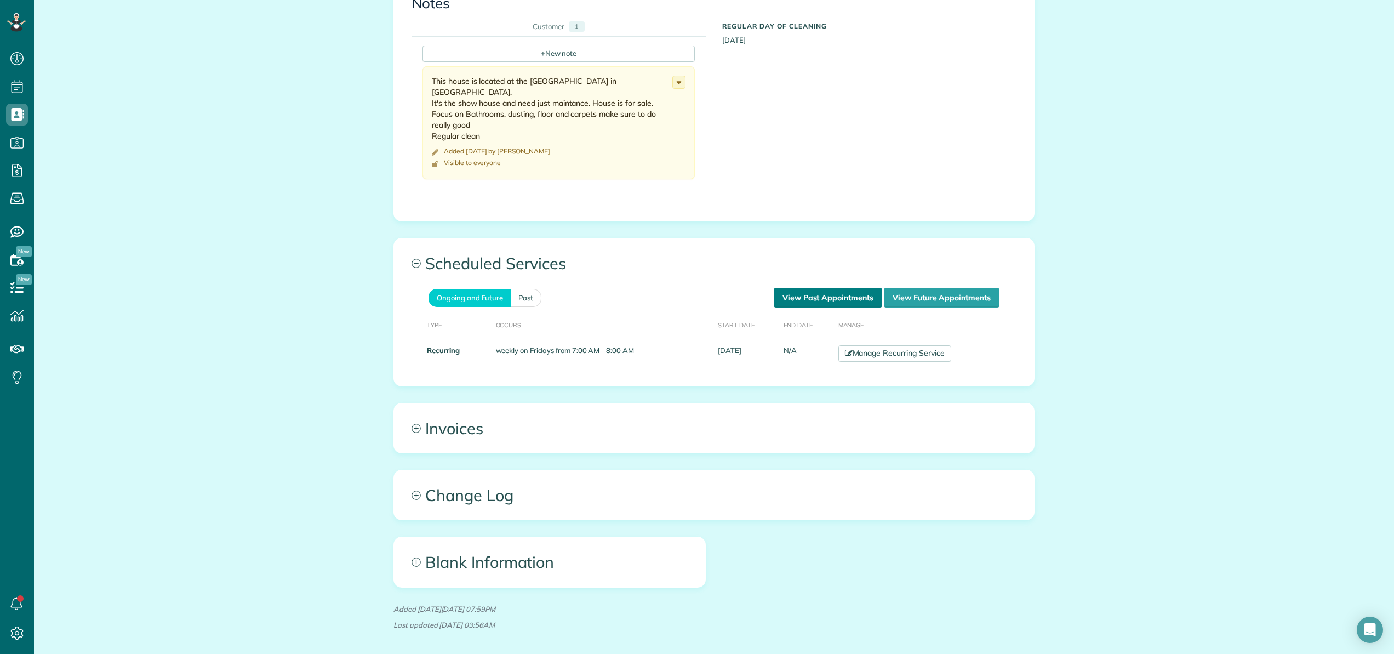
click at [859, 300] on link "View Past Appointments" at bounding box center [828, 298] width 108 height 20
click at [859, 297] on link "View Past Appointments" at bounding box center [828, 298] width 108 height 20
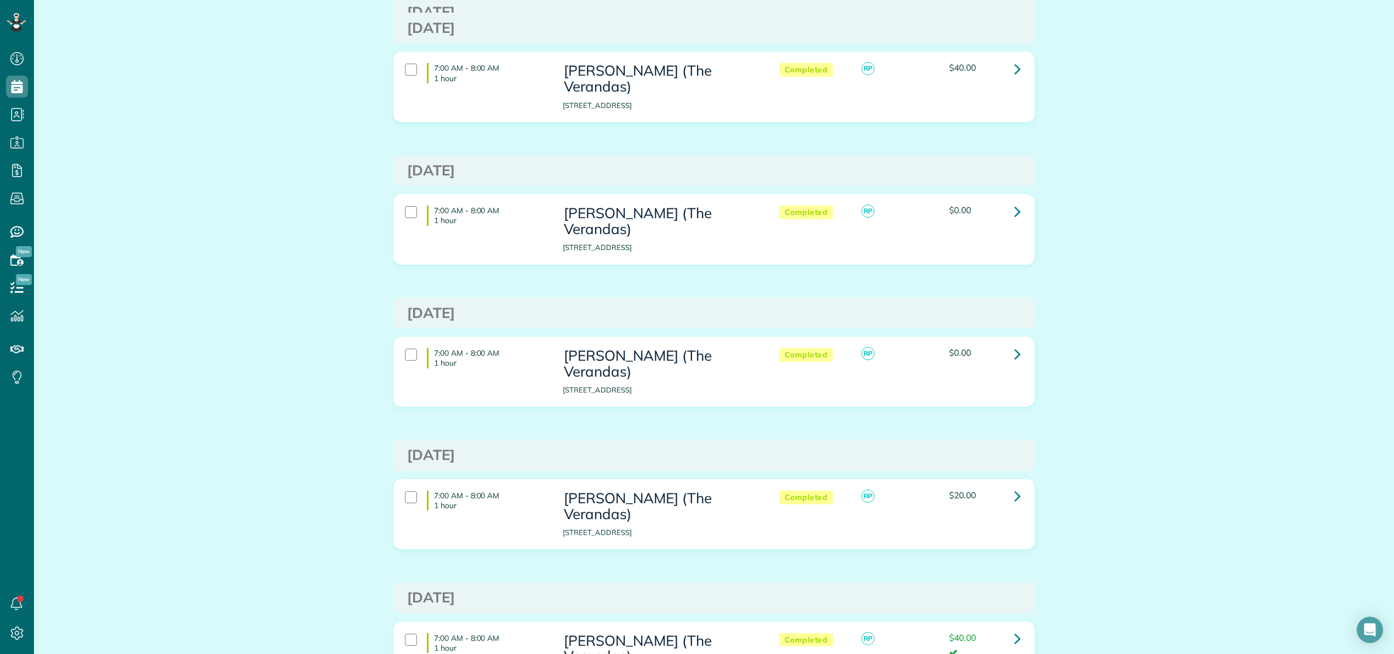
scroll to position [163, 0]
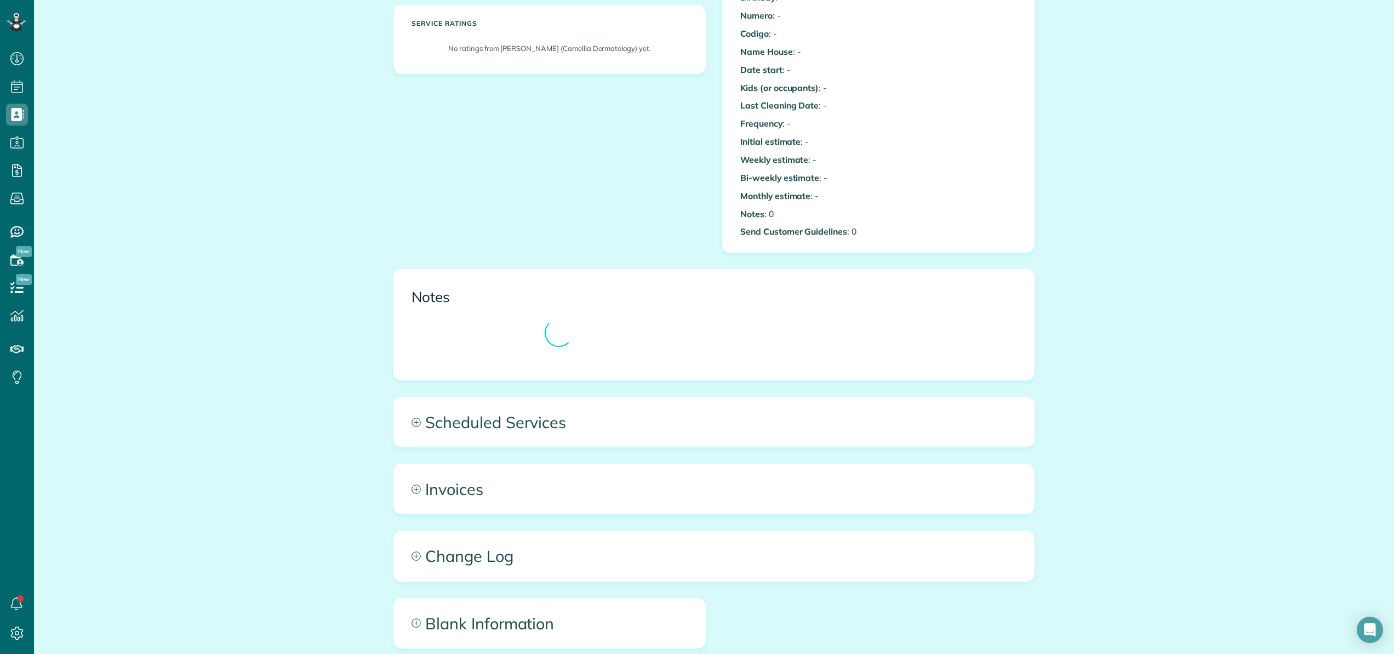
scroll to position [296, 0]
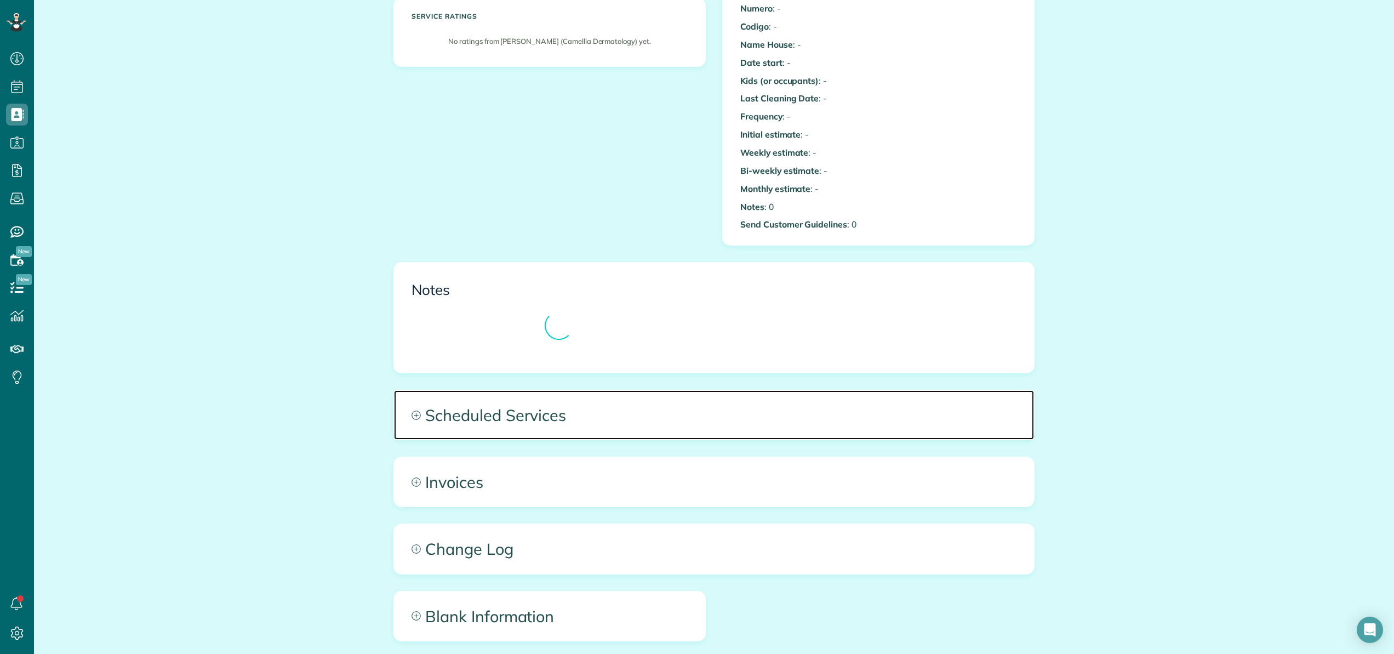
click at [548, 410] on span "Scheduled Services" at bounding box center [714, 414] width 640 height 49
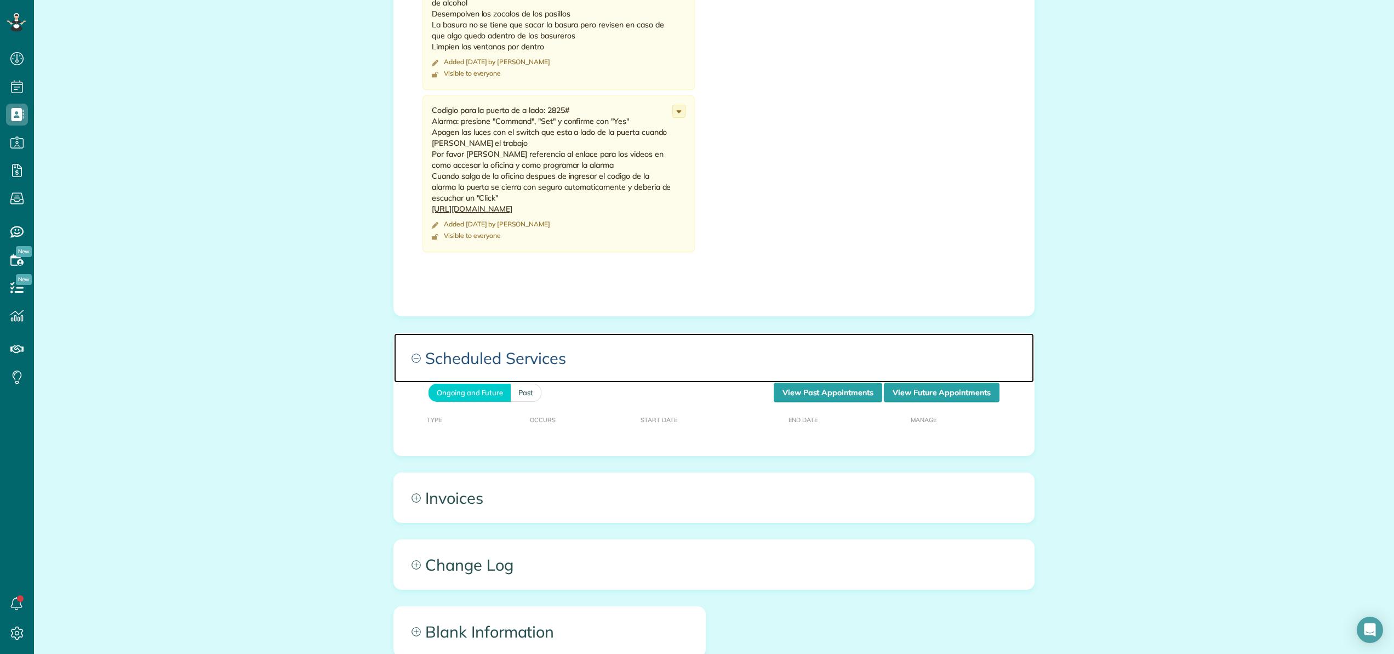
scroll to position [722, 0]
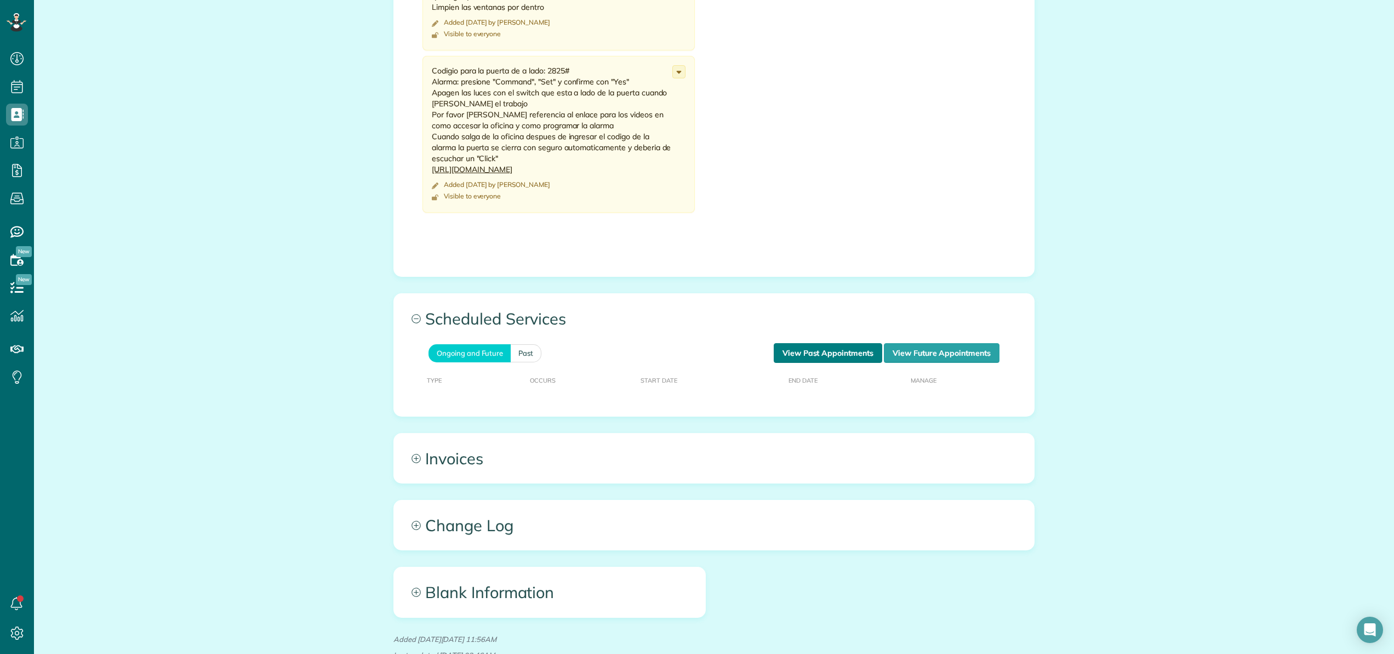
click at [842, 352] on link "View Past Appointments" at bounding box center [828, 353] width 108 height 20
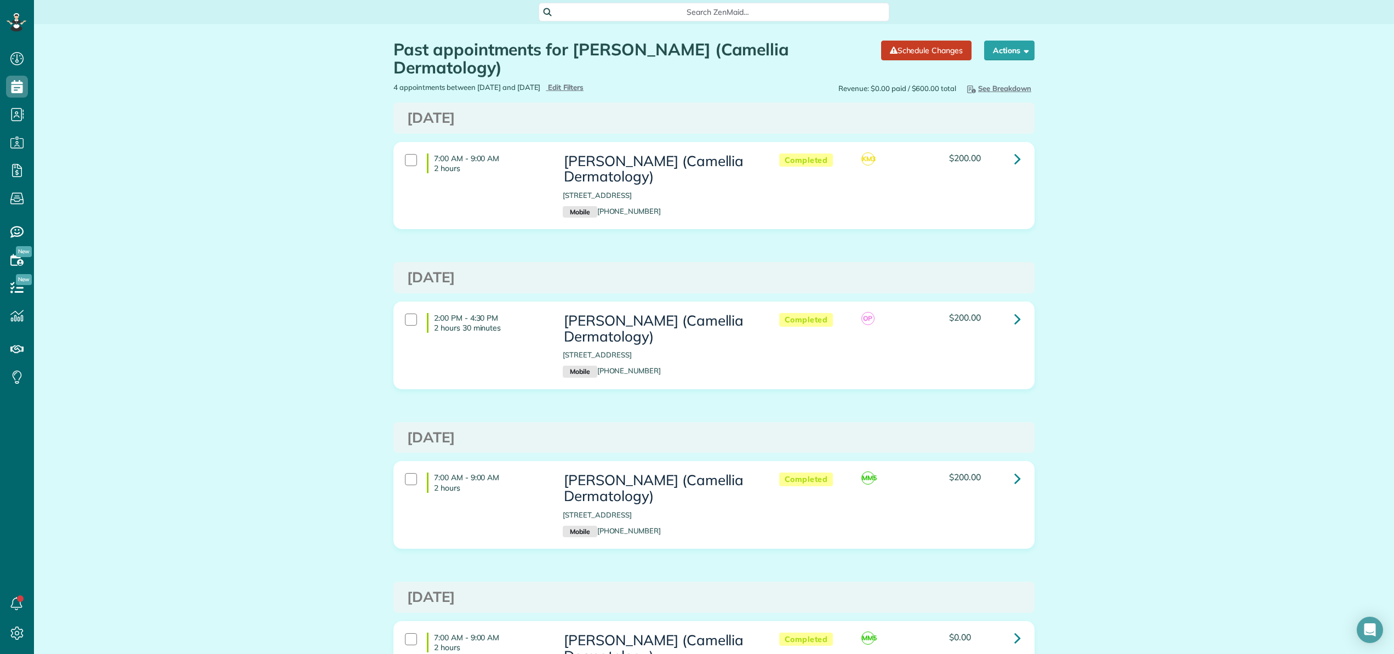
scroll to position [137, 0]
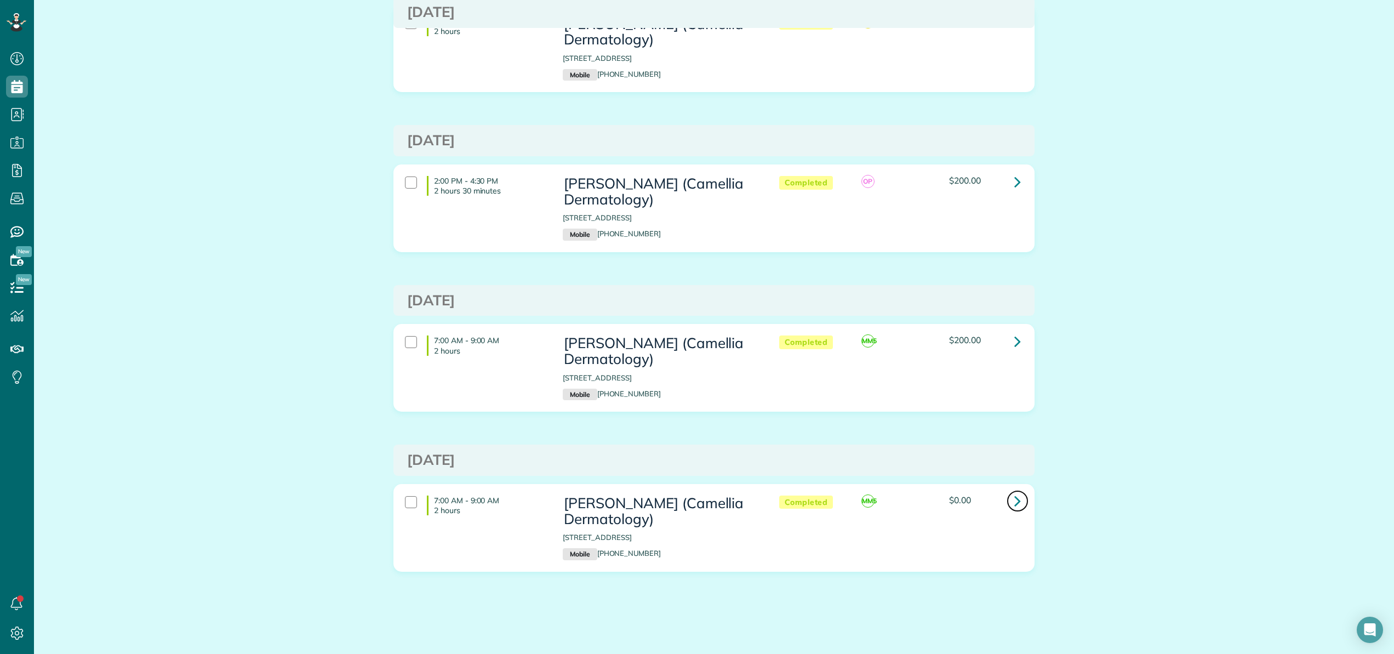
click at [1014, 500] on icon at bounding box center [1017, 500] width 7 height 19
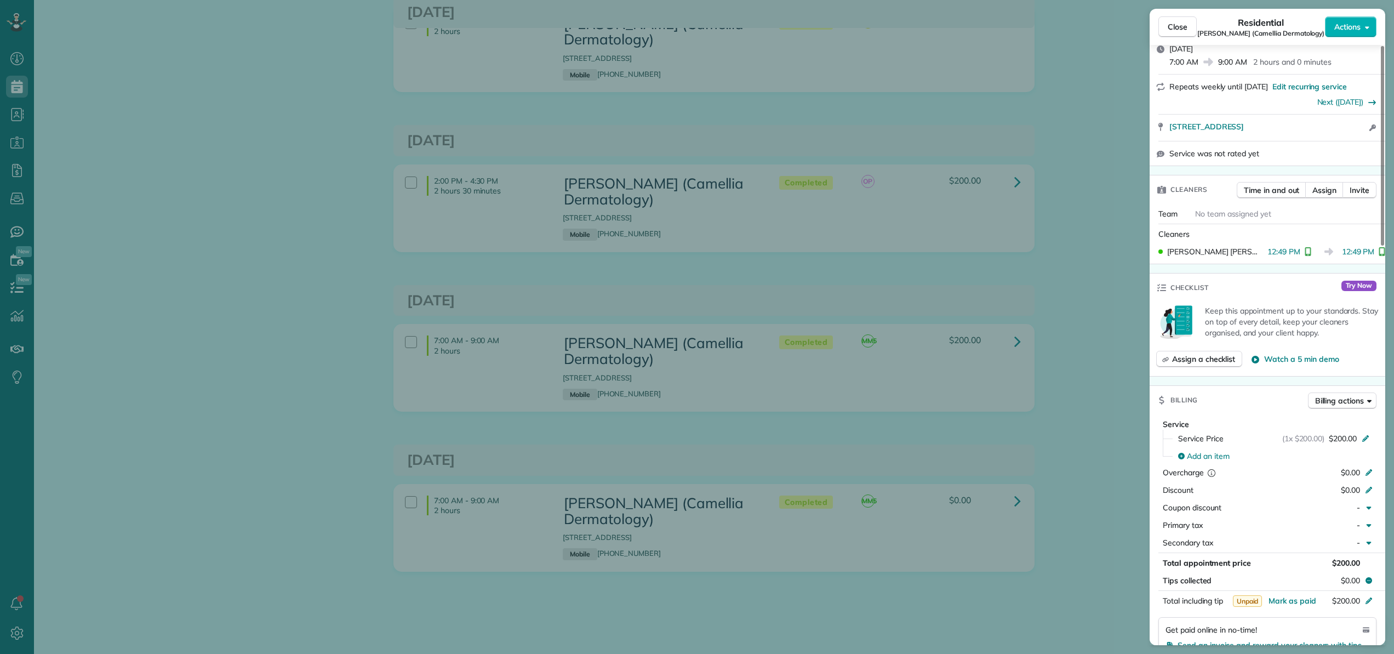
scroll to position [206, 0]
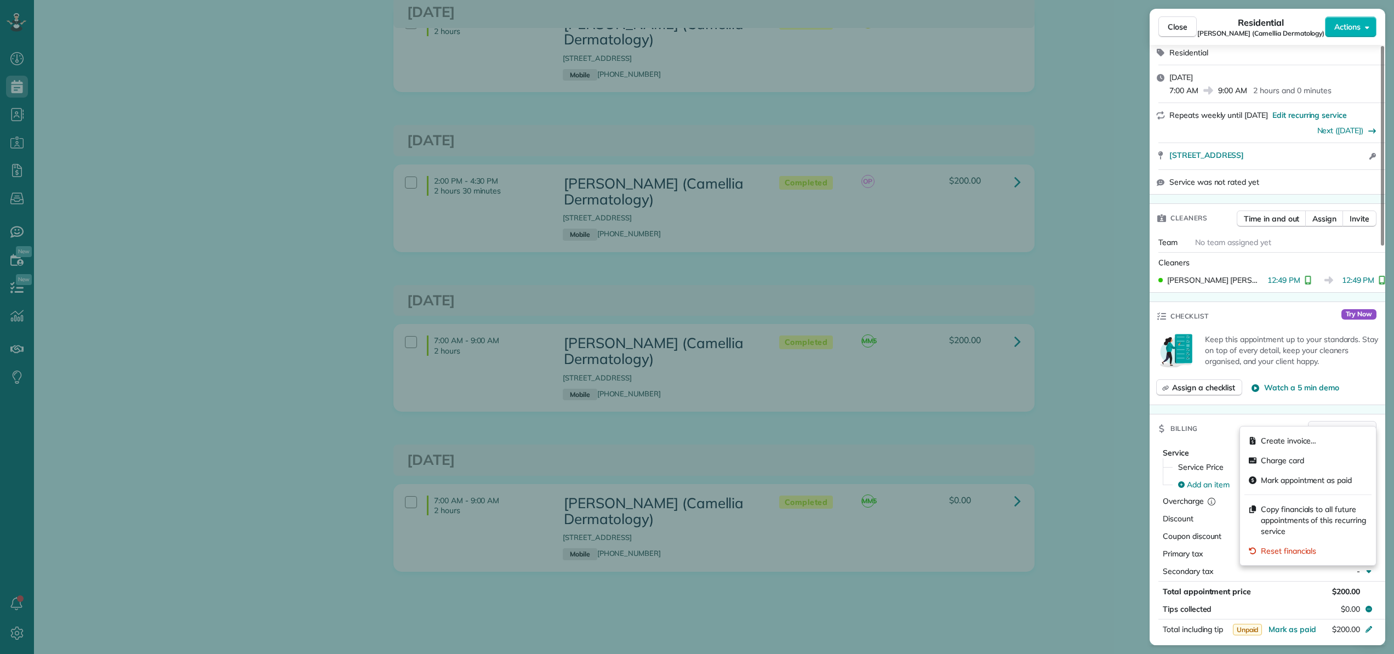
click at [1346, 423] on span "Billing actions" at bounding box center [1339, 428] width 49 height 11
click at [1304, 460] on div "Charge card" at bounding box center [1307, 460] width 127 height 20
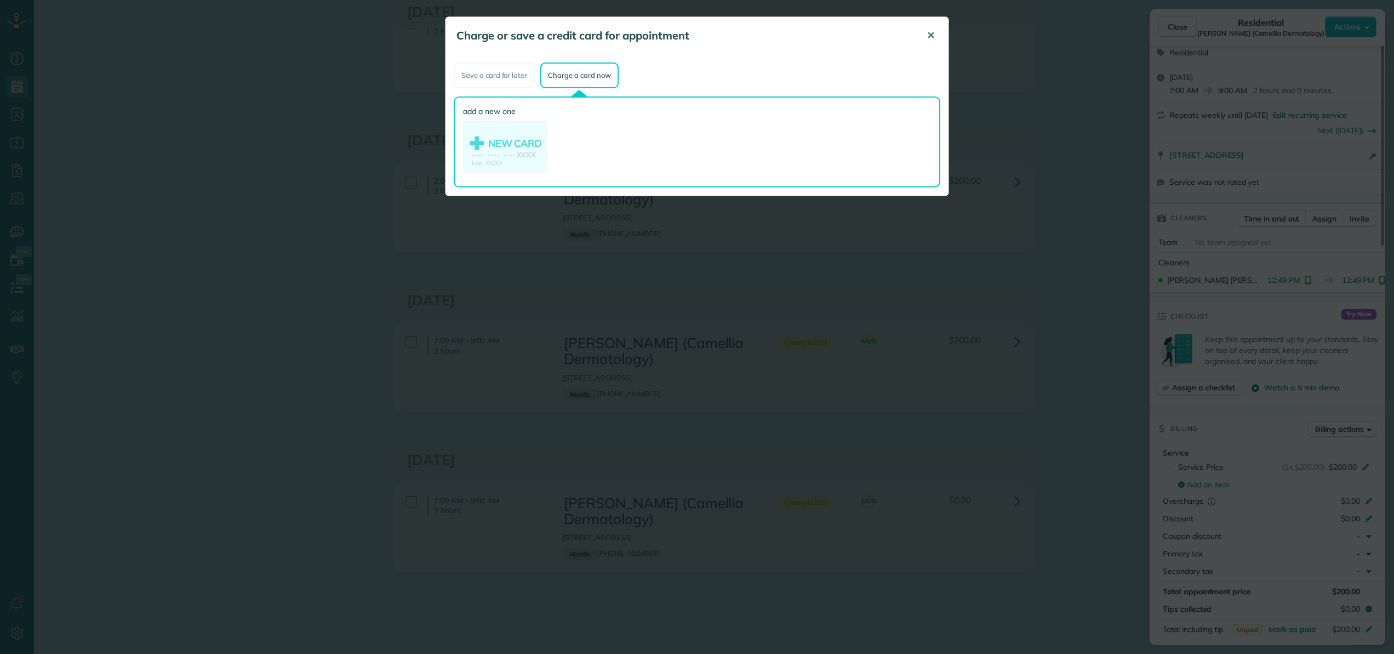
click at [934, 36] on span "✕" at bounding box center [930, 35] width 8 height 13
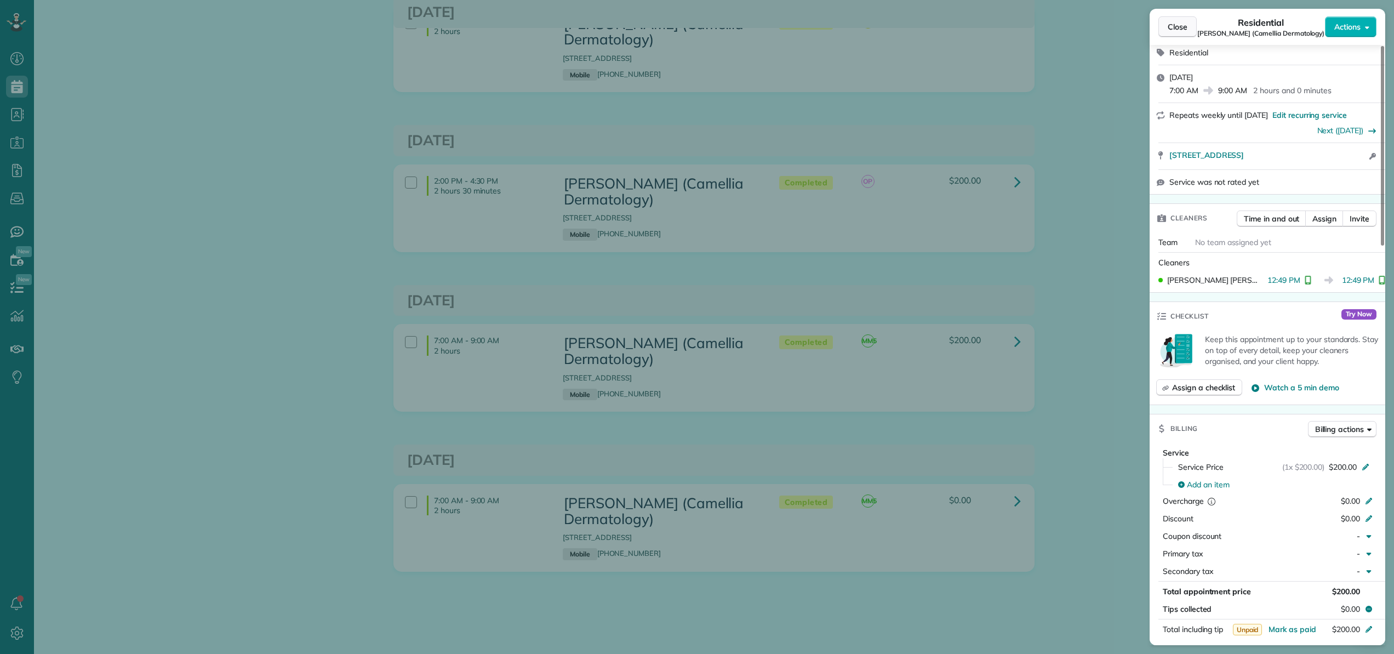
click at [1182, 31] on span "Close" at bounding box center [1177, 26] width 20 height 11
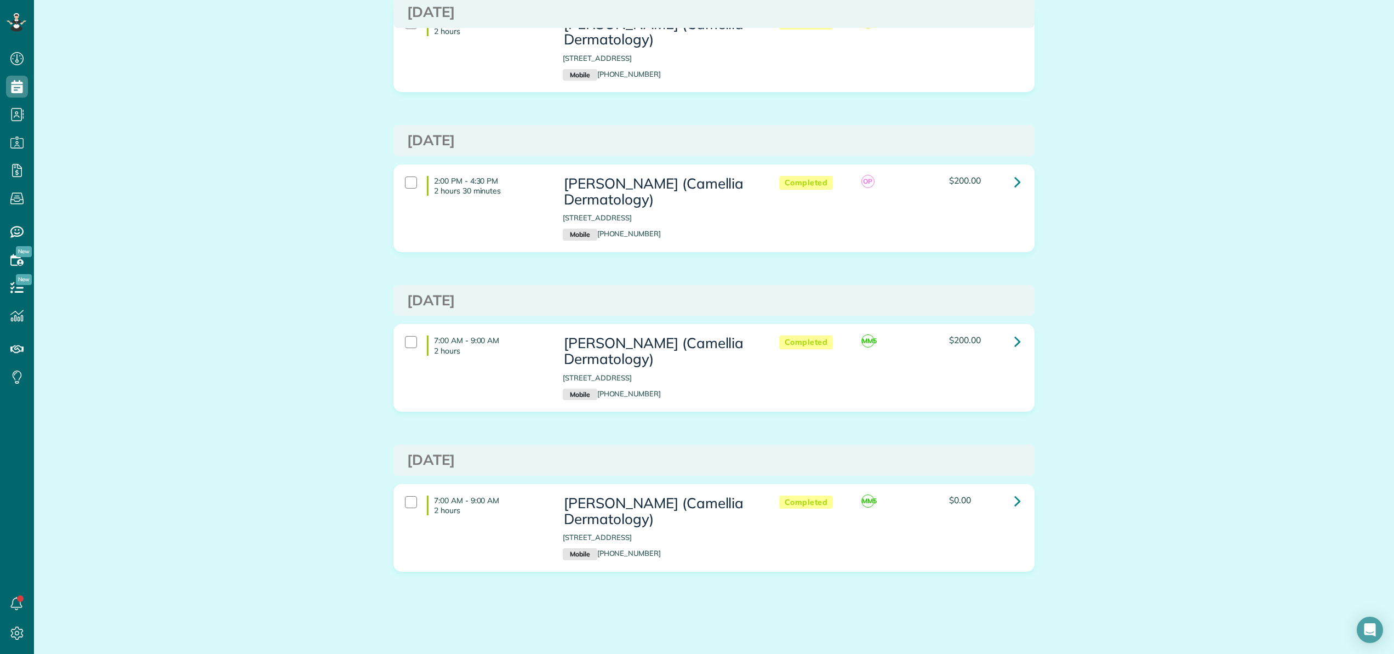
click at [954, 497] on span "$0.00" at bounding box center [960, 499] width 22 height 11
click at [1015, 499] on icon at bounding box center [1017, 500] width 7 height 19
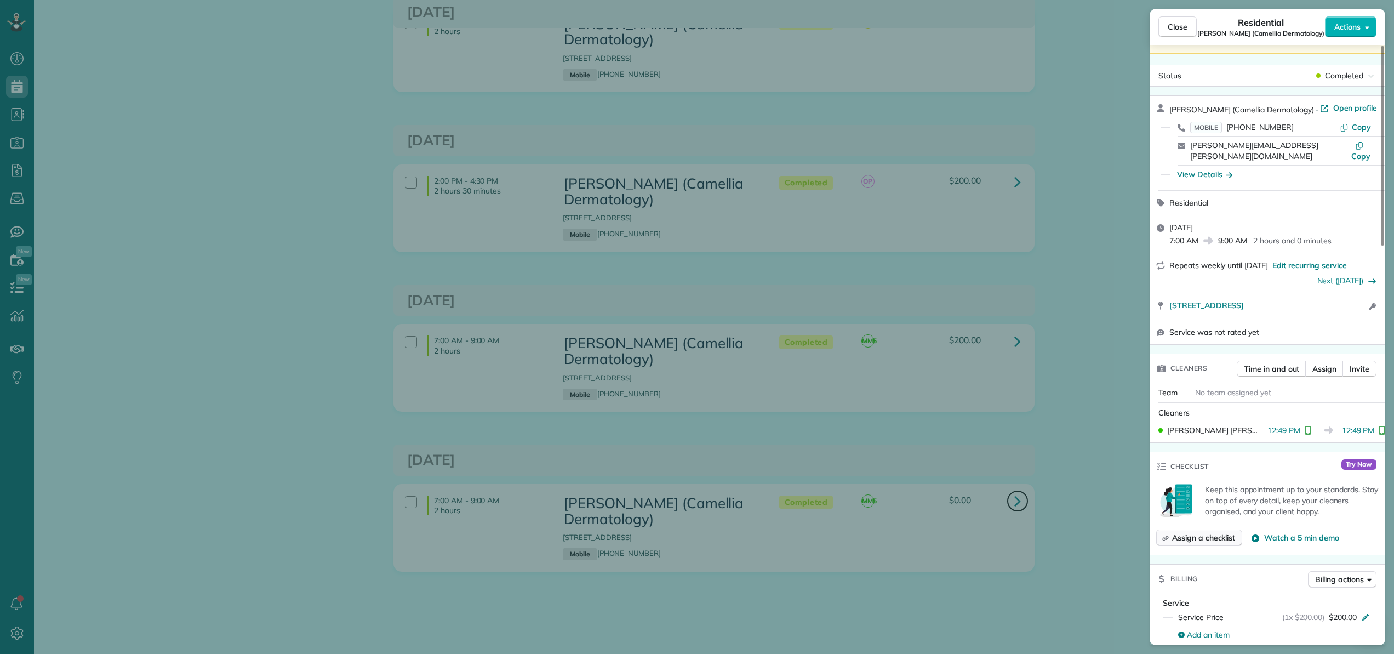
scroll to position [374, 0]
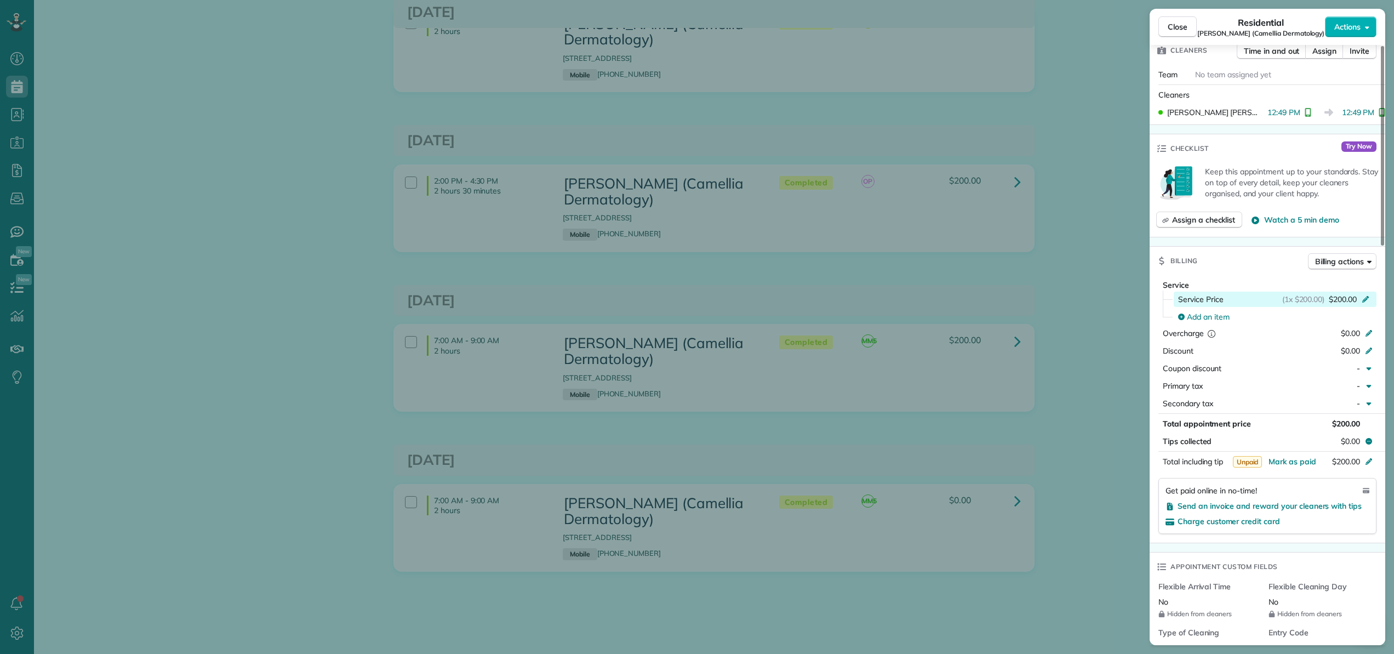
click at [1351, 294] on span "$200.00" at bounding box center [1343, 299] width 28 height 11
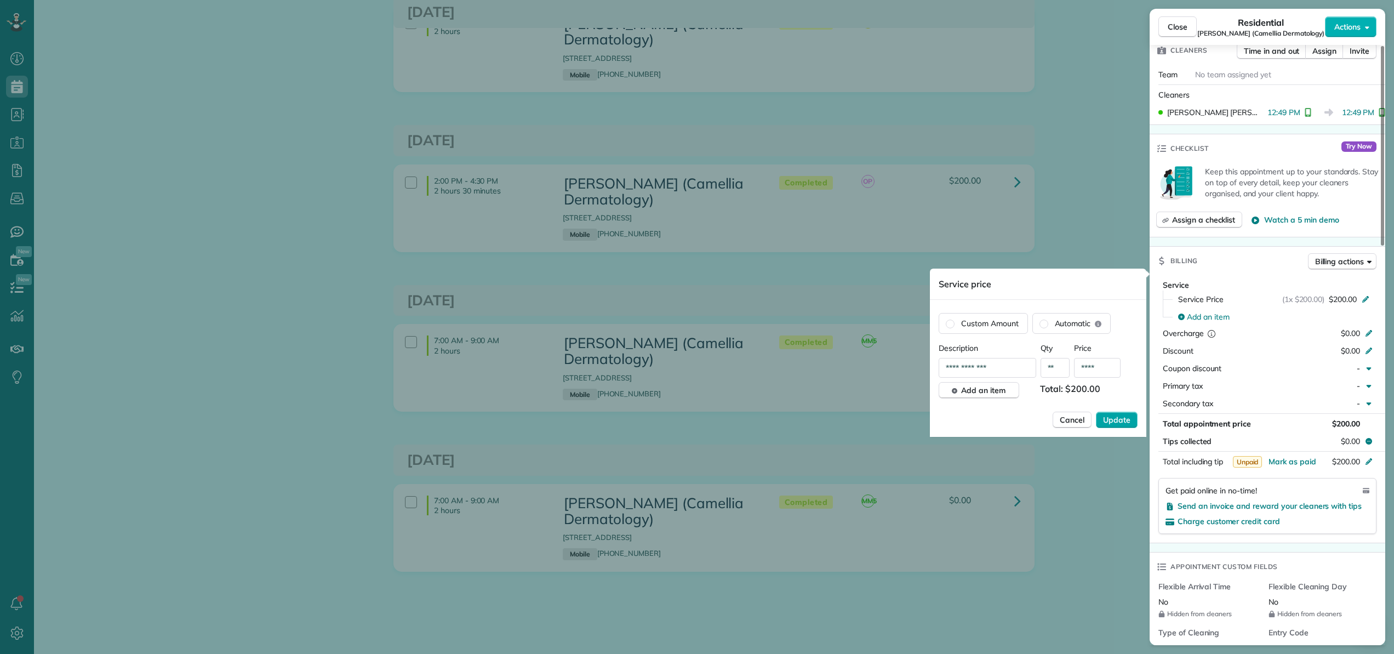
click at [1121, 423] on span "Update" at bounding box center [1116, 419] width 27 height 11
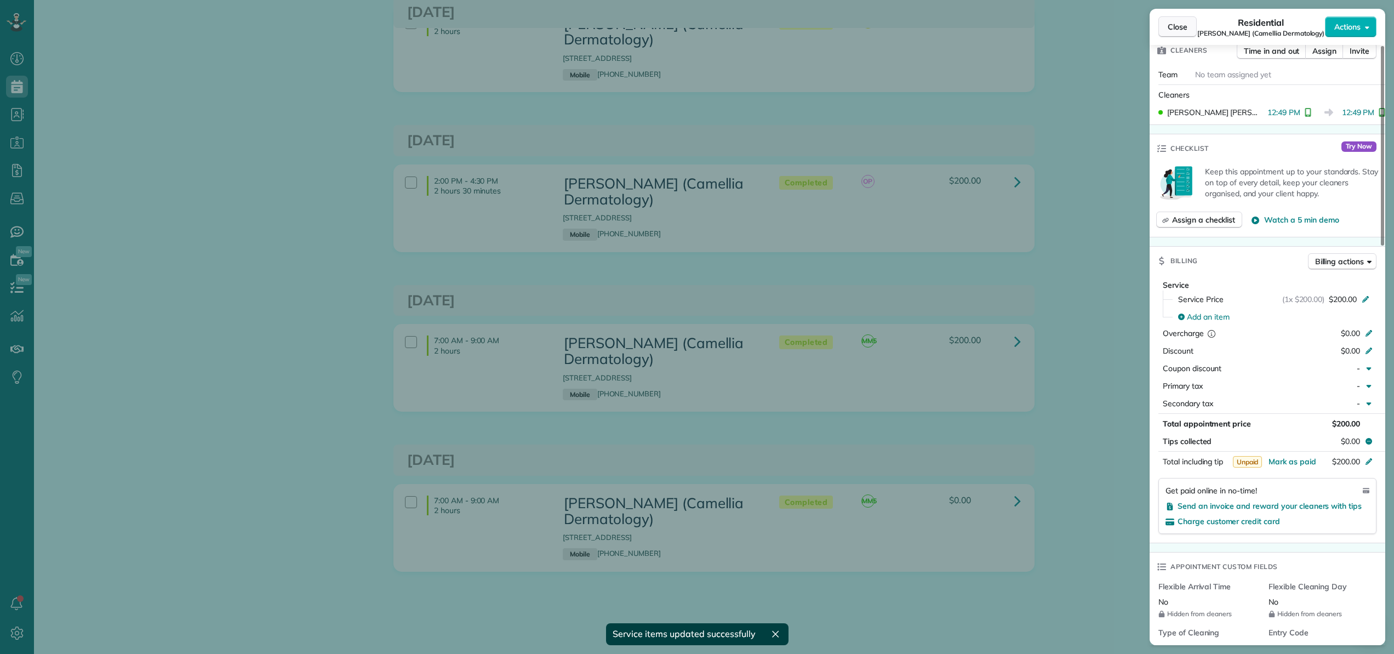
click at [1181, 26] on span "Close" at bounding box center [1177, 26] width 20 height 11
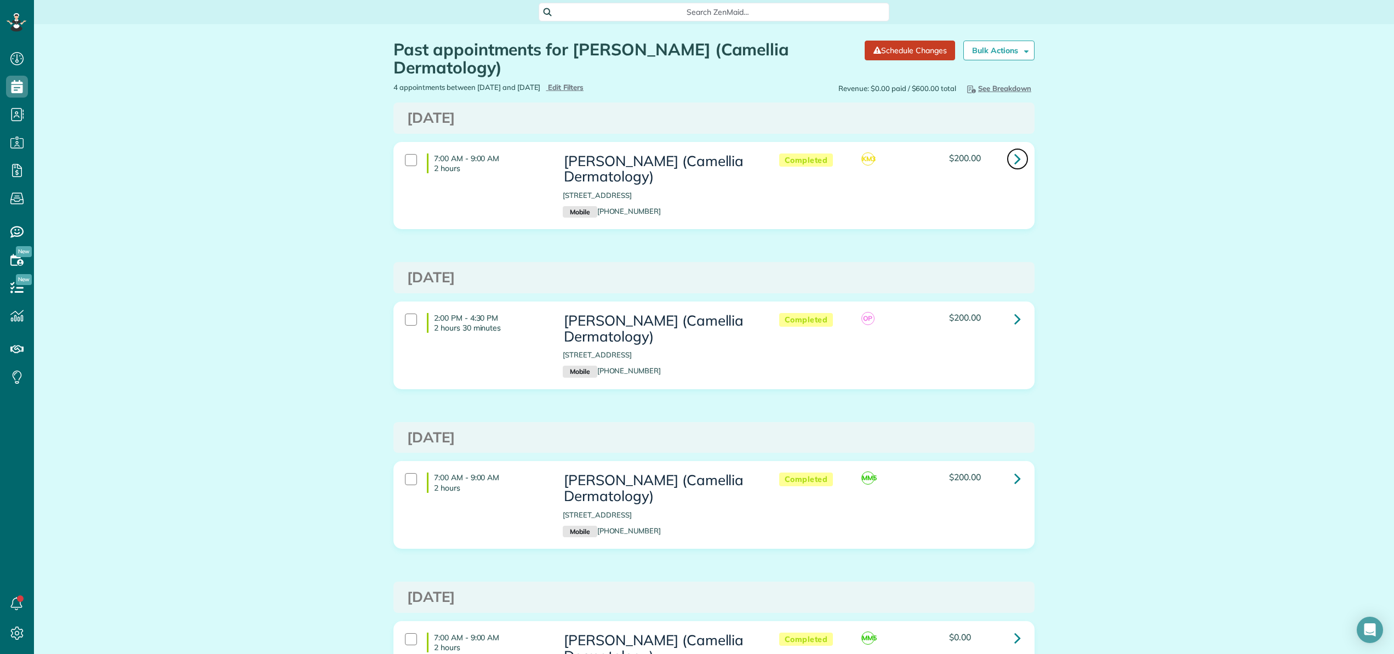
click at [1014, 156] on icon at bounding box center [1017, 158] width 7 height 19
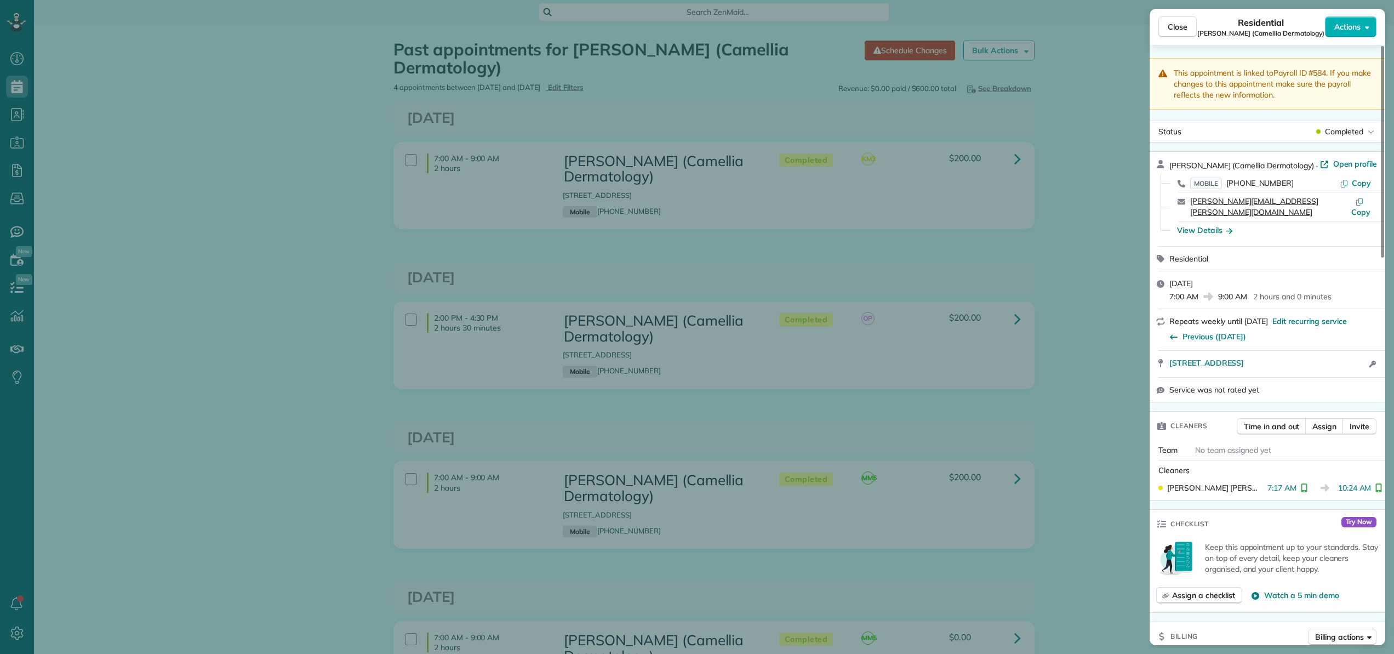
drag, startPoint x: 1323, startPoint y: 202, endPoint x: 1190, endPoint y: 202, distance: 132.6
click at [1190, 202] on div "romona.newton@camelliaderm.com" at bounding box center [1270, 207] width 161 height 22
click at [1360, 207] on span "Copy" at bounding box center [1360, 212] width 19 height 10
click at [1180, 23] on span "Close" at bounding box center [1177, 26] width 20 height 11
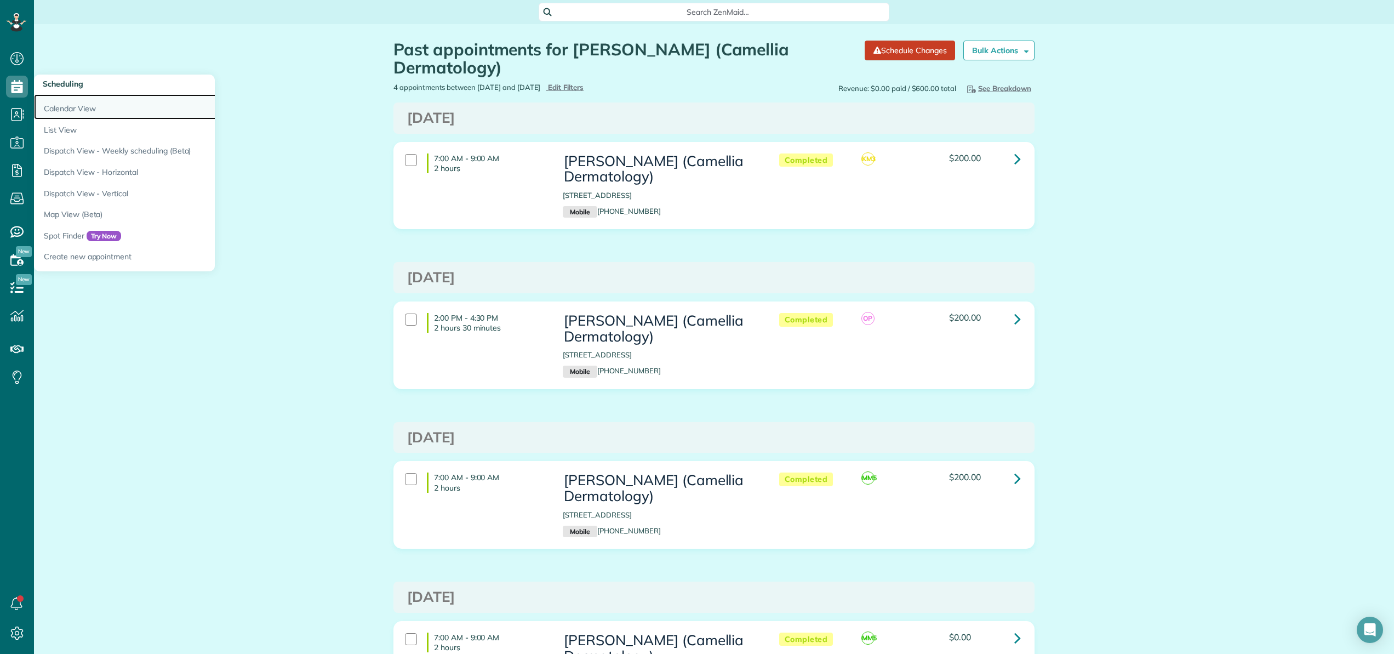
click at [64, 106] on link "Calendar View" at bounding box center [171, 106] width 274 height 25
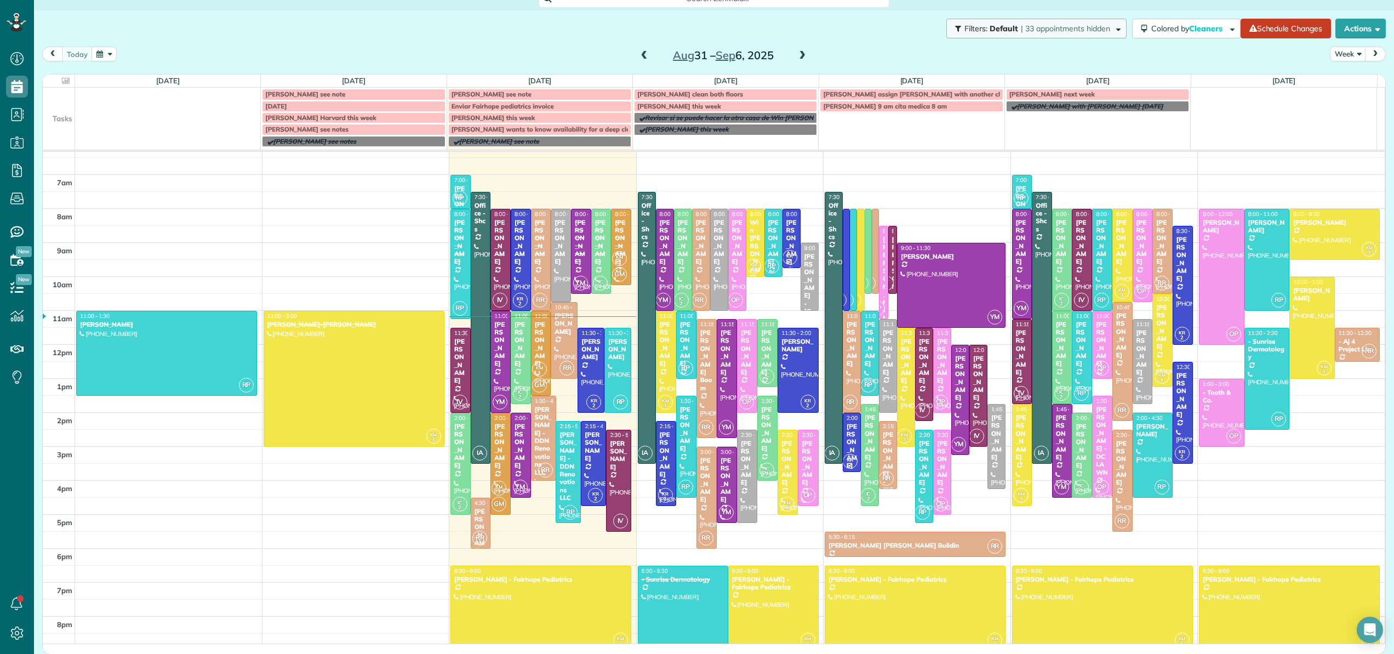
scroll to position [14, 0]
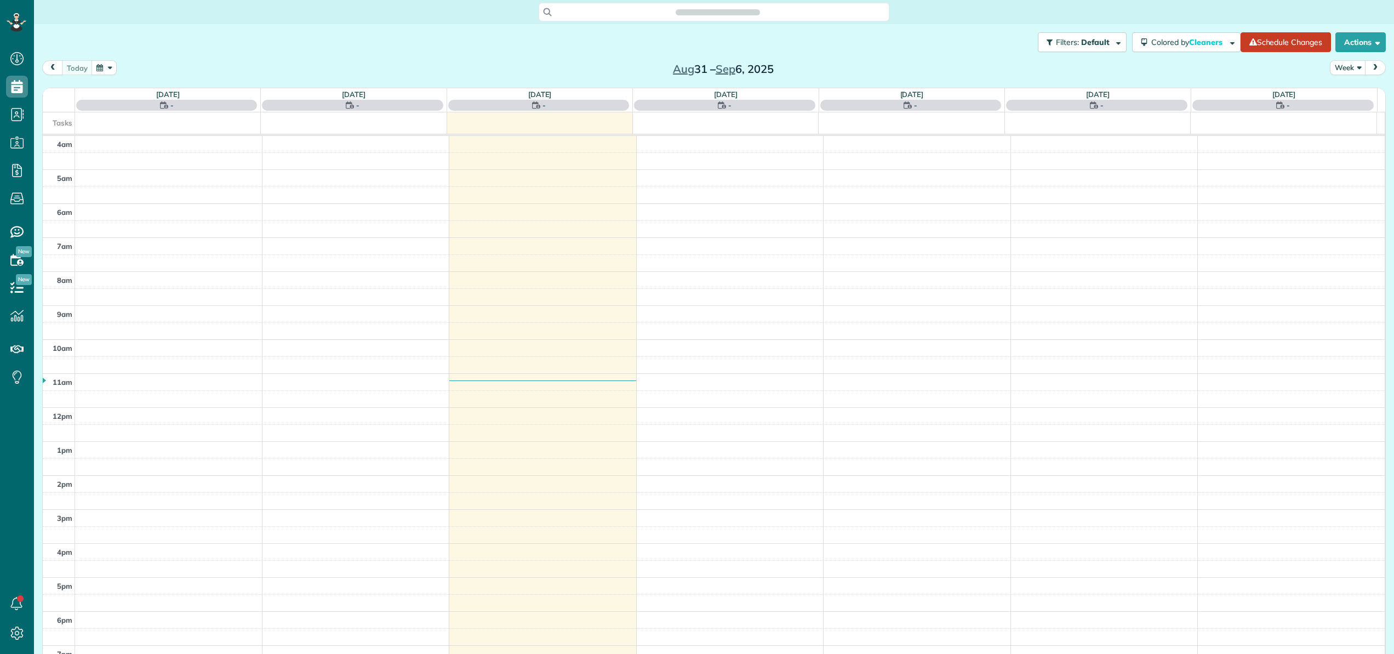
scroll to position [79, 0]
